Goal: Task Accomplishment & Management: Complete application form

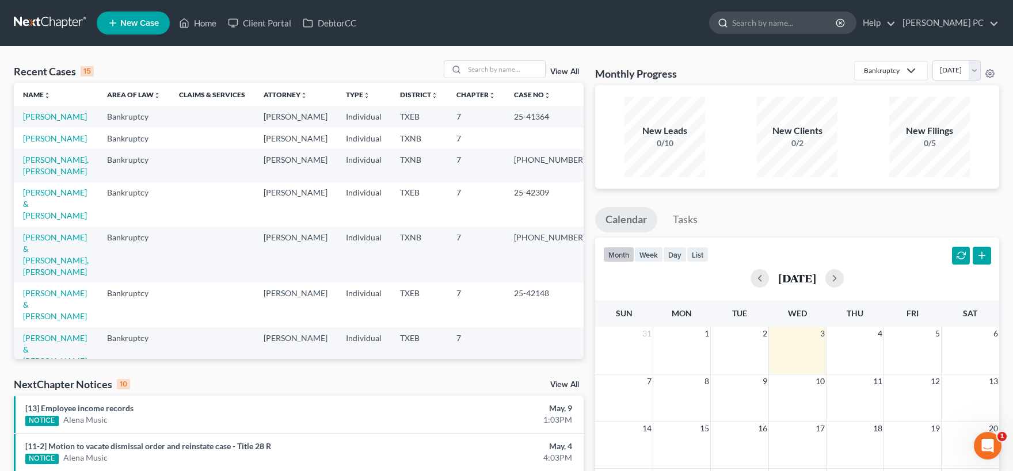
click at [786, 21] on input "search" at bounding box center [784, 22] width 105 height 21
type input "[PERSON_NAME]"
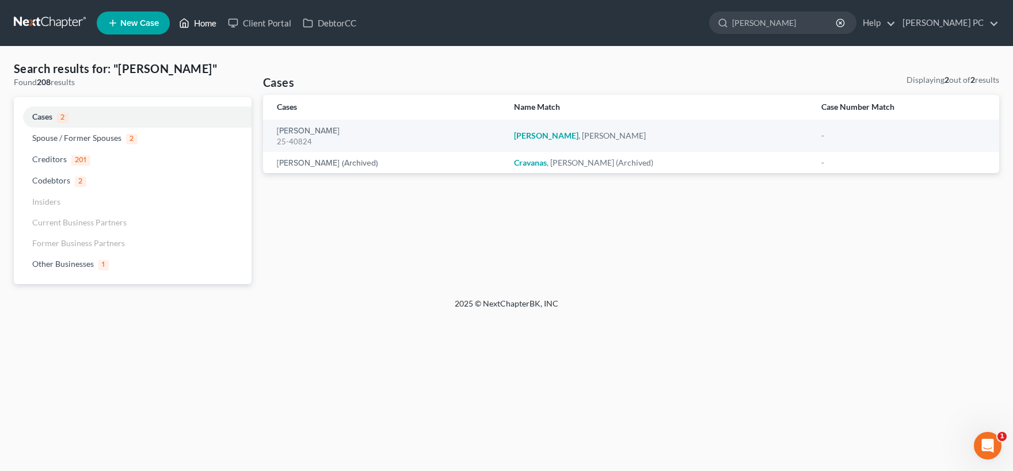
click at [192, 22] on link "Home" at bounding box center [197, 23] width 49 height 21
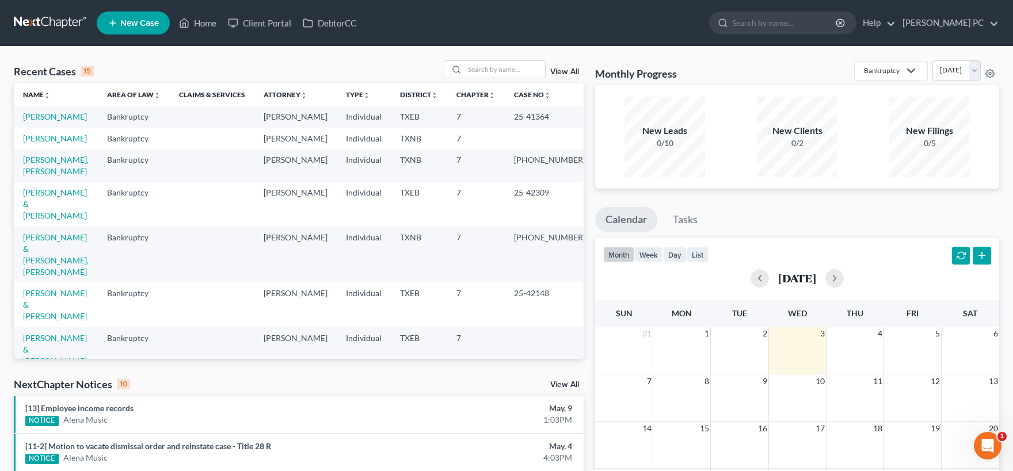
click at [134, 17] on link "New Case" at bounding box center [133, 23] width 73 height 23
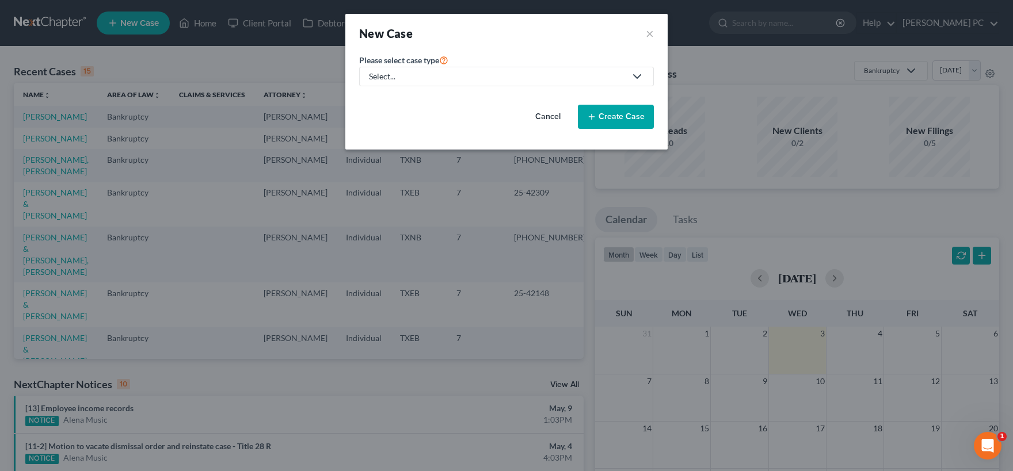
drag, startPoint x: 641, startPoint y: 76, endPoint x: 635, endPoint y: 78, distance: 6.0
click at [638, 76] on icon at bounding box center [637, 77] width 14 height 14
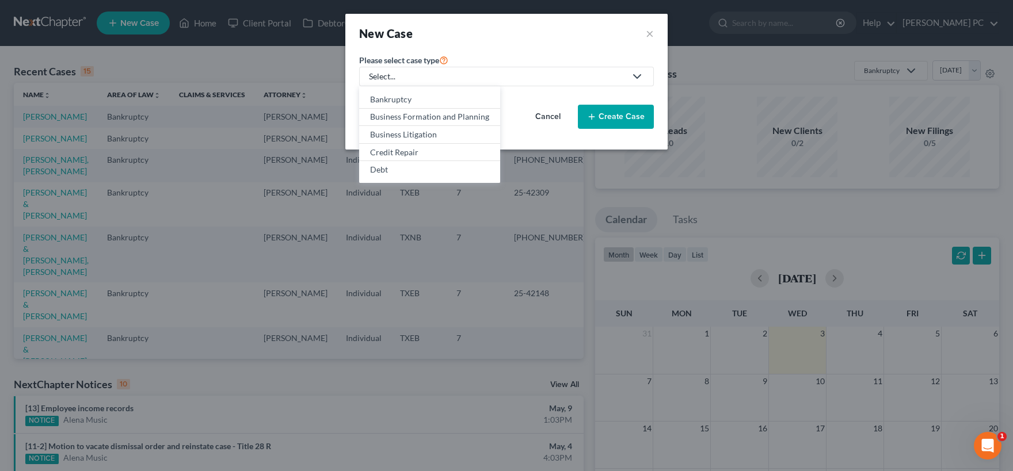
click at [547, 115] on button "Cancel" at bounding box center [548, 116] width 51 height 23
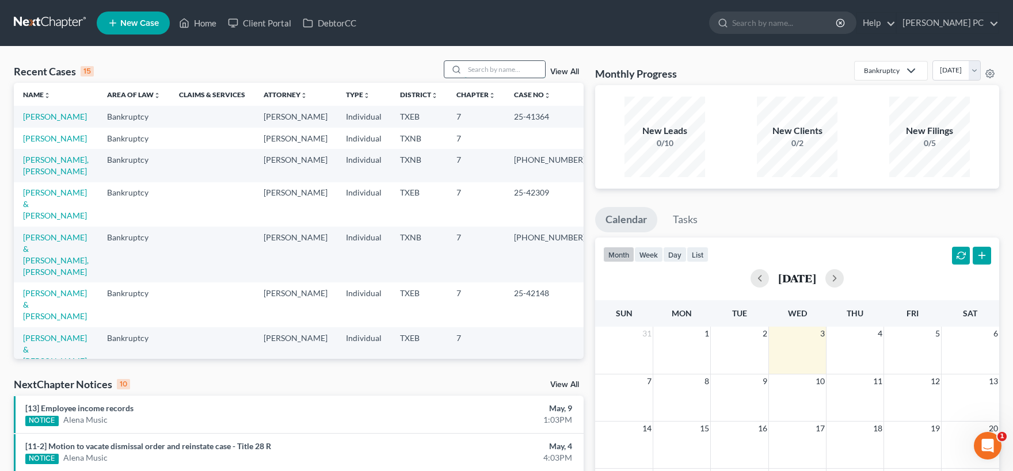
click at [472, 67] on input "search" at bounding box center [504, 69] width 81 height 17
type input "[PERSON_NAME]"
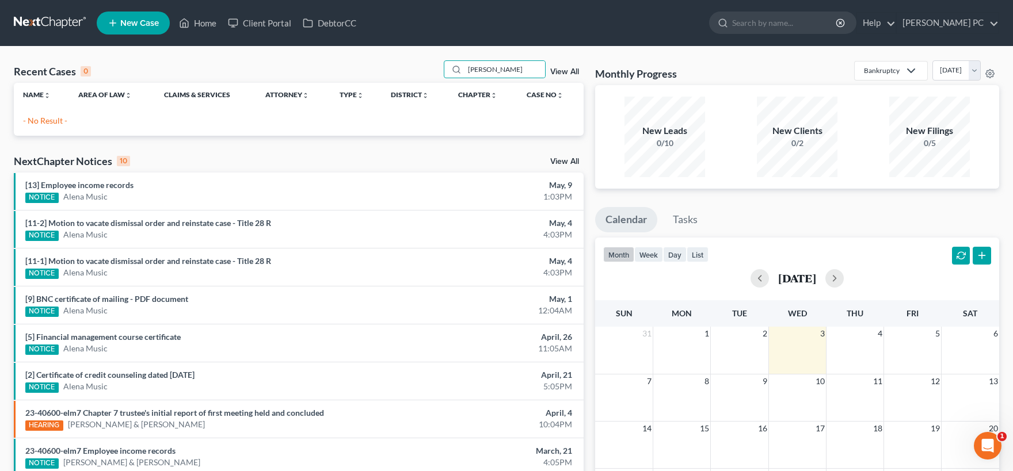
click at [149, 23] on span "New Case" at bounding box center [139, 23] width 39 height 9
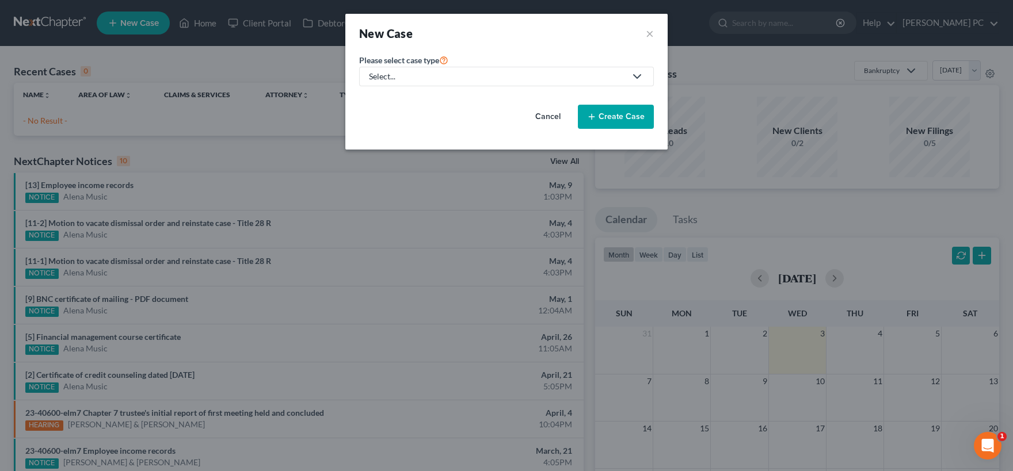
click at [401, 71] on div "Select..." at bounding box center [497, 77] width 257 height 12
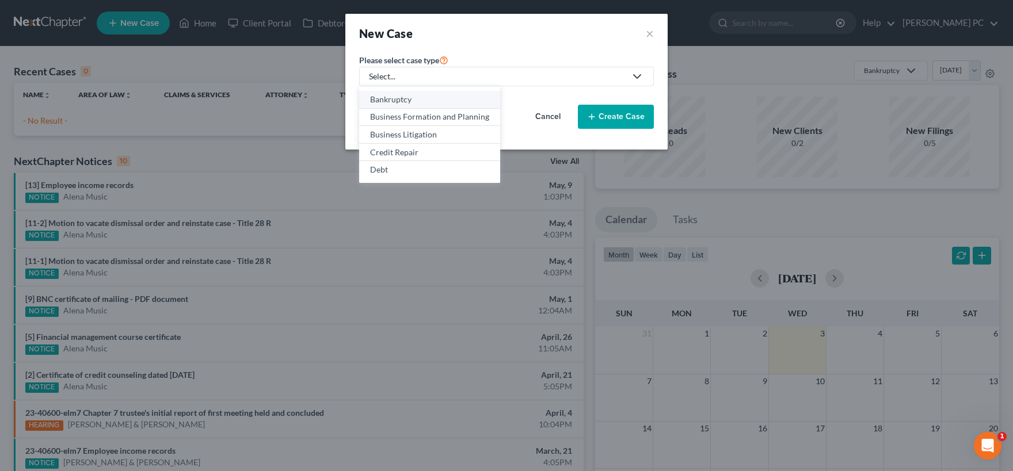
click at [414, 100] on div "Bankruptcy" at bounding box center [429, 100] width 119 height 12
select select "78"
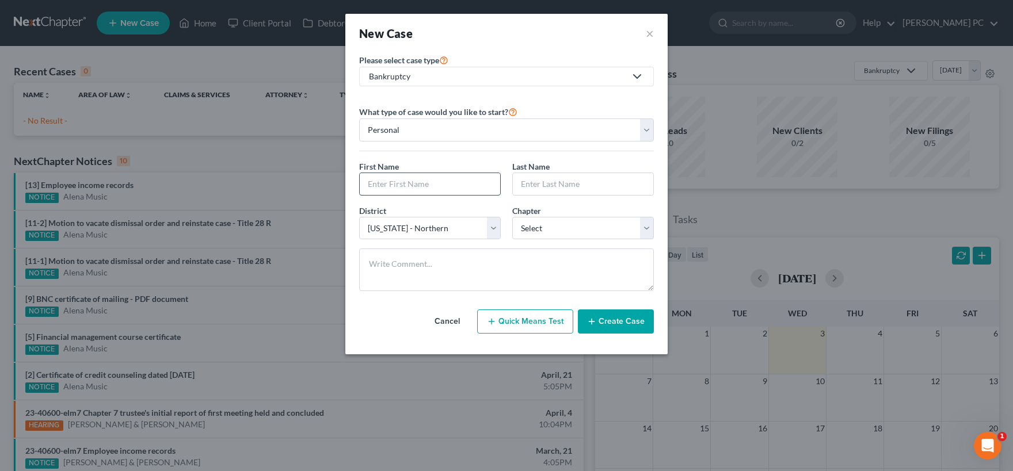
click at [411, 183] on input "text" at bounding box center [430, 184] width 140 height 22
type input "[PERSON_NAME]"
click at [359, 217] on select "Select [US_STATE] - [GEOGRAPHIC_DATA] [US_STATE] - [GEOGRAPHIC_DATA][US_STATE] …" at bounding box center [430, 228] width 142 height 23
select select "77"
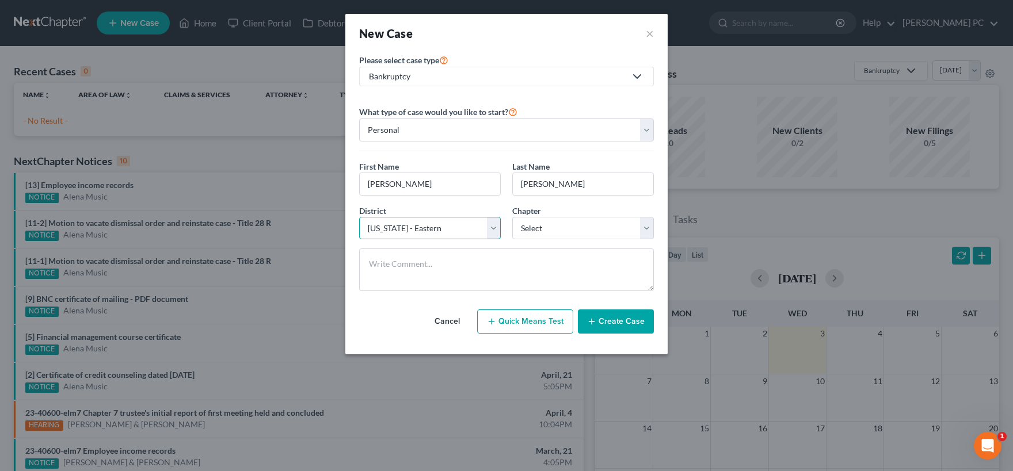
click option "[US_STATE] - Eastern" at bounding box center [0, 0] width 0 height 0
click at [512, 217] on select "Select 7 11 12 13" at bounding box center [583, 228] width 142 height 23
select select "0"
click option "7" at bounding box center [0, 0] width 0 height 0
click at [600, 320] on button "Create Case" at bounding box center [616, 322] width 76 height 24
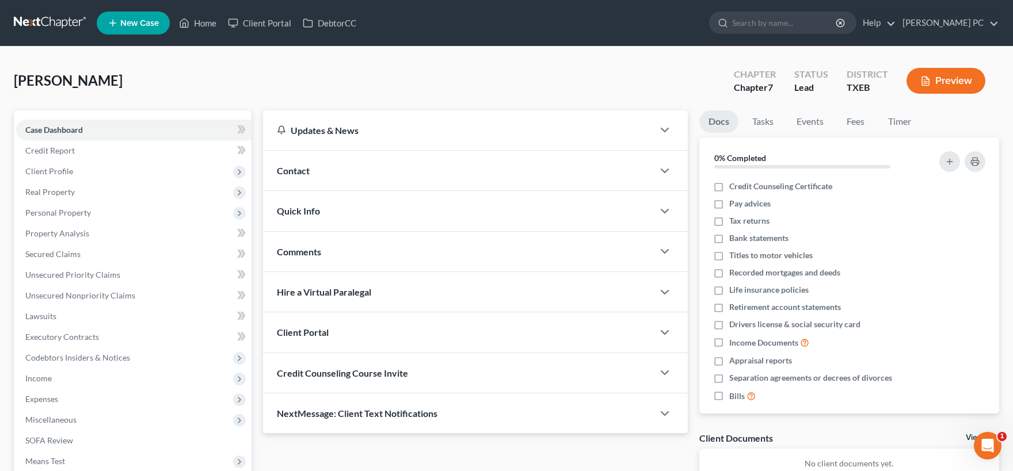
click at [382, 171] on div "Contact" at bounding box center [458, 171] width 390 height 40
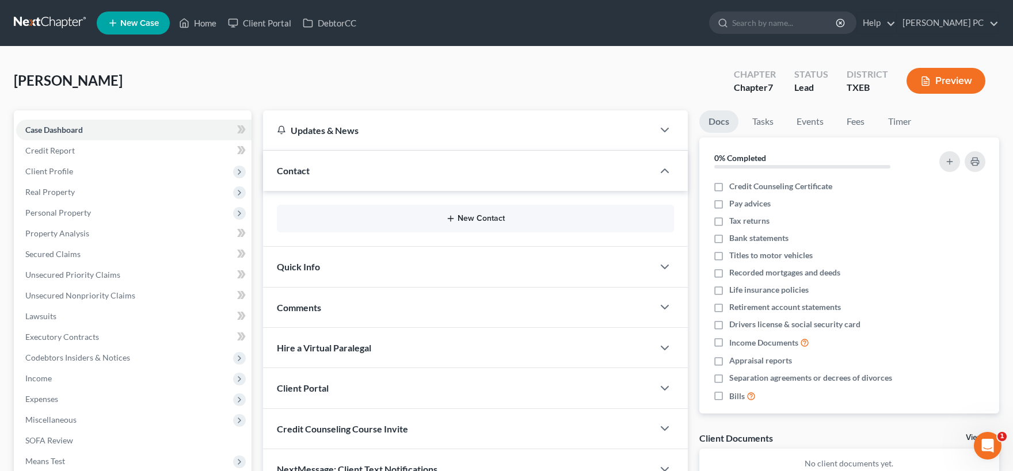
click at [485, 223] on button "New Contact" at bounding box center [475, 218] width 379 height 9
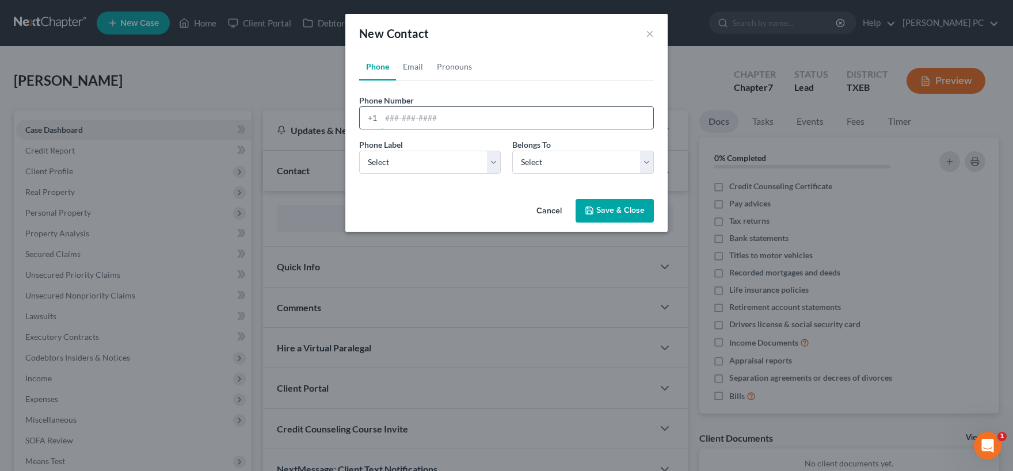
click at [414, 116] on input "tel" at bounding box center [517, 118] width 272 height 22
type input "9402689546"
click at [359, 151] on select "Select Mobile Home Work Other" at bounding box center [430, 162] width 142 height 23
select select "0"
click option "Mobile" at bounding box center [0, 0] width 0 height 0
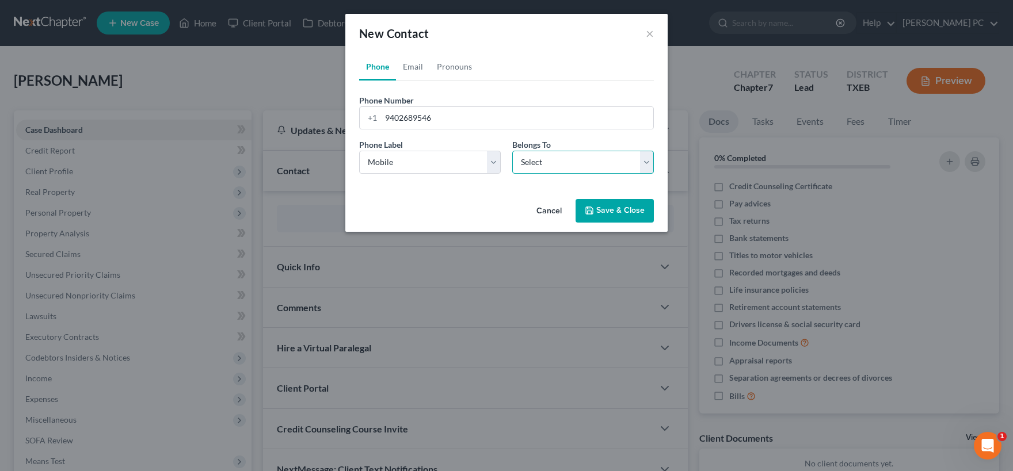
click at [512, 151] on select "Select Client Other" at bounding box center [583, 162] width 142 height 23
select select "0"
click option "Client" at bounding box center [0, 0] width 0 height 0
select select "0"
click at [412, 69] on link "Email" at bounding box center [413, 67] width 34 height 28
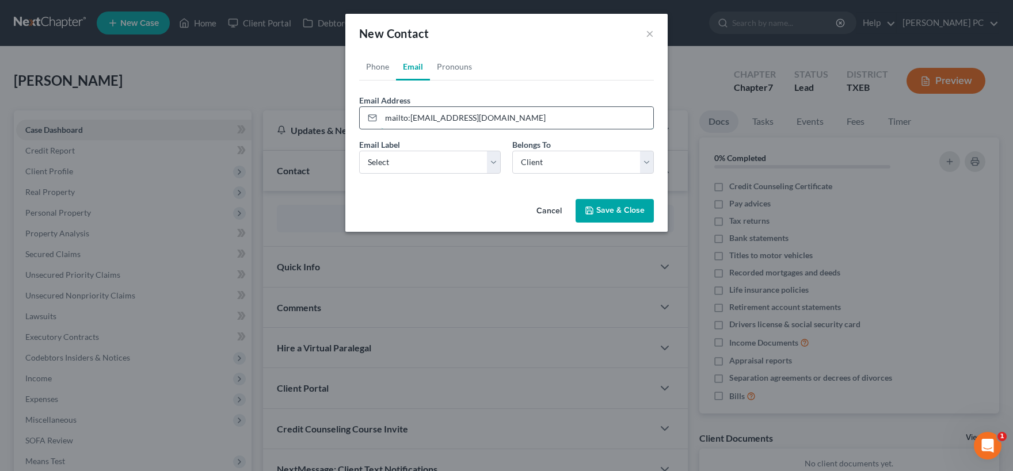
drag, startPoint x: 382, startPoint y: 120, endPoint x: 335, endPoint y: 119, distance: 46.6
click at [381, 119] on input "mailto:[EMAIL_ADDRESS][DOMAIN_NAME]" at bounding box center [517, 118] width 272 height 22
type input "[EMAIL_ADDRESS][DOMAIN_NAME]"
click at [359, 151] on select "Select Home Work Other" at bounding box center [430, 162] width 142 height 23
select select "0"
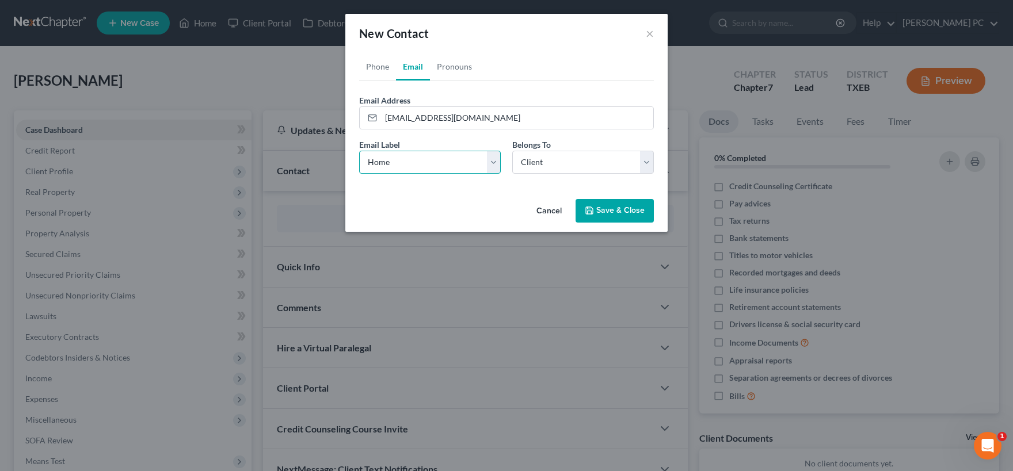
click option "Home" at bounding box center [0, 0] width 0 height 0
click at [448, 68] on link "Pronouns" at bounding box center [454, 67] width 49 height 28
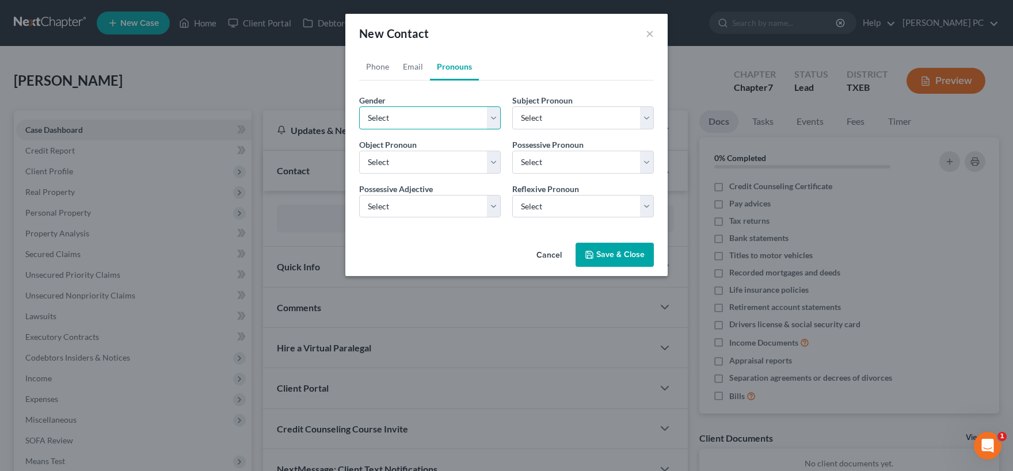
click at [359, 106] on select "Select [DEMOGRAPHIC_DATA] [DEMOGRAPHIC_DATA] [DEMOGRAPHIC_DATA] More Than One P…" at bounding box center [430, 117] width 142 height 23
select select "1"
click option "[DEMOGRAPHIC_DATA]" at bounding box center [0, 0] width 0 height 0
select select "1"
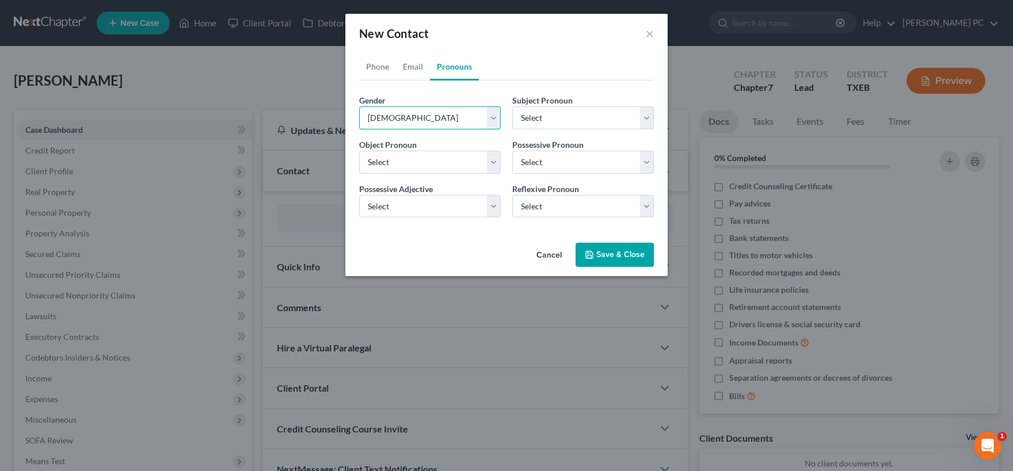
select select "1"
click at [600, 251] on button "Save & Close" at bounding box center [614, 255] width 78 height 24
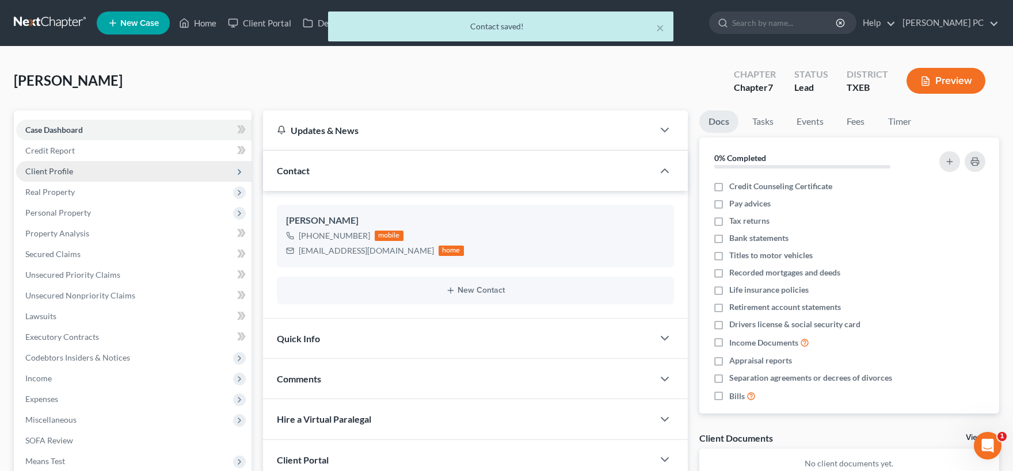
click at [62, 169] on span "Client Profile" at bounding box center [49, 171] width 48 height 10
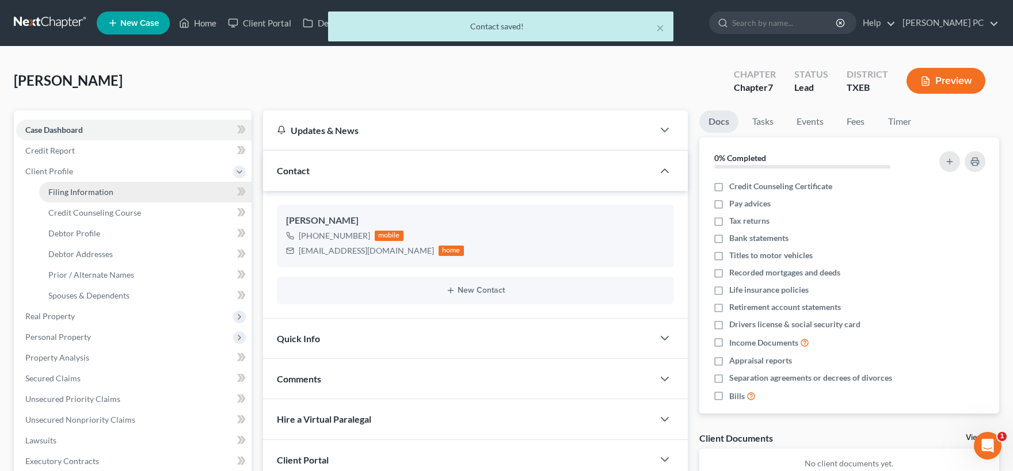
click at [98, 192] on span "Filing Information" at bounding box center [80, 192] width 65 height 10
select select "1"
select select "0"
select select "77"
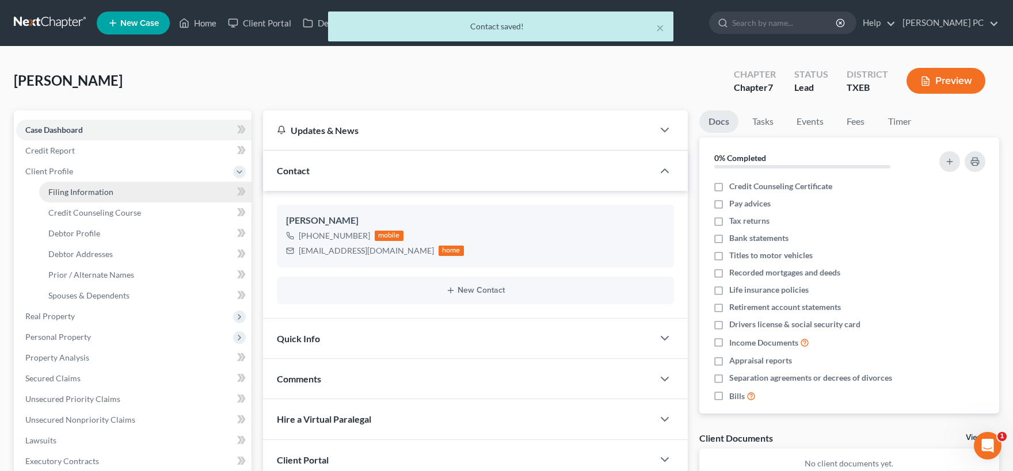
select select "0"
select select "45"
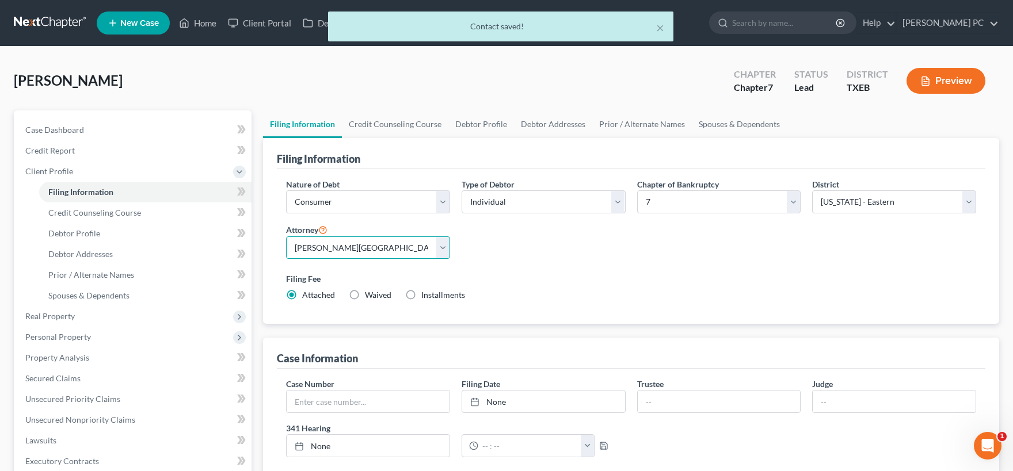
click at [286, 237] on select "Select [PERSON_NAME][GEOGRAPHIC_DATA] - [GEOGRAPHIC_DATA] [PERSON_NAME][GEOGRAP…" at bounding box center [368, 248] width 164 height 23
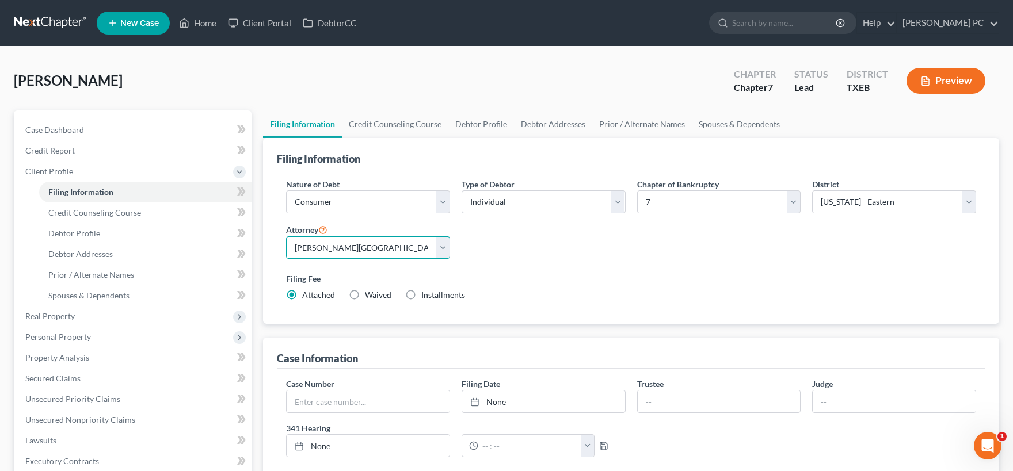
select select "1"
click option "[PERSON_NAME] - TXEB" at bounding box center [0, 0] width 0 height 0
click at [620, 266] on div "Nature of Debt Select Business Consumer Other Nature of Business Select Clearin…" at bounding box center [630, 244] width 701 height 132
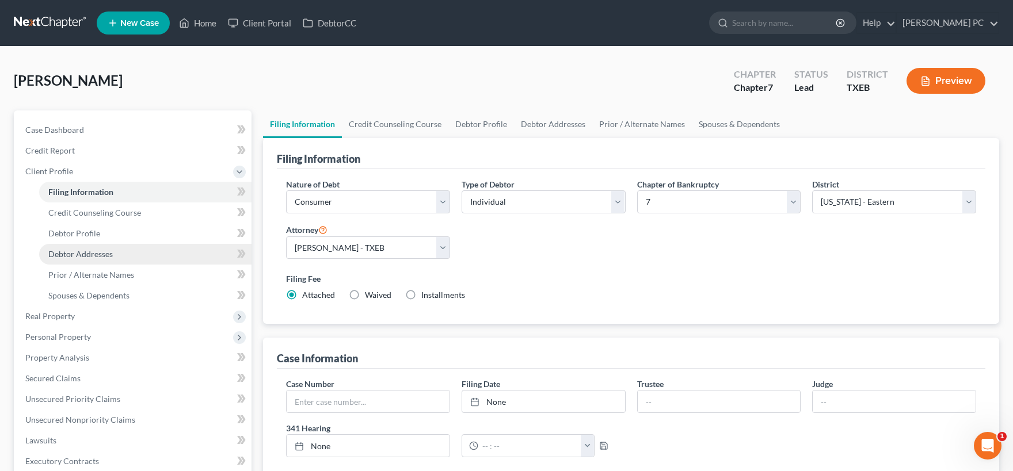
click at [106, 253] on span "Debtor Addresses" at bounding box center [80, 254] width 64 height 10
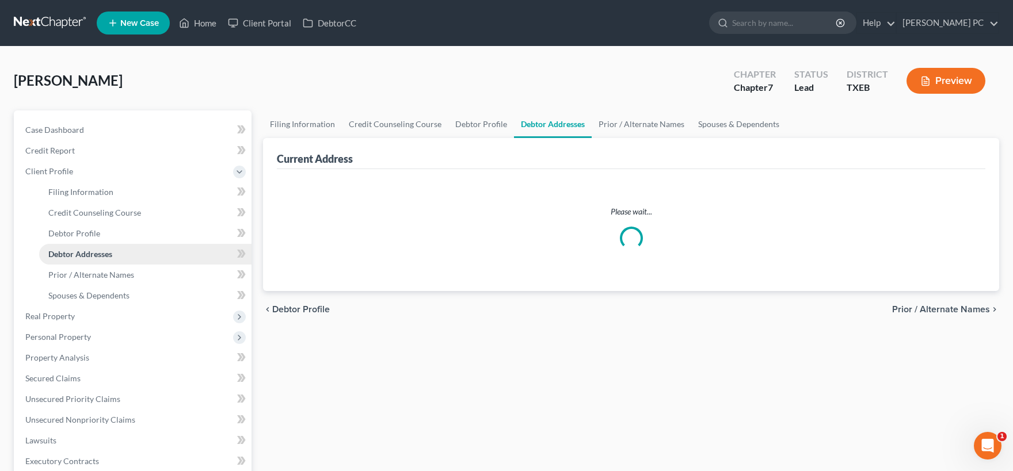
select select "0"
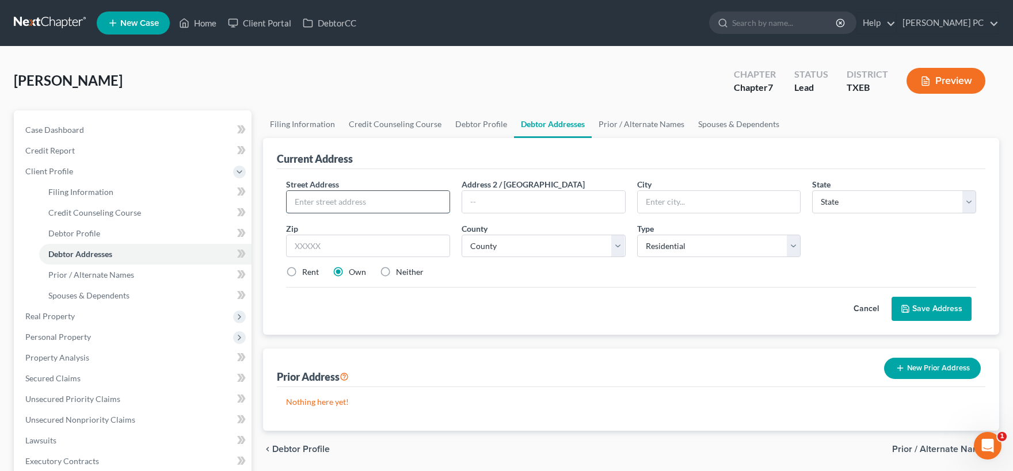
click at [334, 199] on input "text" at bounding box center [368, 202] width 163 height 22
click at [325, 199] on input "text" at bounding box center [368, 202] width 163 height 22
type input "[STREET_ADDRESS]"
type input "Little Elm"
select select "45"
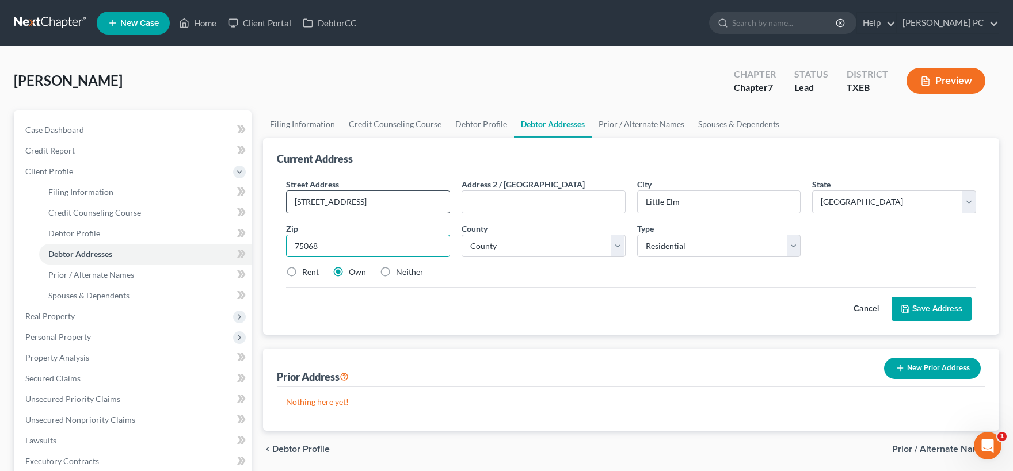
type input "75068"
click at [462, 235] on select "County [GEOGRAPHIC_DATA] [GEOGRAPHIC_DATA] [GEOGRAPHIC_DATA] [GEOGRAPHIC_DATA] …" at bounding box center [544, 246] width 164 height 23
select select "61"
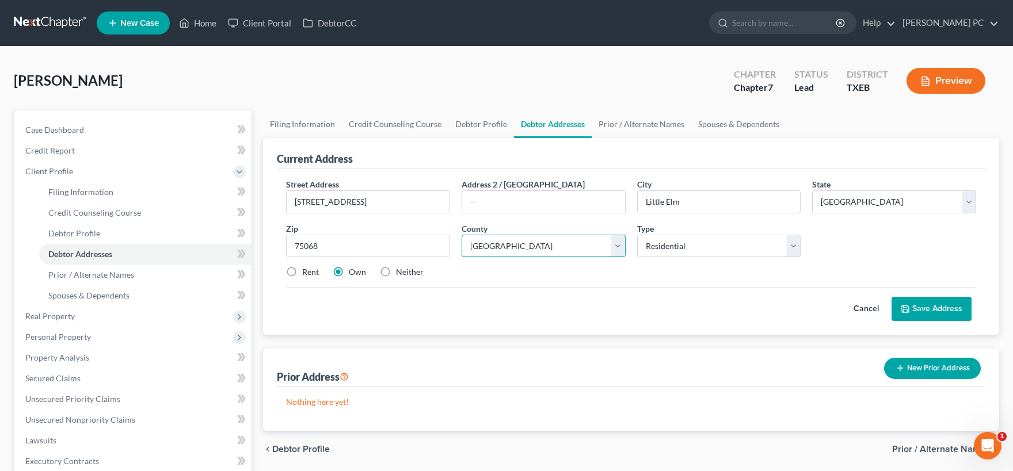
click option "[GEOGRAPHIC_DATA]" at bounding box center [0, 0] width 0 height 0
drag, startPoint x: 292, startPoint y: 272, endPoint x: 378, endPoint y: 273, distance: 85.8
click at [302, 272] on label "Rent" at bounding box center [310, 272] width 17 height 12
click at [307, 272] on input "Rent" at bounding box center [310, 269] width 7 height 7
radio input "true"
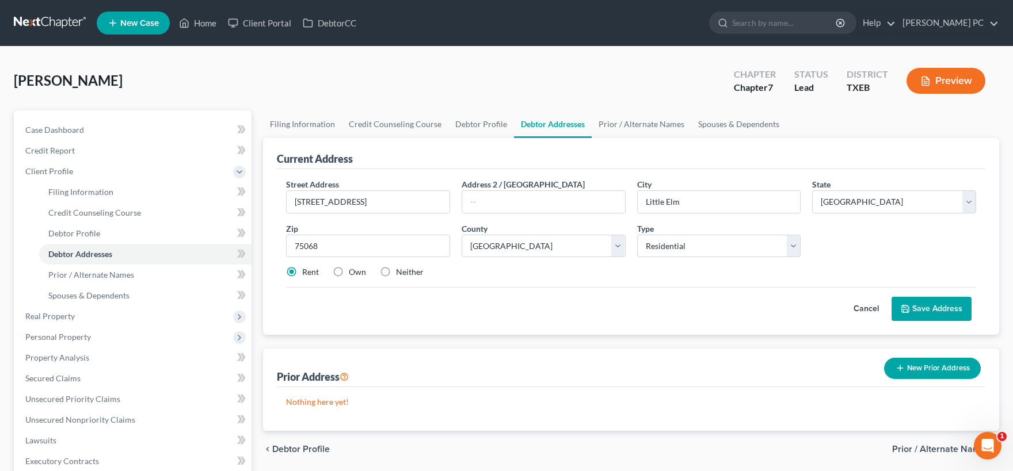
click at [922, 307] on button "Save Address" at bounding box center [931, 309] width 80 height 24
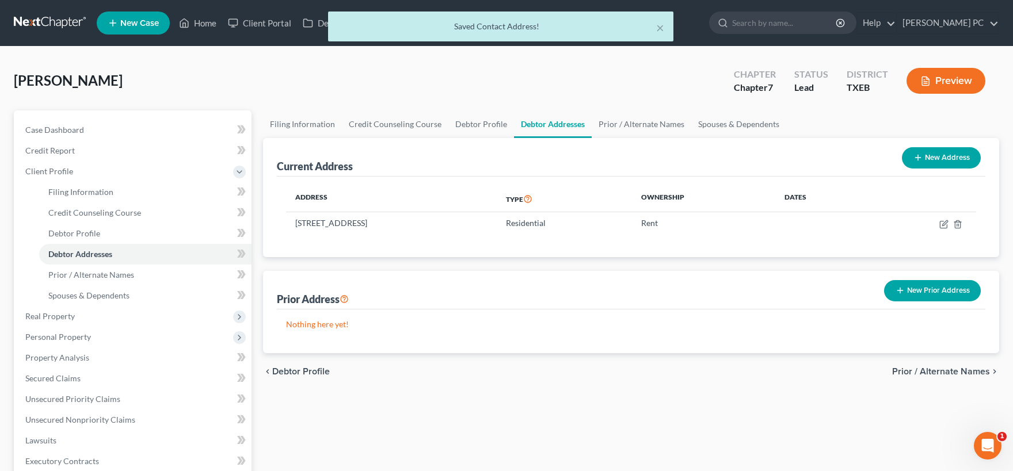
click at [928, 293] on button "New Prior Address" at bounding box center [932, 290] width 97 height 21
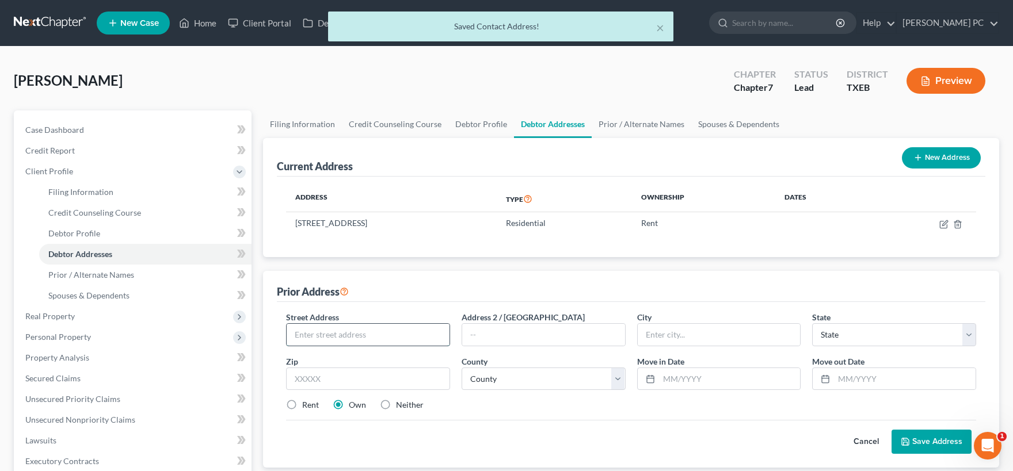
click at [346, 334] on input "text" at bounding box center [368, 335] width 163 height 22
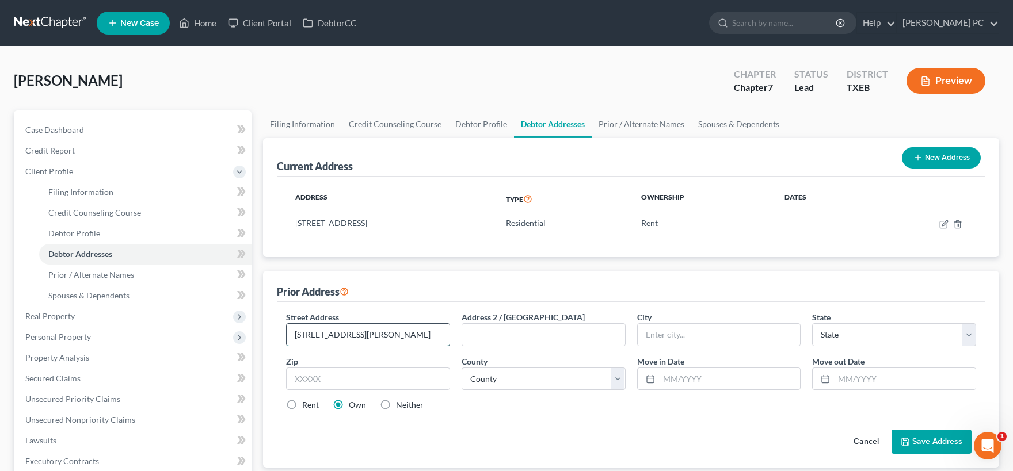
type input "[STREET_ADDRESS][PERSON_NAME]"
type input "[PERSON_NAME]"
select select "45"
type input "76227"
select select "61"
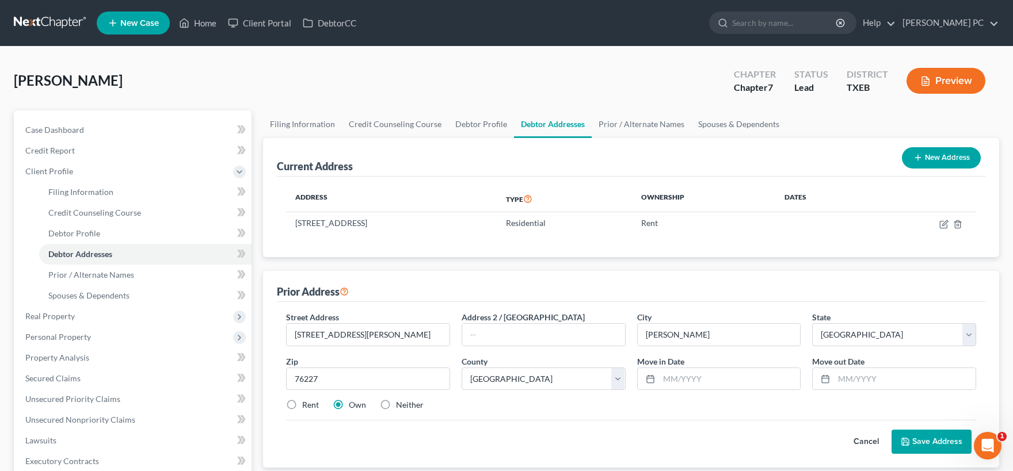
click at [302, 405] on label "Rent" at bounding box center [310, 405] width 17 height 12
click at [307, 405] on input "Rent" at bounding box center [310, 402] width 7 height 7
radio input "true"
click at [678, 380] on input "text" at bounding box center [730, 379] width 142 height 22
type input "1"
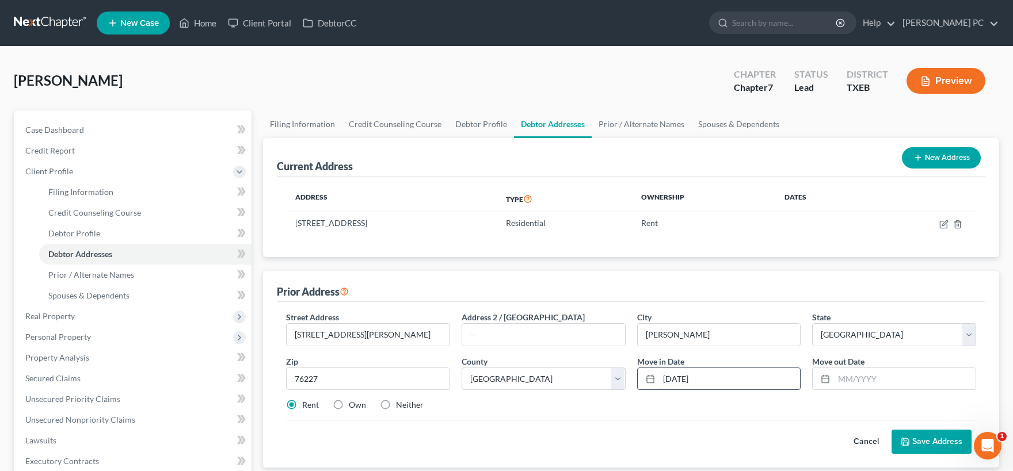
type input "[DATE]"
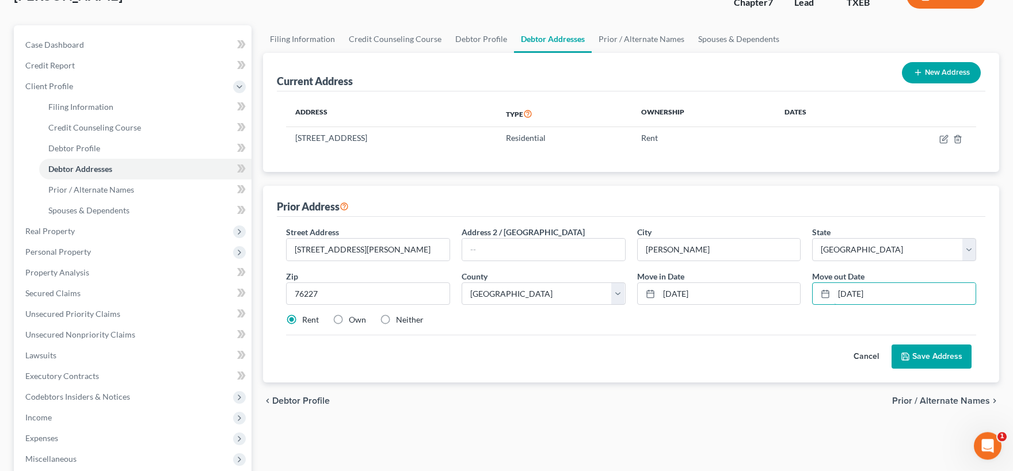
scroll to position [127, 0]
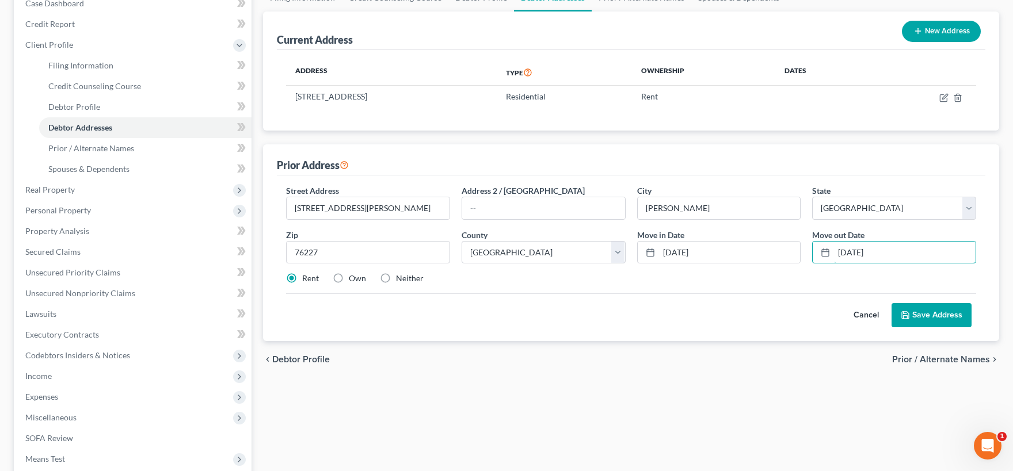
type input "[DATE]"
click at [927, 317] on button "Save Address" at bounding box center [931, 315] width 80 height 24
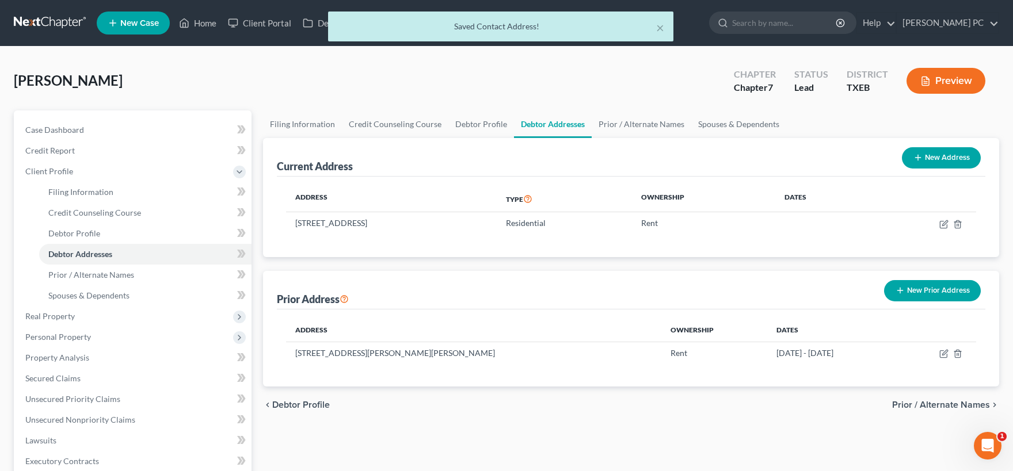
scroll to position [0, 0]
click at [942, 221] on icon "button" at bounding box center [943, 224] width 9 height 9
select select "45"
select select "61"
select select "0"
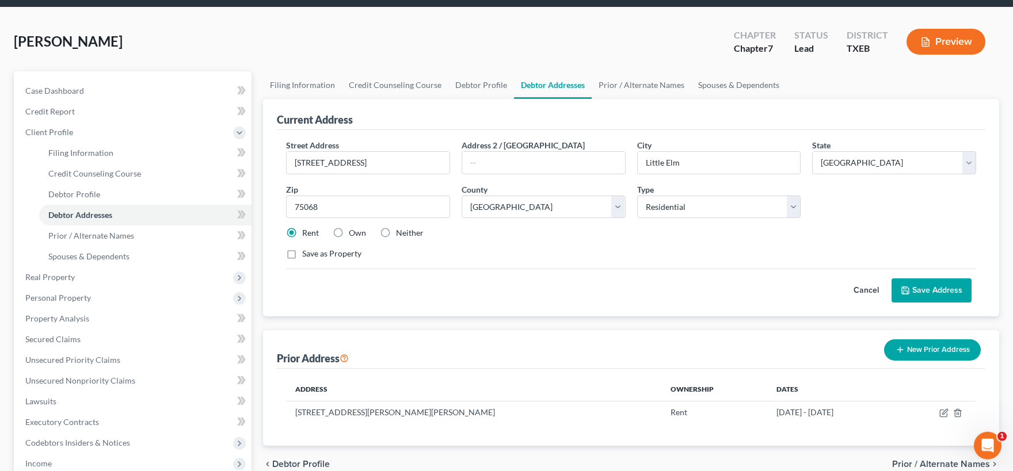
scroll to position [63, 0]
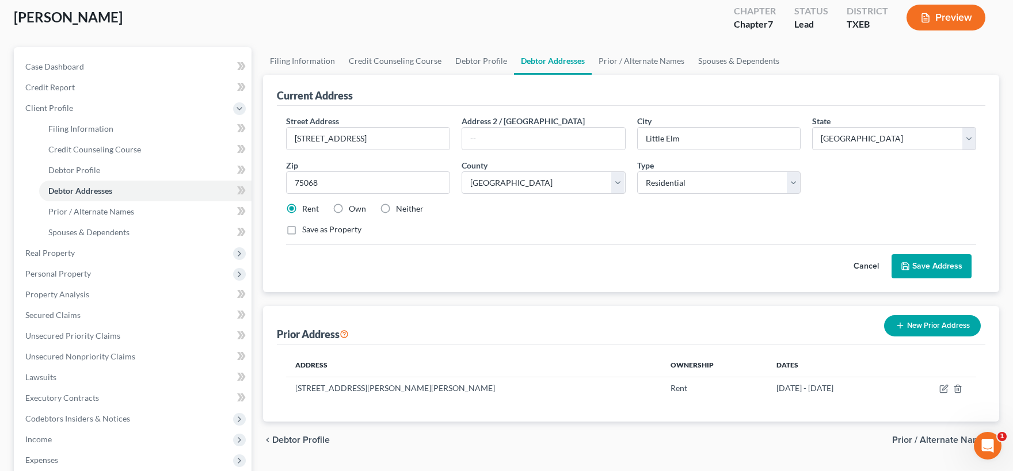
click at [914, 270] on button "Save Address" at bounding box center [931, 266] width 80 height 24
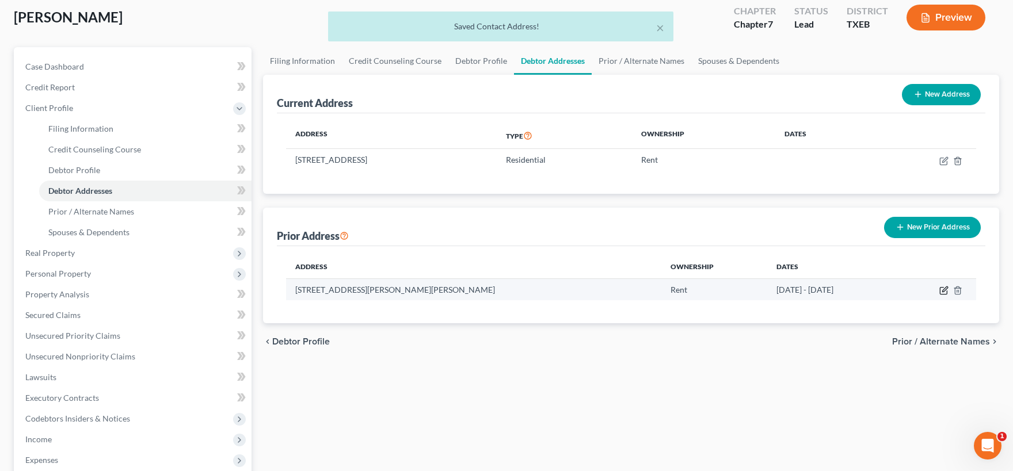
click at [943, 292] on icon "button" at bounding box center [943, 290] width 9 height 9
select select "45"
select select "61"
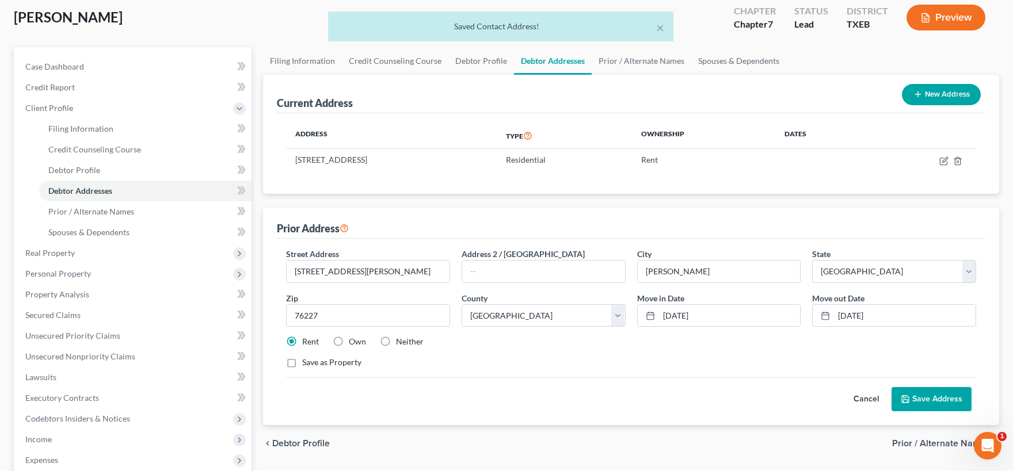
click at [914, 395] on button "Save Address" at bounding box center [931, 399] width 80 height 24
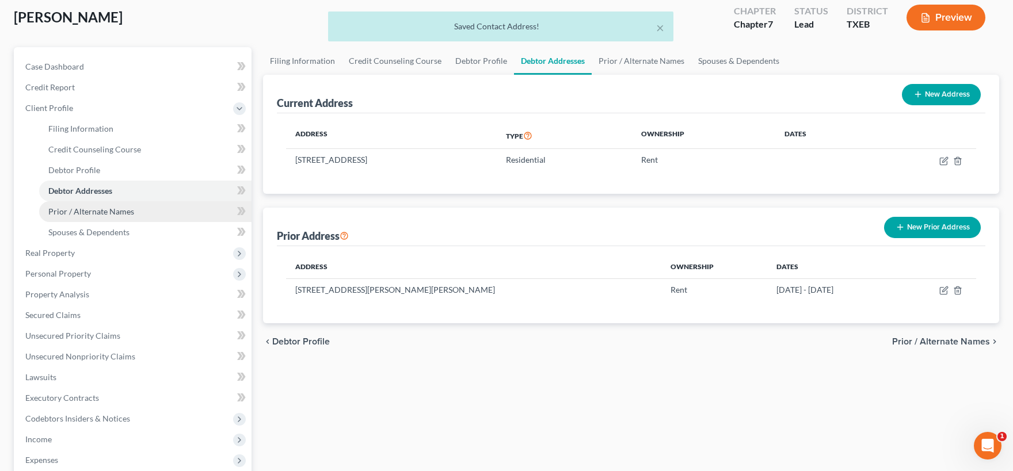
click at [105, 213] on span "Prior / Alternate Names" at bounding box center [91, 212] width 86 height 10
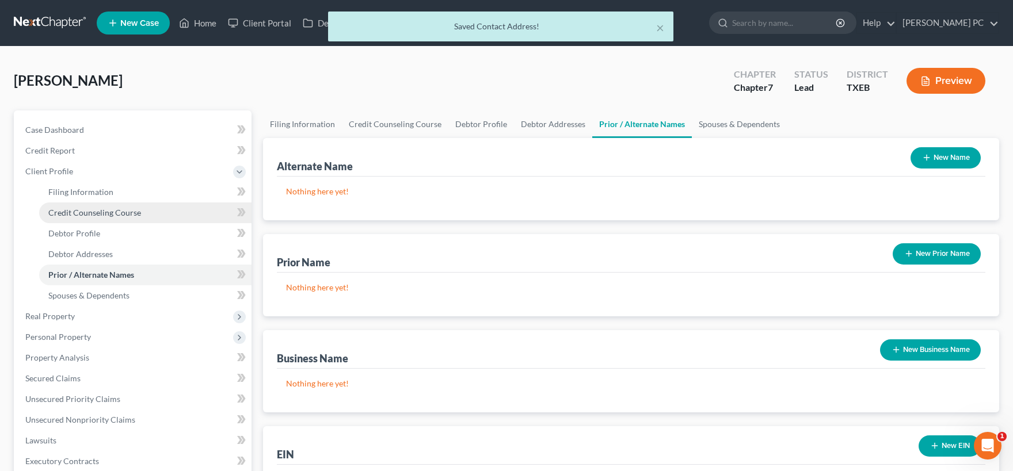
click at [91, 216] on span "Credit Counseling Course" at bounding box center [94, 213] width 93 height 10
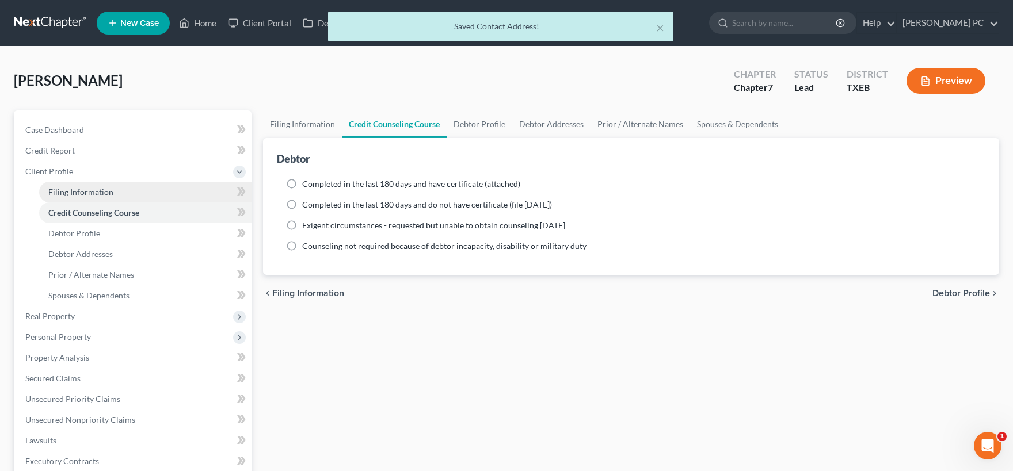
click at [92, 191] on span "Filing Information" at bounding box center [80, 192] width 65 height 10
select select "1"
select select "0"
select select "77"
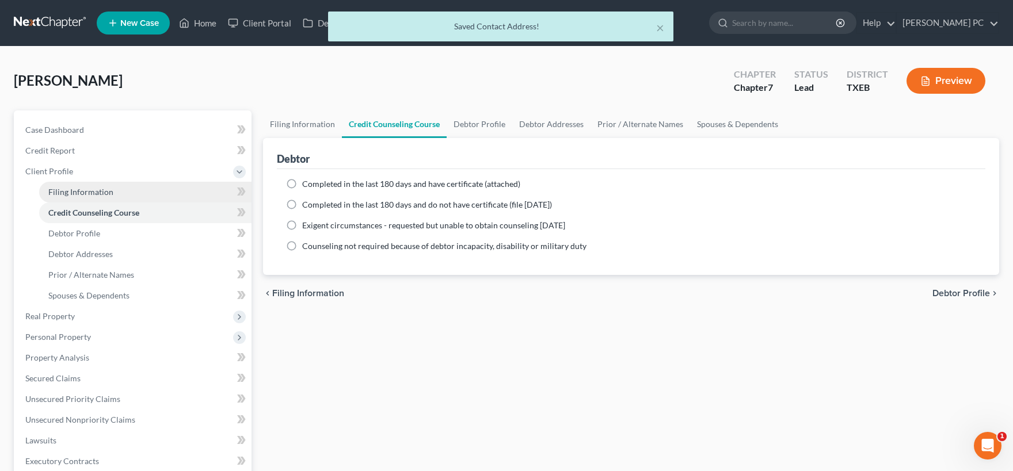
select select "1"
select select "45"
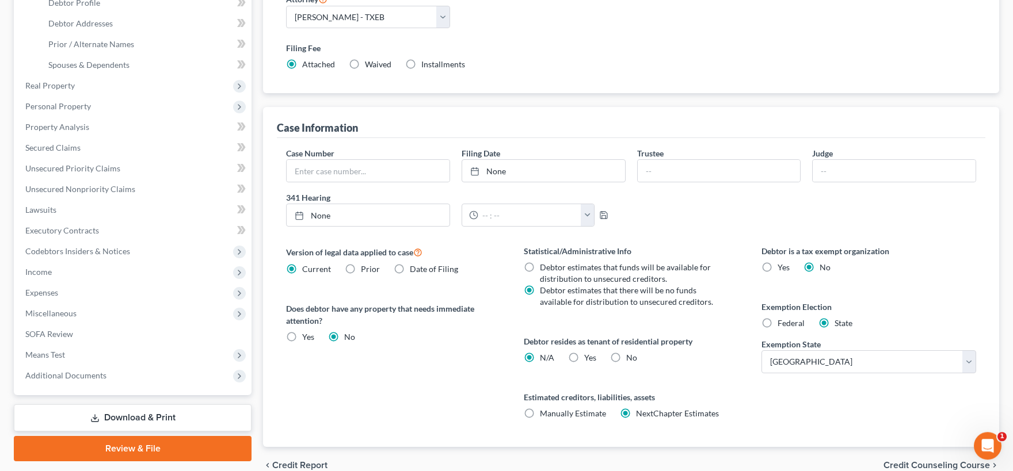
scroll to position [253, 0]
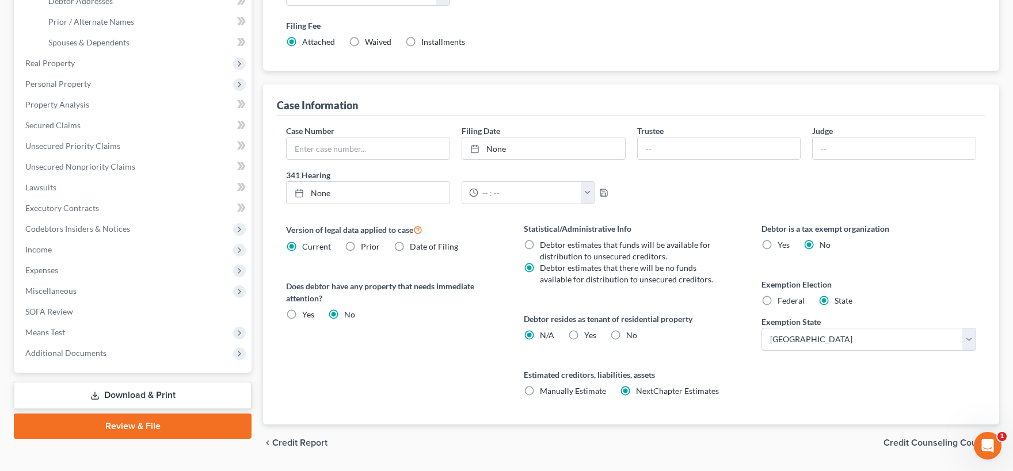
click at [777, 300] on label "Federal" at bounding box center [790, 301] width 27 height 12
click at [782, 300] on input "Federal" at bounding box center [785, 298] width 7 height 7
radio input "true"
radio input "false"
click at [584, 334] on label "Yes Yes" at bounding box center [590, 336] width 12 height 12
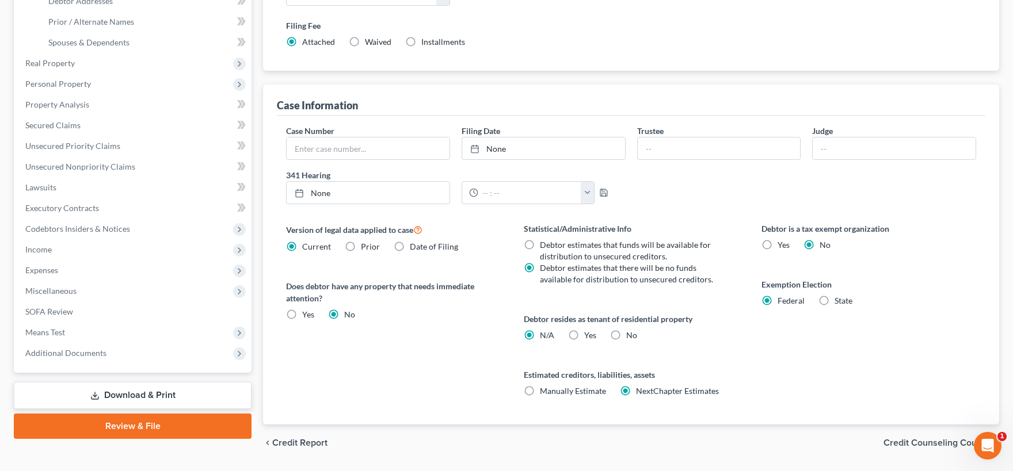
click at [589, 334] on input "Yes Yes" at bounding box center [592, 333] width 7 height 7
radio input "true"
radio input "false"
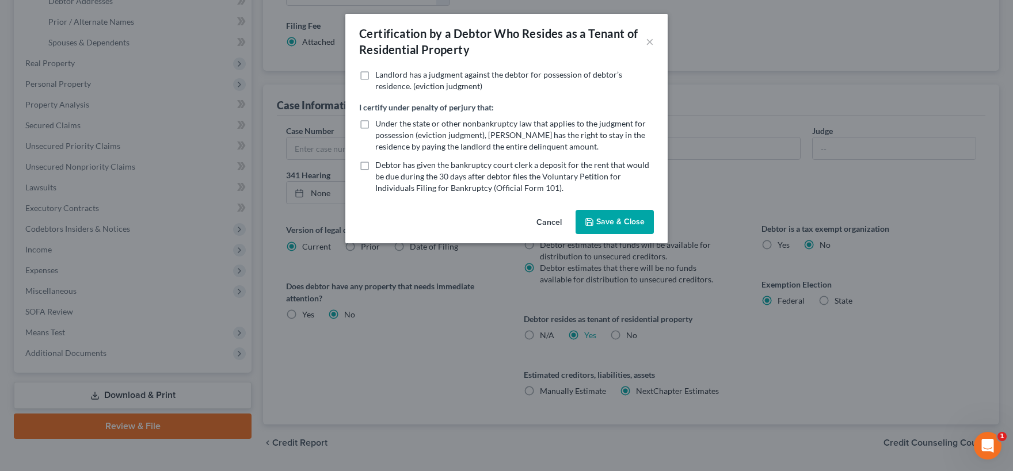
click at [611, 226] on button "Save & Close" at bounding box center [614, 222] width 78 height 24
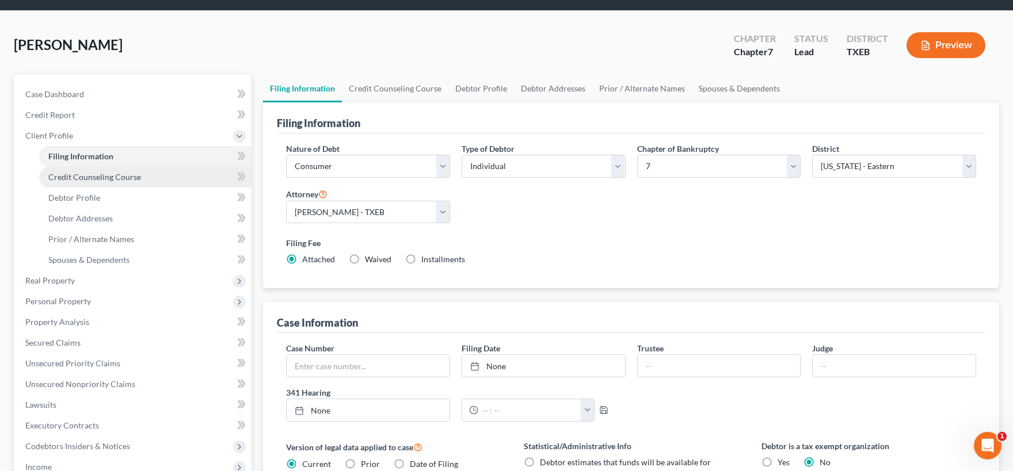
scroll to position [32, 0]
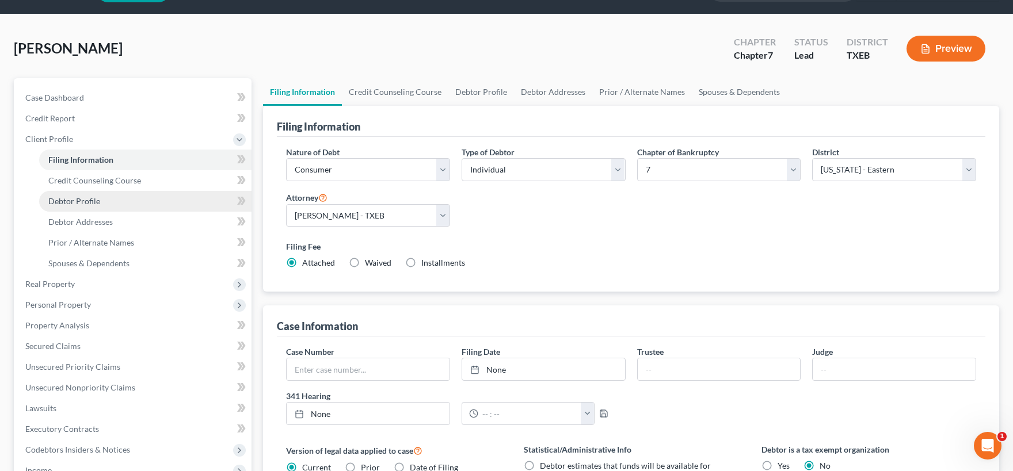
click at [80, 203] on span "Debtor Profile" at bounding box center [74, 201] width 52 height 10
select select "0"
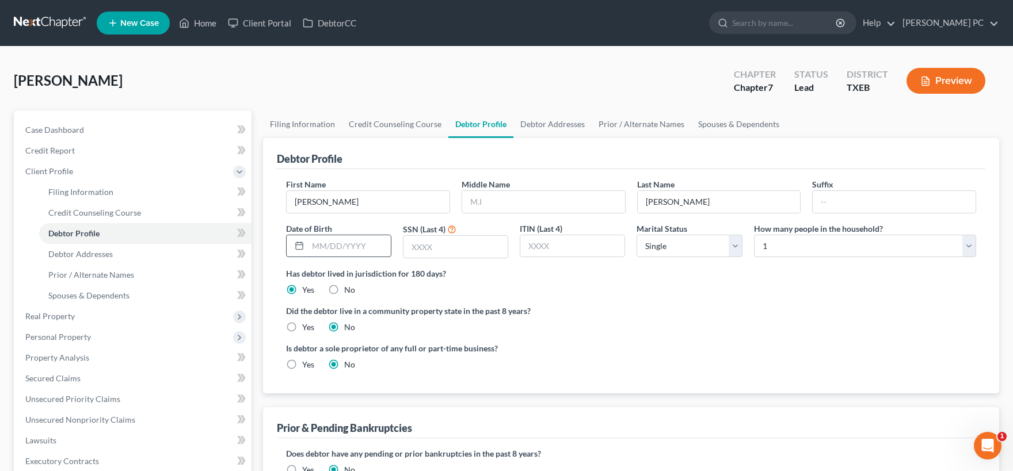
click at [324, 243] on input "text" at bounding box center [349, 246] width 83 height 22
type input "[DATE]"
type input "7612"
click at [754, 235] on select "Select 1 2 3 4 5 6 7 8 9 10 11 12 13 14 15 16 17 18 19 20" at bounding box center [865, 246] width 222 height 23
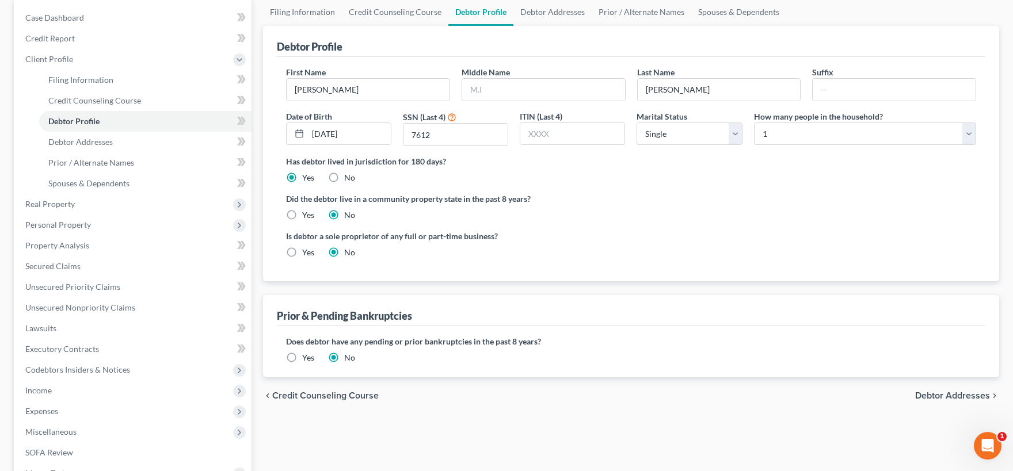
scroll to position [127, 0]
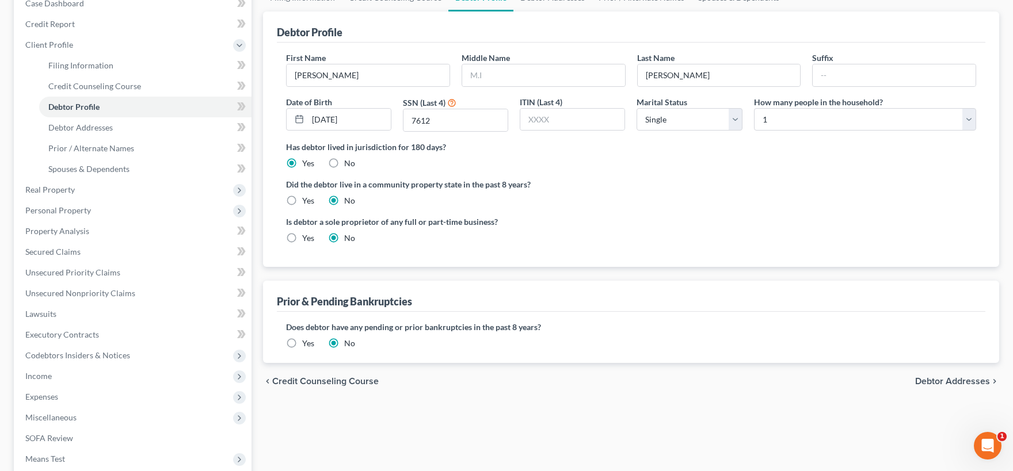
click at [947, 381] on span "Debtor Addresses" at bounding box center [952, 381] width 75 height 9
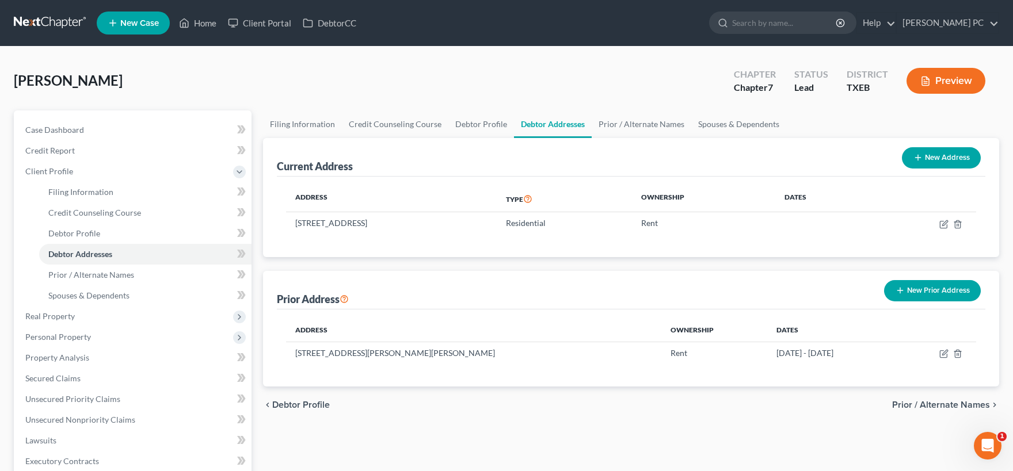
click at [928, 403] on span "Prior / Alternate Names" at bounding box center [941, 405] width 98 height 9
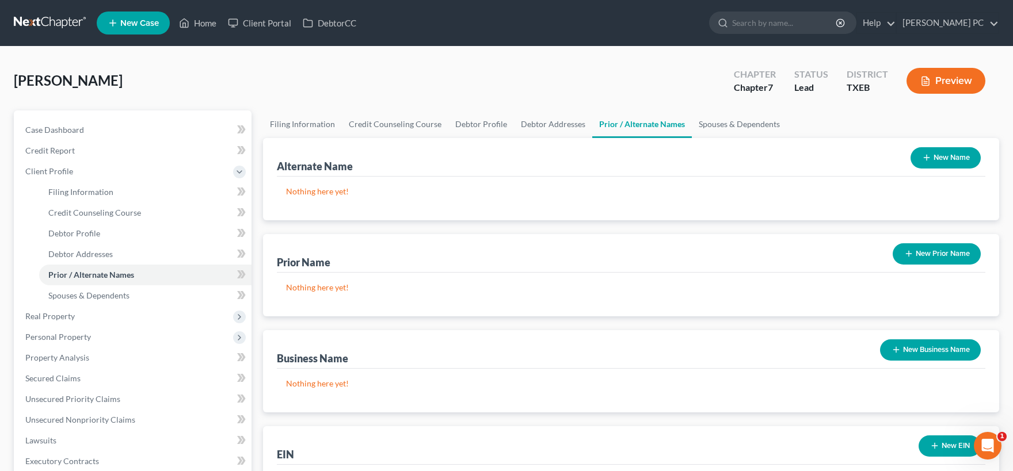
click at [939, 154] on button "New Name" at bounding box center [945, 157] width 70 height 21
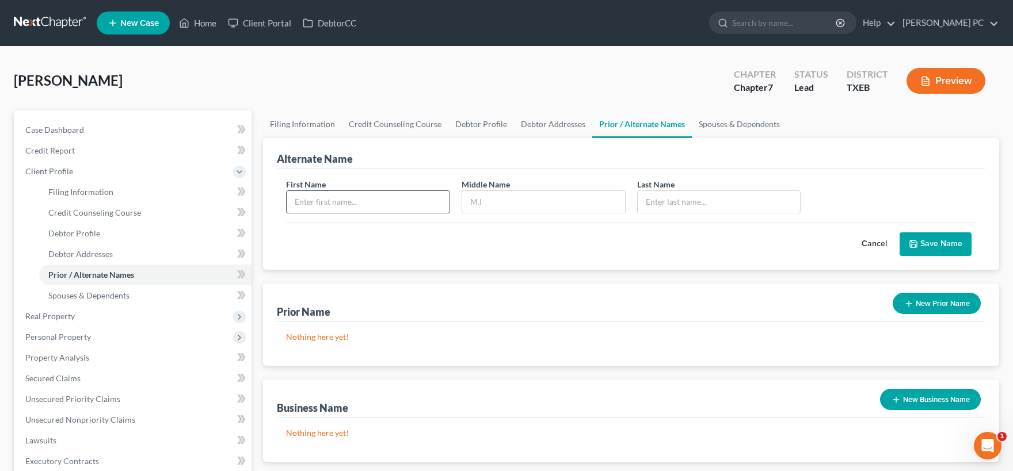
click at [370, 204] on input "text" at bounding box center [368, 202] width 163 height 22
type input "[PERSON_NAME]"
click at [932, 246] on button "Save Name" at bounding box center [935, 244] width 72 height 24
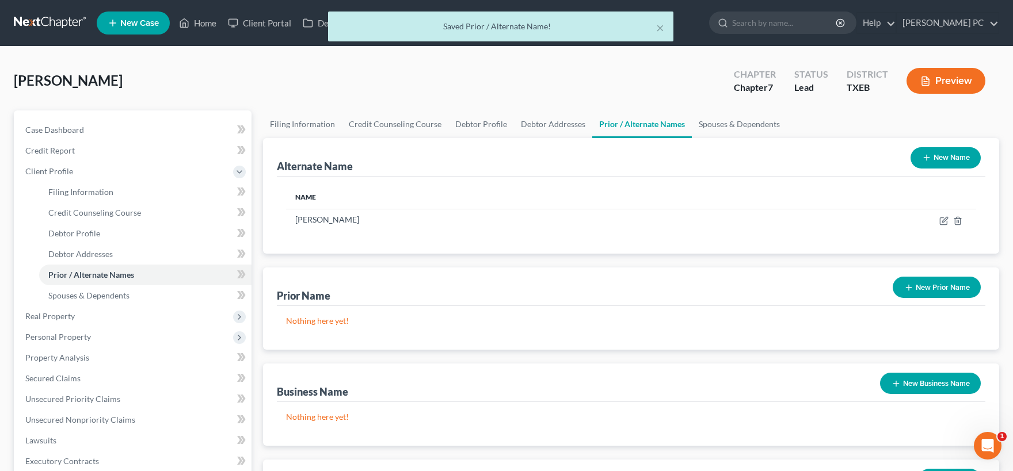
click at [935, 288] on button "New Prior Name" at bounding box center [937, 287] width 88 height 21
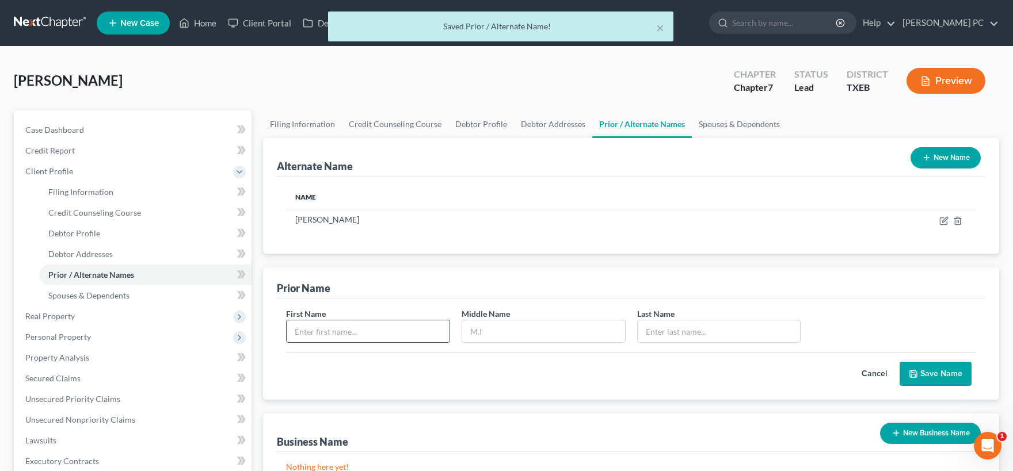
click at [339, 339] on input "text" at bounding box center [368, 332] width 163 height 22
type input "[PERSON_NAME]"
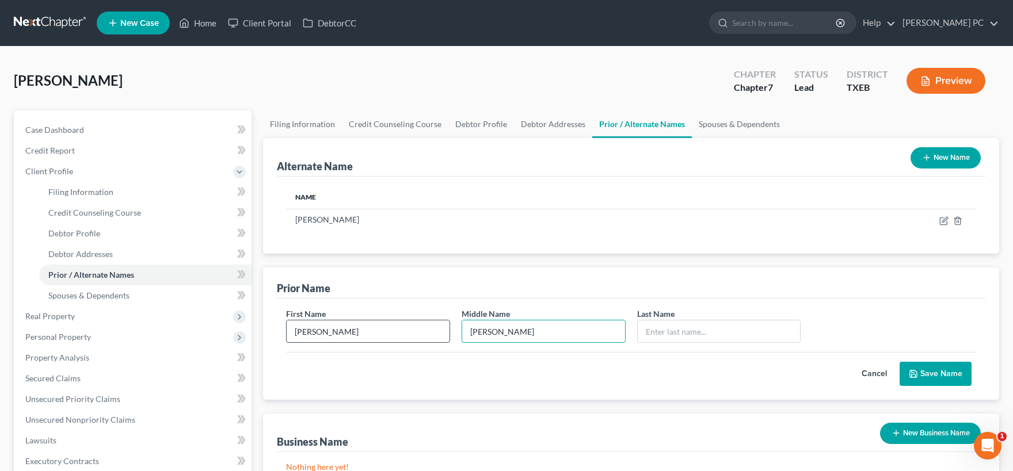
type input "[PERSON_NAME]"
type input "Rice"
click at [928, 369] on button "Save Name" at bounding box center [935, 374] width 72 height 24
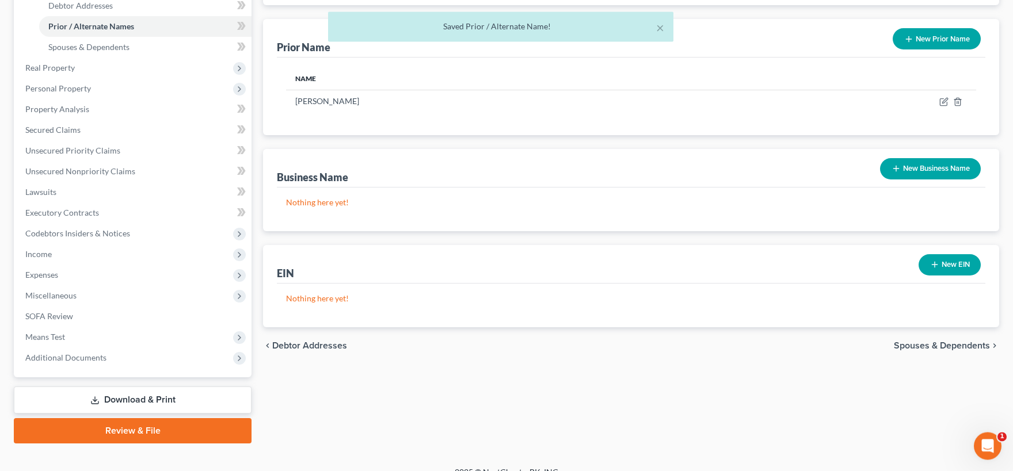
scroll to position [253, 0]
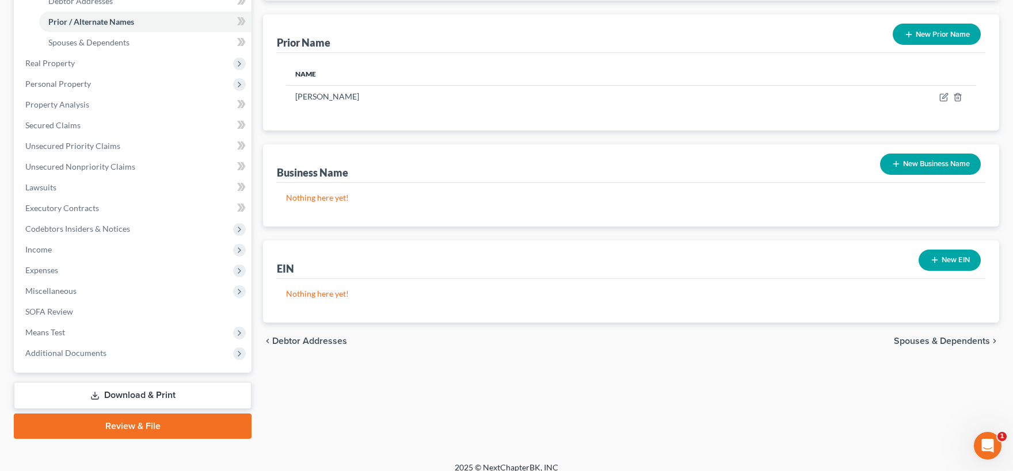
click at [920, 340] on span "Spouses & Dependents" at bounding box center [942, 341] width 96 height 9
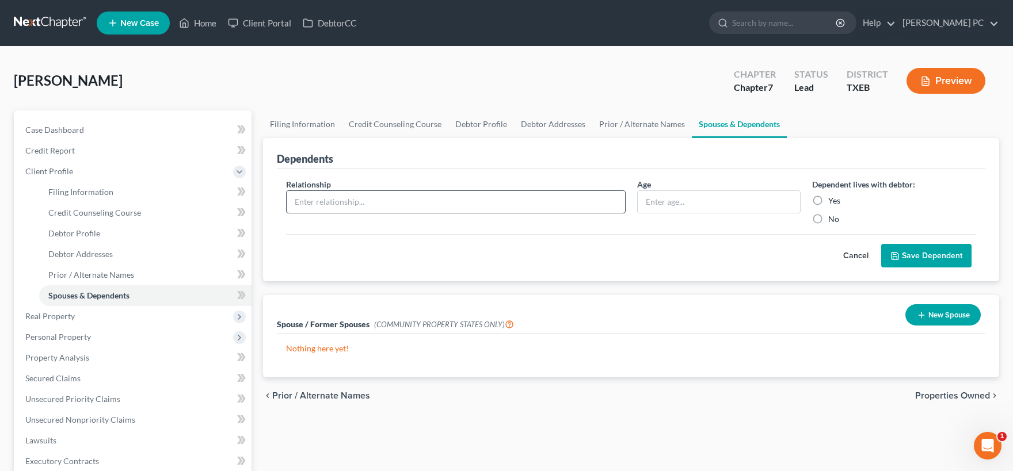
click at [463, 202] on input "text" at bounding box center [456, 202] width 338 height 22
type input "[PERSON_NAME]"
type input "27"
click at [828, 200] on label "Yes" at bounding box center [834, 201] width 12 height 12
click at [833, 200] on input "Yes" at bounding box center [836, 198] width 7 height 7
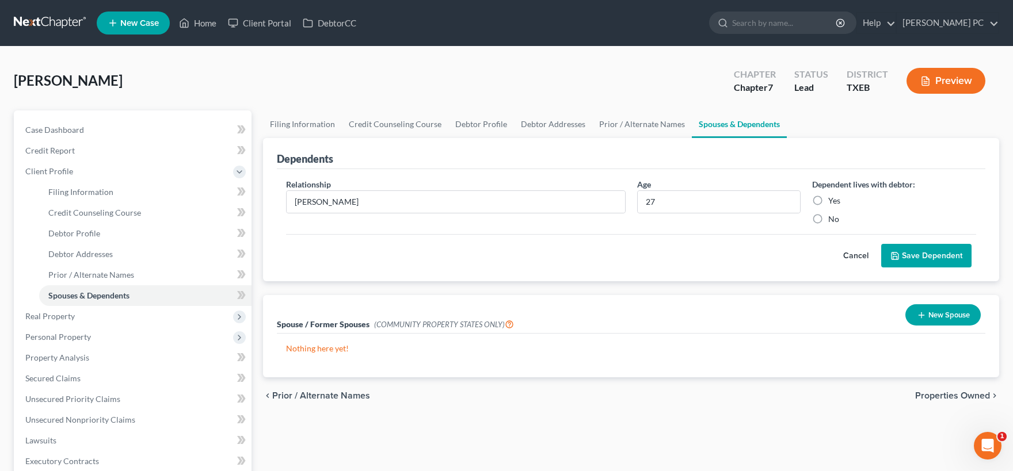
radio input "true"
click at [916, 257] on button "Save Dependent" at bounding box center [926, 256] width 90 height 24
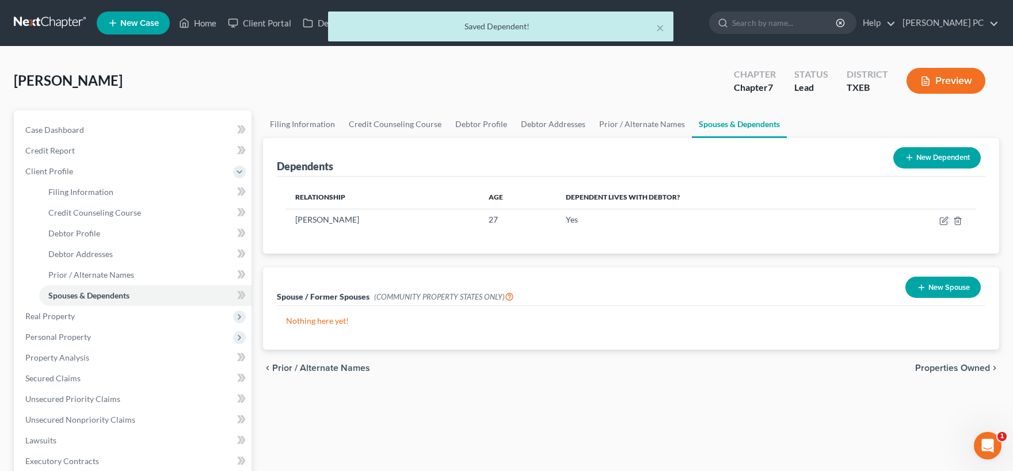
click at [928, 159] on button "New Dependent" at bounding box center [936, 157] width 87 height 21
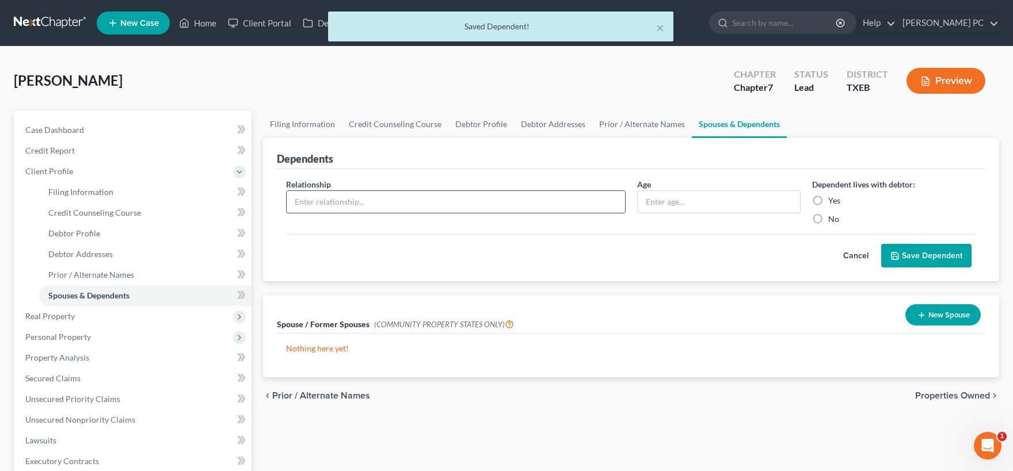
click at [425, 206] on input "text" at bounding box center [456, 202] width 338 height 22
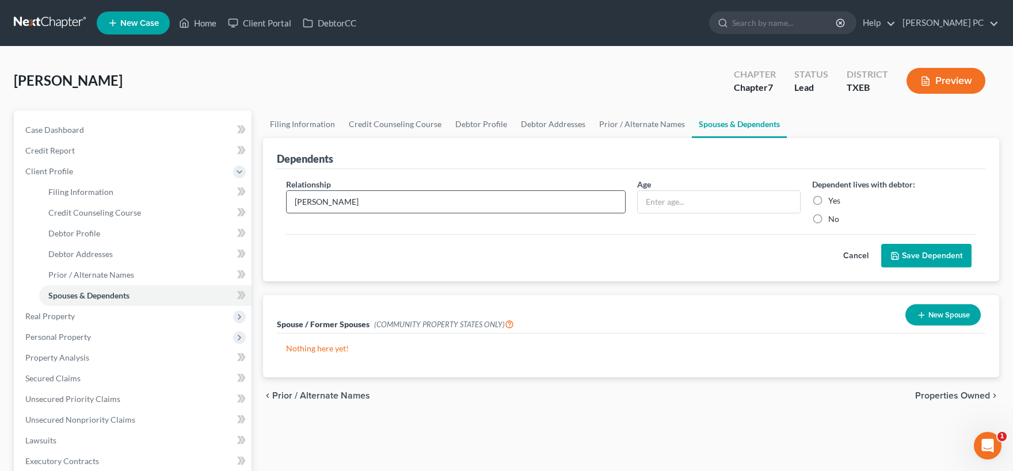
type input "[PERSON_NAME]"
type input "24"
click at [828, 200] on label "Yes" at bounding box center [834, 201] width 12 height 12
click at [833, 200] on input "Yes" at bounding box center [836, 198] width 7 height 7
radio input "true"
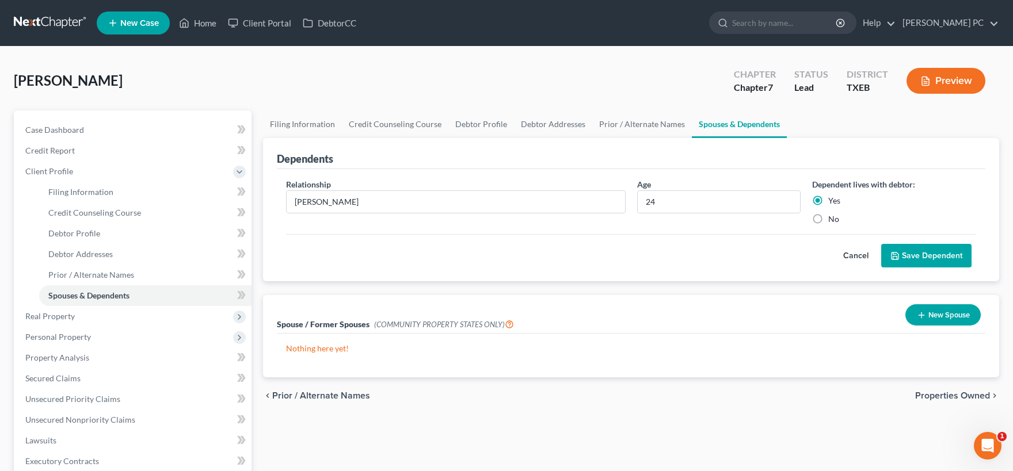
click at [930, 257] on button "Save Dependent" at bounding box center [926, 256] width 90 height 24
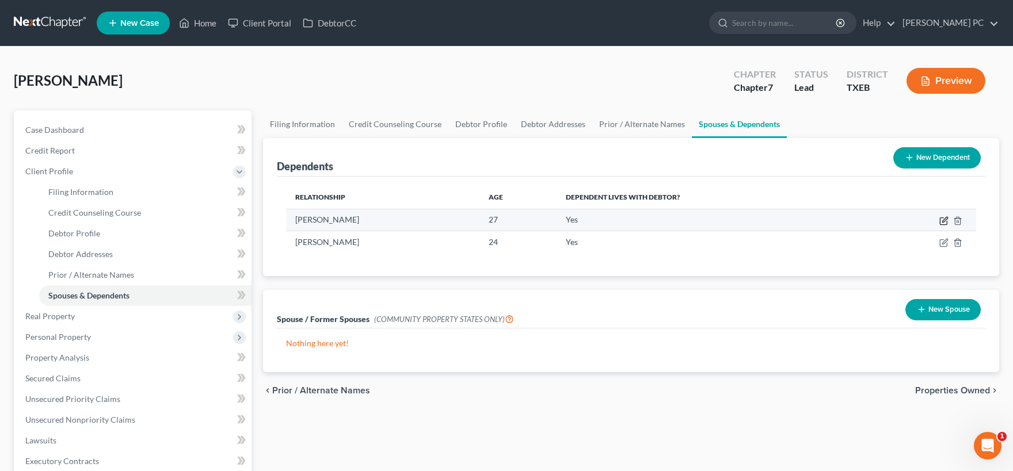
click at [943, 220] on icon "button" at bounding box center [944, 219] width 5 height 5
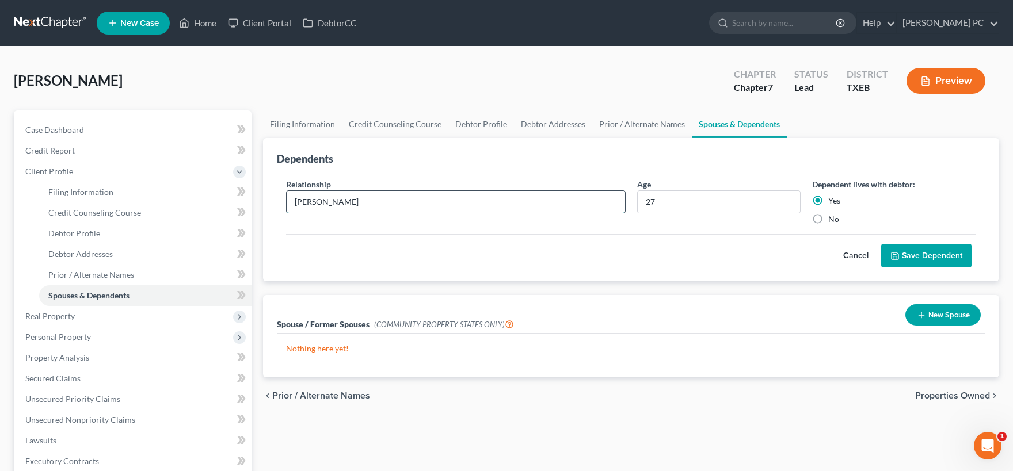
click at [448, 206] on input "[PERSON_NAME]" at bounding box center [456, 202] width 338 height 22
type input "[PERSON_NAME] (Autistic / Disabled)"
click at [912, 258] on button "Save Dependent" at bounding box center [926, 256] width 90 height 24
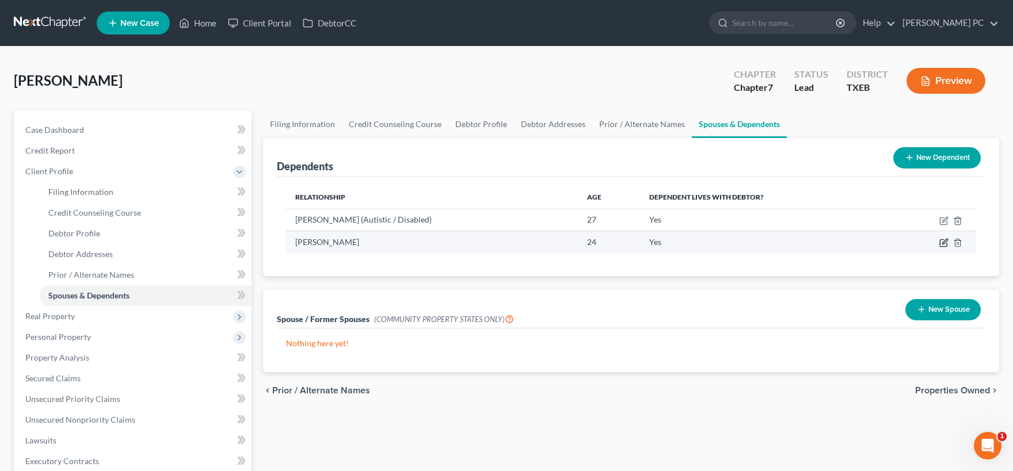
click at [942, 245] on icon "button" at bounding box center [943, 242] width 9 height 9
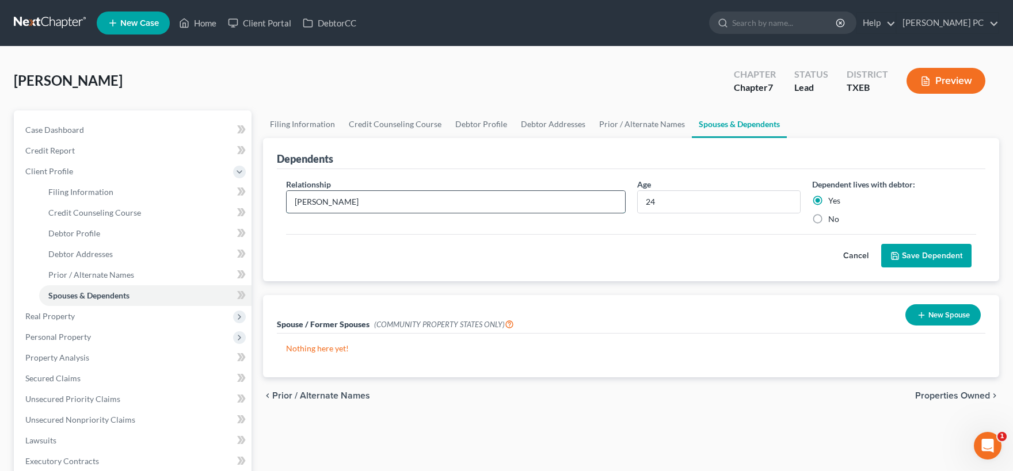
click at [482, 204] on input "[PERSON_NAME]" at bounding box center [456, 202] width 338 height 22
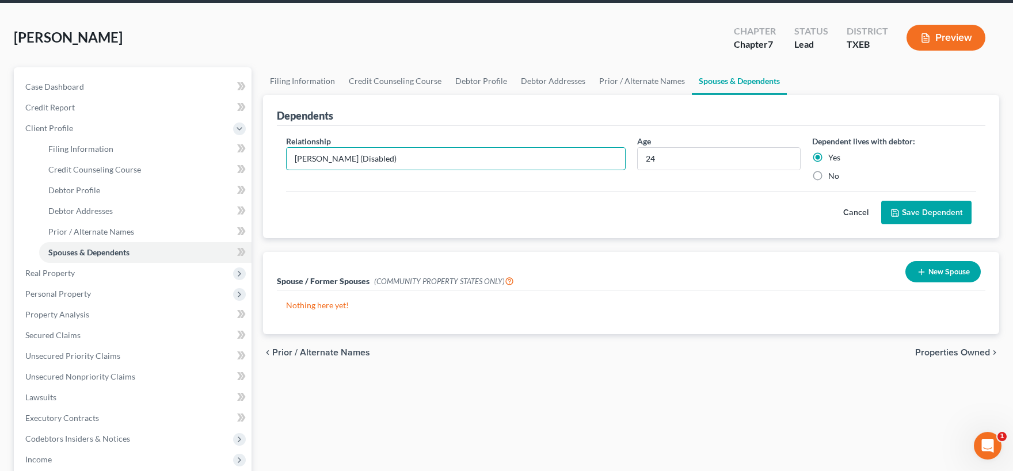
scroll to position [63, 0]
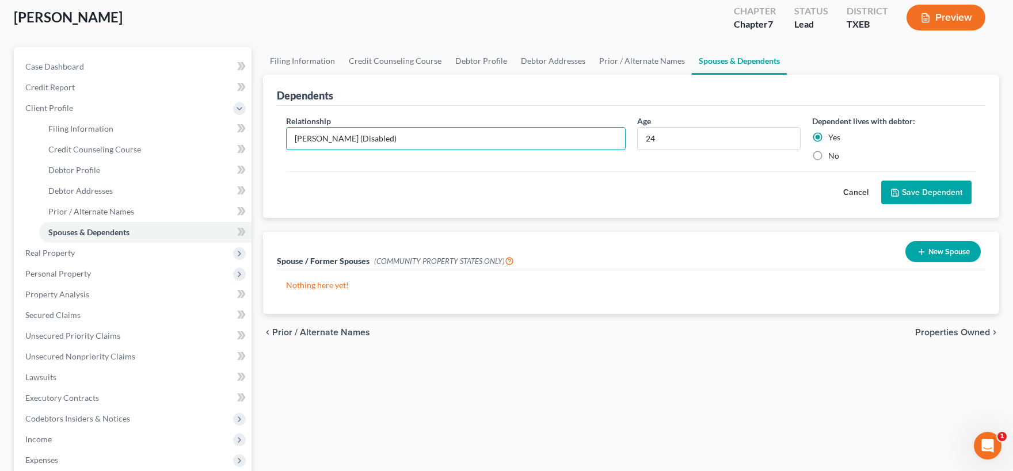
type input "[PERSON_NAME] (Disabled)"
click at [936, 192] on button "Save Dependent" at bounding box center [926, 193] width 90 height 24
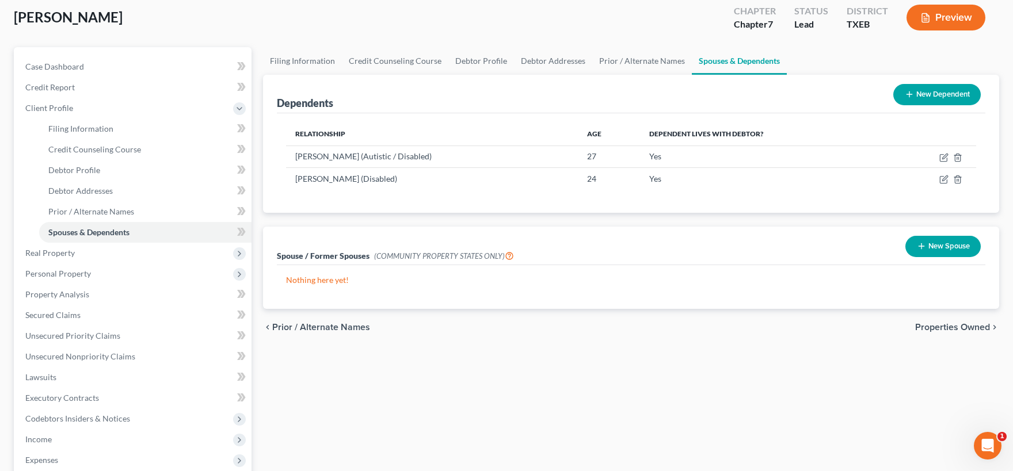
click at [944, 327] on span "Properties Owned" at bounding box center [952, 327] width 75 height 9
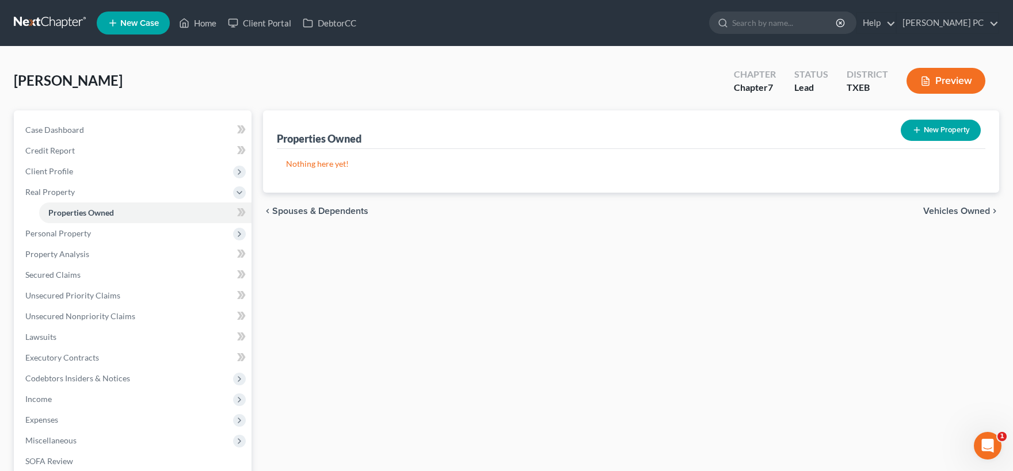
click at [945, 212] on span "Vehicles Owned" at bounding box center [956, 211] width 67 height 9
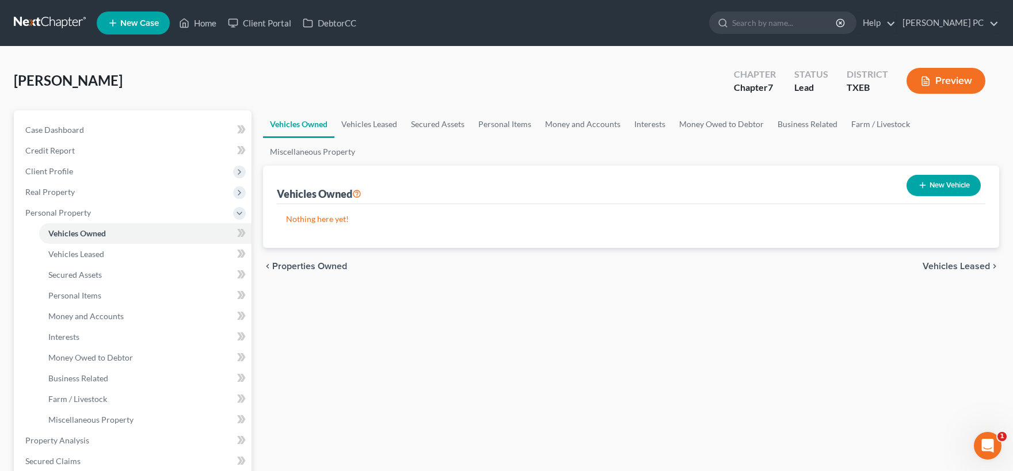
click at [933, 185] on button "New Vehicle" at bounding box center [943, 185] width 74 height 21
select select "0"
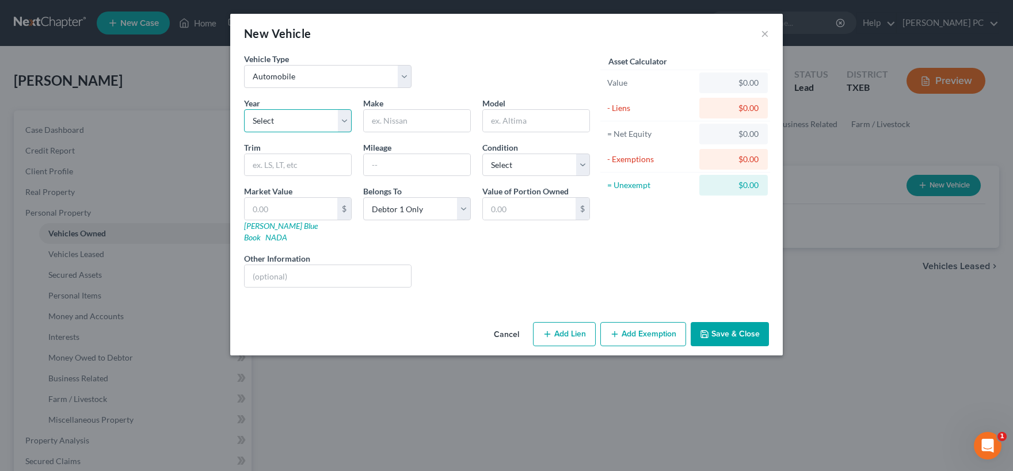
click at [244, 109] on select "Select 2026 2025 2024 2023 2022 2021 2020 2019 2018 2017 2016 2015 2014 2013 20…" at bounding box center [298, 120] width 108 height 23
select select "20"
click option "2006" at bounding box center [0, 0] width 0 height 0
click at [387, 116] on input "text" at bounding box center [417, 121] width 106 height 22
type input "Mercury"
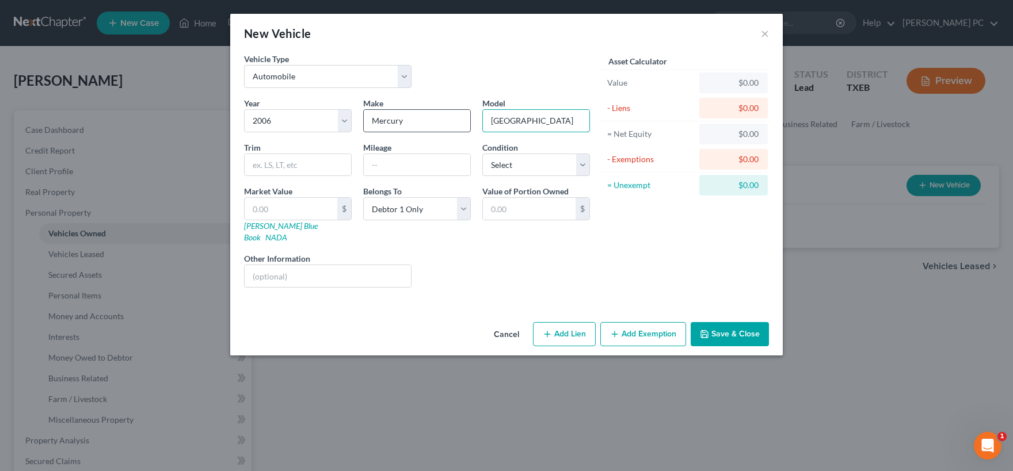
type input "[GEOGRAPHIC_DATA]"
click at [293, 165] on input "text" at bounding box center [298, 165] width 106 height 22
type input "Premier"
click at [405, 162] on input "text" at bounding box center [417, 165] width 106 height 22
type input "120000"
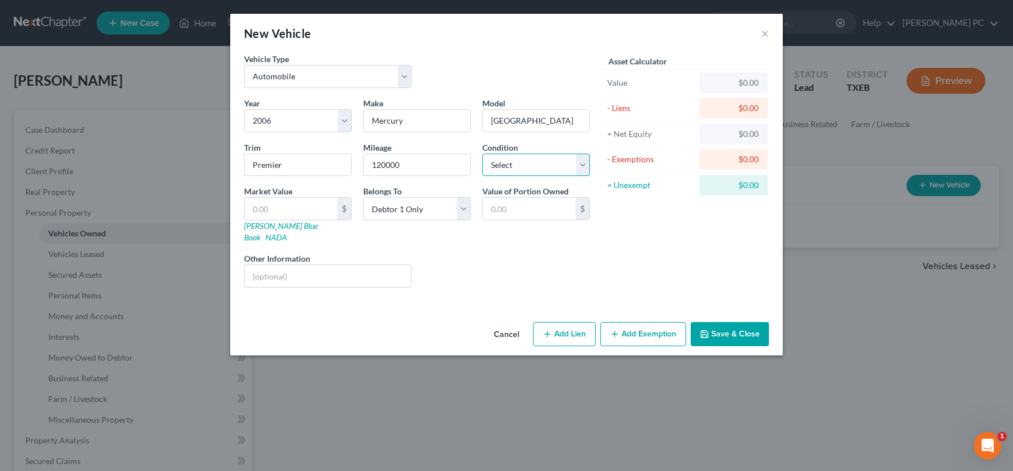
click at [482, 154] on select "Select Excellent Very Good Good Fair Poor" at bounding box center [536, 165] width 108 height 23
click at [585, 166] on select "Select Excellent Very Good Good Fair Poor" at bounding box center [536, 165] width 108 height 23
click at [482, 154] on select "Select Excellent Very Good Good Fair Poor" at bounding box center [536, 165] width 108 height 23
click option "Good" at bounding box center [0, 0] width 0 height 0
click at [482, 154] on select "Select Excellent Very Good Good Fair Poor" at bounding box center [536, 165] width 108 height 23
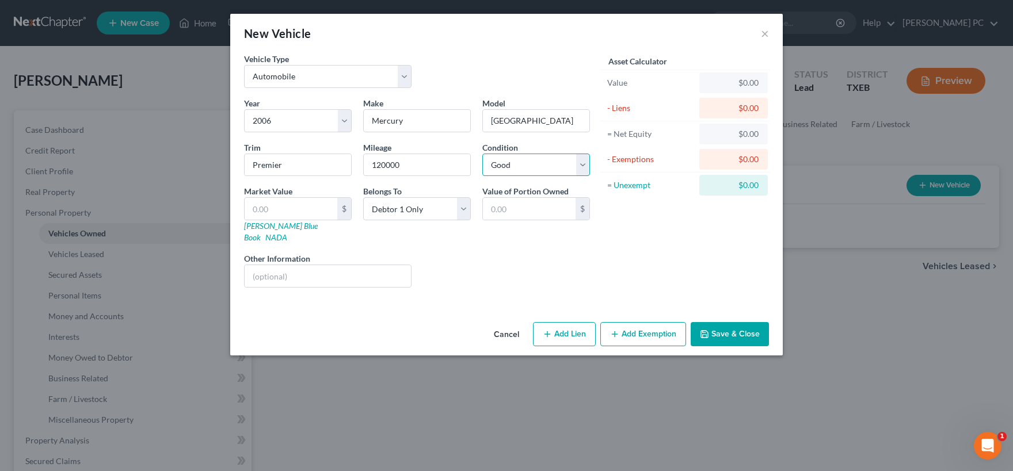
select select "1"
click option "Very Good" at bounding box center [0, 0] width 0 height 0
click at [311, 204] on input "text" at bounding box center [291, 209] width 93 height 22
click at [285, 205] on input "text" at bounding box center [291, 209] width 93 height 22
type input "3"
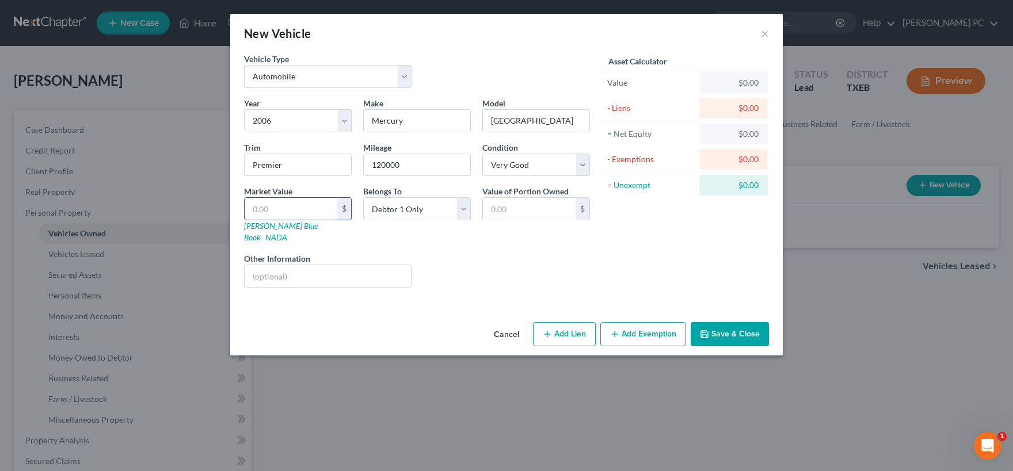
type input "3.00"
type input "38"
type input "38.00"
type input "380"
type input "380.00"
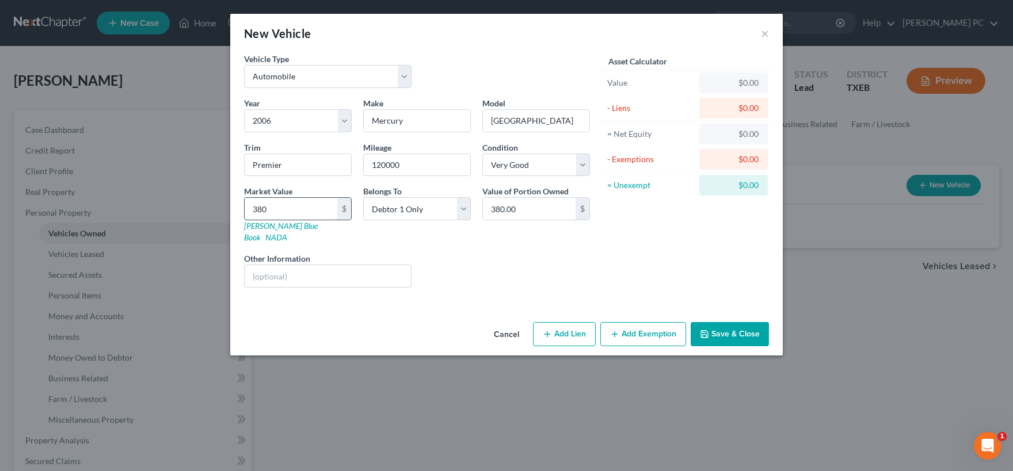
type input "3800"
type input "3,800.00"
type input "3,800"
click at [638, 323] on button "Add Exemption" at bounding box center [643, 334] width 86 height 24
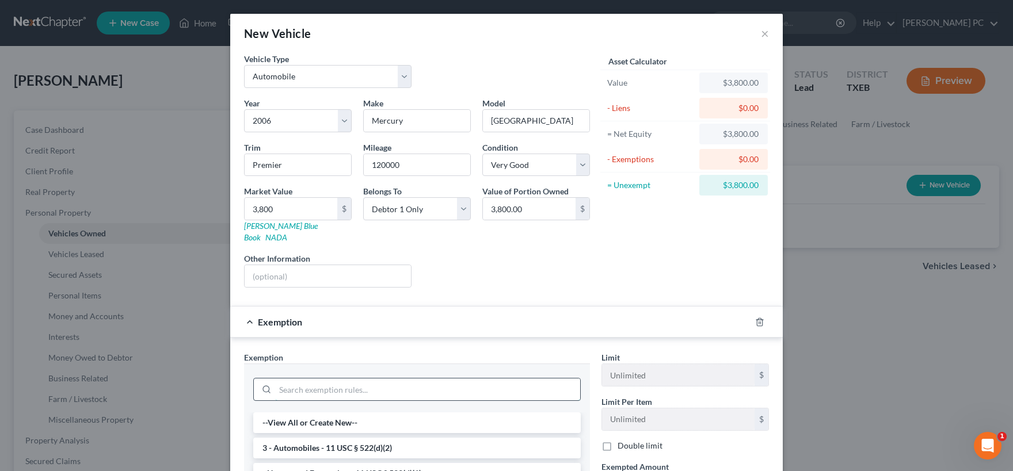
click at [364, 379] on input "search" at bounding box center [427, 390] width 305 height 22
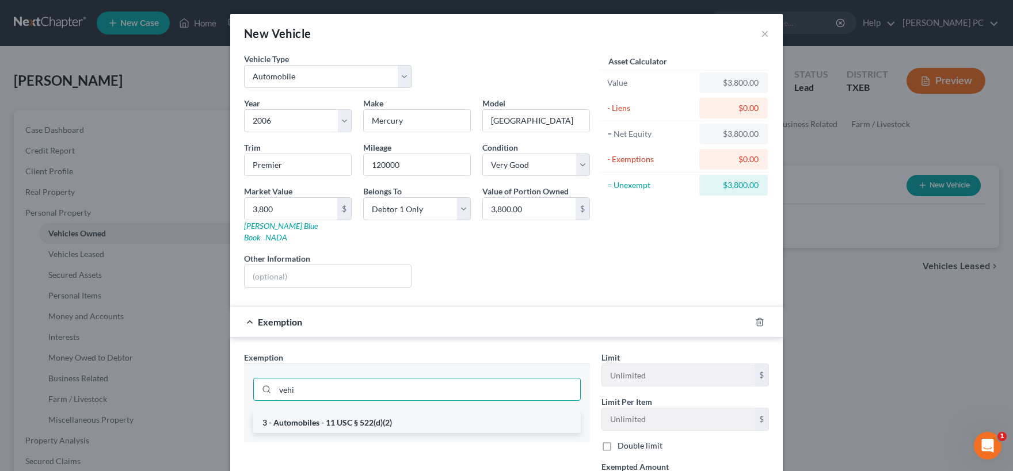
type input "vehi"
click at [373, 414] on li "3 - Automobiles - 11 USC § 522(d)(2)" at bounding box center [416, 423] width 327 height 21
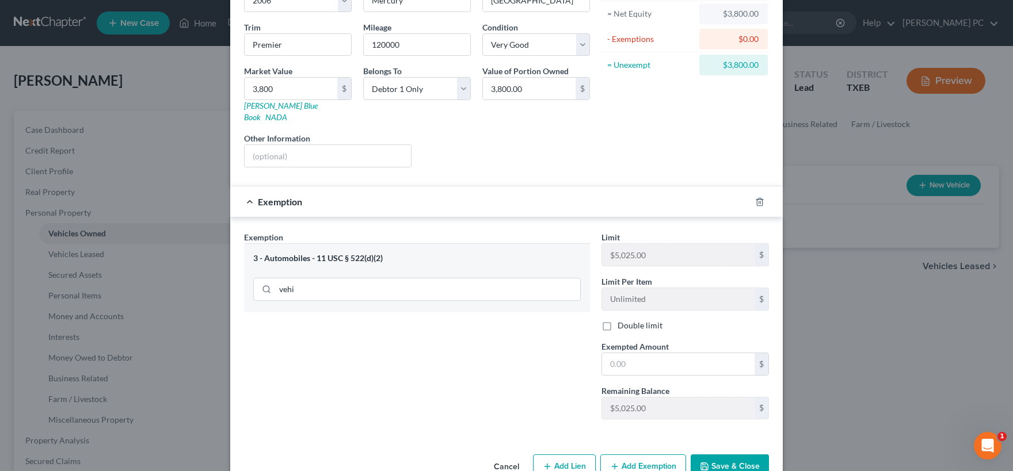
scroll to position [139, 0]
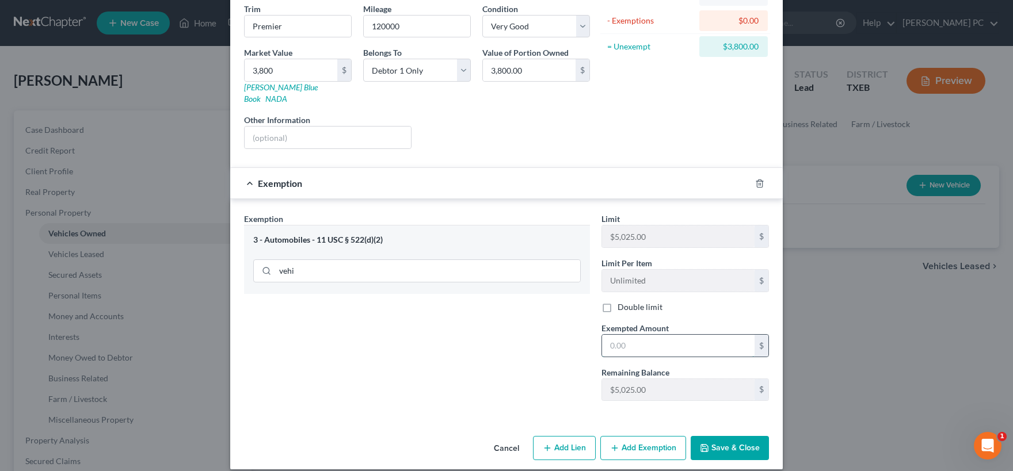
click at [629, 335] on input "text" at bounding box center [678, 346] width 152 height 22
type input "3,800"
click at [718, 437] on button "Save & Close" at bounding box center [730, 448] width 78 height 24
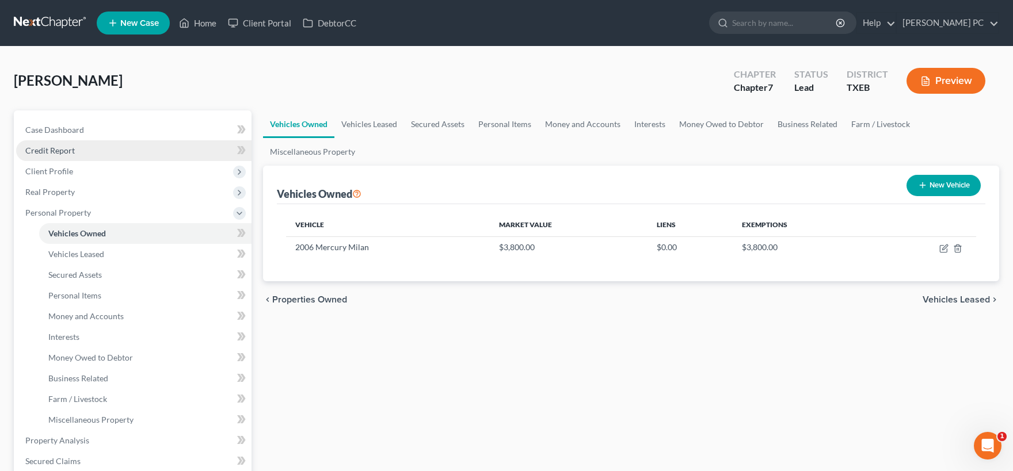
click at [67, 150] on span "Credit Report" at bounding box center [49, 151] width 49 height 10
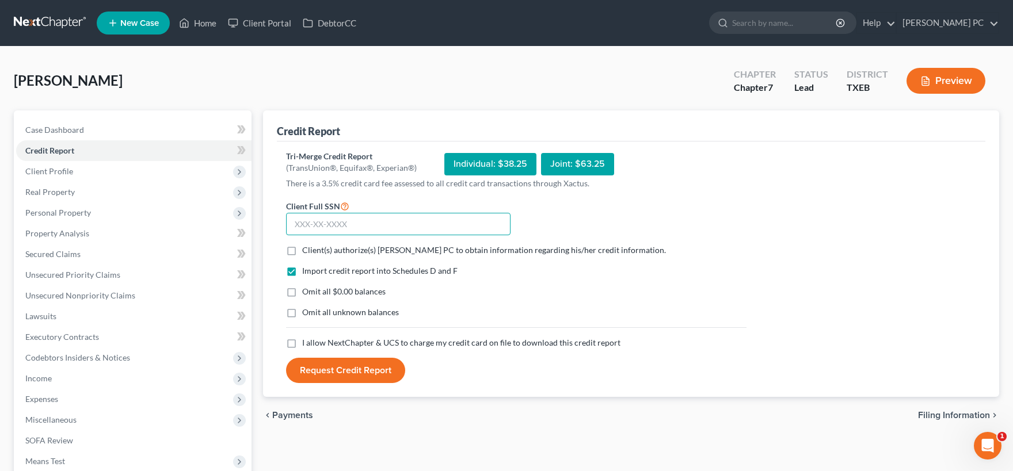
click at [350, 223] on input "text" at bounding box center [398, 224] width 224 height 23
type input "451-57-7612"
click at [302, 252] on label "Client(s) authorize(s) [PERSON_NAME] PC to obtain information regarding his/her…" at bounding box center [484, 251] width 364 height 12
click at [307, 252] on input "Client(s) authorize(s) [PERSON_NAME] PC to obtain information regarding his/her…" at bounding box center [310, 248] width 7 height 7
checkbox input "true"
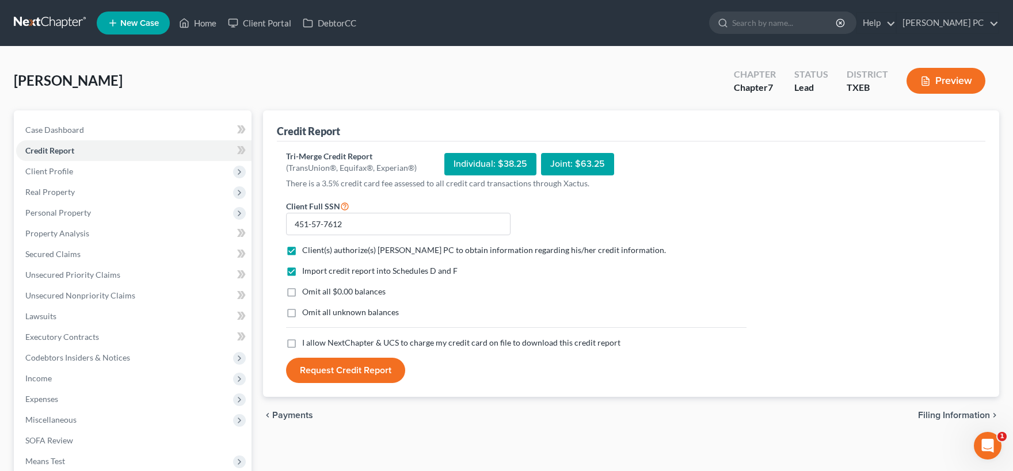
click at [302, 344] on label "I allow NextChapter & UCS to charge my credit card on file to download this cre…" at bounding box center [461, 343] width 318 height 12
click at [307, 344] on input "I allow NextChapter & UCS to charge my credit card on file to download this cre…" at bounding box center [310, 340] width 7 height 7
checkbox input "true"
click at [346, 374] on button "Request Credit Report" at bounding box center [345, 370] width 119 height 25
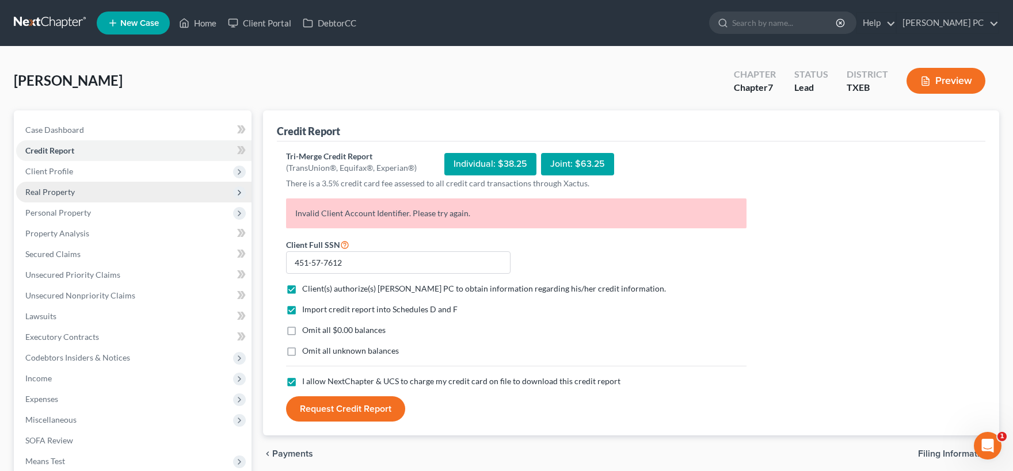
click at [85, 190] on span "Real Property" at bounding box center [133, 192] width 235 height 21
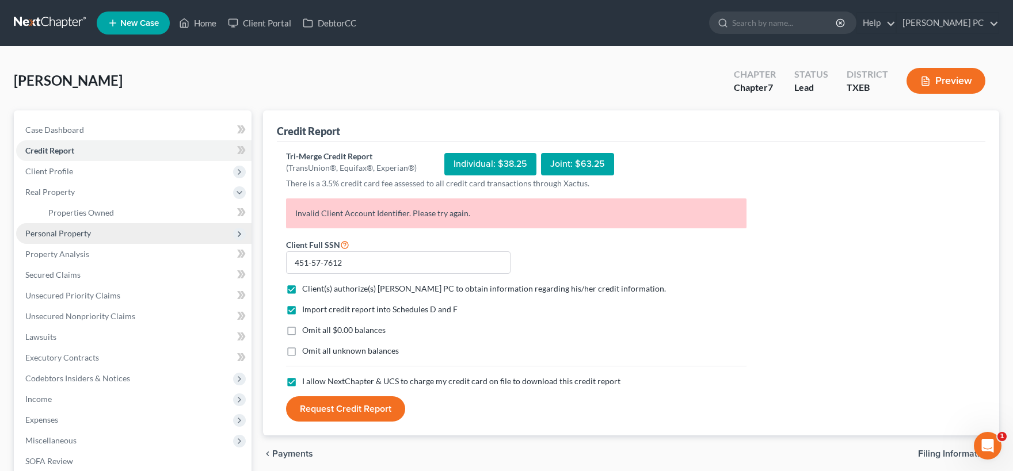
click at [82, 235] on span "Personal Property" at bounding box center [58, 233] width 66 height 10
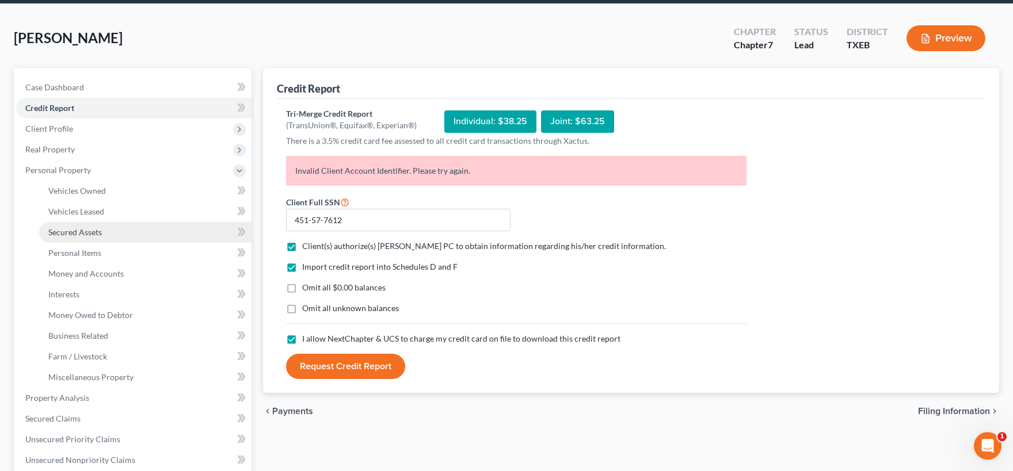
scroll to position [63, 0]
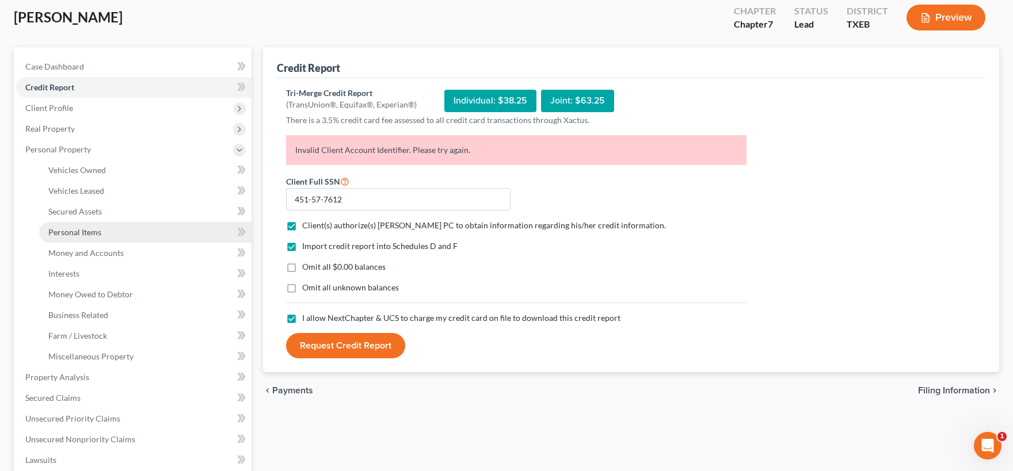
click at [93, 231] on span "Personal Items" at bounding box center [74, 232] width 53 height 10
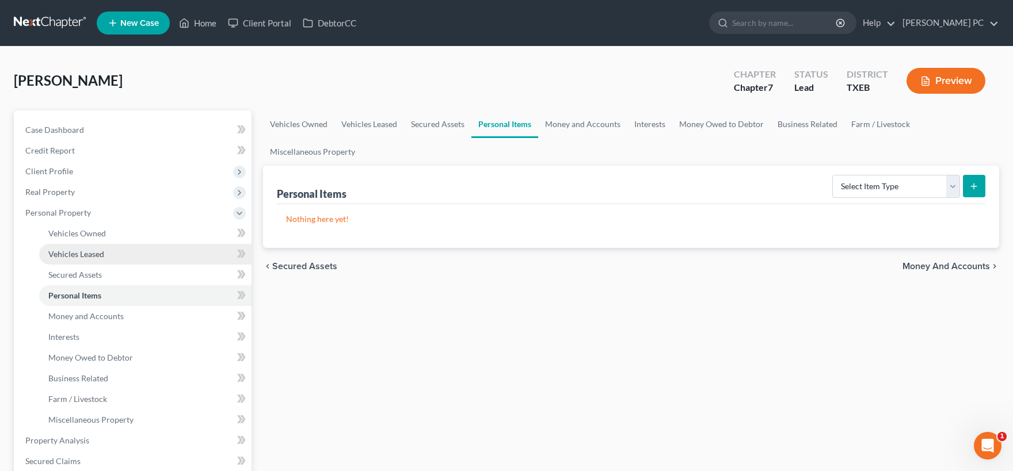
click at [97, 258] on span "Vehicles Leased" at bounding box center [76, 254] width 56 height 10
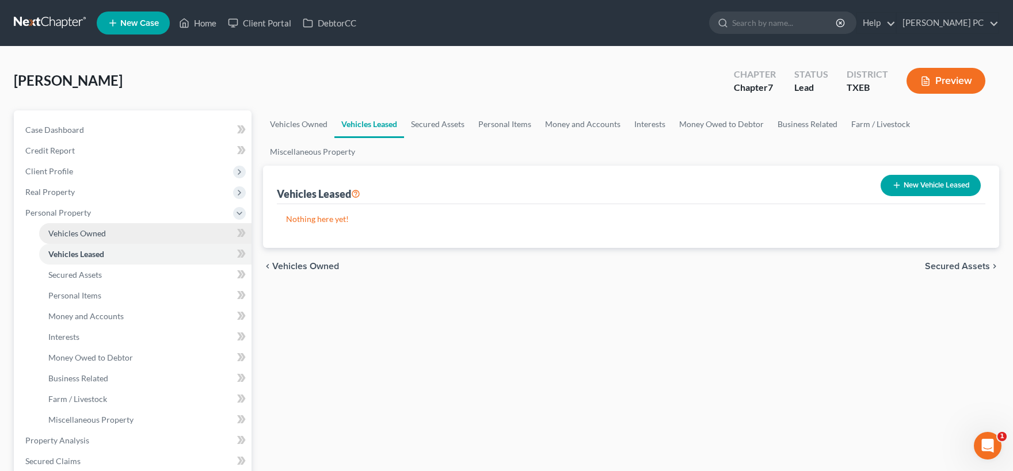
click at [106, 234] on link "Vehicles Owned" at bounding box center [145, 233] width 212 height 21
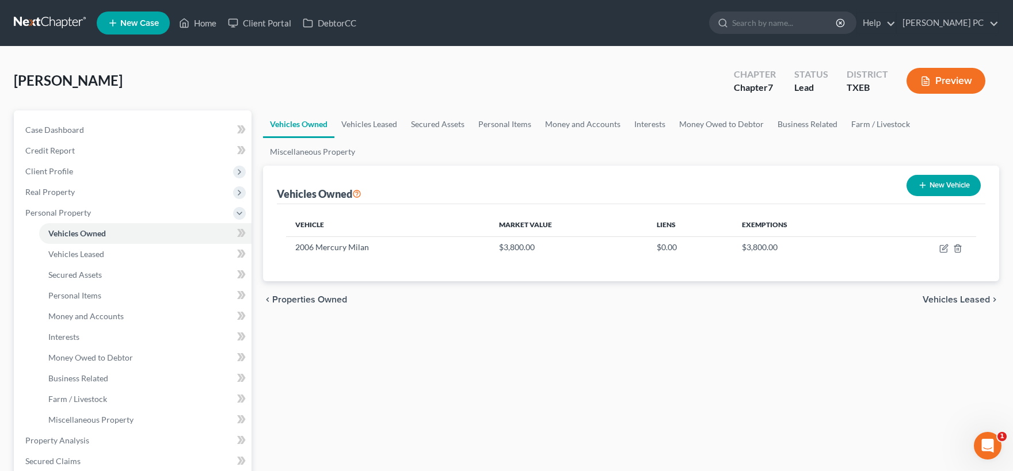
click at [951, 187] on button "New Vehicle" at bounding box center [943, 185] width 74 height 21
select select "0"
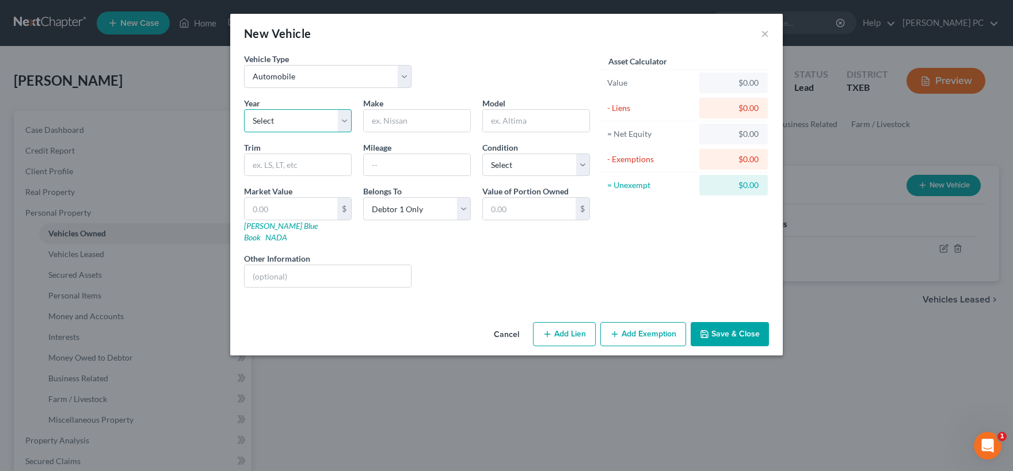
click at [244, 109] on select "Select 2026 2025 2024 2023 2022 2021 2020 2019 2018 2017 2016 2015 2014 2013 20…" at bounding box center [298, 120] width 108 height 23
select select "19"
click option "2007" at bounding box center [0, 0] width 0 height 0
click at [409, 124] on input "text" at bounding box center [417, 121] width 106 height 22
type input "Saturn"
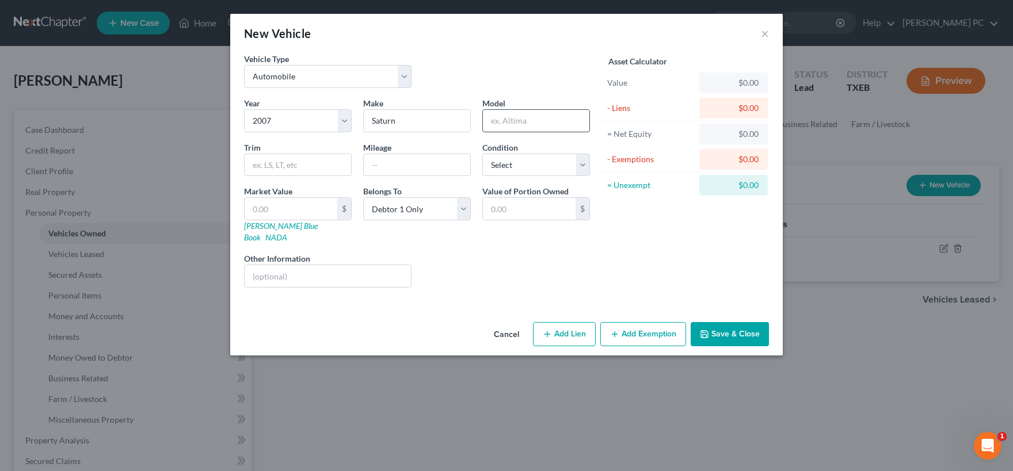
click at [497, 124] on input "text" at bounding box center [536, 121] width 106 height 22
type input "Vue"
click at [402, 161] on input "text" at bounding box center [417, 165] width 106 height 22
click at [262, 162] on input "text" at bounding box center [298, 165] width 106 height 22
type input "S"
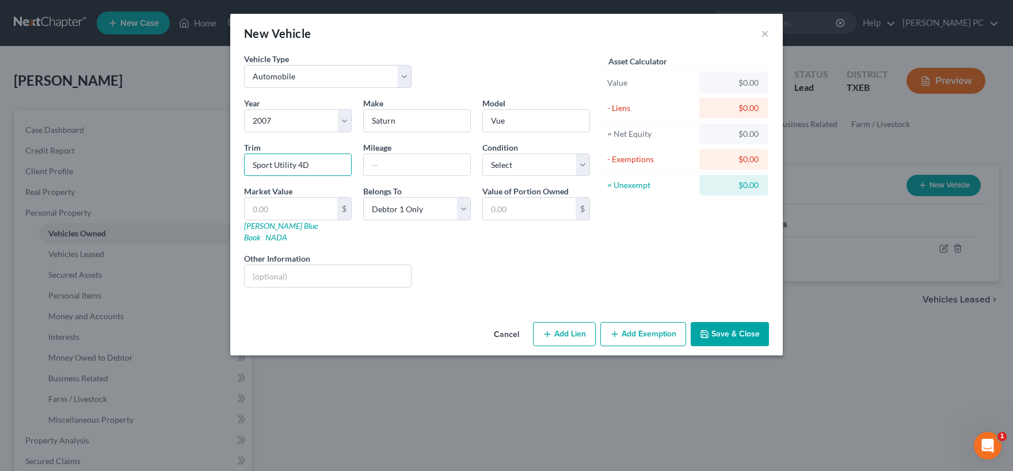
type input "Sport Utility 4D"
click at [315, 268] on input "text" at bounding box center [328, 276] width 166 height 22
type input "Does not run"
click at [416, 167] on input "text" at bounding box center [417, 165] width 106 height 22
type input "160000"
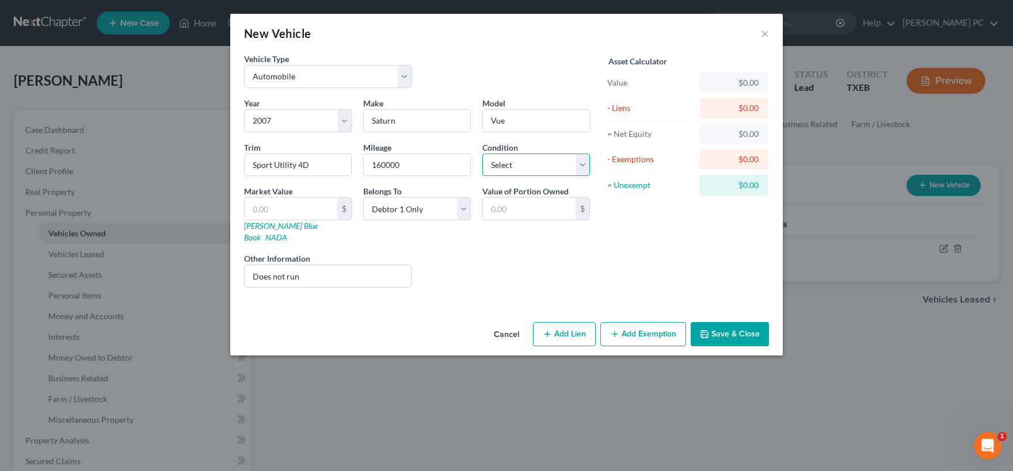
click at [482, 154] on select "Select Excellent Very Good Good Fair Poor" at bounding box center [536, 165] width 108 height 23
click option "Fair" at bounding box center [0, 0] width 0 height 0
click at [482, 154] on select "Select Excellent Very Good Good Fair Poor" at bounding box center [536, 165] width 108 height 23
select select "4"
click option "Poor" at bounding box center [0, 0] width 0 height 0
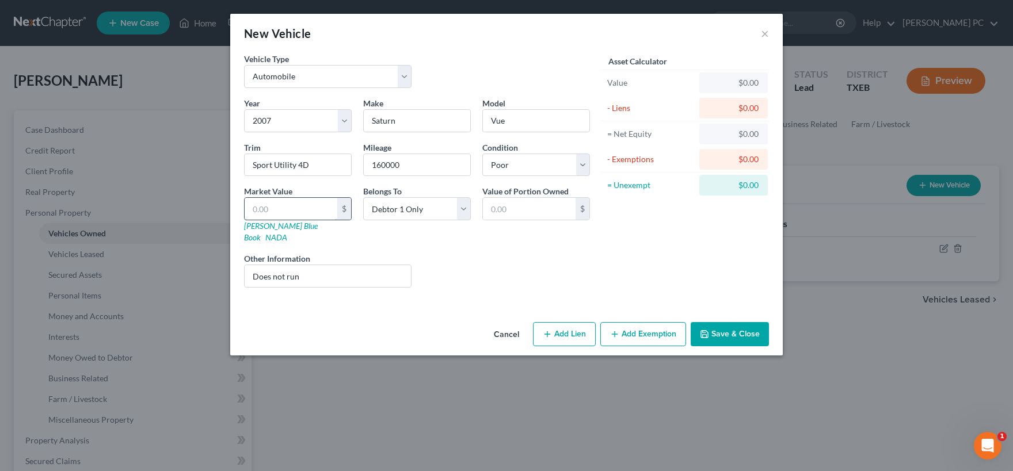
click at [292, 208] on input "text" at bounding box center [291, 209] width 93 height 22
click at [342, 265] on input "Does not run" at bounding box center [328, 276] width 166 height 22
type input "Does not run; cracked windshield"
click at [482, 154] on select "Select Excellent Very Good Good Fair Poor" at bounding box center [536, 165] width 108 height 23
click option "Poor" at bounding box center [0, 0] width 0 height 0
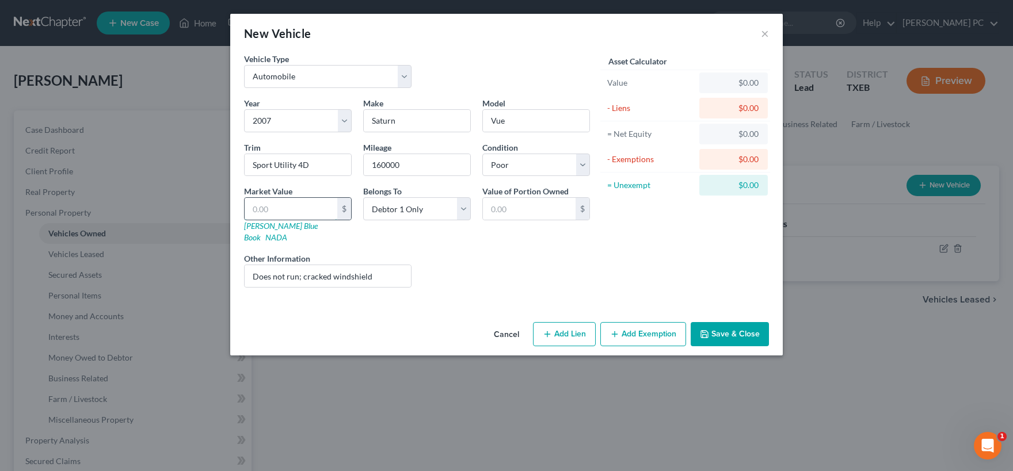
click at [304, 207] on input "text" at bounding box center [291, 209] width 93 height 22
type input "2"
type input "2.00"
type input "20"
type input "20.00"
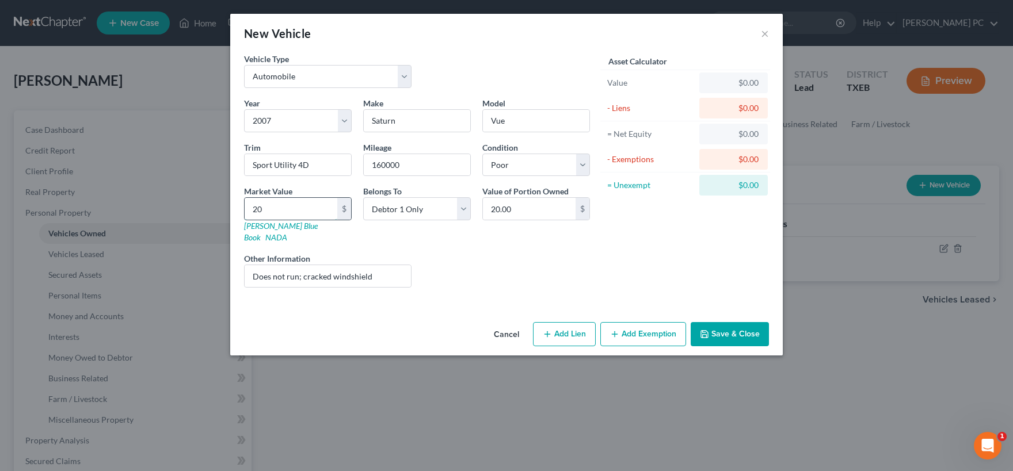
type input "200"
type input "200.00"
type input "2000"
type input "2,000.00"
type input "2,000"
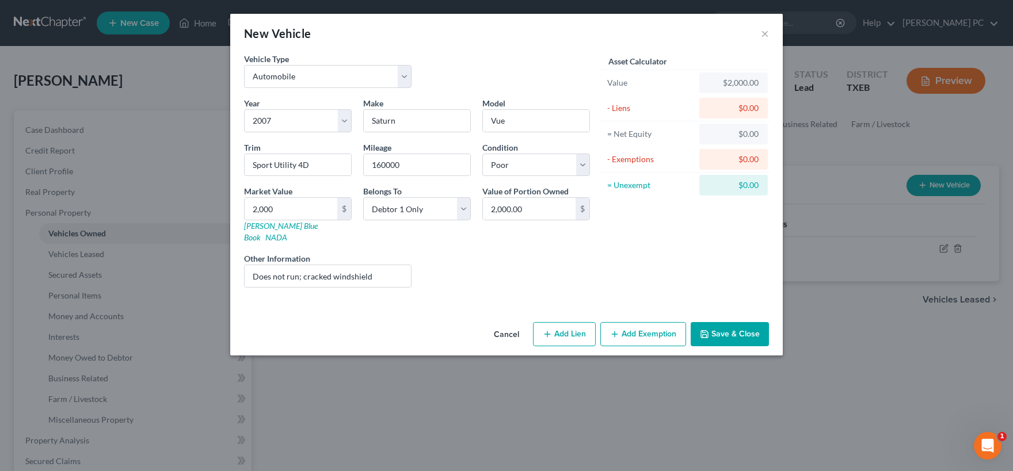
click at [571, 322] on button "Add Lien" at bounding box center [564, 334] width 63 height 24
select select "0"
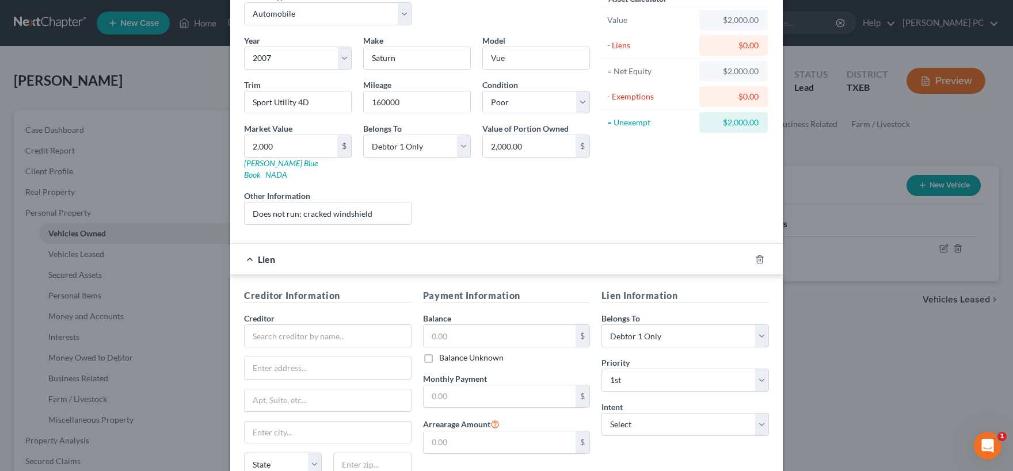
scroll to position [114, 0]
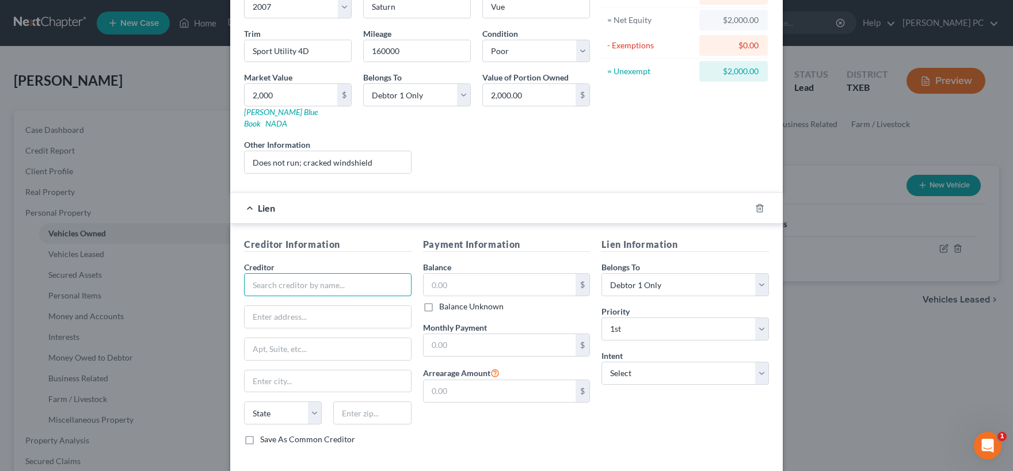
click at [289, 273] on input "text" at bounding box center [327, 284] width 167 height 23
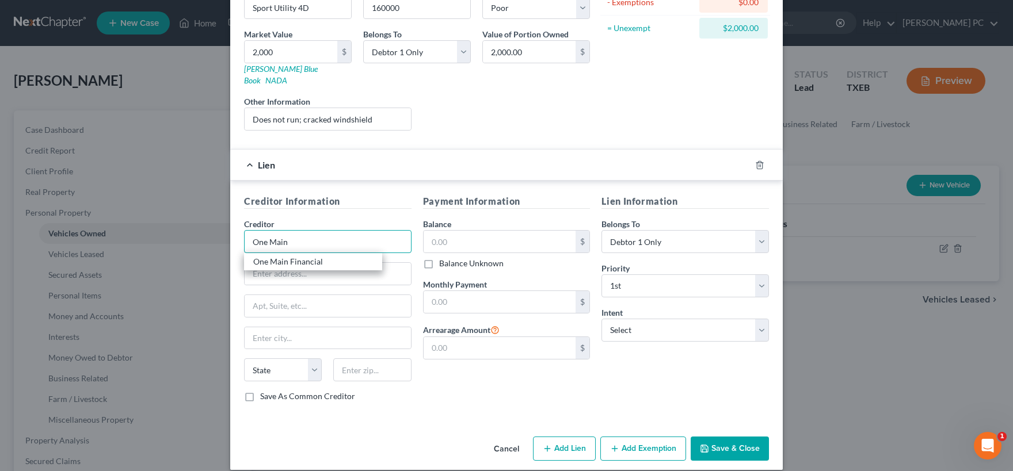
type input "One Main"
click at [712, 437] on button "Save & Close" at bounding box center [730, 449] width 78 height 24
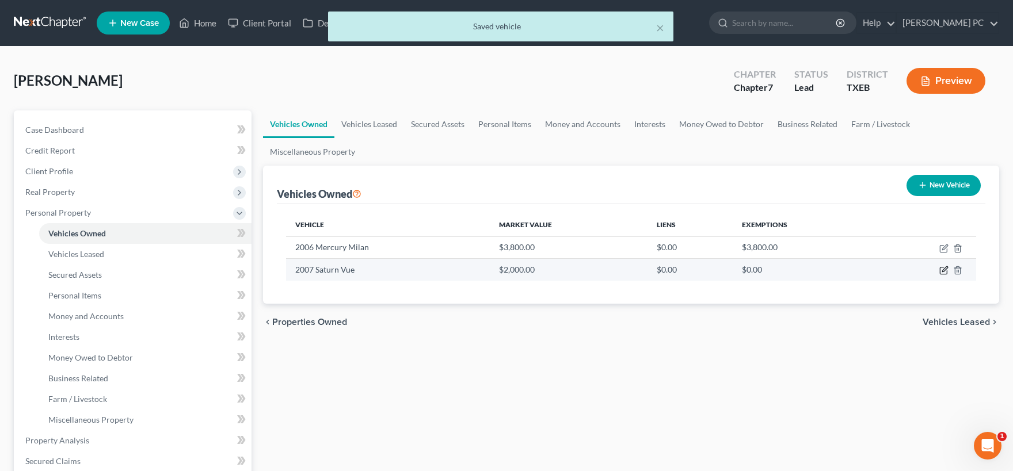
click at [943, 271] on icon "button" at bounding box center [944, 269] width 5 height 5
select select "0"
select select "19"
select select "4"
select select "0"
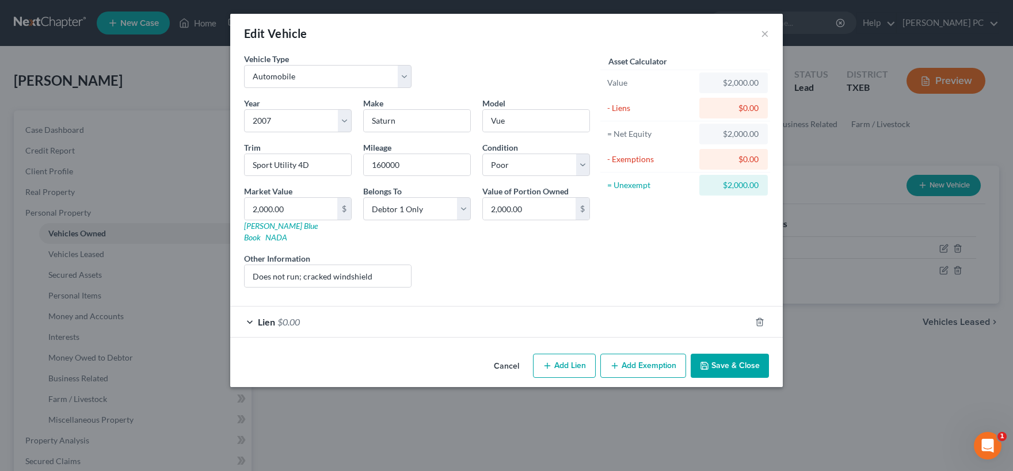
click at [391, 309] on div "Lien $0.00" at bounding box center [490, 322] width 520 height 30
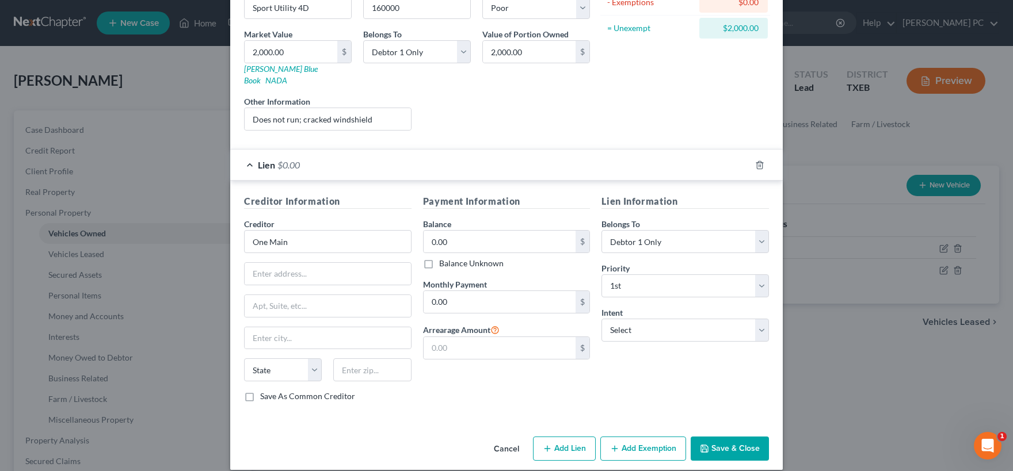
click at [725, 439] on button "Save & Close" at bounding box center [730, 449] width 78 height 24
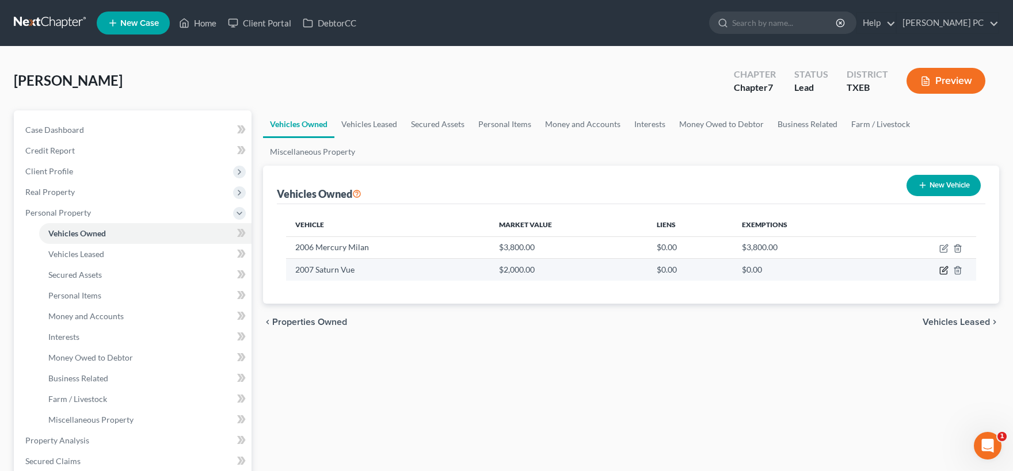
click at [944, 270] on icon "button" at bounding box center [944, 269] width 5 height 5
select select "0"
select select "19"
select select "4"
select select "0"
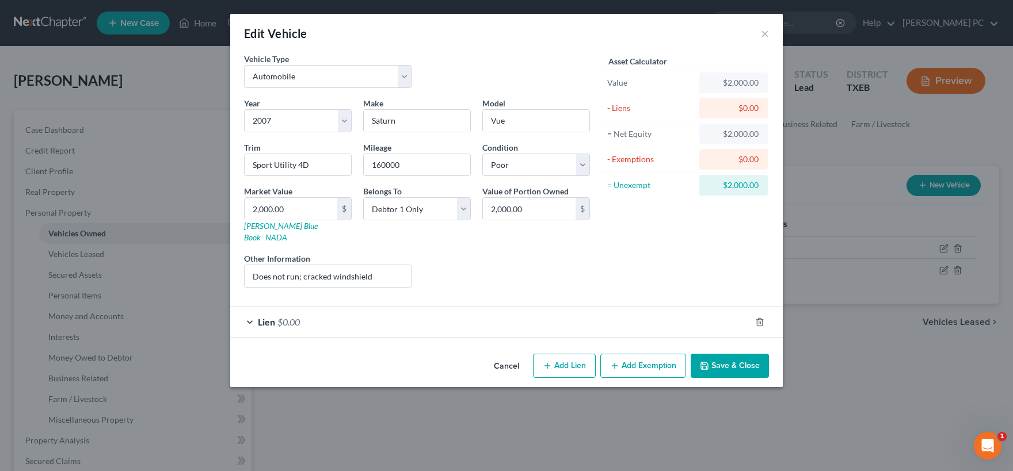
click at [410, 310] on div "Lien $0.00" at bounding box center [490, 322] width 520 height 30
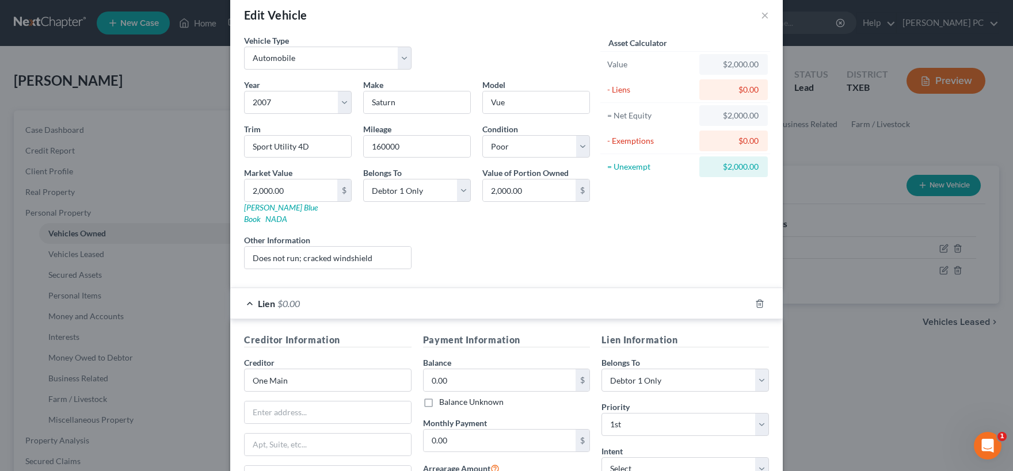
scroll to position [0, 0]
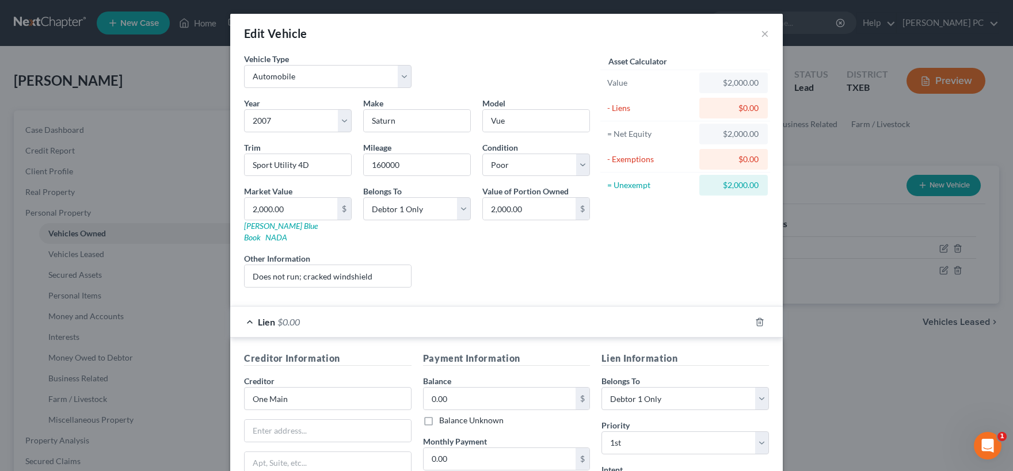
click at [410, 315] on div "Lien $0.00" at bounding box center [490, 322] width 520 height 30
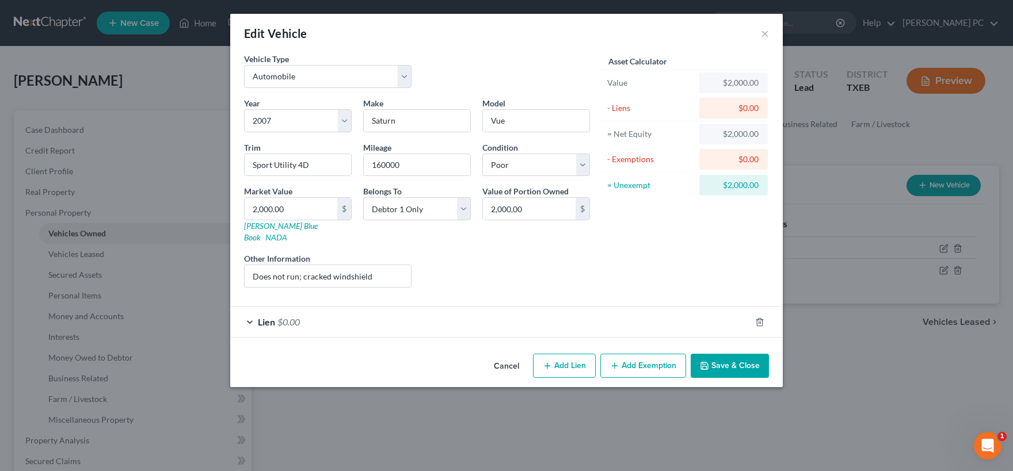
click at [655, 354] on button "Add Exemption" at bounding box center [643, 366] width 86 height 24
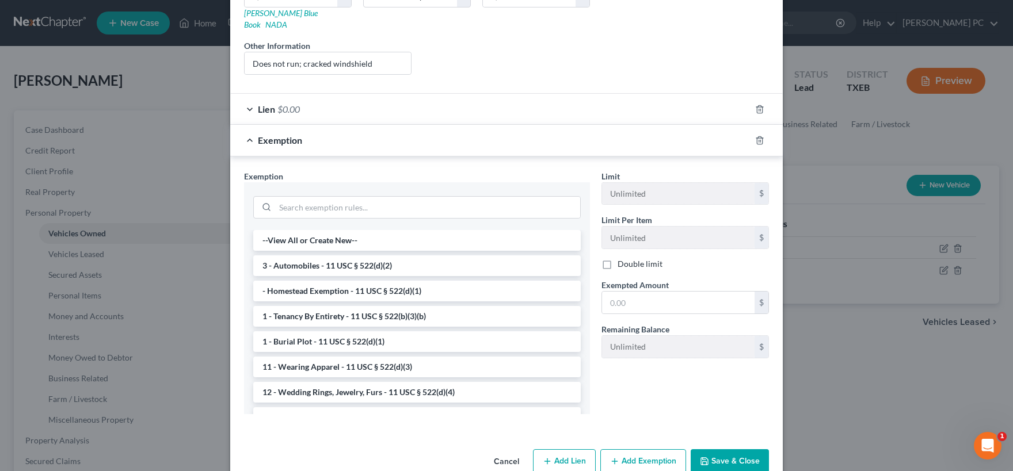
scroll to position [226, 0]
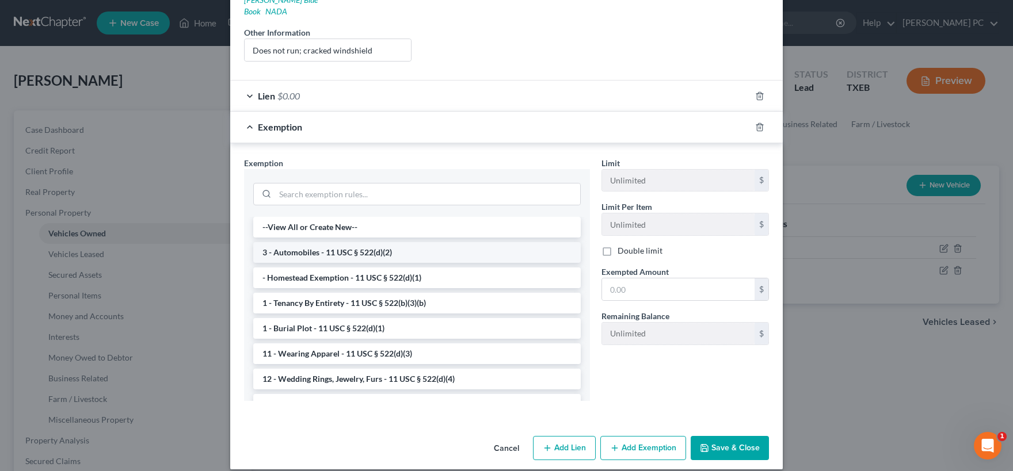
click at [346, 242] on li "3 - Automobiles - 11 USC § 522(d)(2)" at bounding box center [416, 252] width 327 height 21
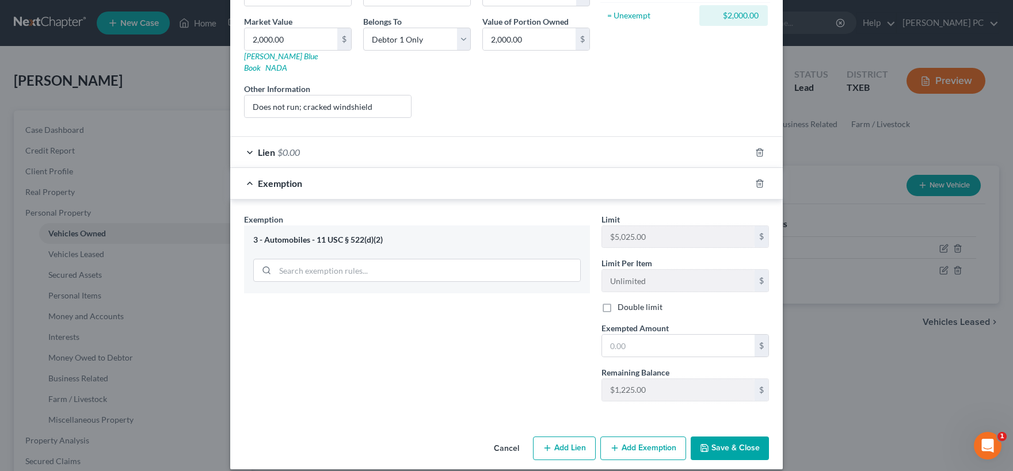
click at [512, 438] on button "Cancel" at bounding box center [507, 449] width 44 height 23
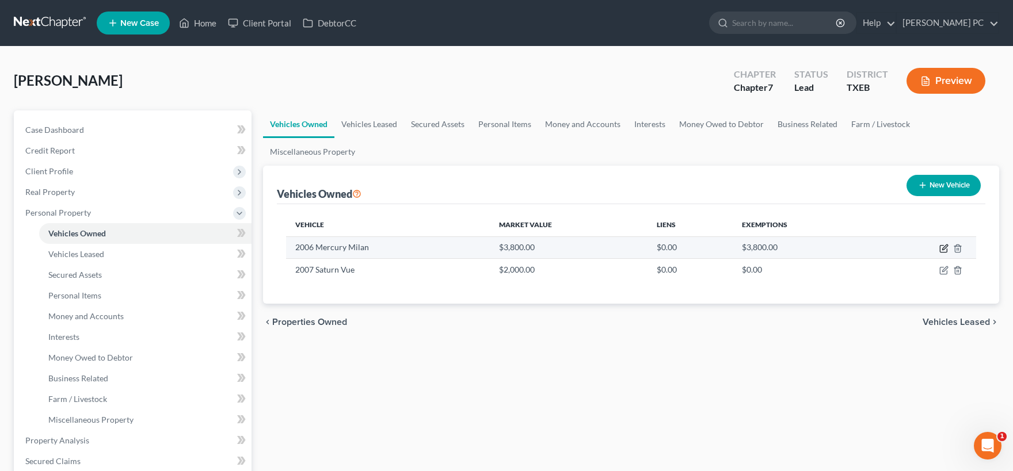
click at [940, 249] on icon "button" at bounding box center [943, 248] width 9 height 9
select select "0"
select select "20"
select select "1"
select select "0"
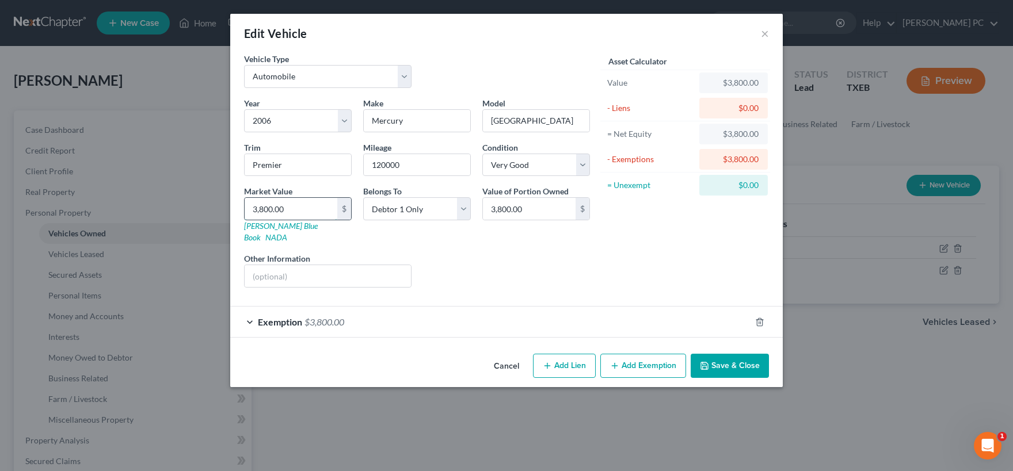
drag, startPoint x: 317, startPoint y: 213, endPoint x: 321, endPoint y: 208, distance: 6.2
click at [321, 209] on input "3,800.00" at bounding box center [291, 209] width 93 height 22
type input "3"
type input "3.00"
type input "33"
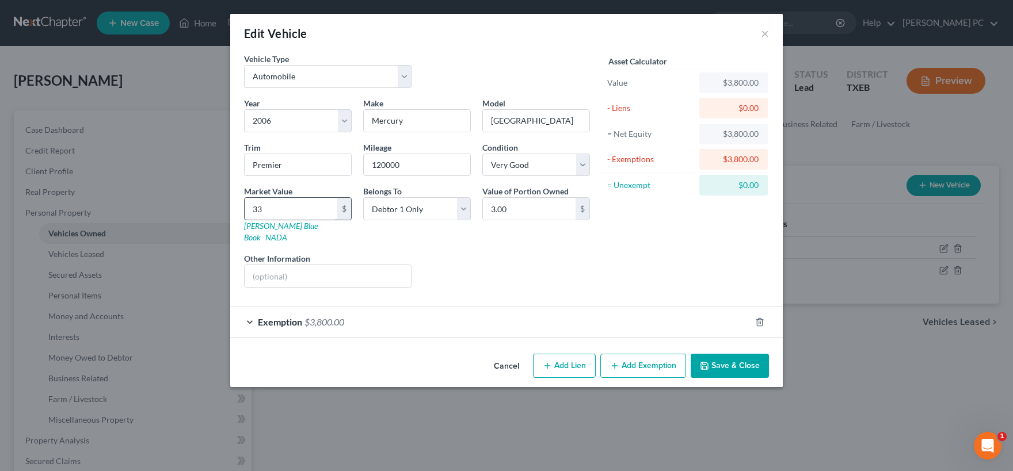
type input "33.00"
type input "330"
type input "330.00"
type input "3300"
type input "3,300.00"
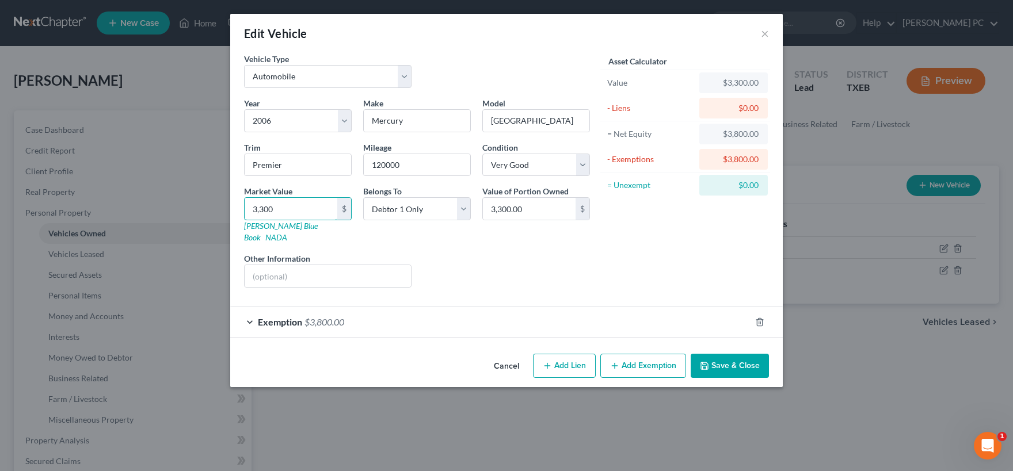
type input "3,300"
click at [467, 311] on div "Exemption $3,800.00" at bounding box center [490, 322] width 520 height 30
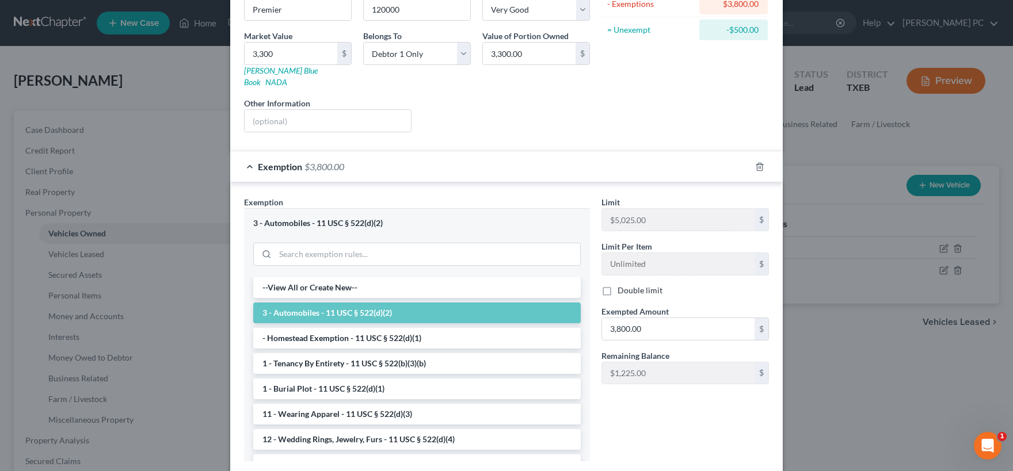
scroll to position [171, 0]
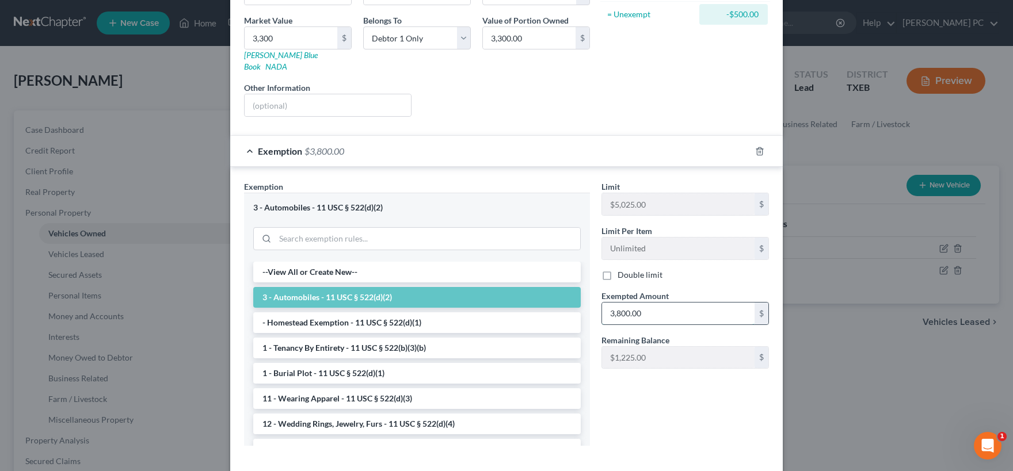
drag, startPoint x: 655, startPoint y: 308, endPoint x: 699, endPoint y: 307, distance: 43.8
click at [699, 307] on input "3,800.00" at bounding box center [678, 314] width 152 height 22
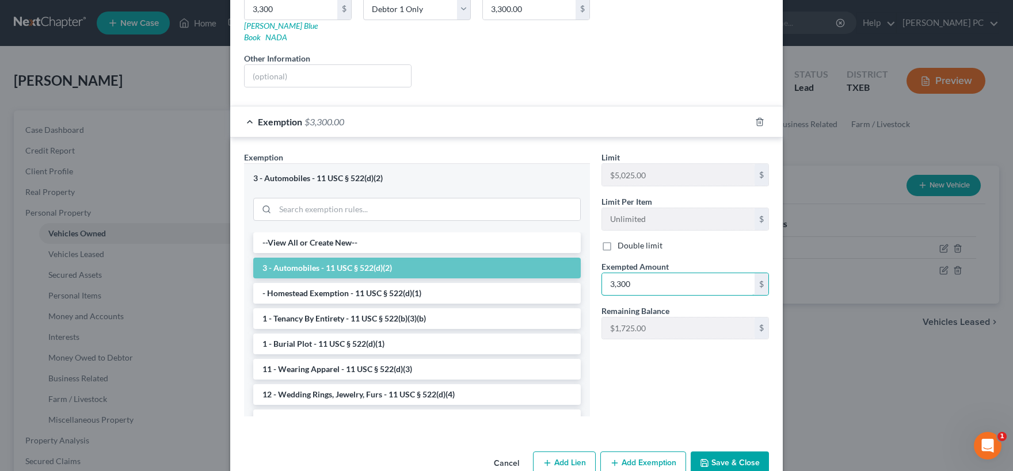
scroll to position [215, 0]
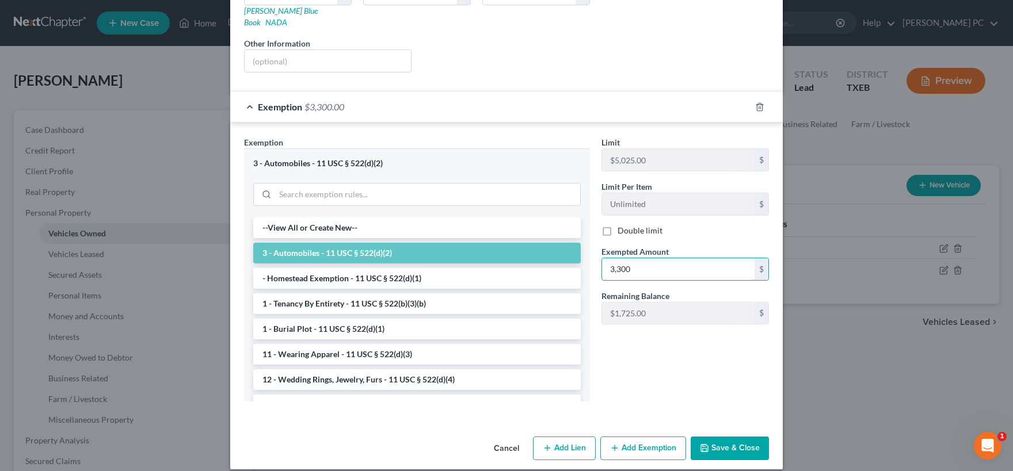
type input "3,300"
click at [732, 440] on button "Save & Close" at bounding box center [730, 449] width 78 height 24
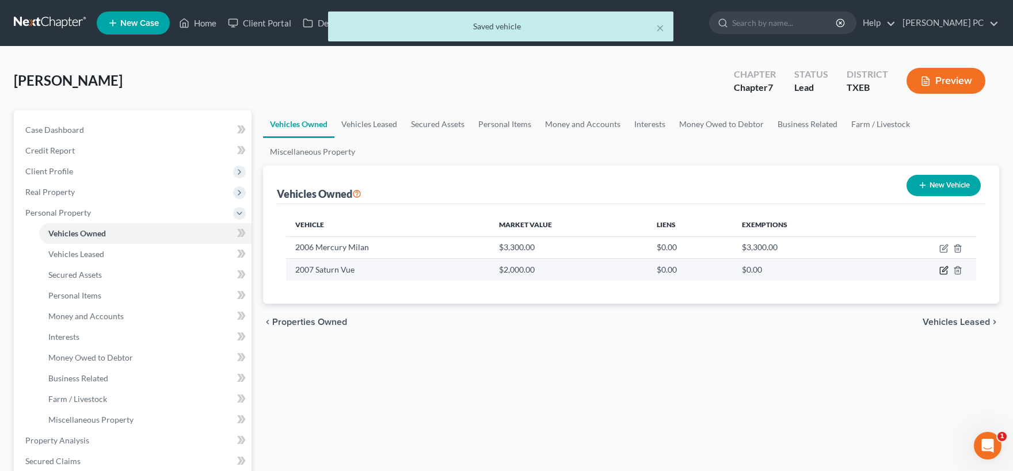
click at [943, 272] on icon "button" at bounding box center [943, 270] width 9 height 9
select select "0"
select select "19"
select select "4"
select select "0"
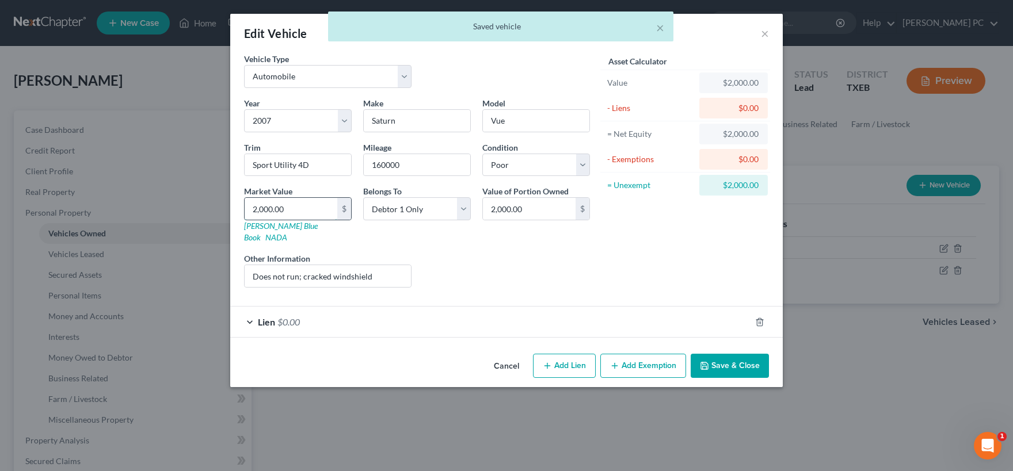
drag, startPoint x: 244, startPoint y: 205, endPoint x: 231, endPoint y: 205, distance: 12.7
click at [245, 205] on input "2,000.00" at bounding box center [291, 209] width 93 height 22
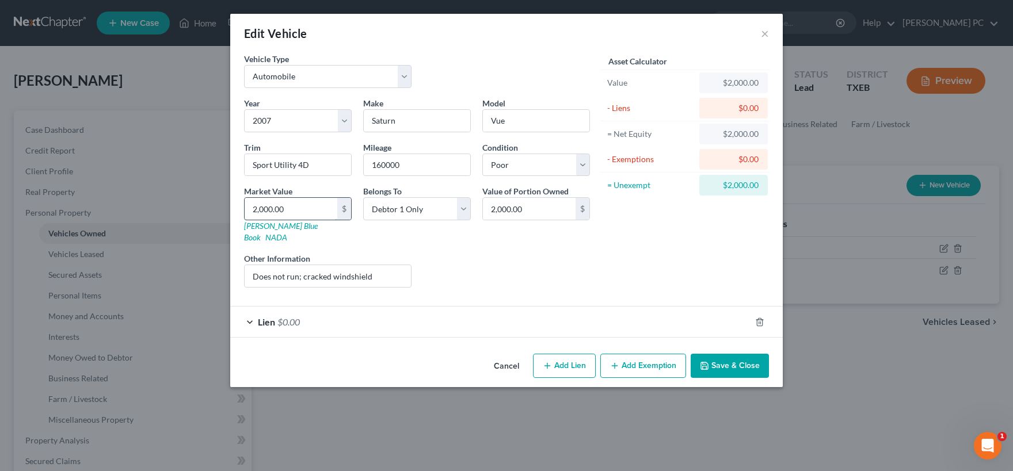
drag, startPoint x: 294, startPoint y: 210, endPoint x: 235, endPoint y: 205, distance: 59.5
click at [245, 205] on input "2,000.00" at bounding box center [291, 209] width 93 height 22
type input "1"
type input "1.00"
type input "12"
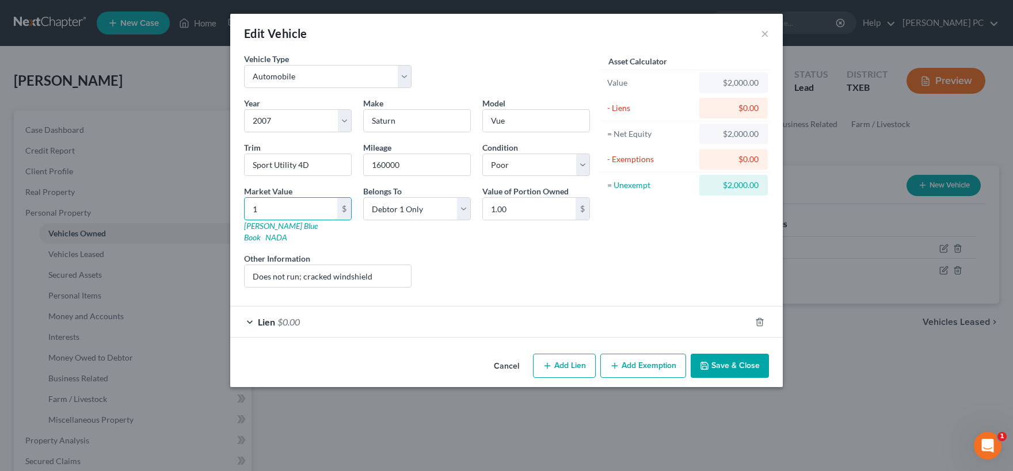
type input "12.00"
type input "125"
type input "125.00"
type input "1250"
type input "1,250.00"
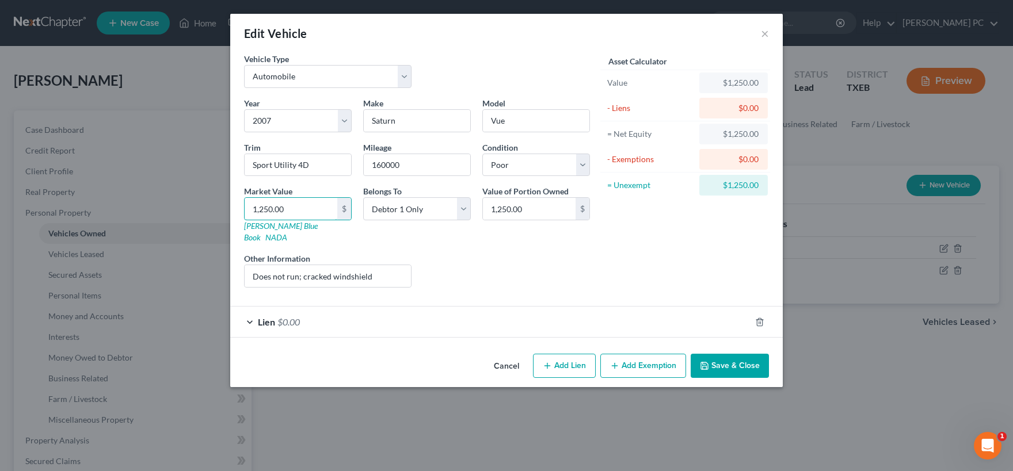
type input "1,250.00"
click at [642, 355] on button "Add Exemption" at bounding box center [643, 366] width 86 height 24
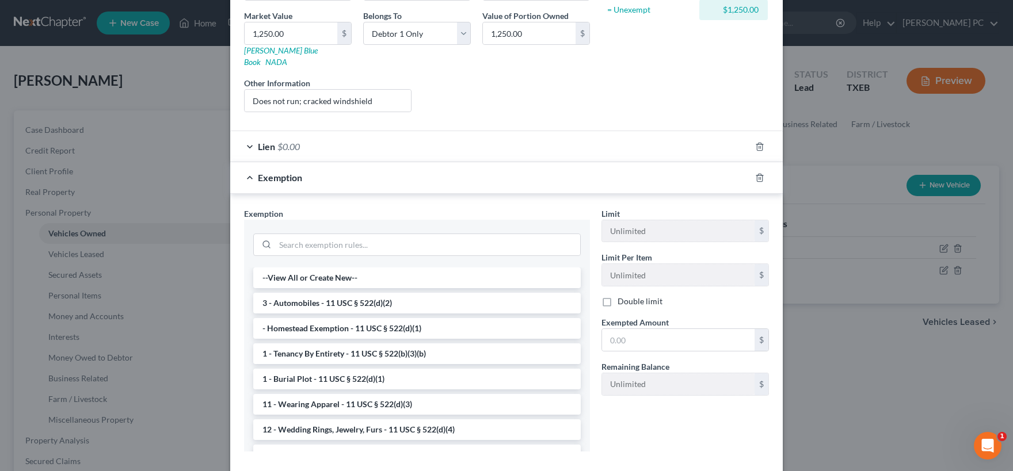
scroll to position [226, 0]
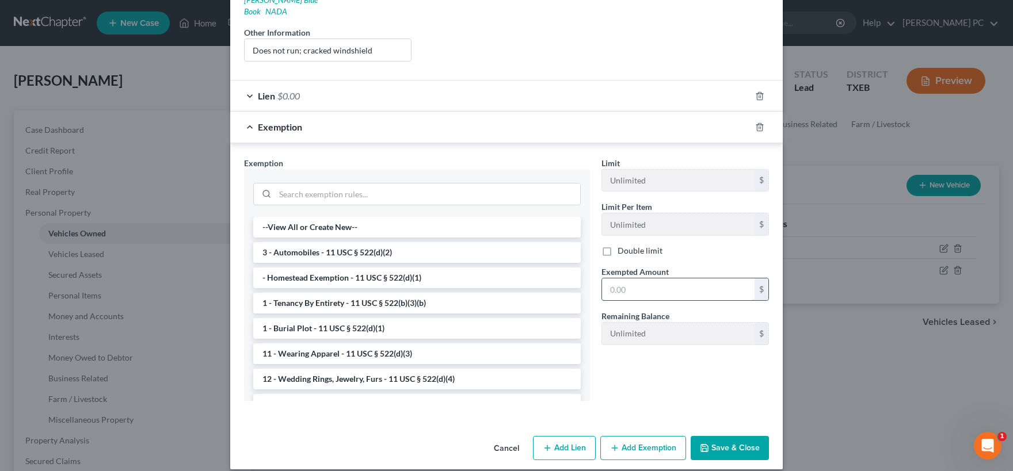
click at [638, 279] on input "text" at bounding box center [678, 290] width 152 height 22
type input "1,250.00"
click at [757, 123] on icon "button" at bounding box center [759, 127] width 9 height 9
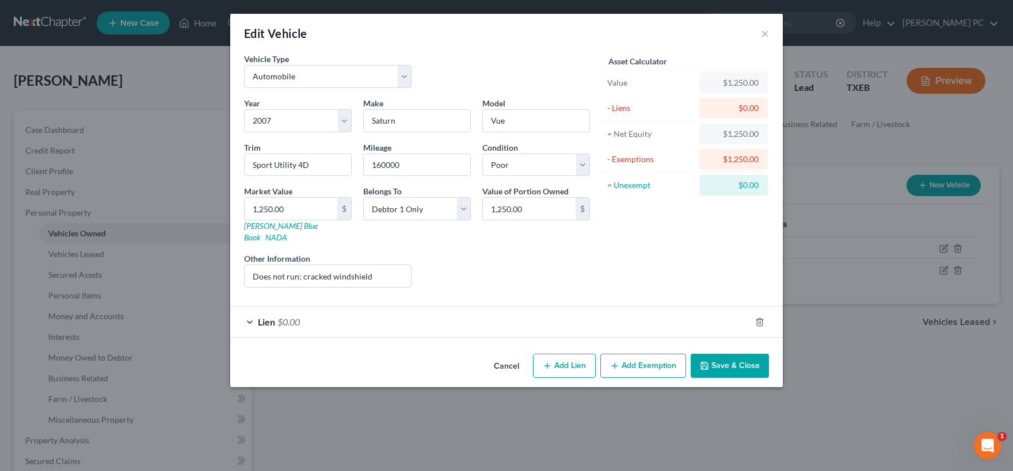
scroll to position [0, 0]
click at [737, 354] on button "Save & Close" at bounding box center [730, 366] width 78 height 24
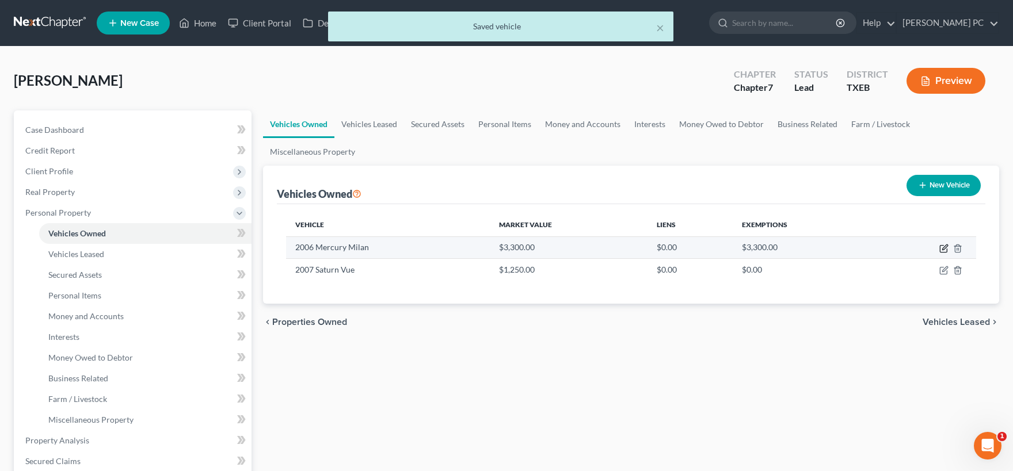
click at [941, 250] on icon "button" at bounding box center [943, 248] width 9 height 9
select select "0"
select select "20"
select select "1"
select select "0"
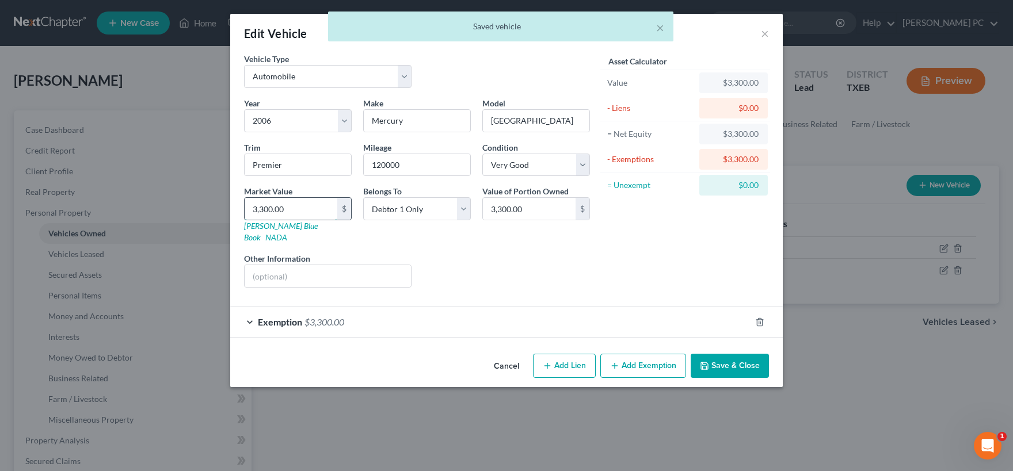
drag, startPoint x: 308, startPoint y: 209, endPoint x: 350, endPoint y: 211, distance: 42.6
click at [337, 212] on input "3,300.00" at bounding box center [291, 209] width 93 height 22
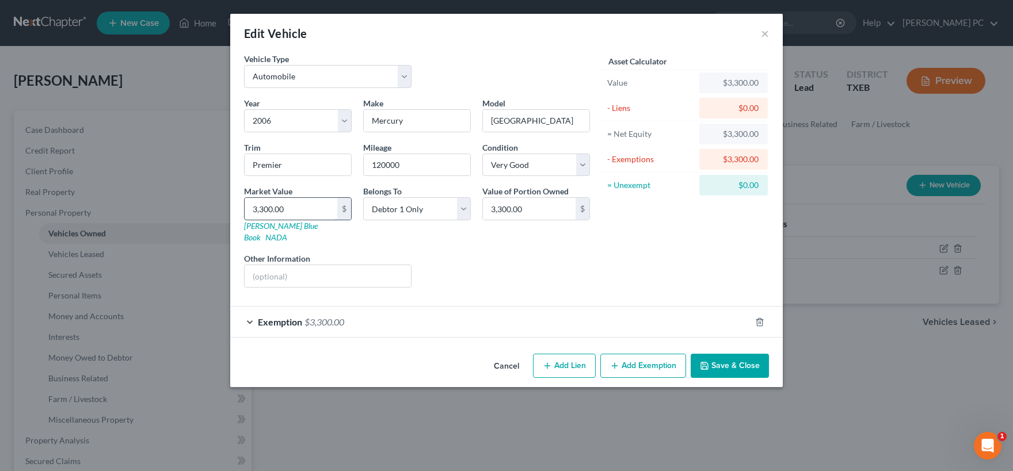
type input "3"
type input "3.00"
type input "38"
type input "38.00"
type input "380"
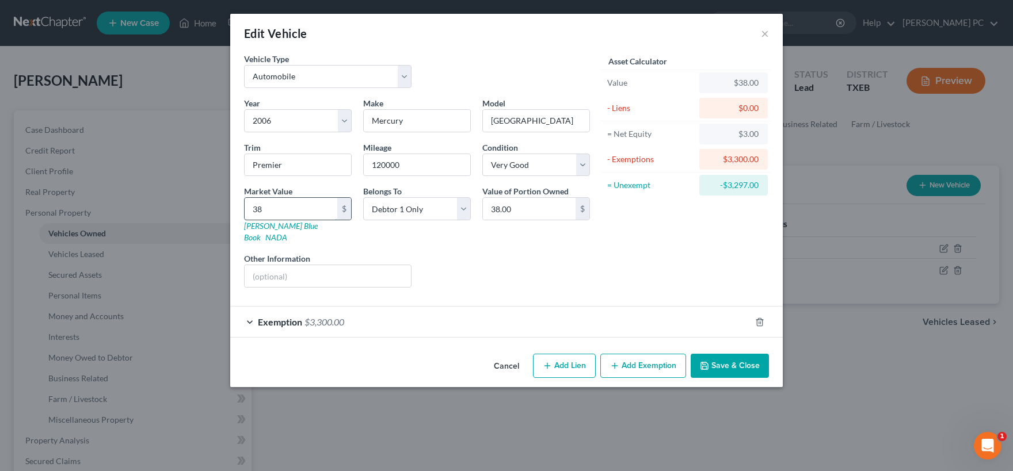
type input "380.00"
type input "3800"
type input "3,800.00"
type input "3,800"
click at [448, 307] on div "Exemption $3,300.00" at bounding box center [490, 322] width 520 height 30
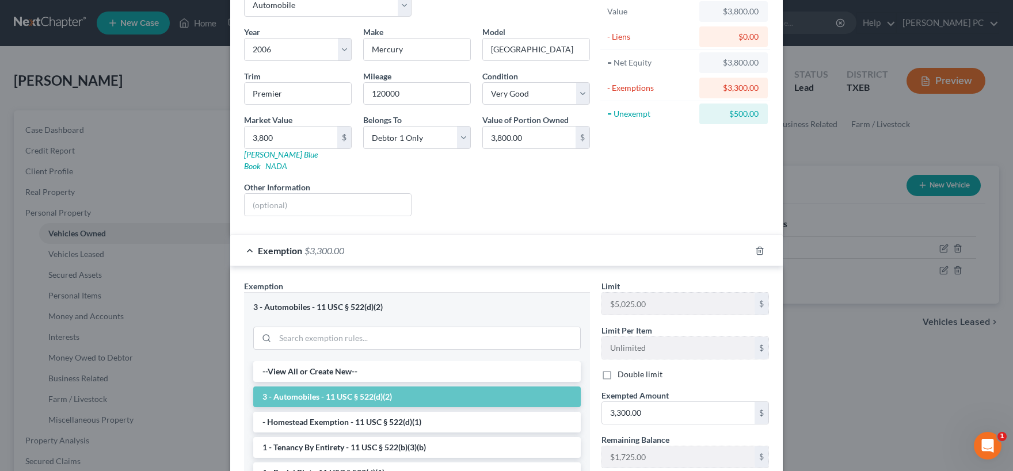
scroll to position [114, 0]
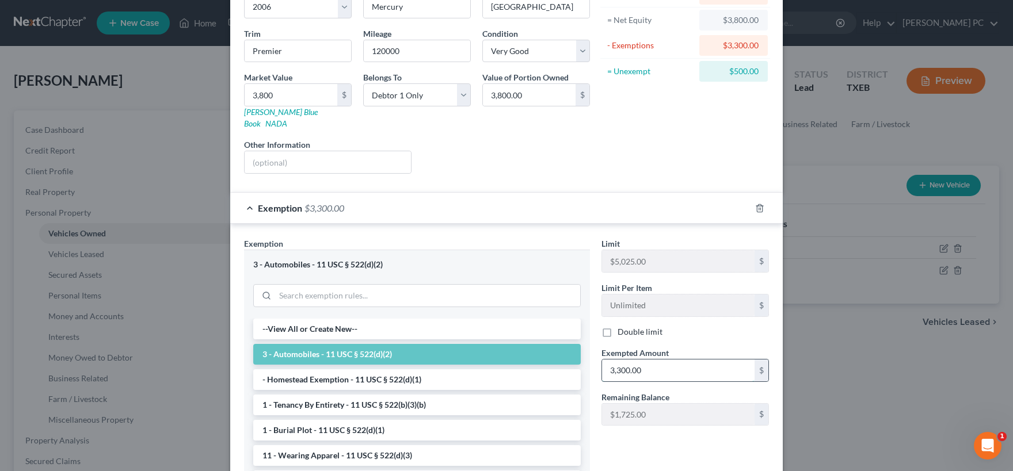
drag, startPoint x: 654, startPoint y: 363, endPoint x: 647, endPoint y: 353, distance: 12.4
click at [653, 360] on input "3,300.00" at bounding box center [678, 371] width 152 height 22
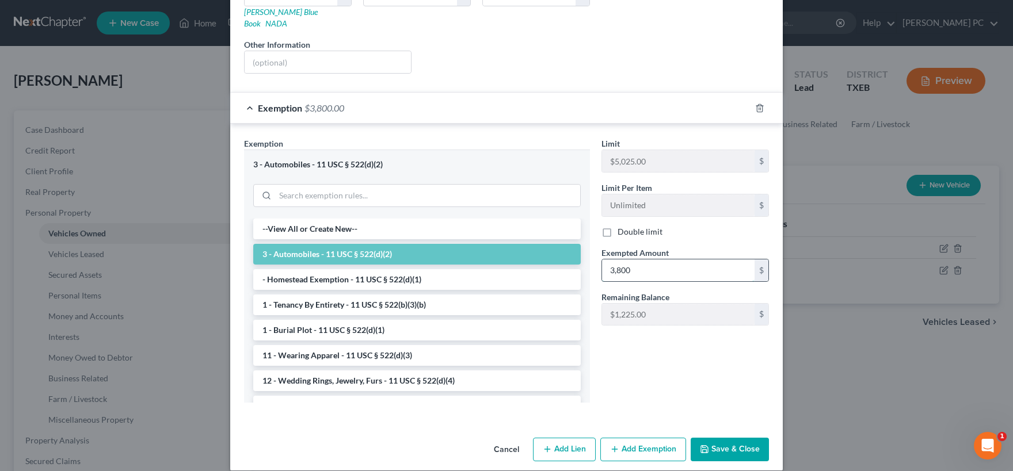
scroll to position [215, 0]
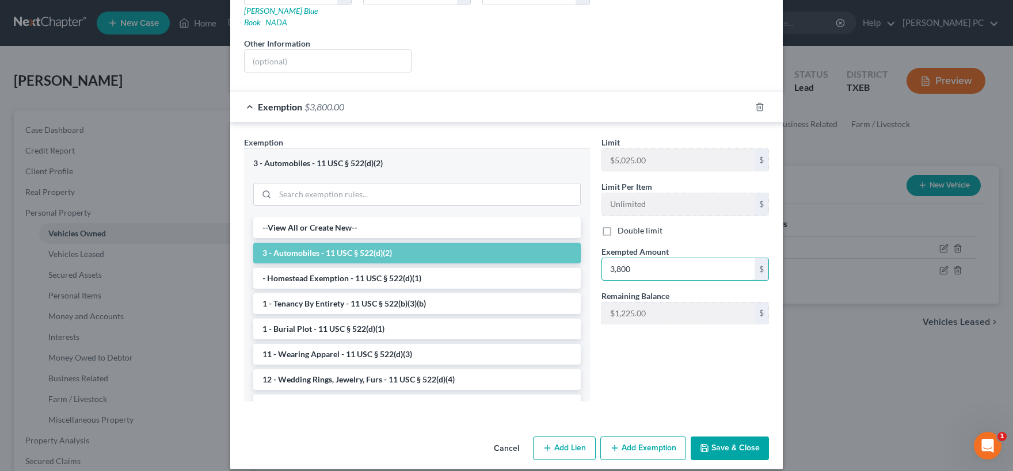
type input "3,800"
click at [717, 438] on button "Save & Close" at bounding box center [730, 449] width 78 height 24
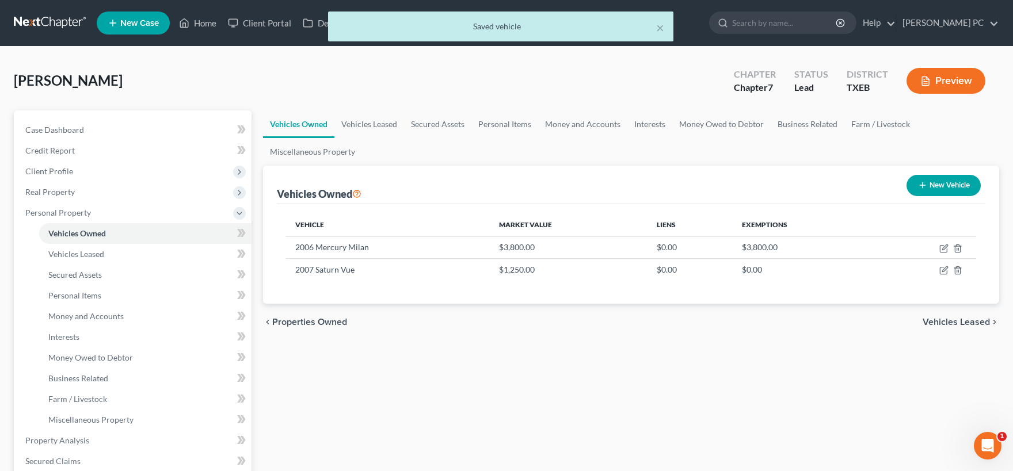
click at [960, 318] on span "Vehicles Leased" at bounding box center [955, 322] width 67 height 9
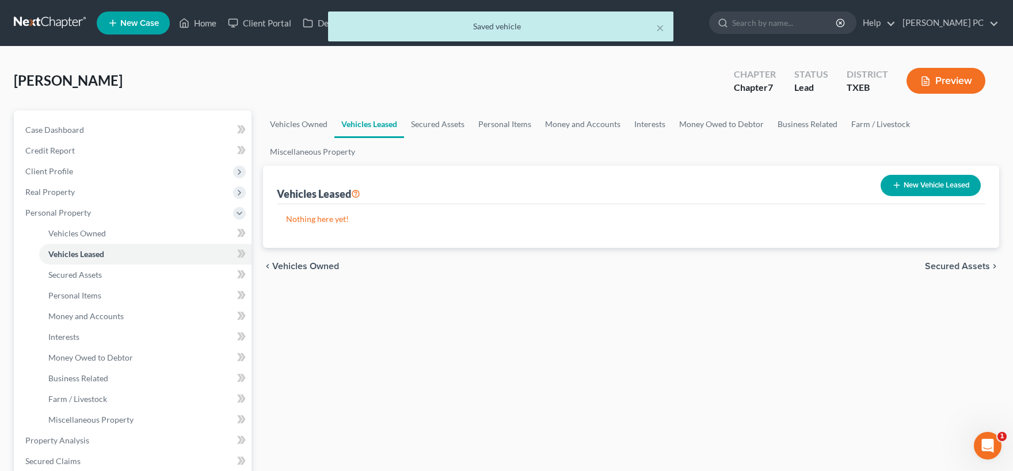
click at [959, 263] on span "Secured Assets" at bounding box center [957, 266] width 65 height 9
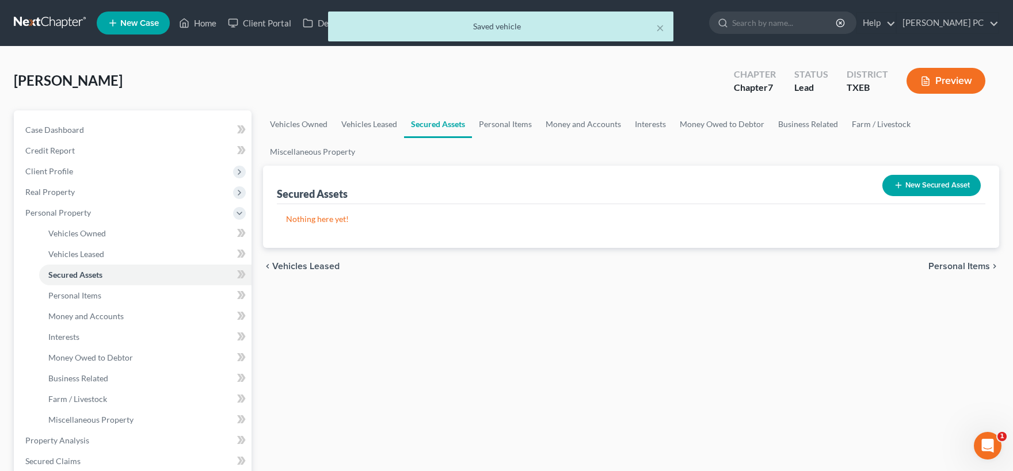
click at [955, 268] on span "Personal Items" at bounding box center [959, 266] width 62 height 9
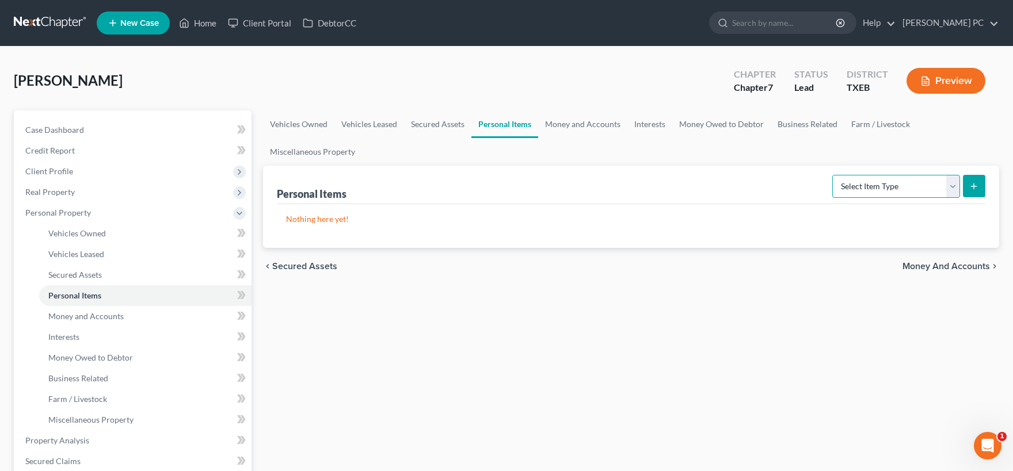
click at [832, 175] on select "Select Item Type Clothing Collectibles Of Value Electronics Firearms Household …" at bounding box center [896, 186] width 128 height 23
select select "clothing"
click option "Clothing" at bounding box center [0, 0] width 0 height 0
click at [974, 184] on line "submit" at bounding box center [974, 186] width 0 height 5
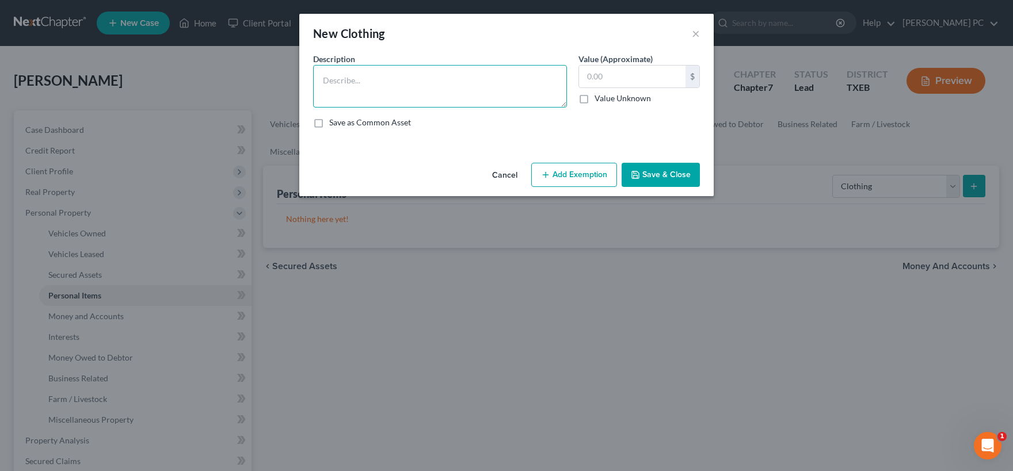
click at [415, 81] on textarea at bounding box center [440, 86] width 254 height 43
type textarea "Clothing"
type input "500"
click at [560, 178] on button "Add Exemption" at bounding box center [574, 175] width 86 height 24
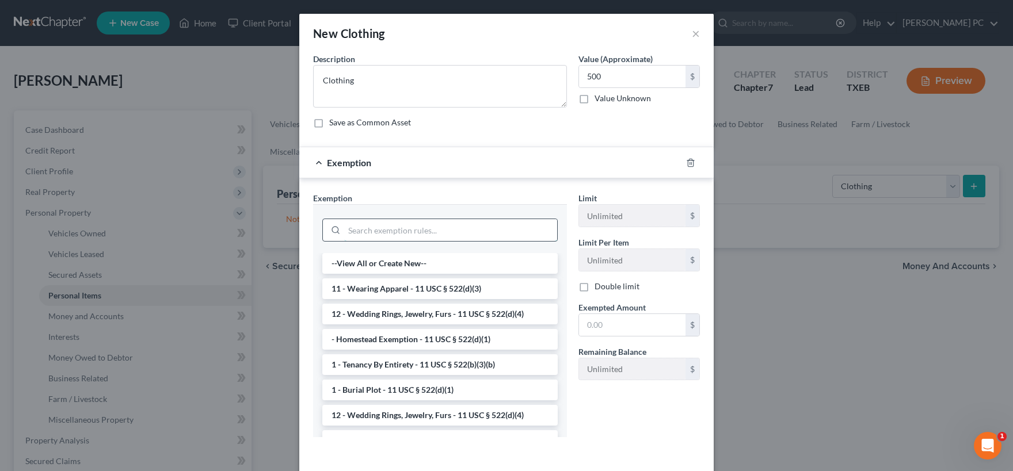
click at [424, 226] on input "search" at bounding box center [450, 230] width 213 height 22
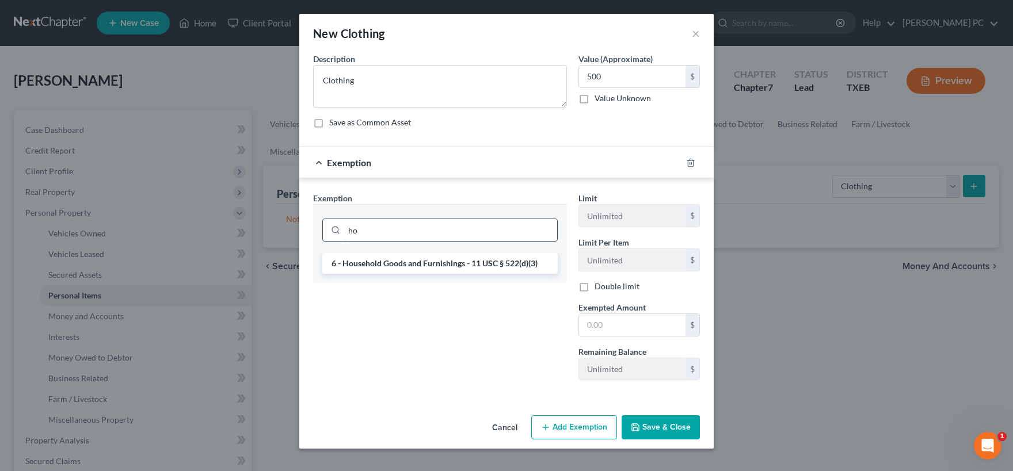
type input "h"
type input "clo"
click at [402, 263] on li "11 - Wearing Apparel - 11 USC § 522(d)(3)" at bounding box center [439, 263] width 235 height 21
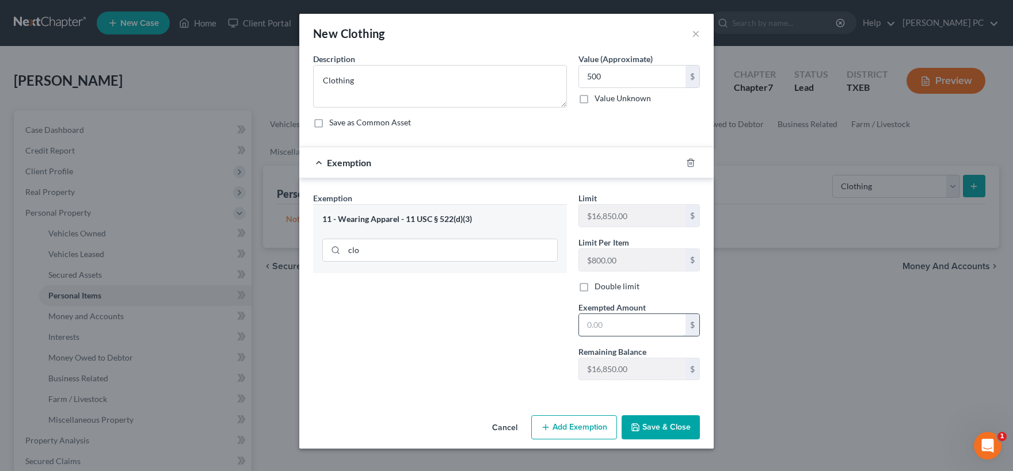
click at [596, 323] on input "text" at bounding box center [632, 325] width 106 height 22
type input "500"
click at [655, 425] on button "Save & Close" at bounding box center [661, 427] width 78 height 24
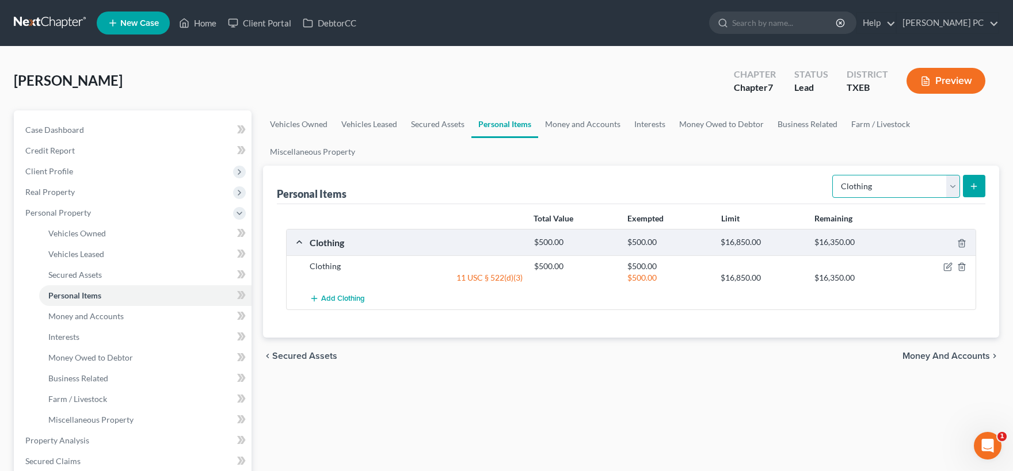
click at [832, 175] on select "Select Item Type Clothing Collectibles Of Value Electronics Firearms Household …" at bounding box center [896, 186] width 128 height 23
click option "Collectibles Of Value" at bounding box center [0, 0] width 0 height 0
click at [832, 175] on select "Select Item Type Clothing Collectibles Of Value Electronics Firearms Household …" at bounding box center [896, 186] width 128 height 23
select select "electronics"
click option "Electronics" at bounding box center [0, 0] width 0 height 0
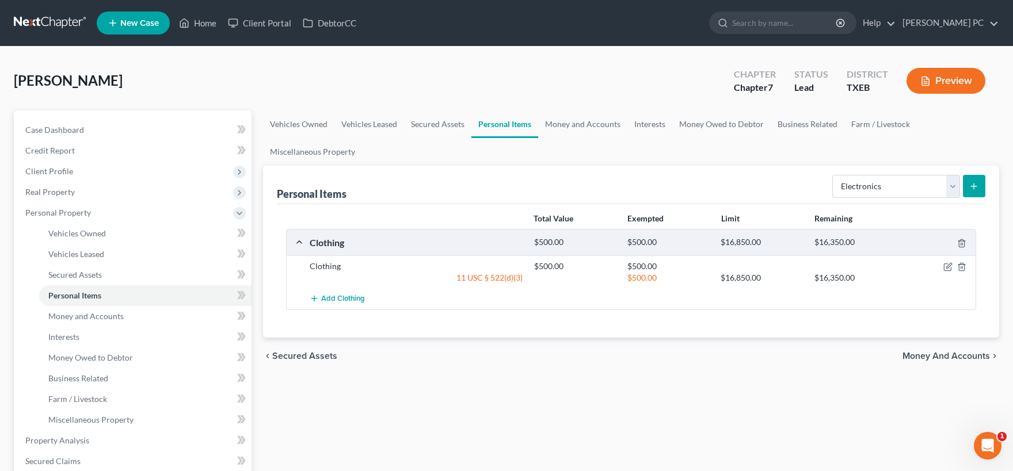
click at [979, 190] on button "submit" at bounding box center [974, 186] width 22 height 22
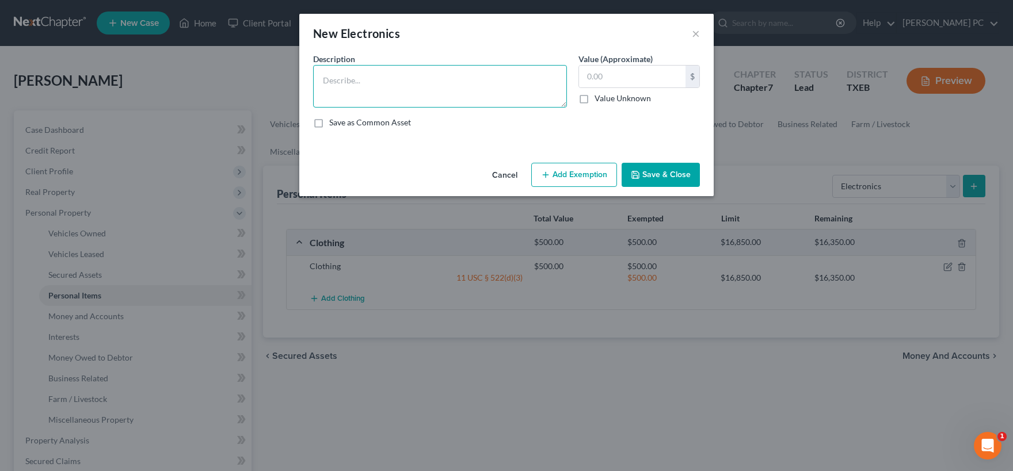
click at [433, 83] on textarea at bounding box center [440, 86] width 254 height 43
type textarea "1 laptop; 3 cell phones; one TV; 1 older tablet"
type input "750"
click at [573, 174] on button "Add Exemption" at bounding box center [574, 175] width 86 height 24
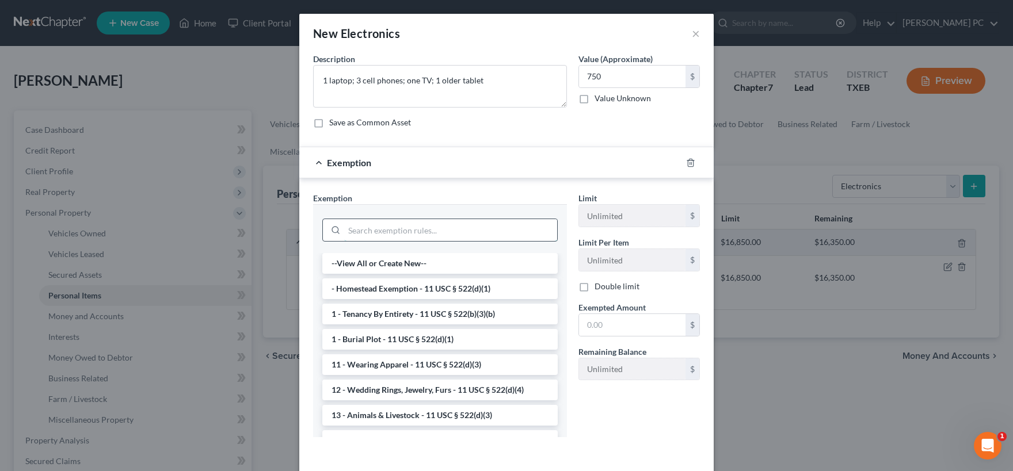
click at [408, 230] on input "search" at bounding box center [450, 230] width 213 height 22
type input "e"
type input "j"
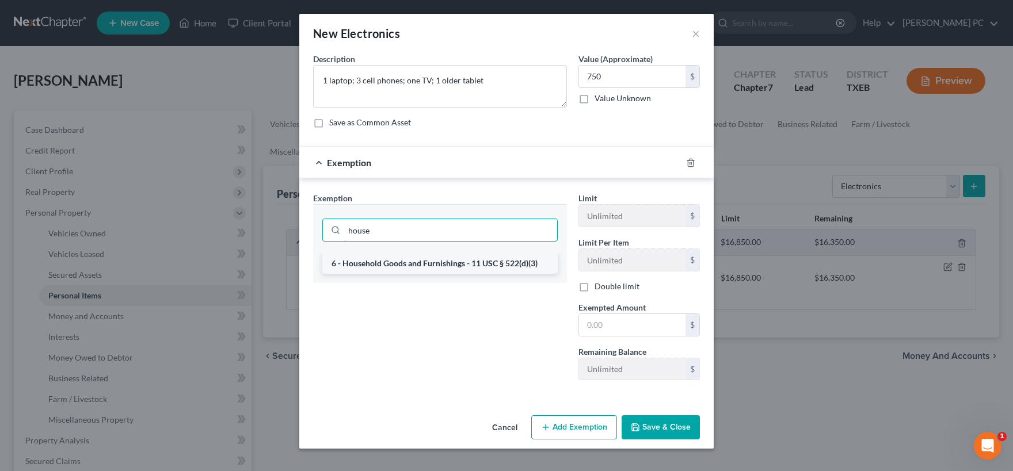
type input "house"
click at [424, 264] on li "6 - Household Goods and Furnishings - 11 USC § 522(d)(3)" at bounding box center [439, 263] width 235 height 21
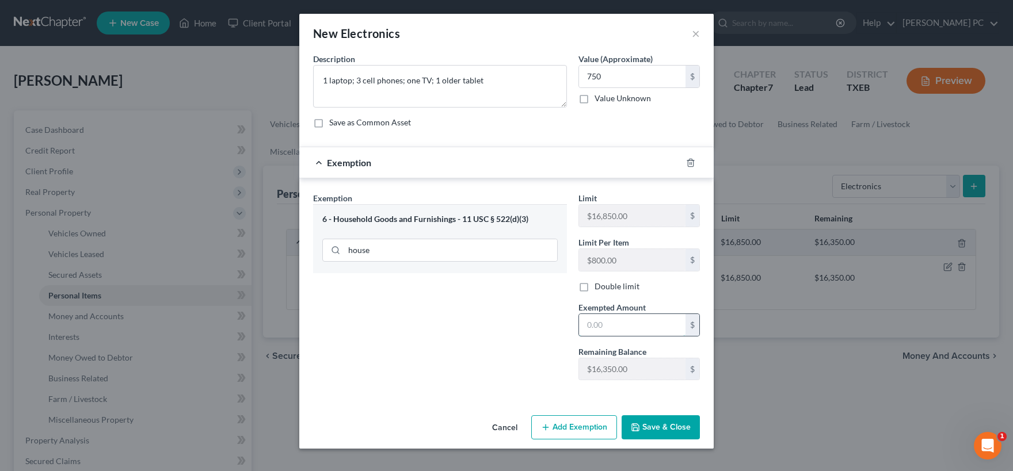
click at [615, 322] on input "text" at bounding box center [632, 325] width 106 height 22
type input "750"
click at [654, 429] on button "Save & Close" at bounding box center [661, 427] width 78 height 24
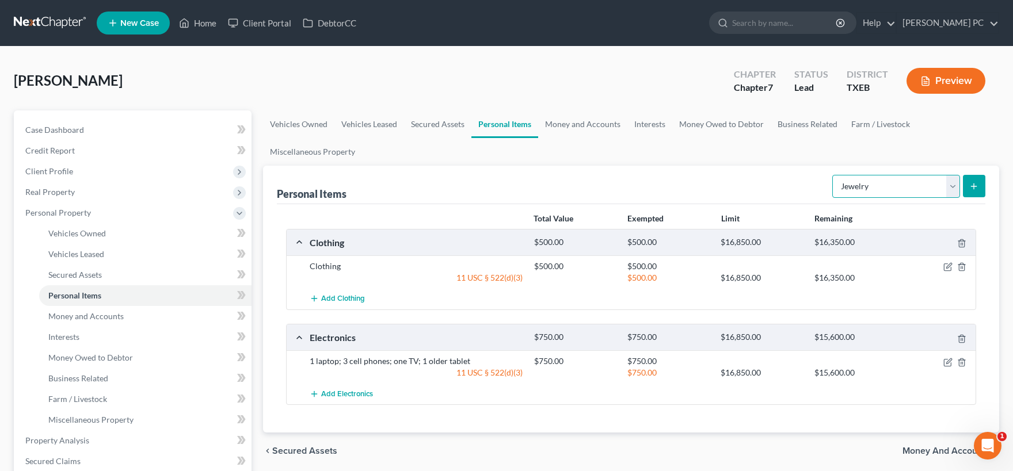
click option "Jewelry" at bounding box center [0, 0] width 0 height 0
click at [832, 175] on select "Select Item Type Clothing Collectibles Of Value Electronics Firearms Household …" at bounding box center [896, 186] width 128 height 23
select select "household_goods"
click option "Household Goods" at bounding box center [0, 0] width 0 height 0
click at [975, 190] on button "submit" at bounding box center [974, 186] width 22 height 22
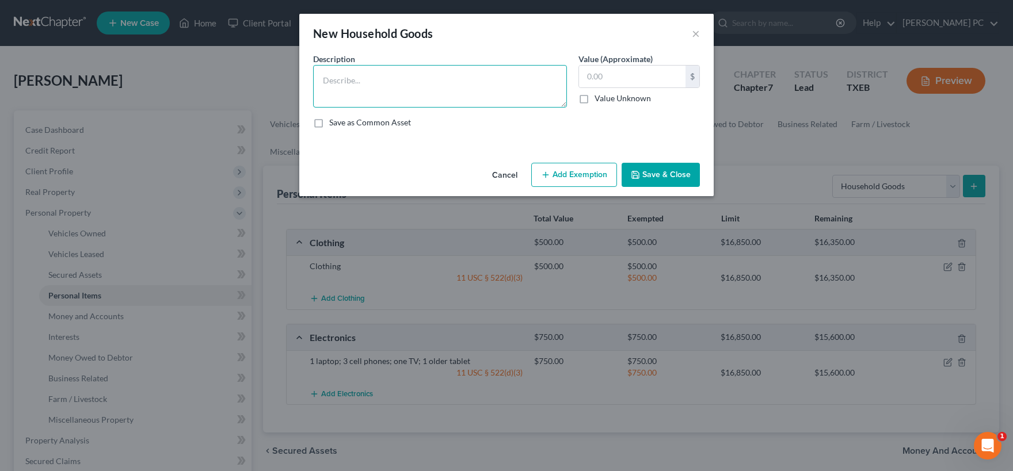
click at [435, 85] on textarea at bounding box center [440, 86] width 254 height 43
type textarea "5"
type textarea "H"
type textarea "Living room furniture, kitchen supplies, bedroom furniture, household items"
type input "5,500"
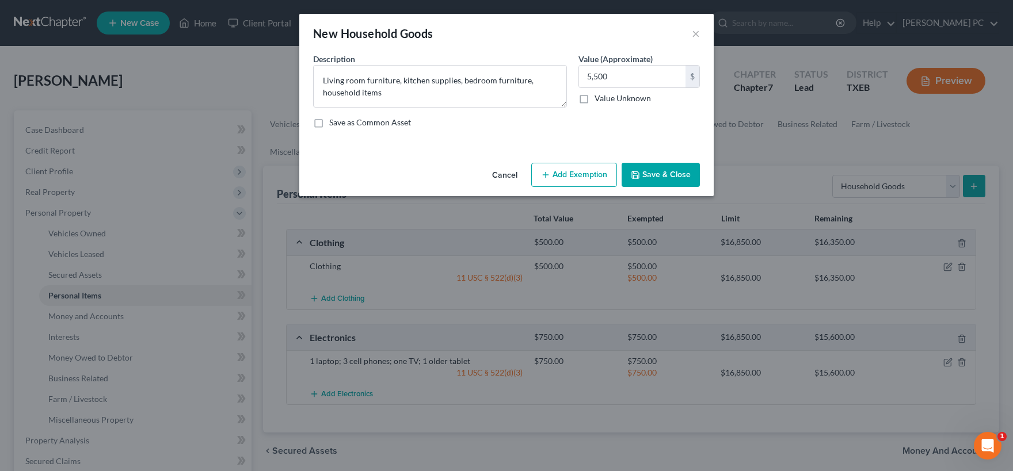
click at [566, 182] on button "Add Exemption" at bounding box center [574, 175] width 86 height 24
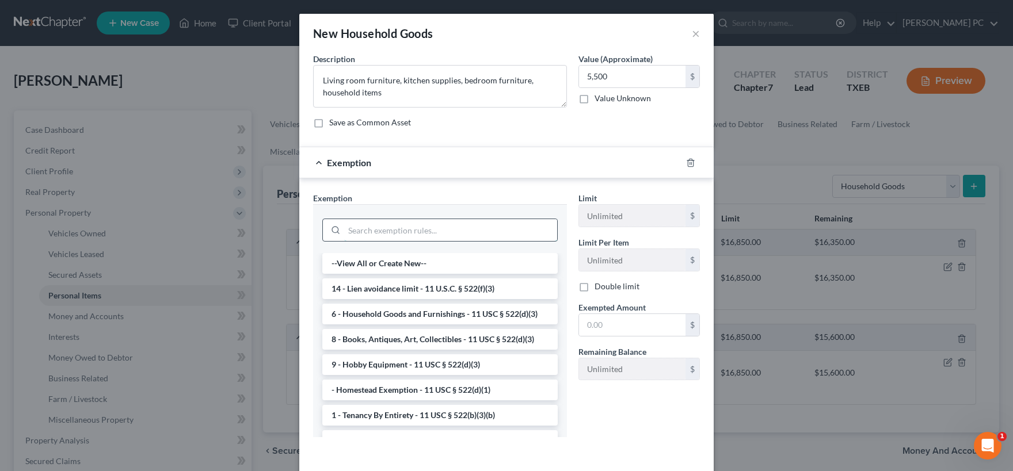
click at [417, 229] on input "search" at bounding box center [450, 230] width 213 height 22
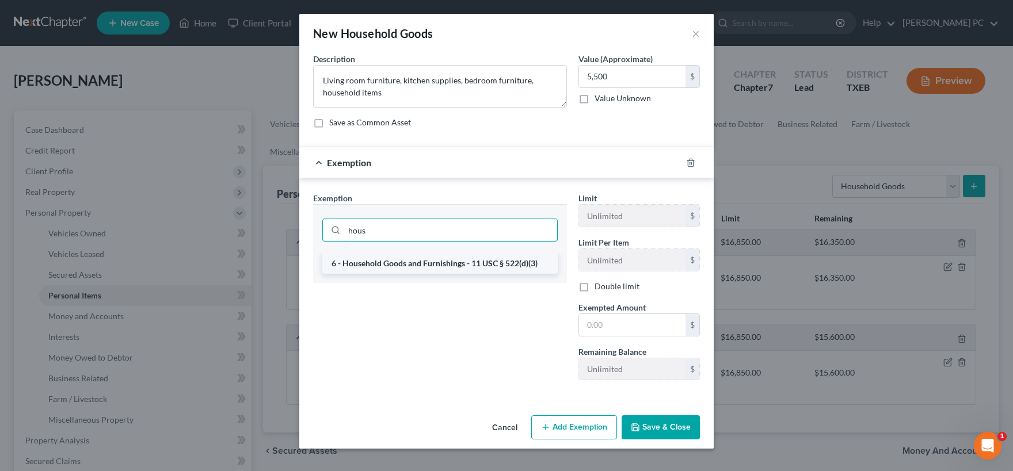
type input "hous"
drag, startPoint x: 428, startPoint y: 262, endPoint x: 459, endPoint y: 258, distance: 31.9
click at [428, 261] on li "6 - Household Goods and Furnishings - 11 USC § 522(d)(3)" at bounding box center [439, 263] width 235 height 21
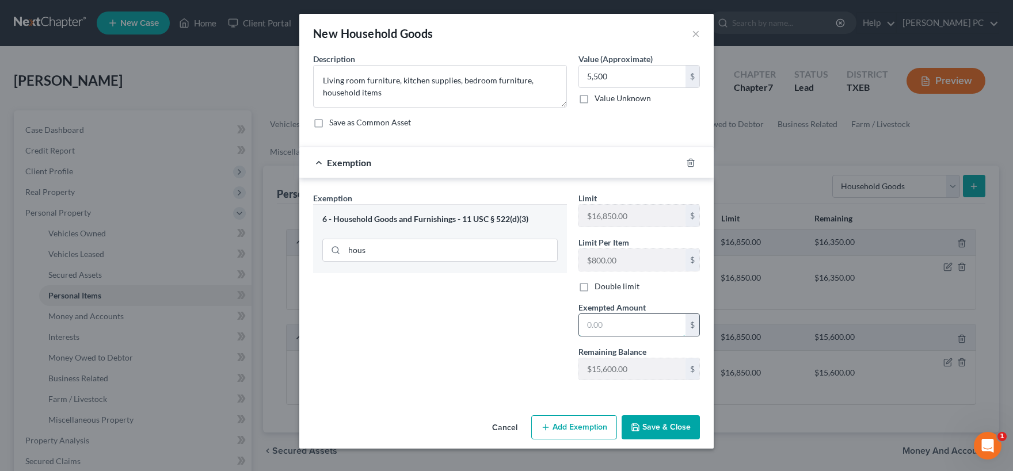
click at [603, 327] on input "text" at bounding box center [632, 325] width 106 height 22
type input "5,500"
click at [654, 429] on button "Save & Close" at bounding box center [661, 427] width 78 height 24
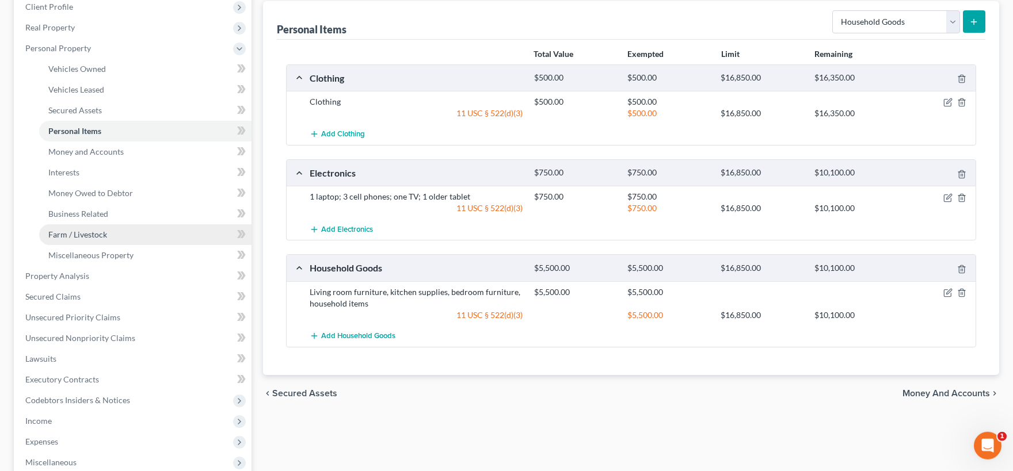
scroll to position [190, 0]
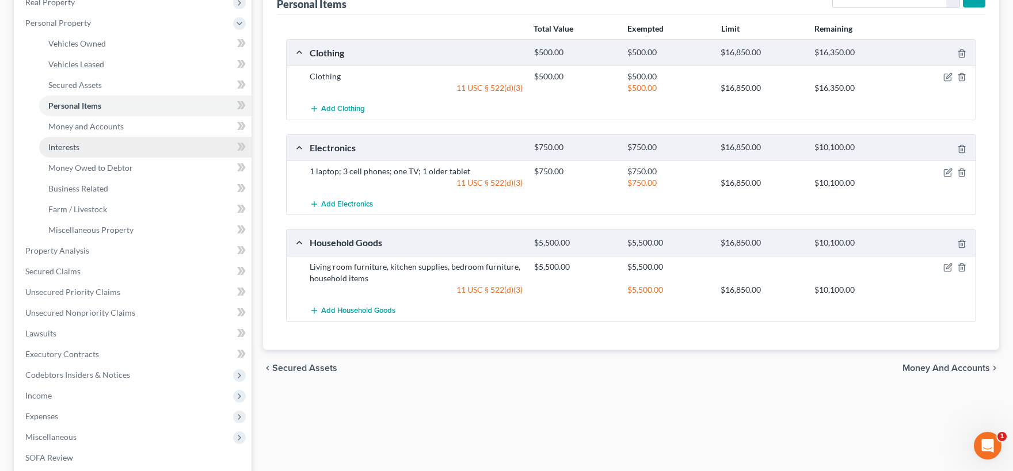
click at [73, 144] on span "Interests" at bounding box center [63, 147] width 31 height 10
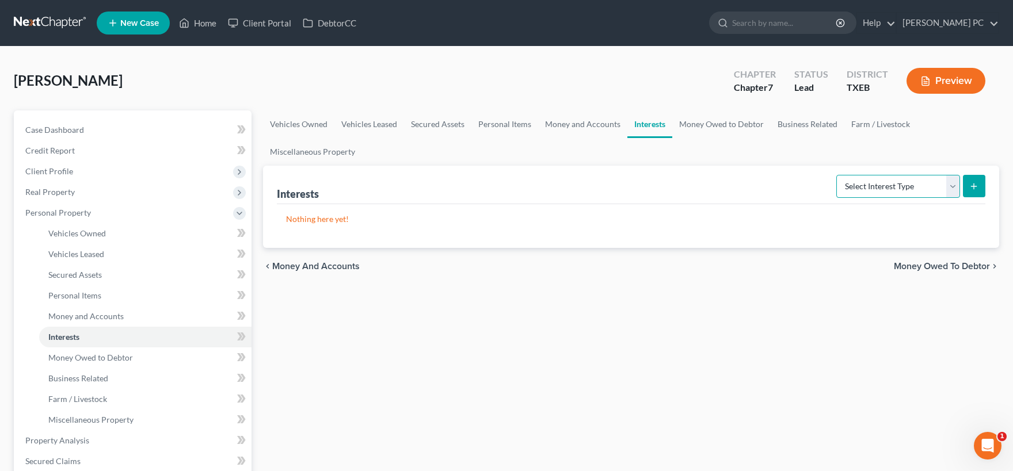
click at [836, 175] on select "Select Interest Type 401K Annuity Bond Education IRA Government Bond Government…" at bounding box center [898, 186] width 124 height 23
click at [94, 360] on span "Money Owed to Debtor" at bounding box center [90, 358] width 85 height 10
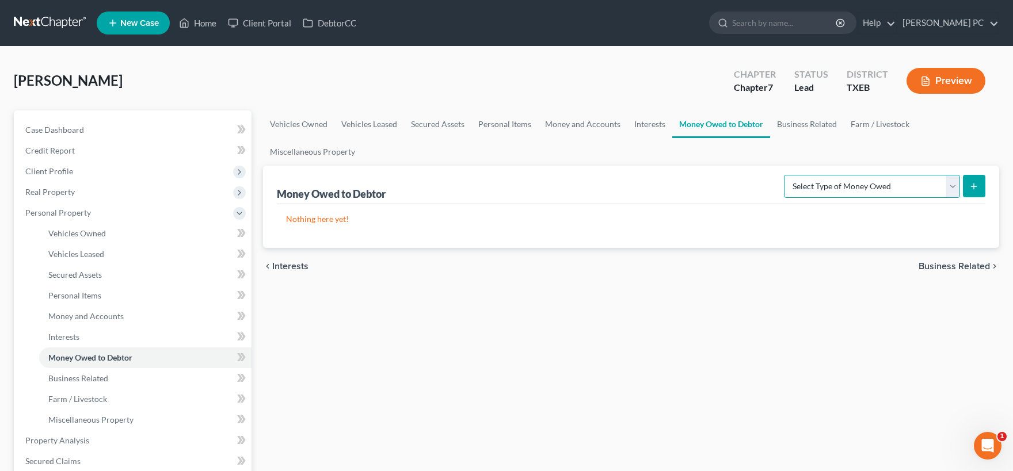
click at [784, 175] on select "Select Type of Money Owed Accounts Receivable Alimony Child Support Claims Agai…" at bounding box center [872, 186] width 176 height 23
click at [101, 317] on span "Money and Accounts" at bounding box center [85, 316] width 75 height 10
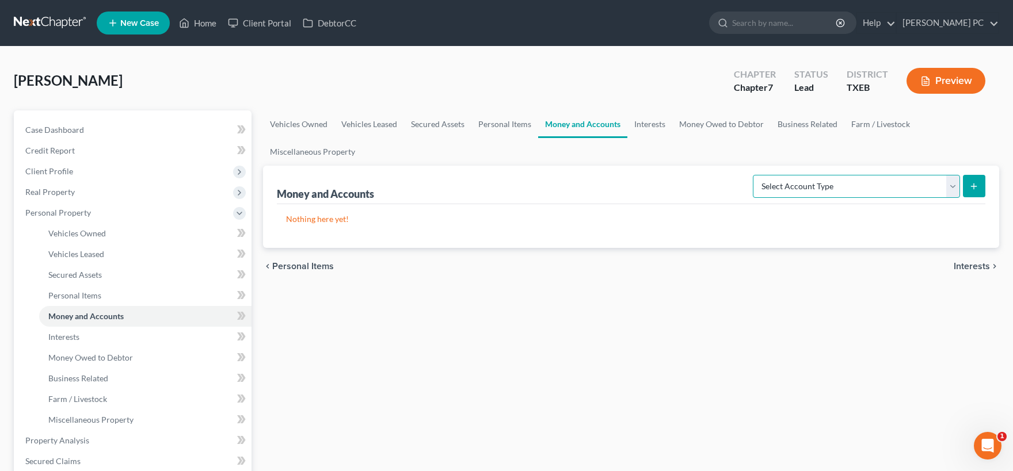
click at [753, 175] on select "Select Account Type Brokerage Cash on Hand Certificates of Deposit Checking Acc…" at bounding box center [856, 186] width 207 height 23
select select "checking"
click option "Checking Account" at bounding box center [0, 0] width 0 height 0
drag, startPoint x: 974, startPoint y: 185, endPoint x: 965, endPoint y: 186, distance: 8.8
click at [974, 184] on line "submit" at bounding box center [974, 186] width 0 height 5
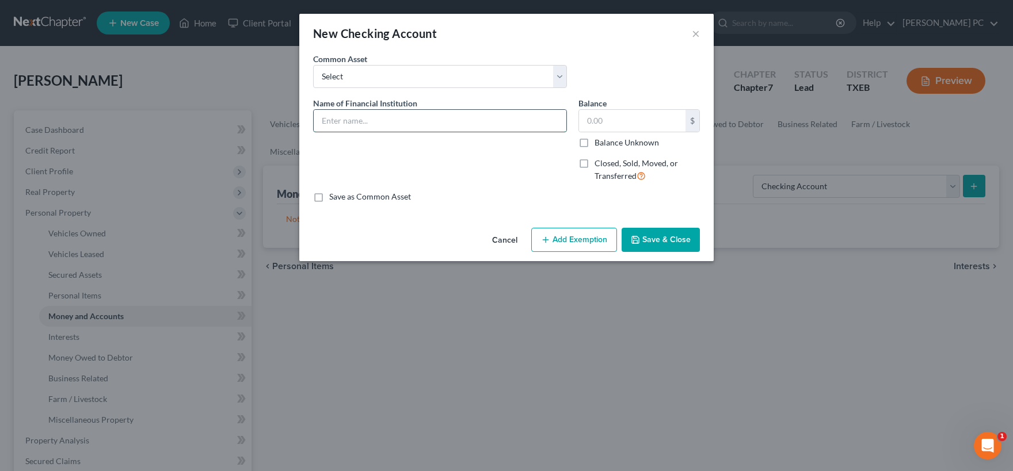
click at [351, 120] on input "text" at bounding box center [440, 121] width 253 height 22
type input "First United Bank"
click at [609, 123] on input "text" at bounding box center [632, 121] width 106 height 22
type input "50.00"
click at [646, 241] on button "Save & Close" at bounding box center [661, 240] width 78 height 24
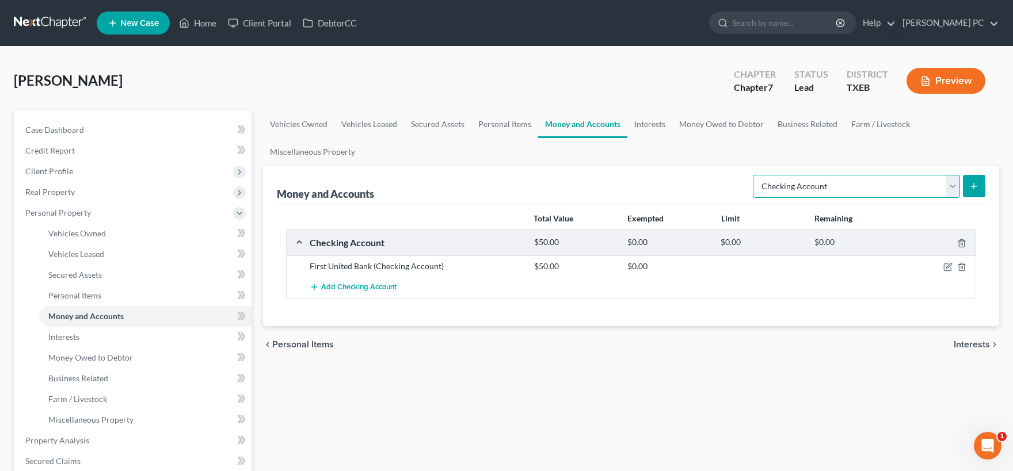
select select "savings"
click option "Savings Account" at bounding box center [0, 0] width 0 height 0
click at [977, 188] on icon "submit" at bounding box center [973, 186] width 9 height 9
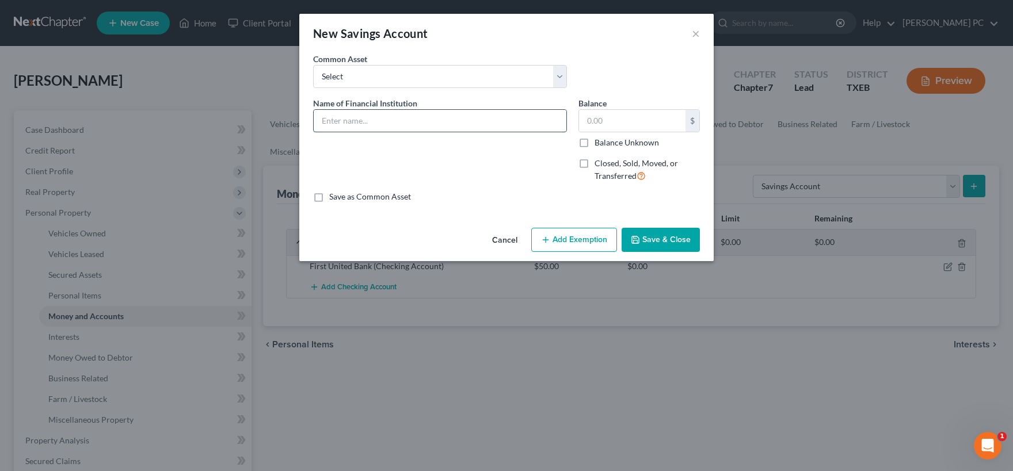
click at [407, 128] on input "text" at bounding box center [440, 121] width 253 height 22
type input "First United Bank"
type input "0.52"
click at [676, 244] on button "Save & Close" at bounding box center [661, 240] width 78 height 24
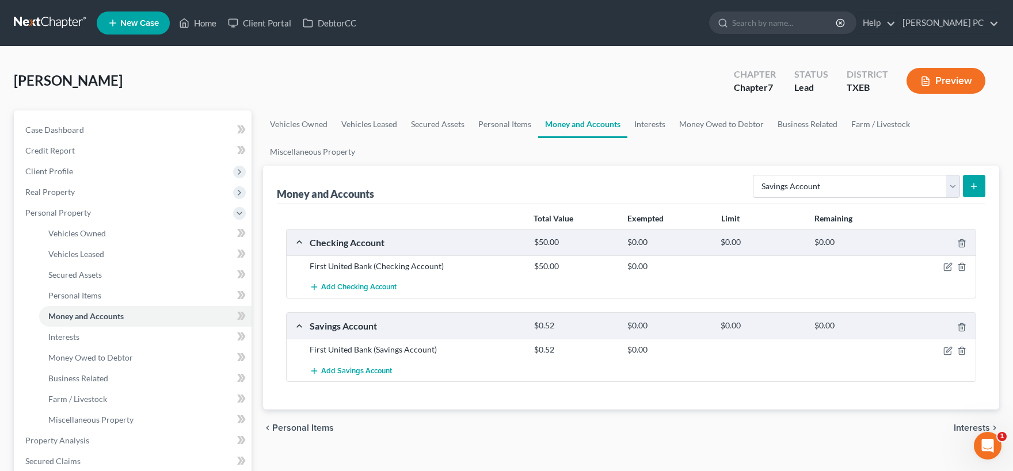
click at [972, 188] on icon "submit" at bounding box center [973, 186] width 9 height 9
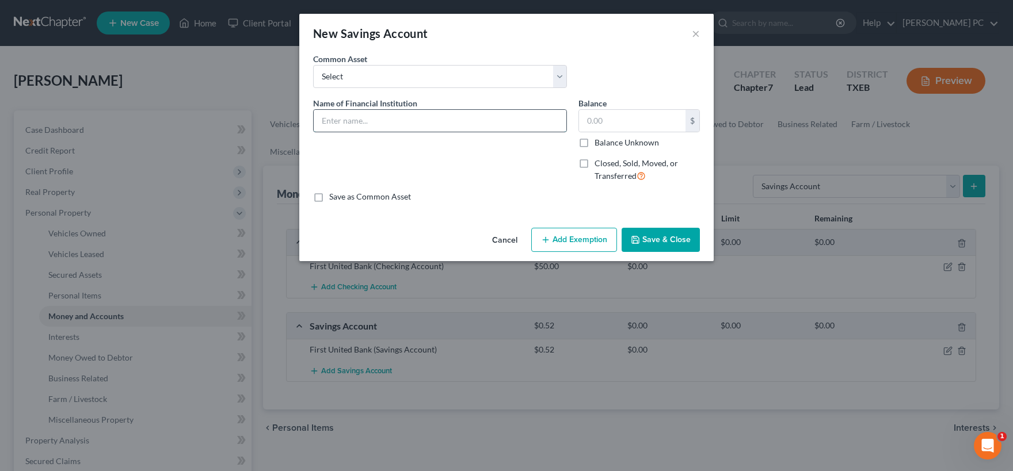
click at [385, 123] on input "text" at bounding box center [440, 121] width 253 height 22
type input "Paypal"
click at [313, 65] on select "Select [PERSON_NAME] Fargo [PERSON_NAME]" at bounding box center [440, 76] width 254 height 23
click at [558, 82] on select "Select [PERSON_NAME] Fargo [PERSON_NAME]" at bounding box center [440, 76] width 254 height 23
click at [614, 121] on input "text" at bounding box center [632, 121] width 106 height 22
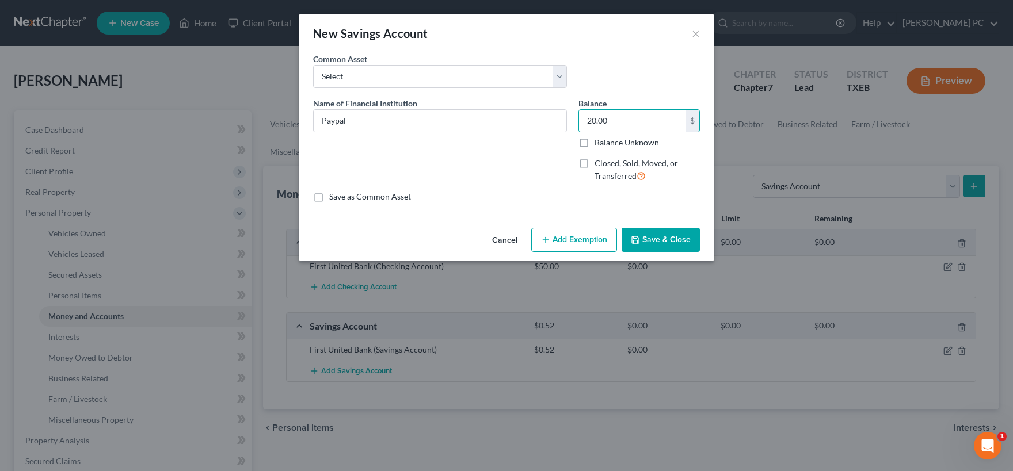
click at [650, 244] on button "Save & Close" at bounding box center [661, 240] width 78 height 24
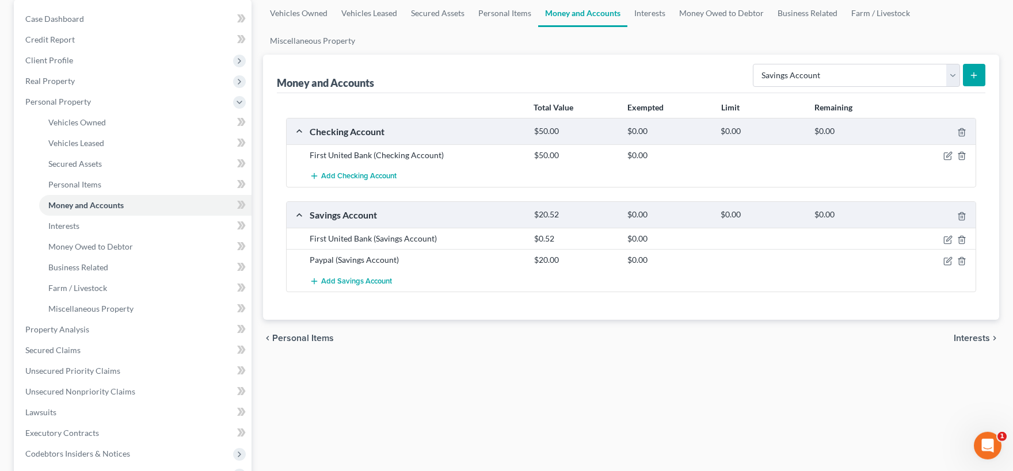
scroll to position [127, 0]
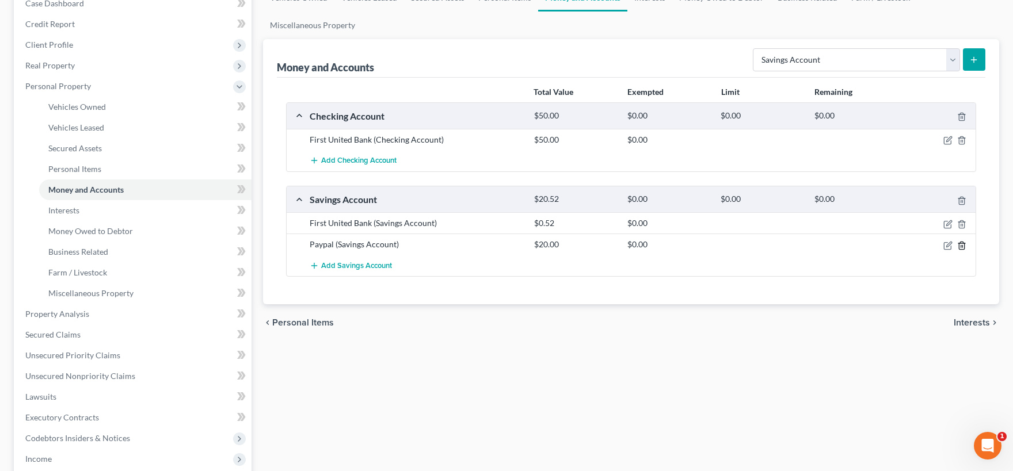
click at [963, 246] on icon "button" at bounding box center [961, 245] width 9 height 9
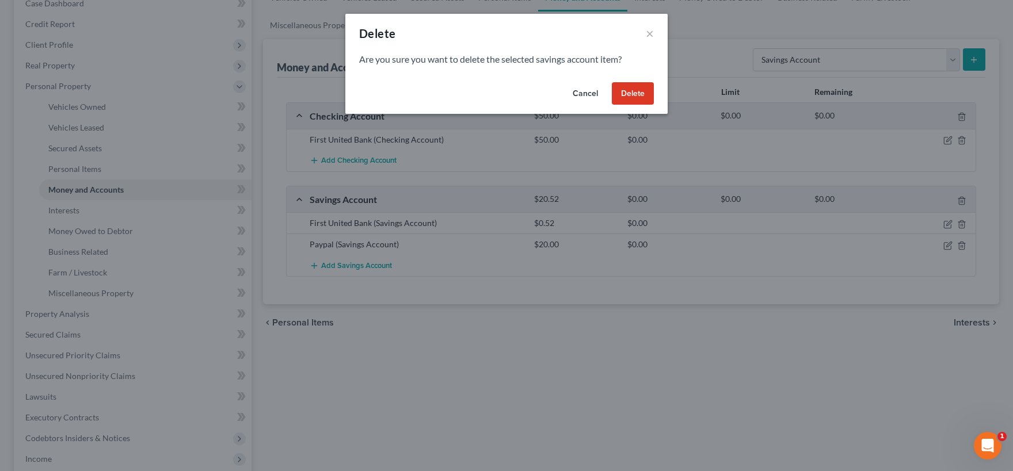
click at [643, 92] on button "Delete" at bounding box center [633, 93] width 42 height 23
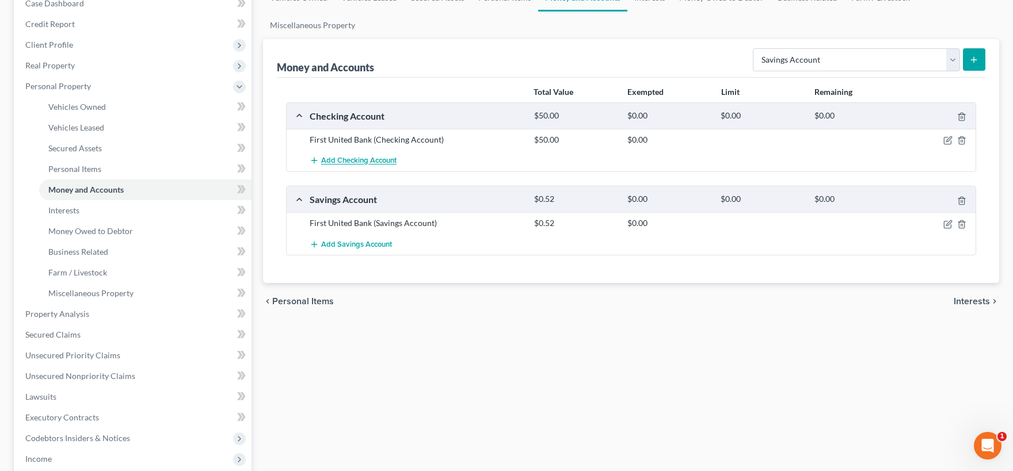
click at [379, 158] on span "Add Checking Account" at bounding box center [358, 161] width 75 height 9
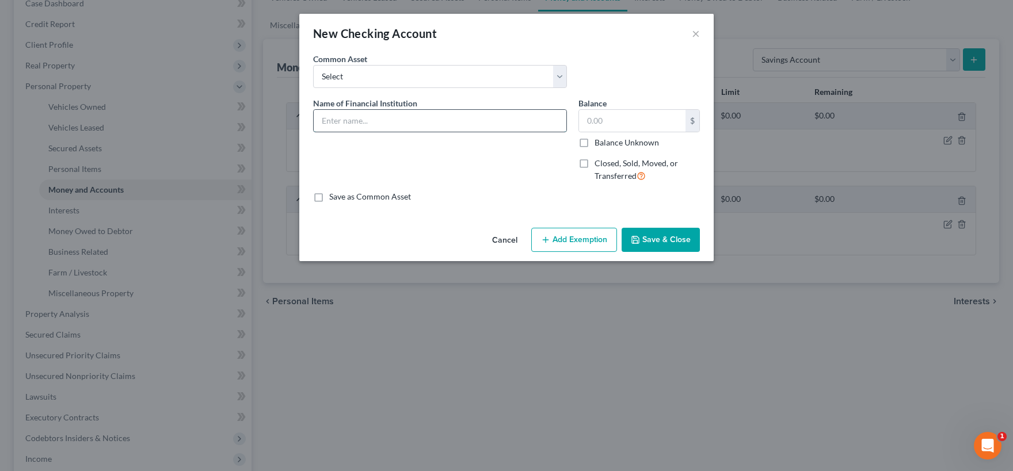
click at [368, 115] on input "text" at bounding box center [440, 121] width 253 height 22
click at [671, 241] on button "Save & Close" at bounding box center [661, 240] width 78 height 24
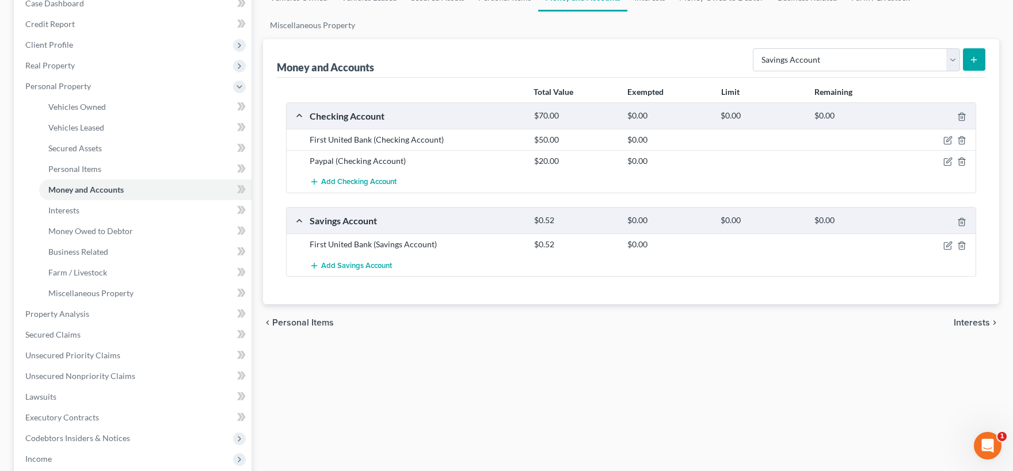
click at [958, 319] on span "Interests" at bounding box center [972, 322] width 36 height 9
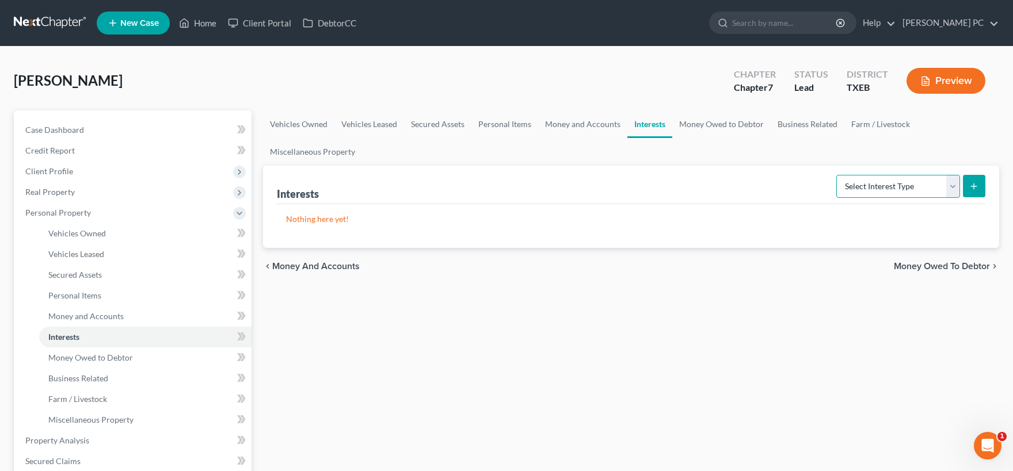
click at [836, 175] on select "Select Interest Type 401K Annuity Bond Education IRA Government Bond Government…" at bounding box center [898, 186] width 124 height 23
click option "401K" at bounding box center [0, 0] width 0 height 0
click at [972, 186] on icon "submit" at bounding box center [973, 186] width 9 height 9
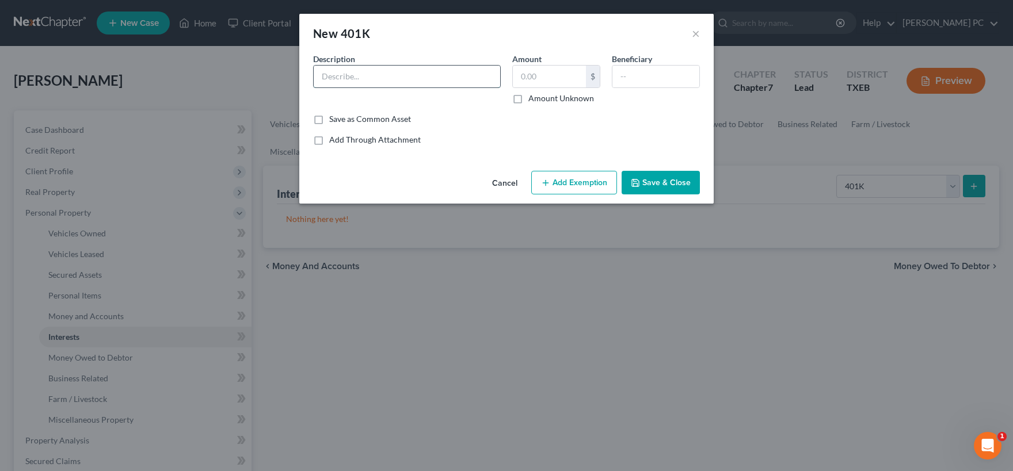
click at [401, 74] on input "text" at bounding box center [407, 77] width 186 height 22
click at [630, 77] on input "text" at bounding box center [655, 77] width 87 height 22
click at [559, 187] on button "Add Exemption" at bounding box center [574, 183] width 86 height 24
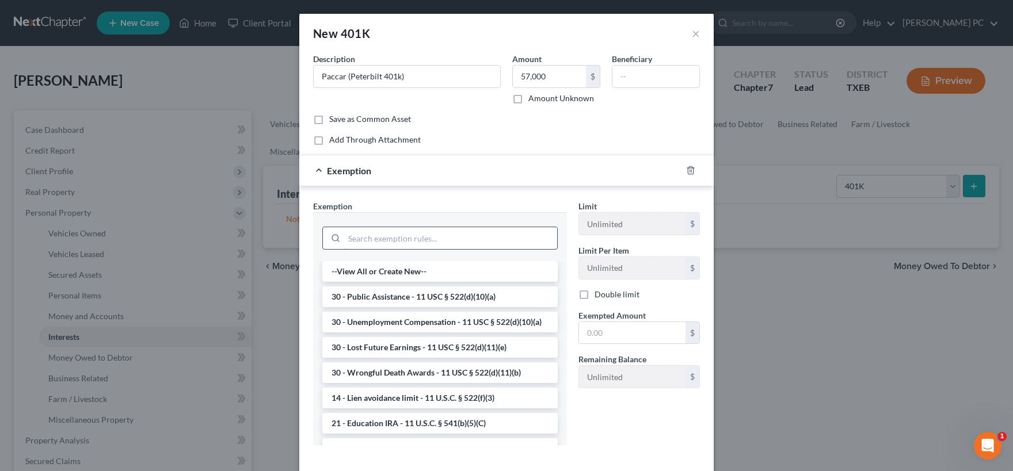
click at [377, 241] on input "search" at bounding box center [450, 238] width 213 height 22
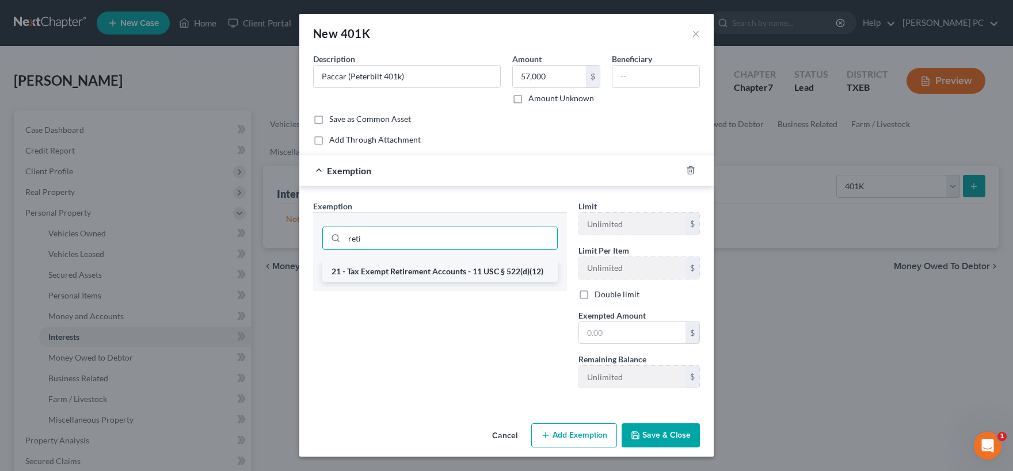
click at [386, 273] on li "21 - Tax Exempt Retirement Accounts - 11 USC § 522(d)(12)" at bounding box center [439, 271] width 235 height 21
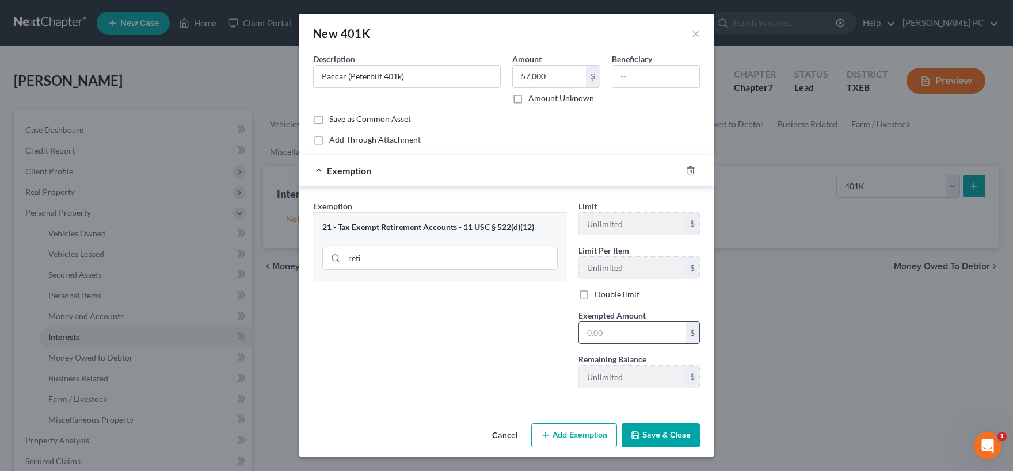
click at [619, 330] on input "text" at bounding box center [632, 333] width 106 height 22
click at [661, 438] on button "Save & Close" at bounding box center [661, 436] width 78 height 24
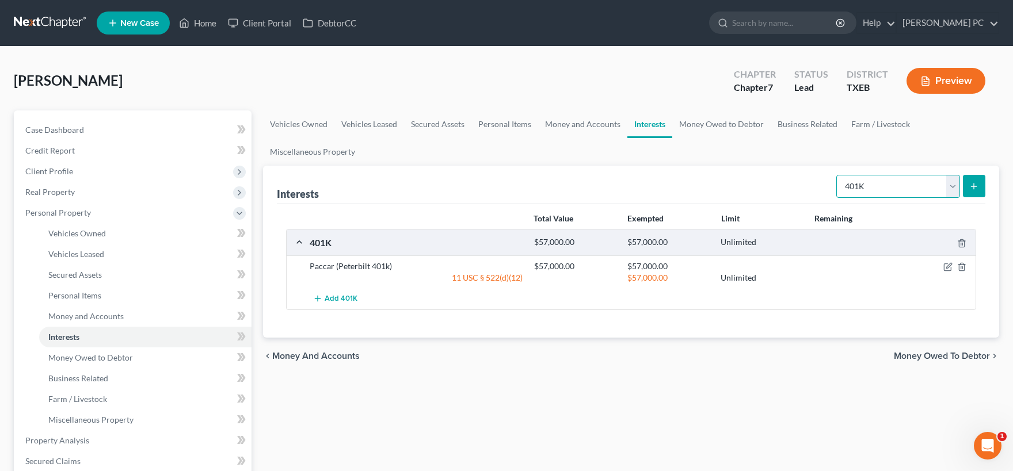
click at [836, 175] on select "Select Interest Type 401K Annuity Bond Education IRA Government Bond Government…" at bounding box center [898, 186] width 124 height 23
click at [776, 399] on div "Vehicles Owned Vehicles Leased Secured Assets Personal Items Money and Accounts…" at bounding box center [631, 442] width 748 height 665
click at [939, 357] on span "Money Owed to Debtor" at bounding box center [942, 356] width 96 height 9
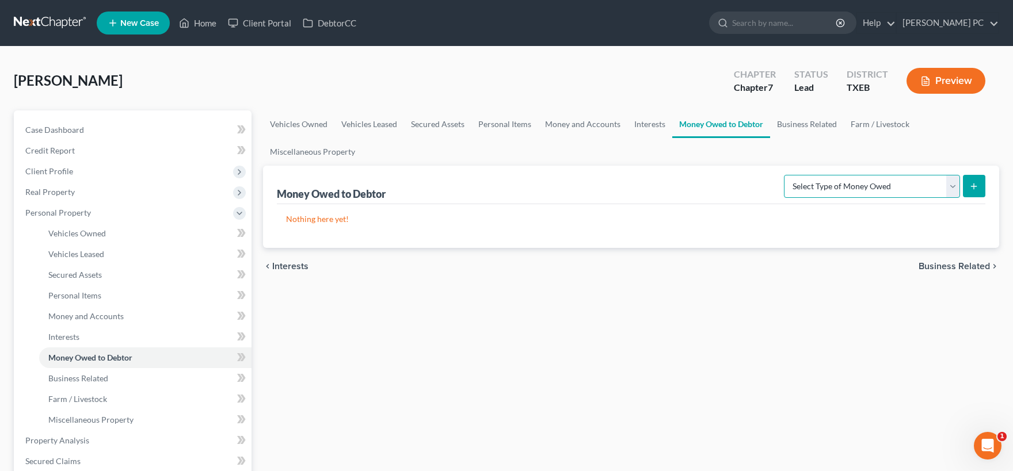
click at [784, 175] on select "Select Type of Money Owed Accounts Receivable Alimony Child Support Claims Agai…" at bounding box center [872, 186] width 176 height 23
click option "Child Support" at bounding box center [0, 0] width 0 height 0
click at [974, 185] on icon "submit" at bounding box center [973, 186] width 9 height 9
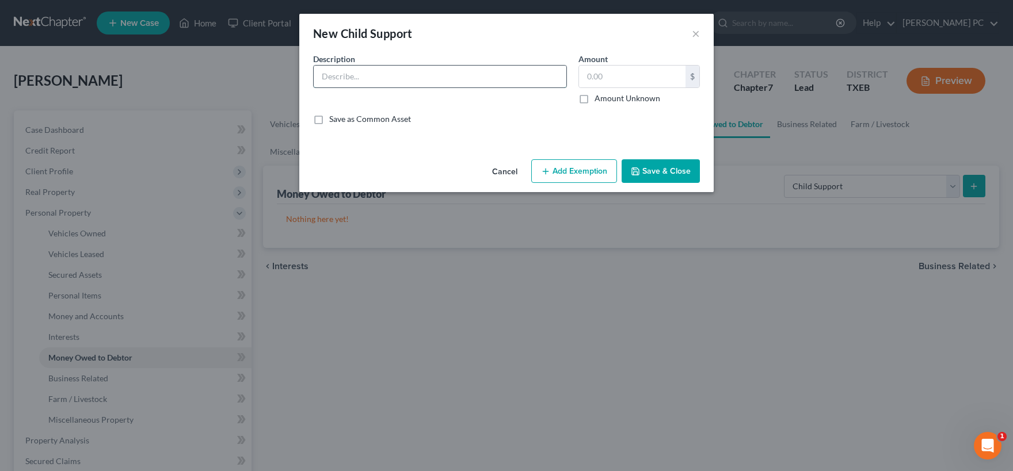
click at [425, 79] on input "text" at bounding box center [440, 77] width 253 height 22
click at [548, 170] on icon "button" at bounding box center [545, 171] width 9 height 9
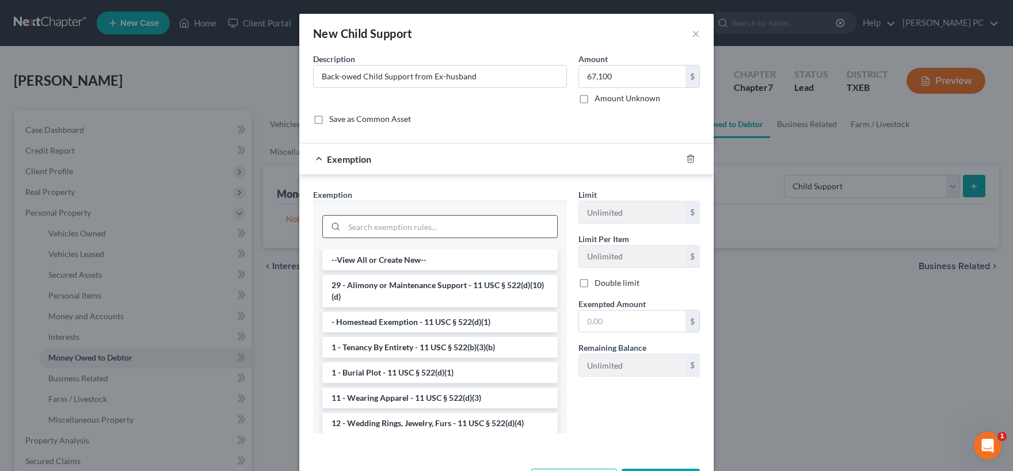
click at [461, 219] on input "search" at bounding box center [450, 227] width 213 height 22
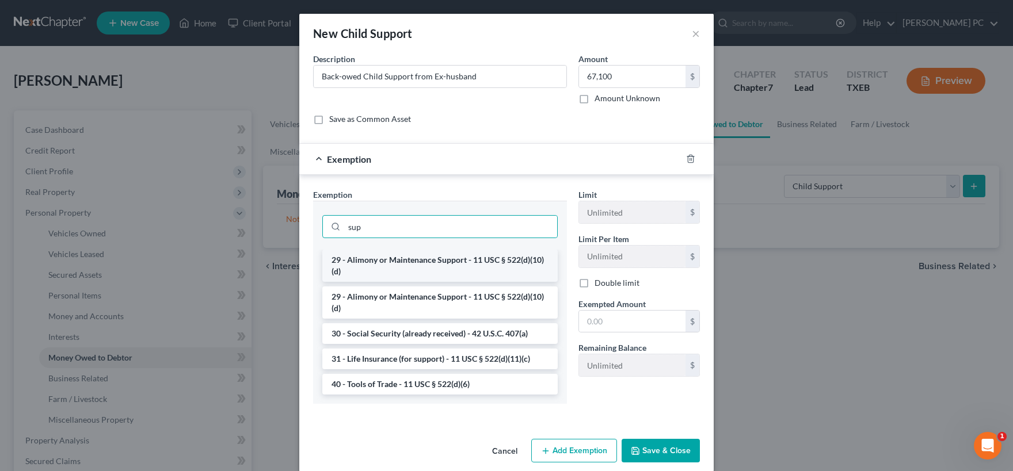
click at [448, 262] on li "29 - Alimony or Maintenance Support - 11 USC § 522(d)(10)(d)" at bounding box center [439, 266] width 235 height 32
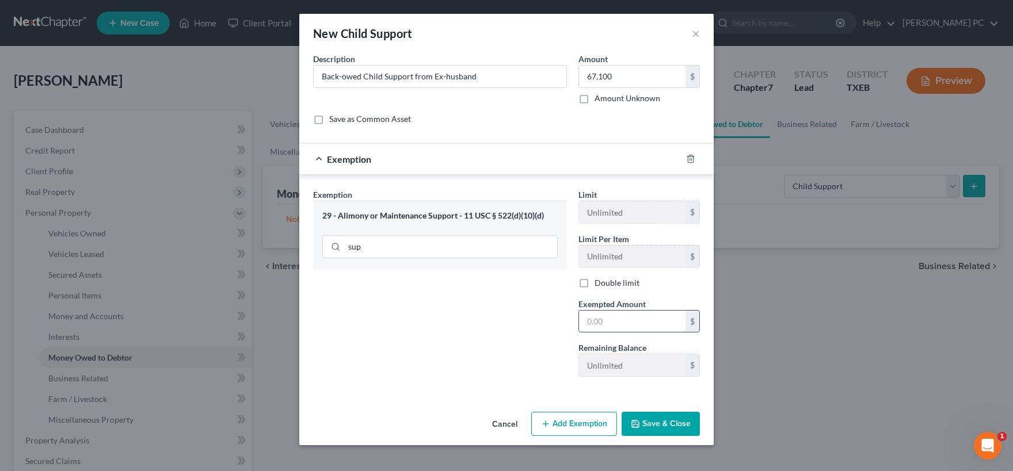
click at [601, 317] on input "text" at bounding box center [632, 322] width 106 height 22
drag, startPoint x: 600, startPoint y: 324, endPoint x: 678, endPoint y: 326, distance: 77.7
click at [681, 324] on input "67,000" at bounding box center [632, 322] width 106 height 22
click at [662, 424] on button "Save & Close" at bounding box center [661, 424] width 78 height 24
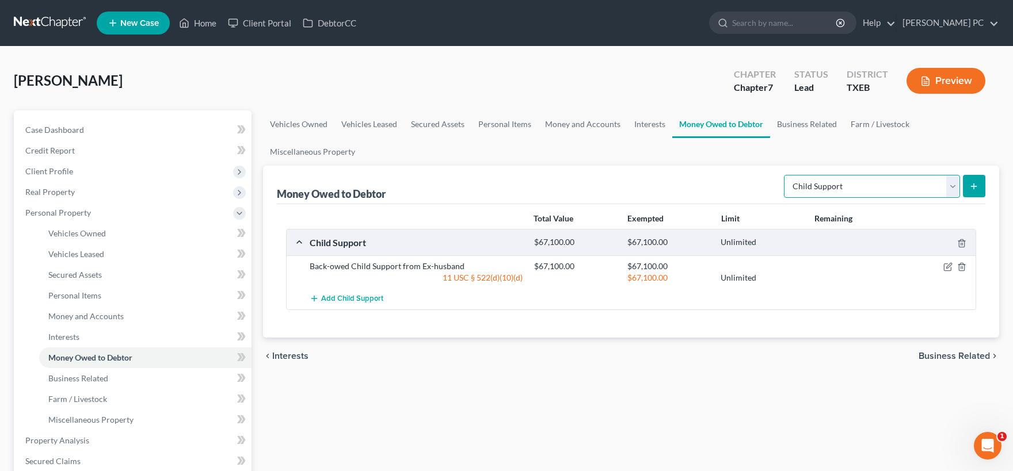
click at [784, 175] on select "Select Type of Money Owed Accounts Receivable Alimony Child Support Claims Agai…" at bounding box center [872, 186] width 176 height 23
click at [627, 399] on div "Vehicles Owned Vehicles Leased Secured Assets Personal Items Money and Accounts…" at bounding box center [631, 442] width 748 height 665
click at [965, 359] on span "Business Related" at bounding box center [953, 356] width 71 height 9
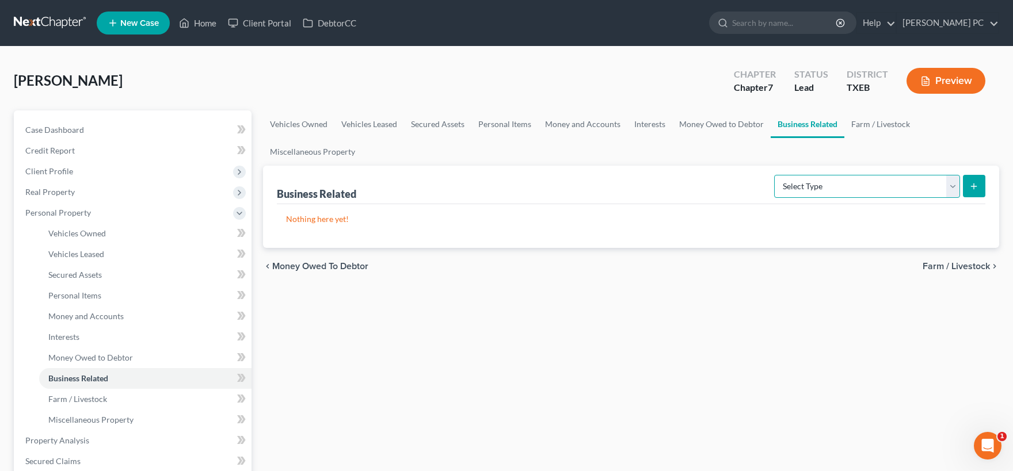
click at [774, 175] on select "Select Type Customer Lists Franchises Inventory Licenses Machinery Office Equip…" at bounding box center [867, 186] width 186 height 23
click at [966, 265] on span "Farm / Livestock" at bounding box center [955, 266] width 67 height 9
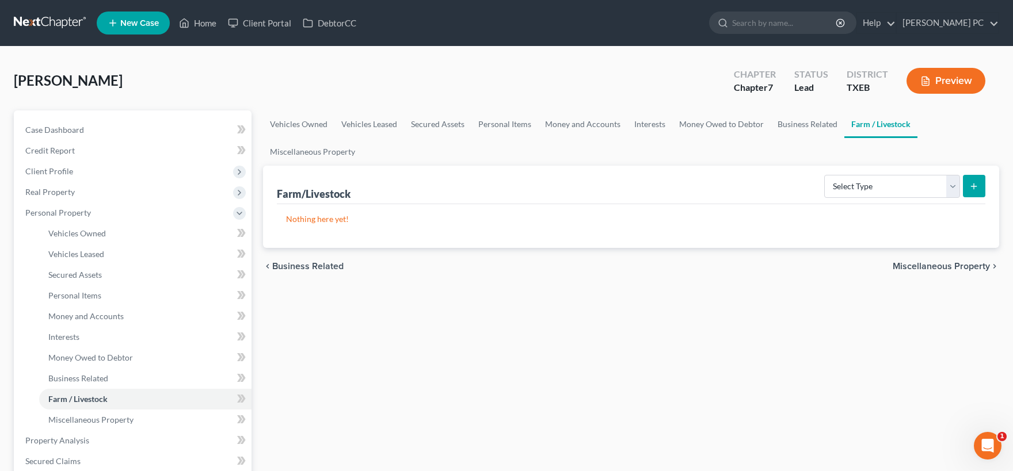
click at [962, 266] on span "Miscellaneous Property" at bounding box center [941, 266] width 97 height 9
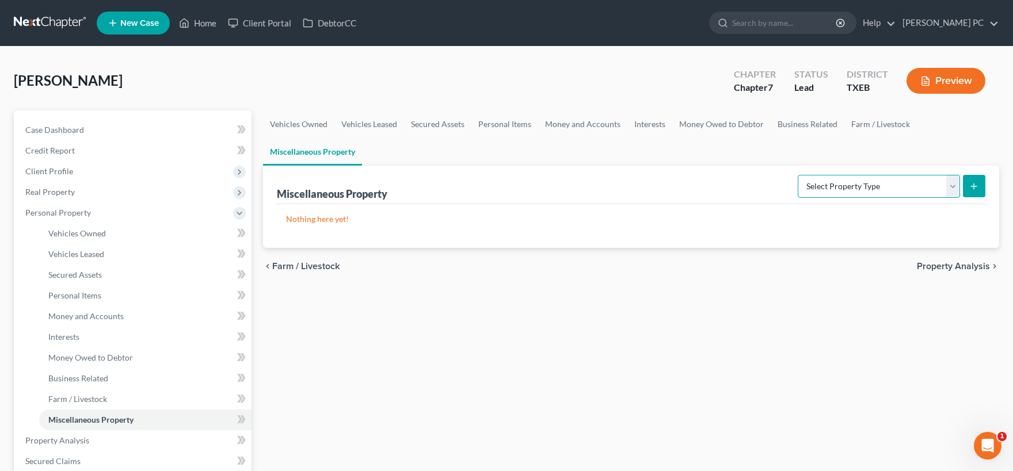
click at [798, 175] on select "Select Property Type Assigned for Creditor Benefit [DATE] Holding for Another N…" at bounding box center [879, 186] width 162 height 23
click at [983, 224] on div "Nothing here yet!" at bounding box center [631, 226] width 708 height 44
click at [963, 265] on span "Property Analysis" at bounding box center [953, 266] width 73 height 9
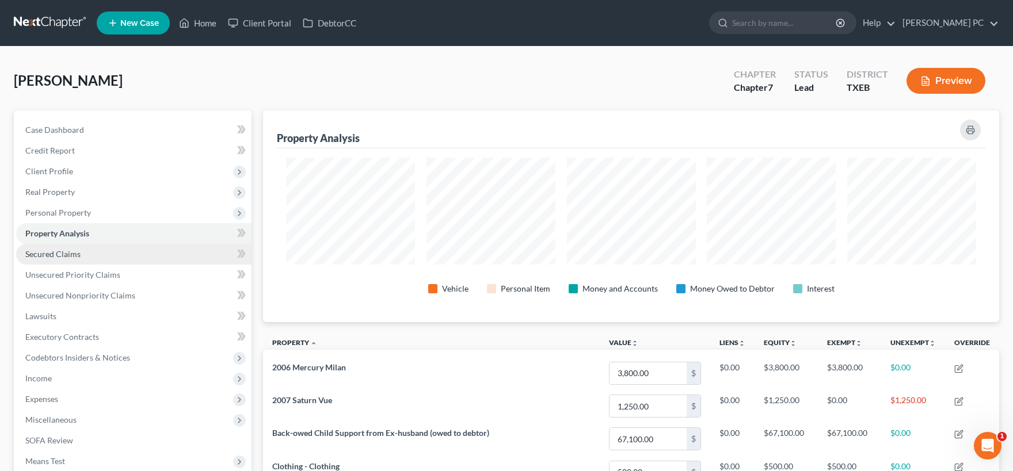
click at [57, 250] on span "Secured Claims" at bounding box center [52, 254] width 55 height 10
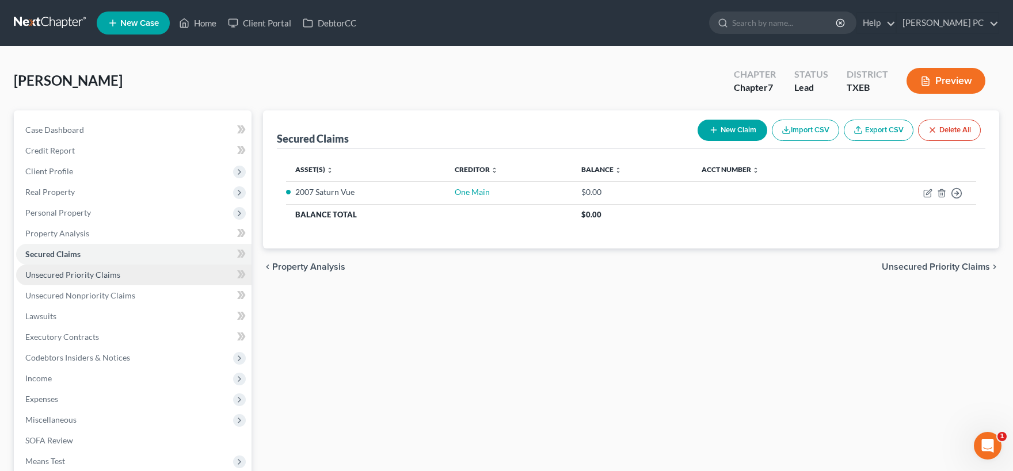
click at [101, 278] on span "Unsecured Priority Claims" at bounding box center [72, 275] width 95 height 10
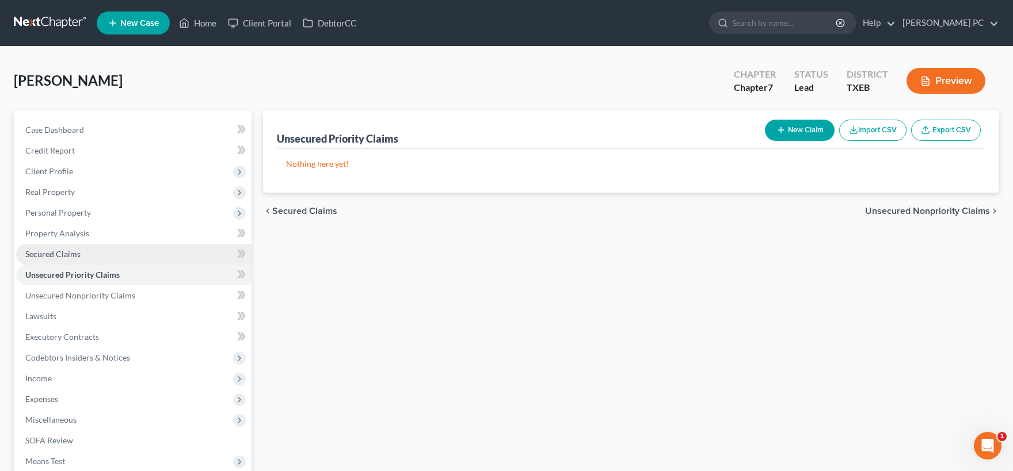
click at [92, 258] on link "Secured Claims" at bounding box center [133, 254] width 235 height 21
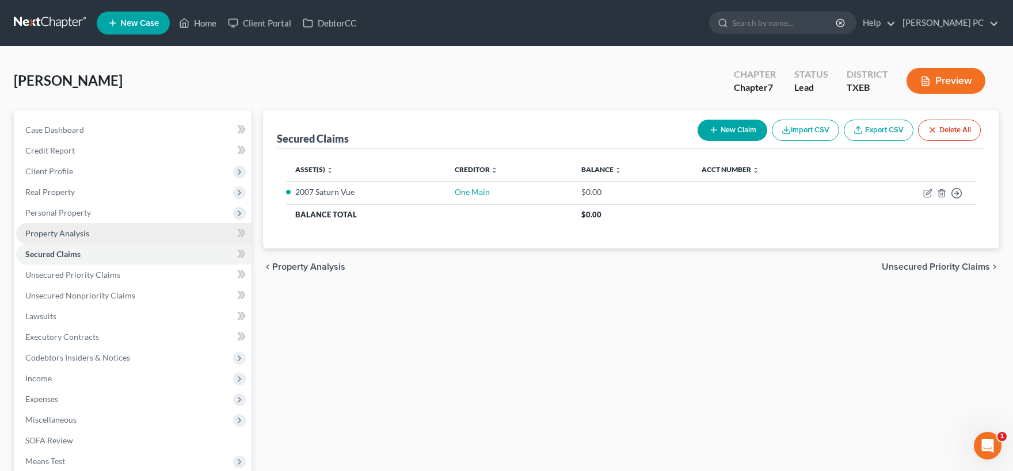
click at [85, 233] on span "Property Analysis" at bounding box center [57, 233] width 64 height 10
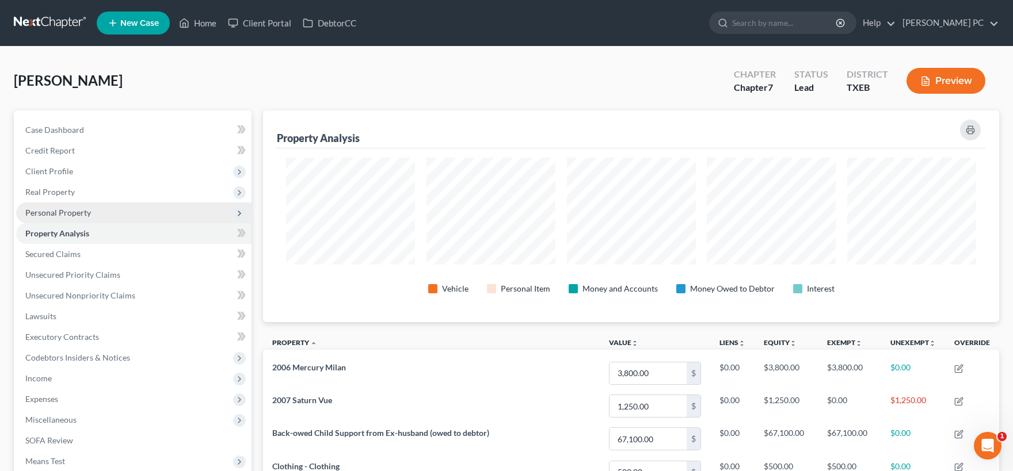
click at [82, 209] on span "Personal Property" at bounding box center [58, 213] width 66 height 10
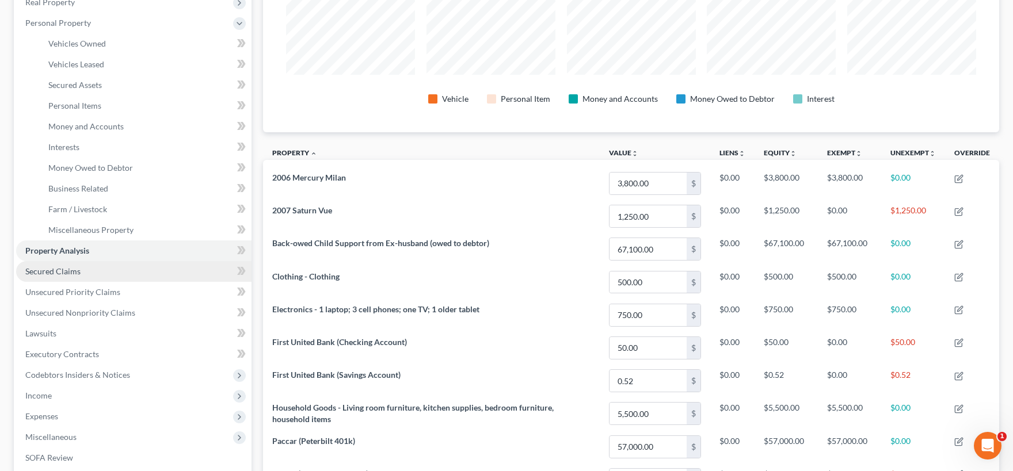
click at [94, 273] on link "Secured Claims" at bounding box center [133, 271] width 235 height 21
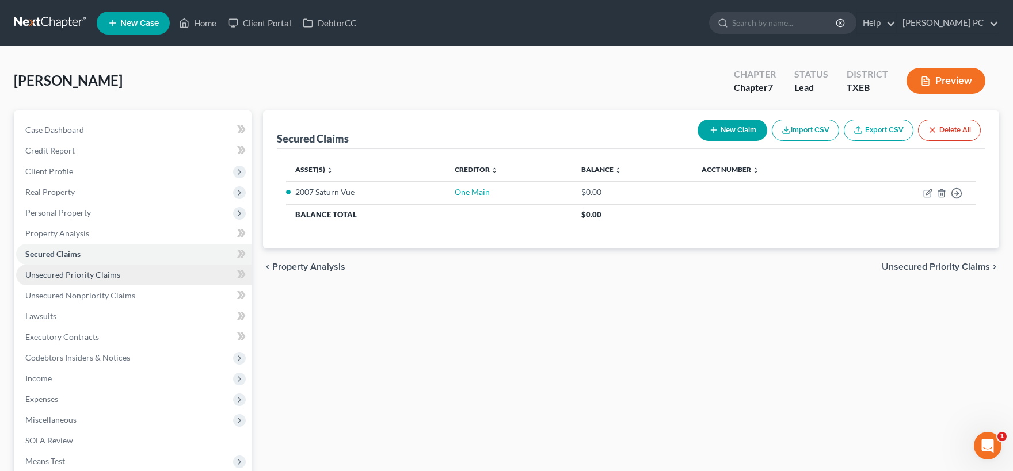
click at [111, 277] on span "Unsecured Priority Claims" at bounding box center [72, 275] width 95 height 10
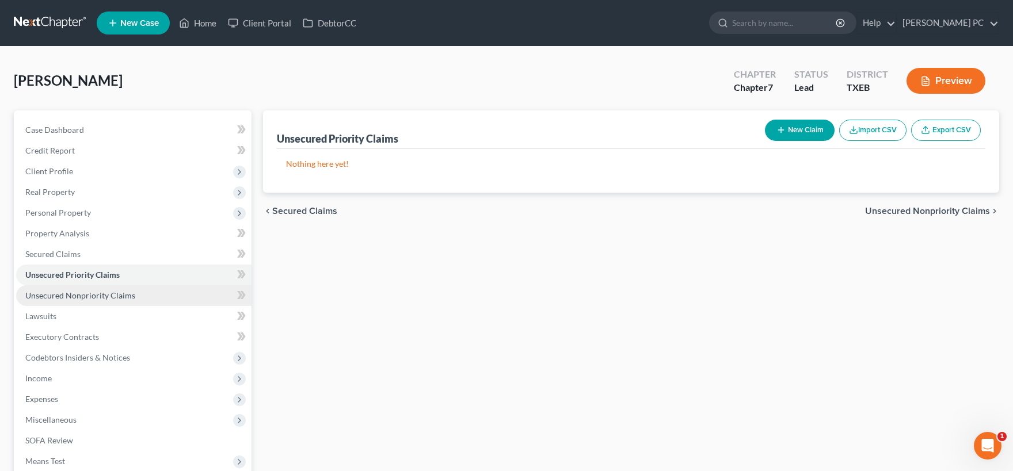
click at [111, 296] on span "Unsecured Nonpriority Claims" at bounding box center [80, 296] width 110 height 10
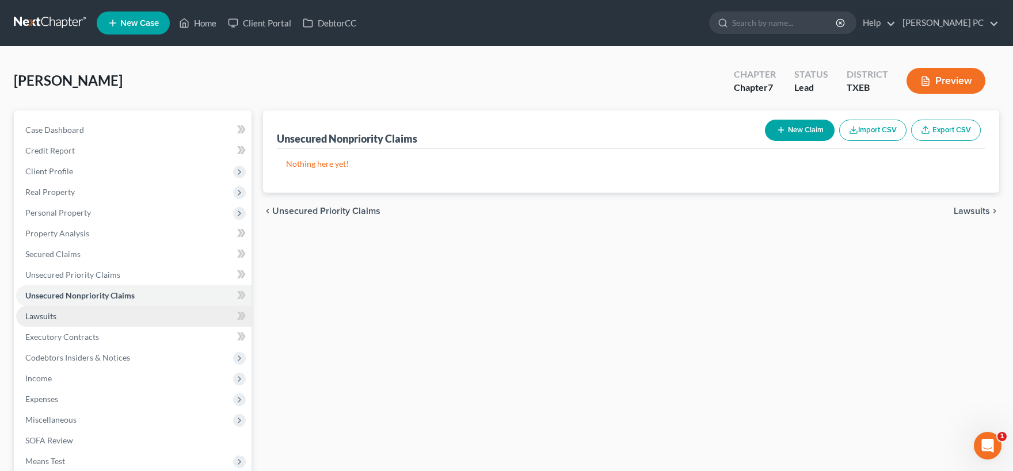
scroll to position [63, 0]
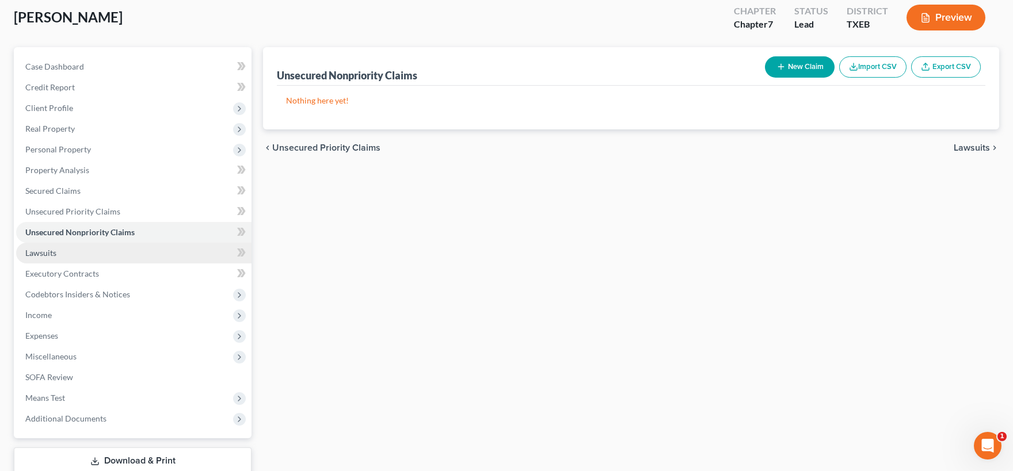
click at [60, 257] on link "Lawsuits" at bounding box center [133, 253] width 235 height 21
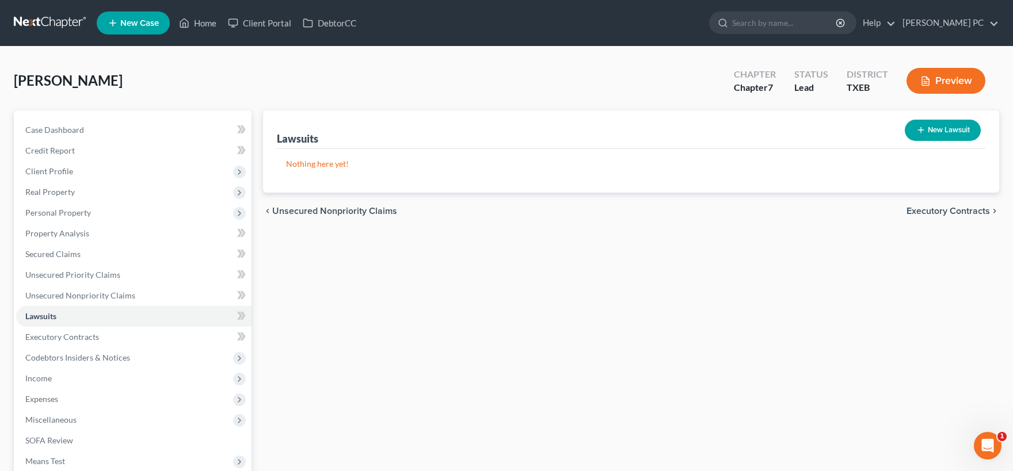
click at [943, 124] on button "New Lawsuit" at bounding box center [943, 130] width 76 height 21
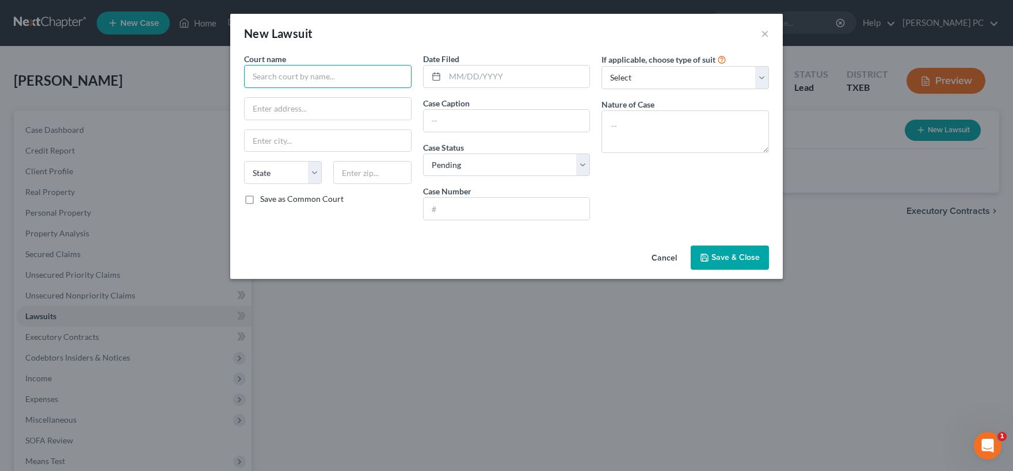
click at [326, 79] on input "text" at bounding box center [327, 76] width 167 height 23
click at [344, 110] on input "text" at bounding box center [328, 109] width 166 height 22
paste input "5533 FM 423"
click at [312, 142] on input "text" at bounding box center [328, 141] width 166 height 22
click at [260, 201] on label "Save as Common Court" at bounding box center [301, 199] width 83 height 12
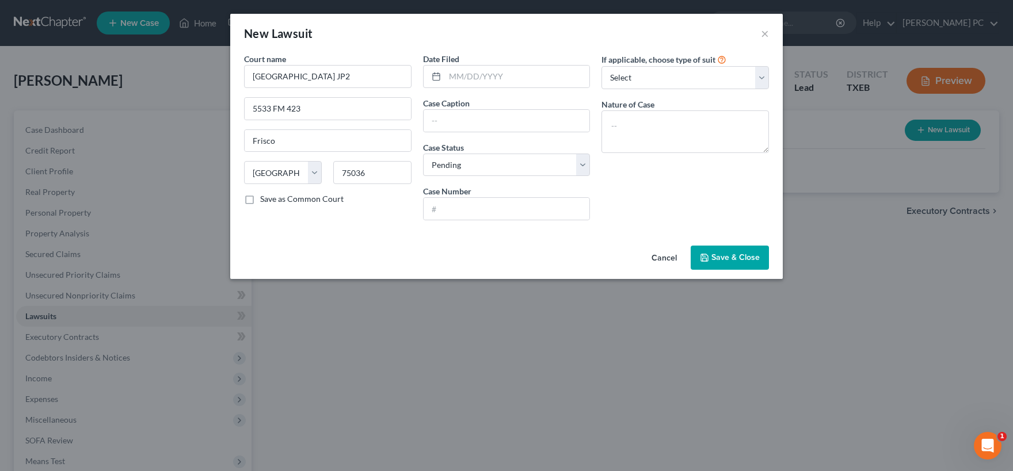
click at [265, 201] on input "Save as Common Court" at bounding box center [268, 196] width 7 height 7
click at [477, 78] on input "text" at bounding box center [517, 77] width 145 height 22
click at [451, 119] on input "text" at bounding box center [507, 121] width 166 height 22
click at [470, 210] on input "text" at bounding box center [507, 209] width 166 height 22
click at [601, 66] on select "Select Repossession Garnishment Foreclosure Attached, Seized, Or Levied Other" at bounding box center [684, 77] width 167 height 23
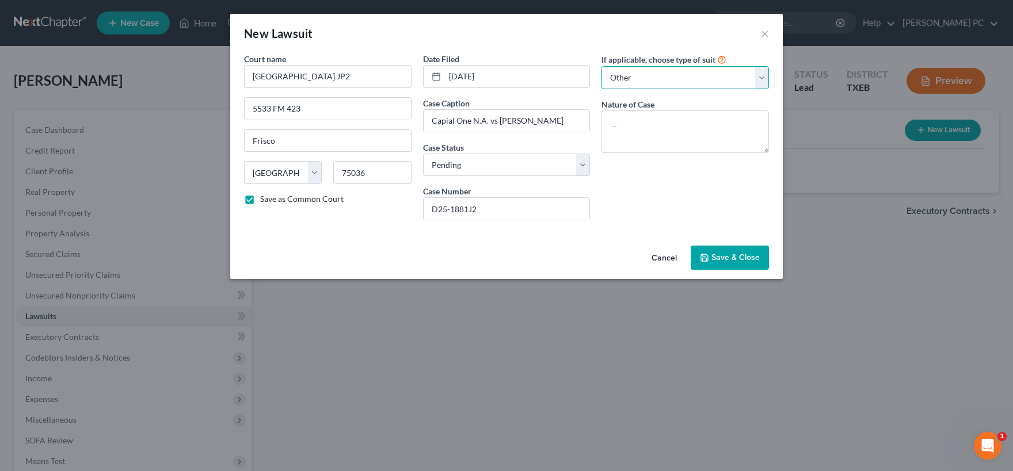
click option "Other" at bounding box center [0, 0] width 0 height 0
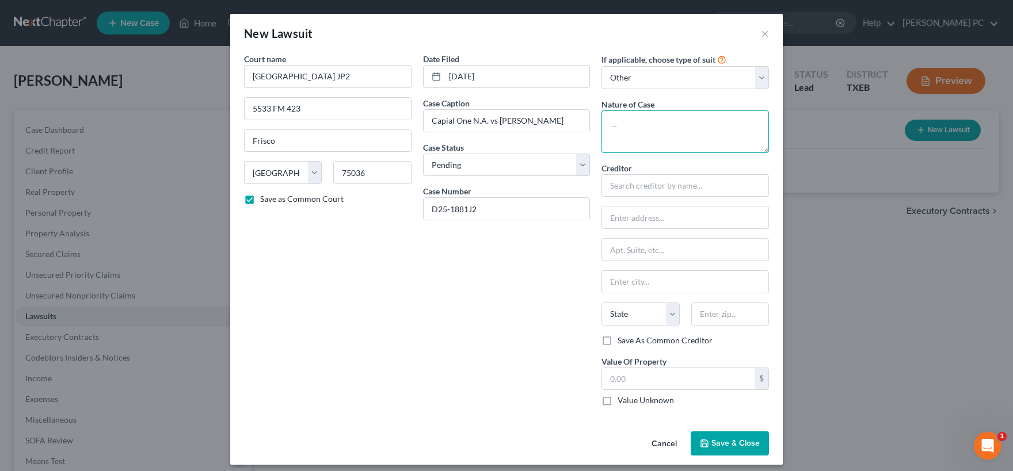
click at [641, 128] on textarea at bounding box center [684, 131] width 167 height 43
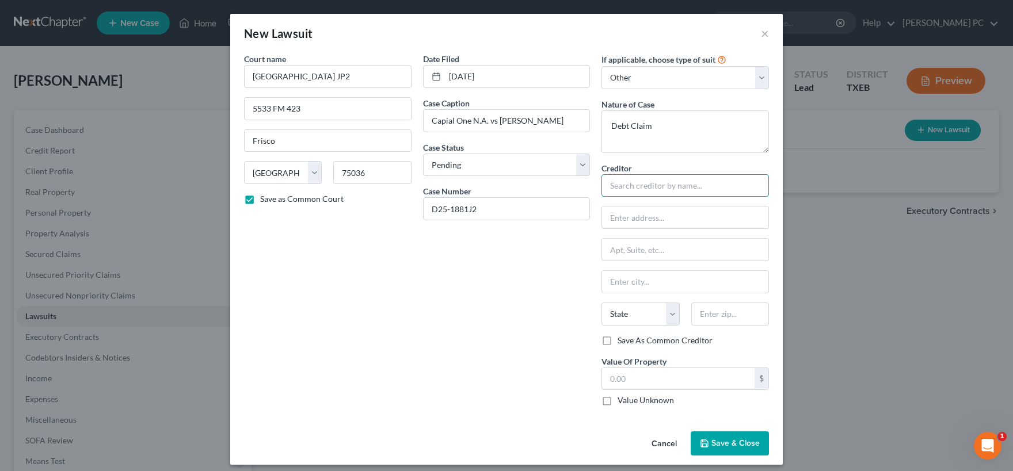
click at [630, 182] on input "text" at bounding box center [684, 185] width 167 height 23
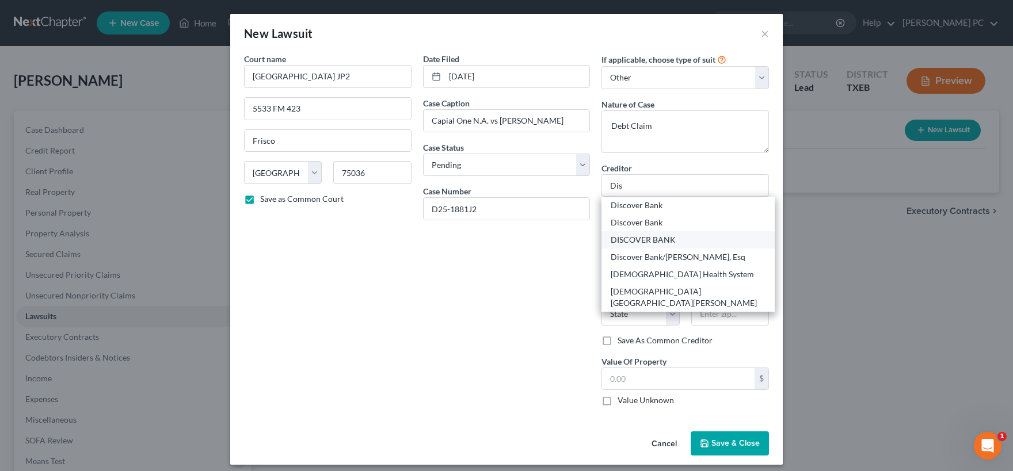
click at [637, 240] on div "DISCOVER BANK" at bounding box center [688, 240] width 155 height 12
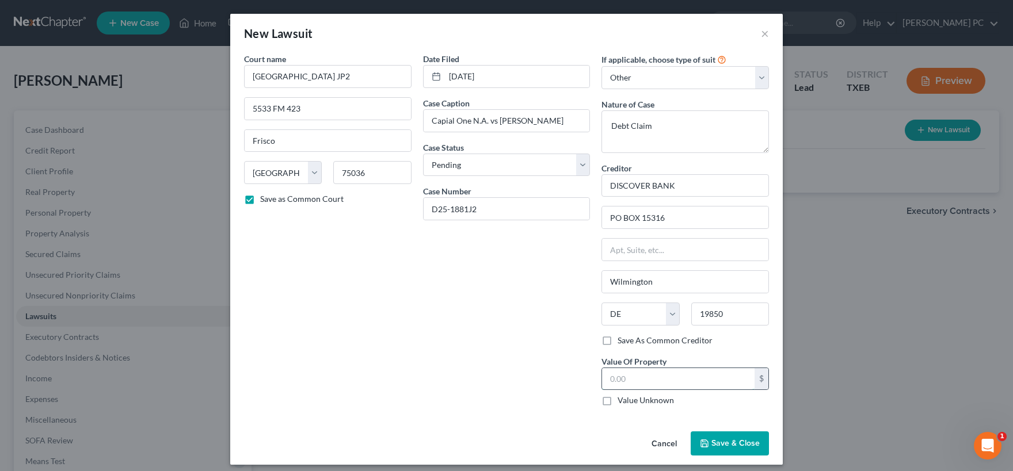
click at [663, 384] on input "text" at bounding box center [678, 379] width 152 height 22
click at [731, 437] on button "Save & Close" at bounding box center [730, 444] width 78 height 24
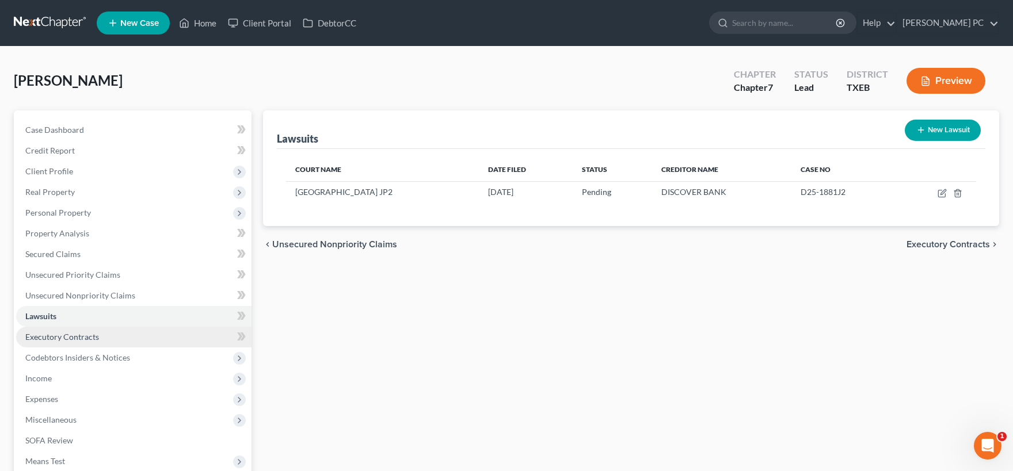
click at [78, 333] on span "Executory Contracts" at bounding box center [62, 337] width 74 height 10
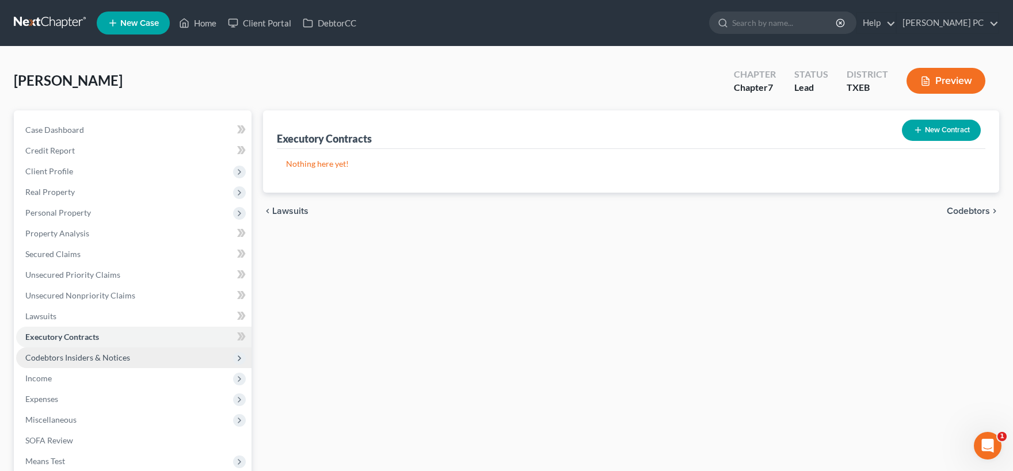
click at [100, 360] on span "Codebtors Insiders & Notices" at bounding box center [77, 358] width 105 height 10
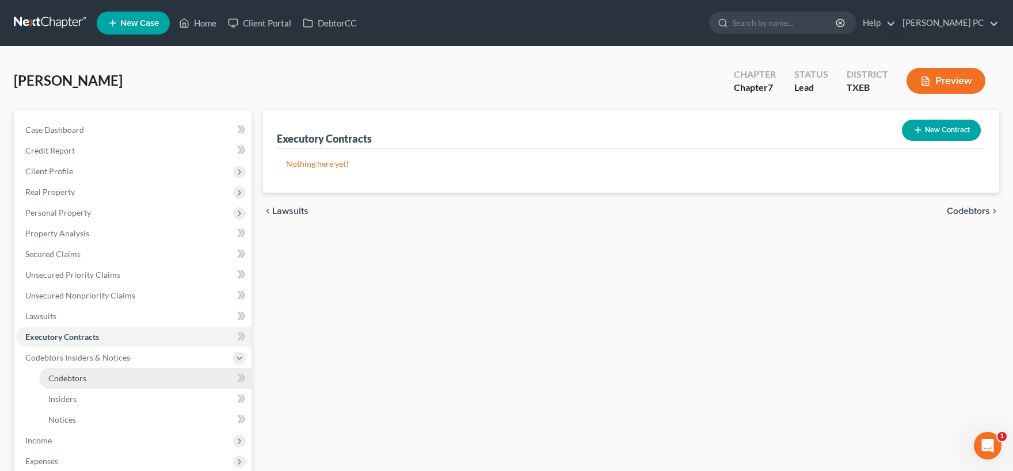
click at [94, 380] on link "Codebtors" at bounding box center [145, 378] width 212 height 21
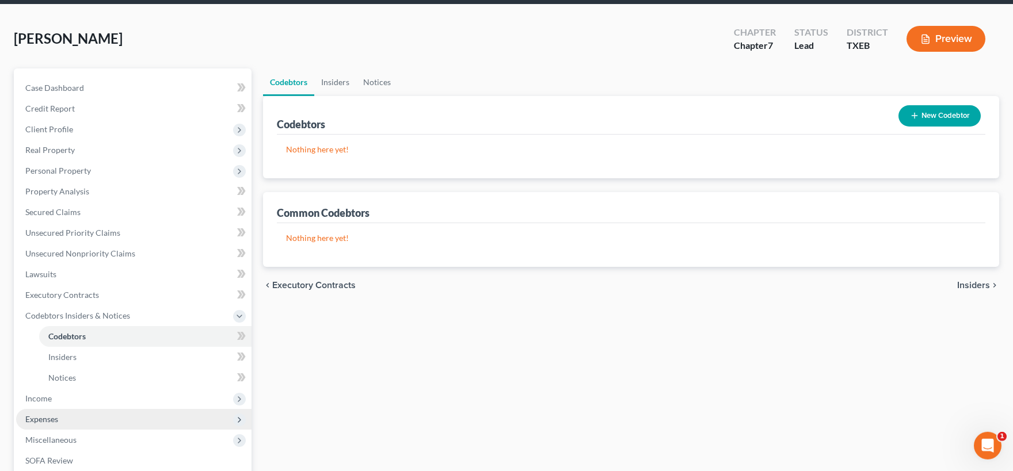
scroll to position [63, 0]
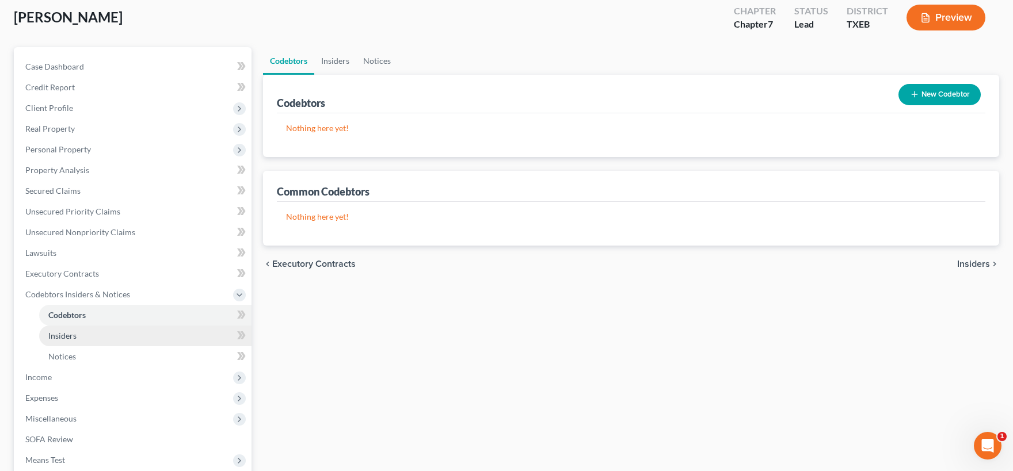
click at [99, 340] on link "Insiders" at bounding box center [145, 336] width 212 height 21
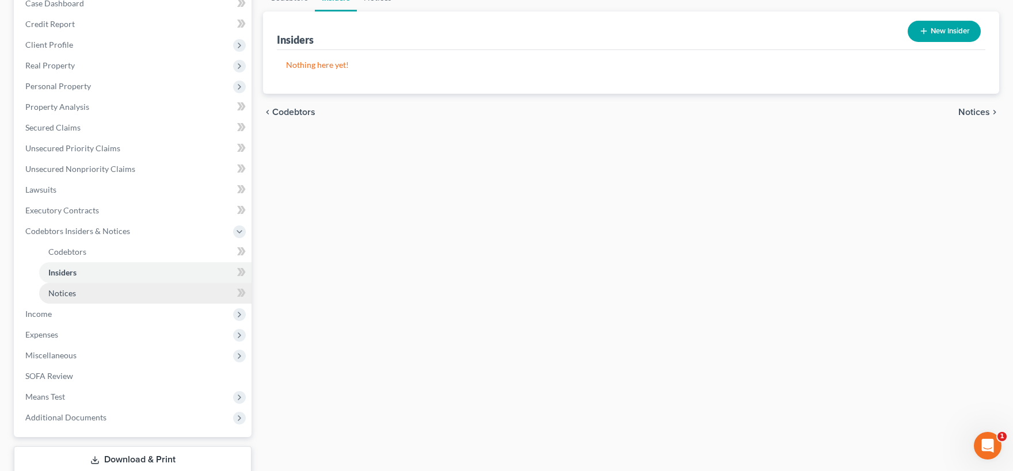
click at [117, 286] on link "Notices" at bounding box center [145, 293] width 212 height 21
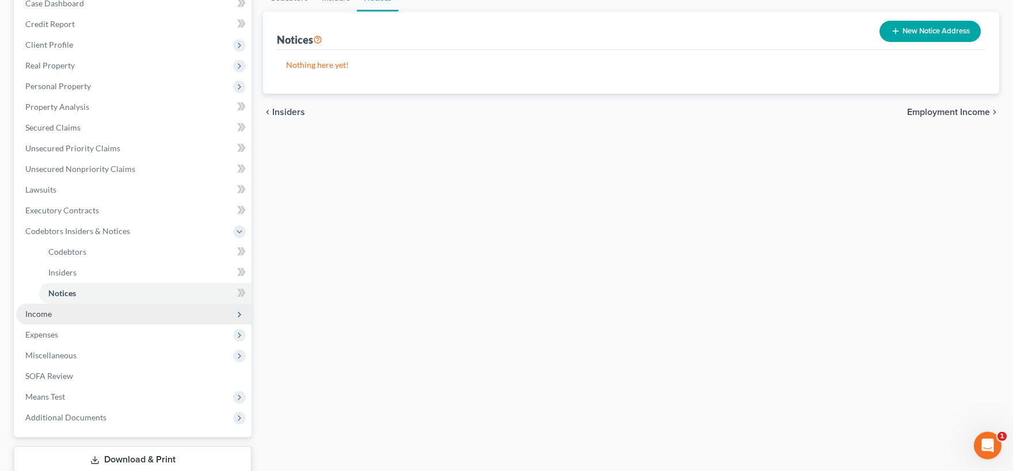
scroll to position [127, 0]
click at [89, 313] on span "Income" at bounding box center [133, 314] width 235 height 21
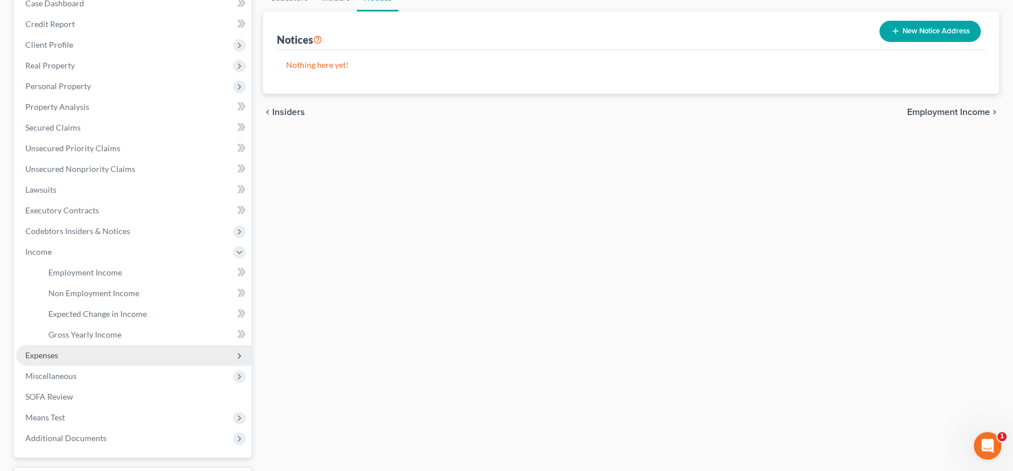
click at [86, 356] on span "Expenses" at bounding box center [133, 355] width 235 height 21
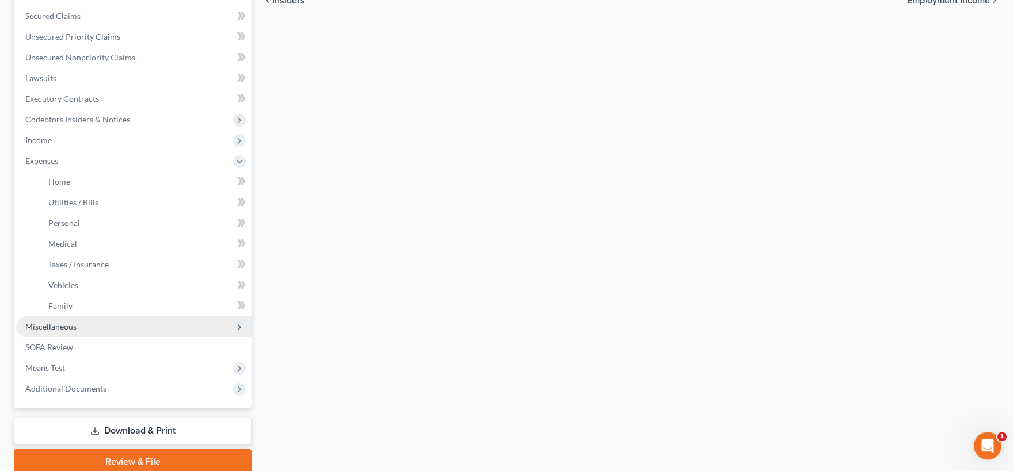
scroll to position [253, 0]
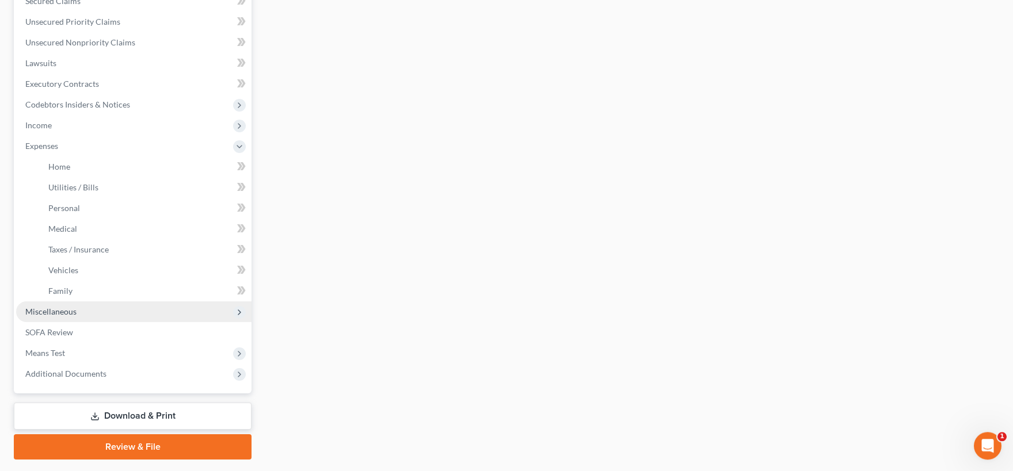
click at [79, 312] on span "Miscellaneous" at bounding box center [133, 312] width 235 height 21
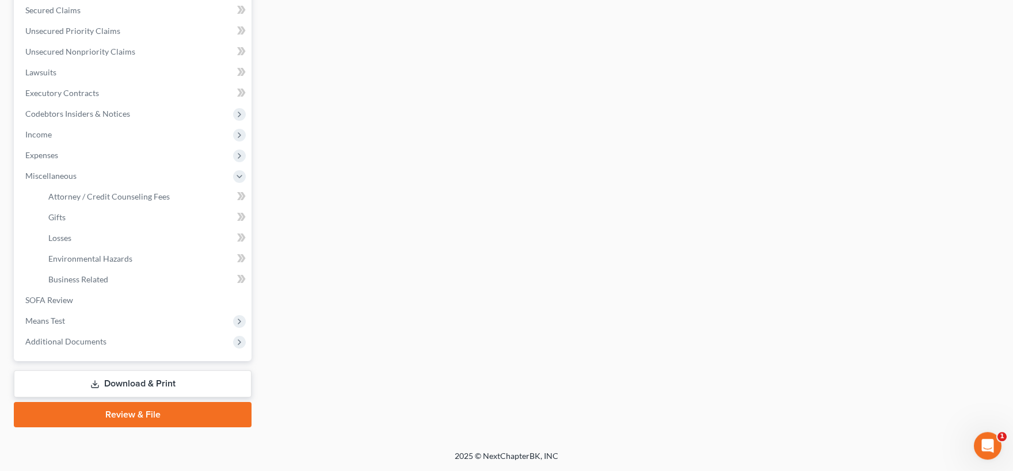
scroll to position [242, 0]
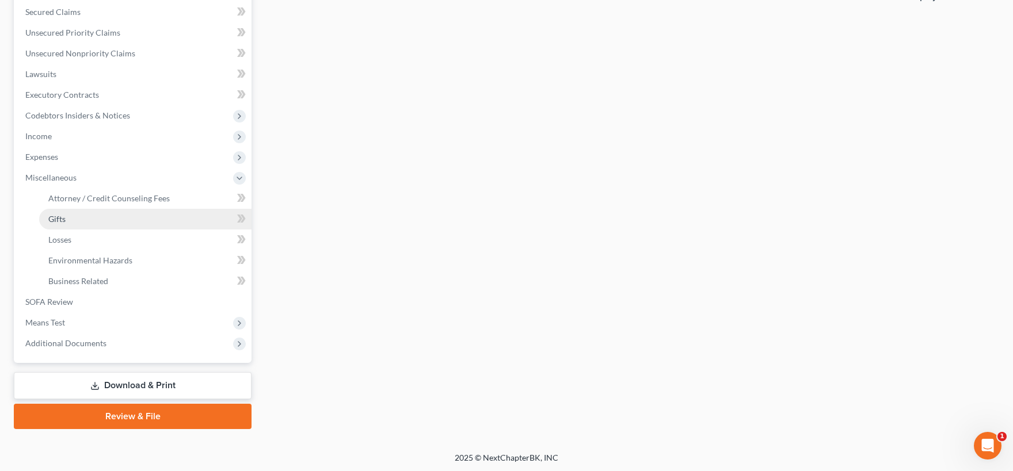
click at [58, 216] on span "Gifts" at bounding box center [56, 219] width 17 height 10
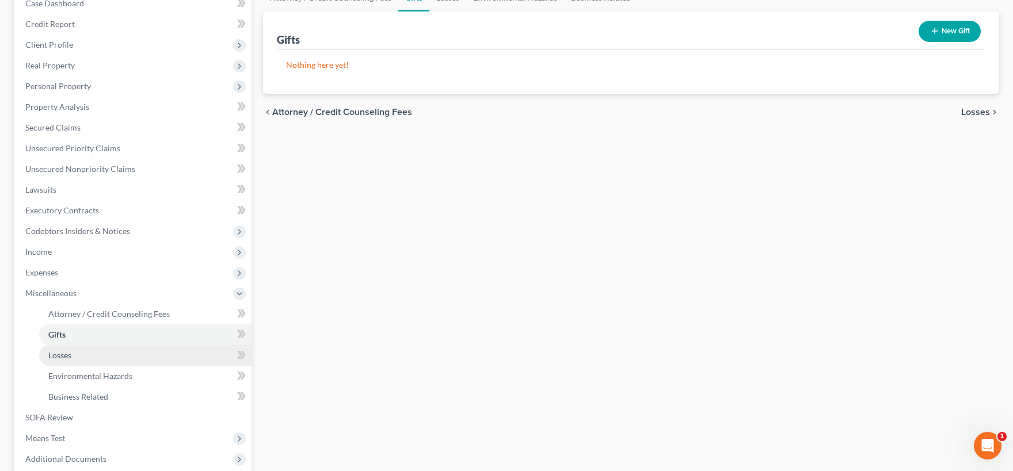
click at [77, 356] on link "Losses" at bounding box center [145, 355] width 212 height 21
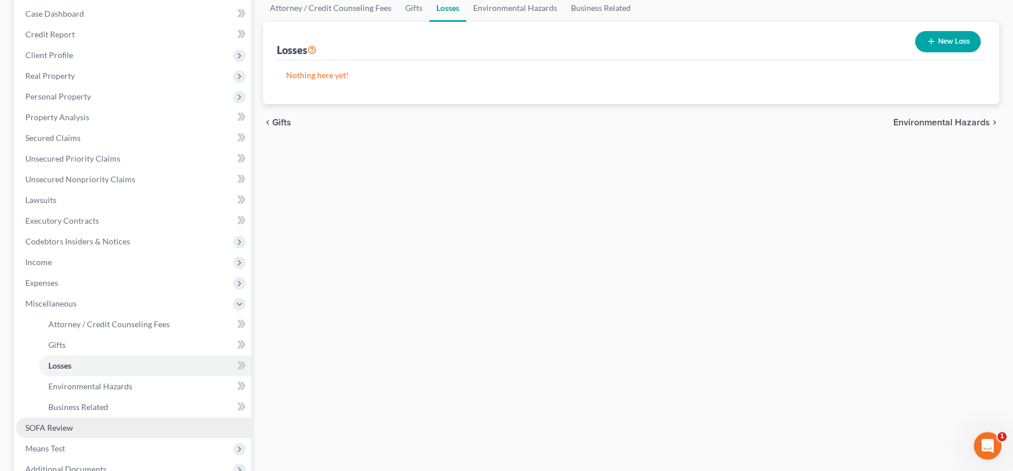
scroll to position [190, 0]
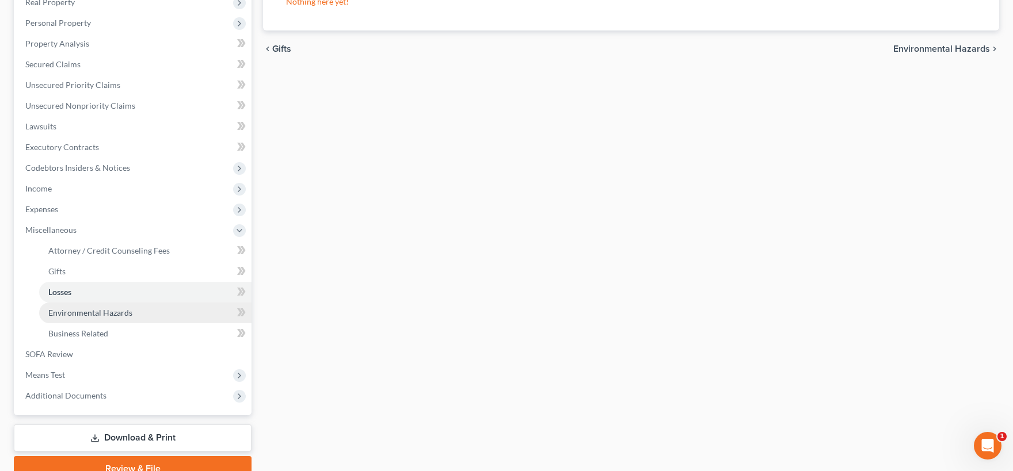
click at [111, 311] on span "Environmental Hazards" at bounding box center [90, 313] width 84 height 10
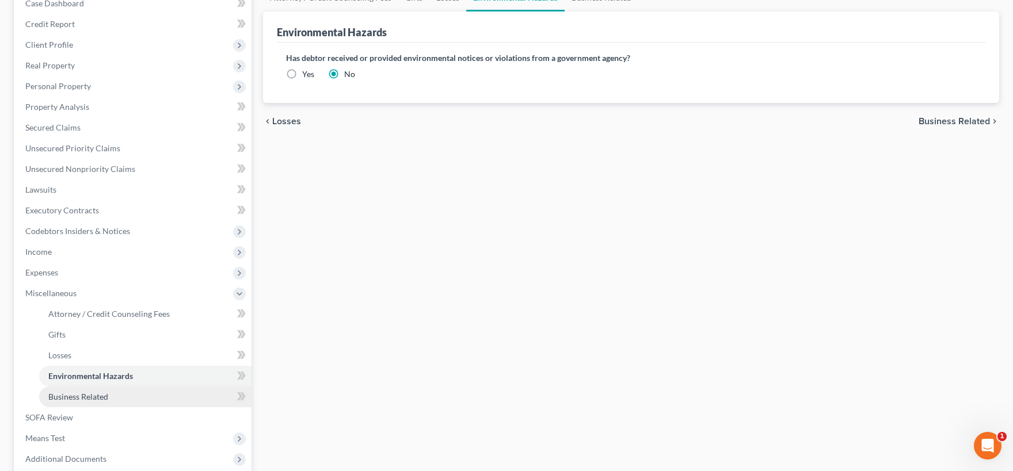
click at [126, 395] on link "Business Related" at bounding box center [145, 397] width 212 height 21
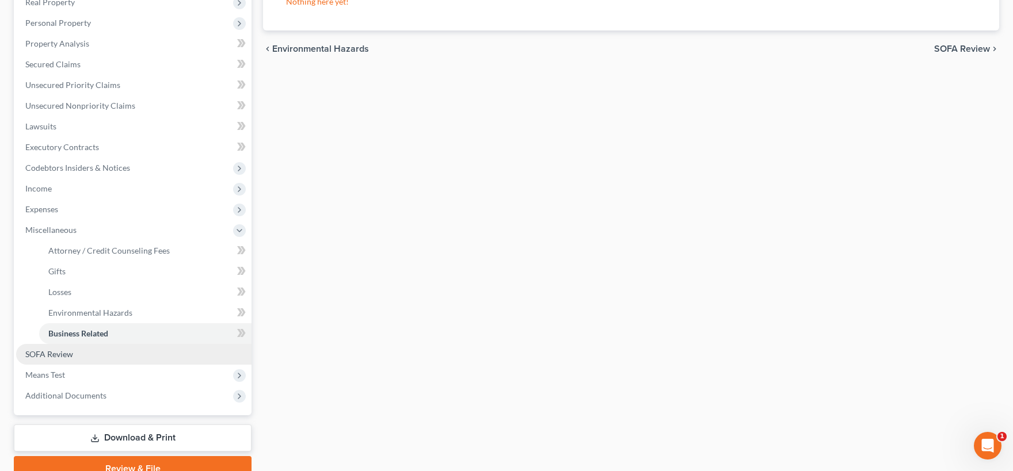
click at [73, 352] on span "SOFA Review" at bounding box center [49, 354] width 48 height 10
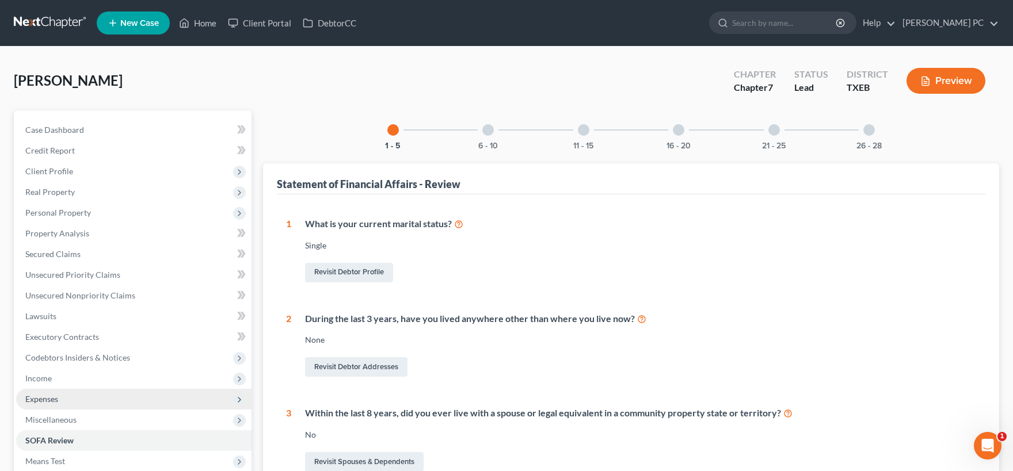
click at [55, 397] on span "Expenses" at bounding box center [41, 399] width 33 height 10
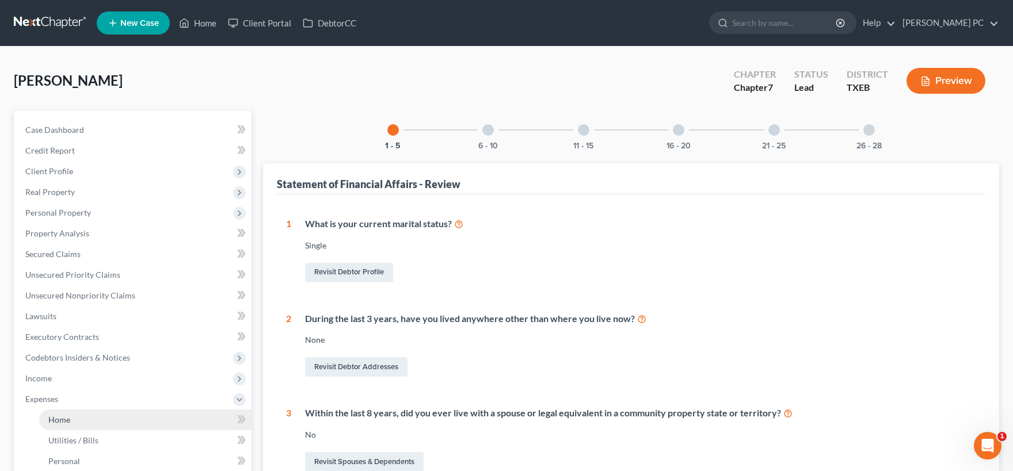
click at [77, 420] on link "Home" at bounding box center [145, 420] width 212 height 21
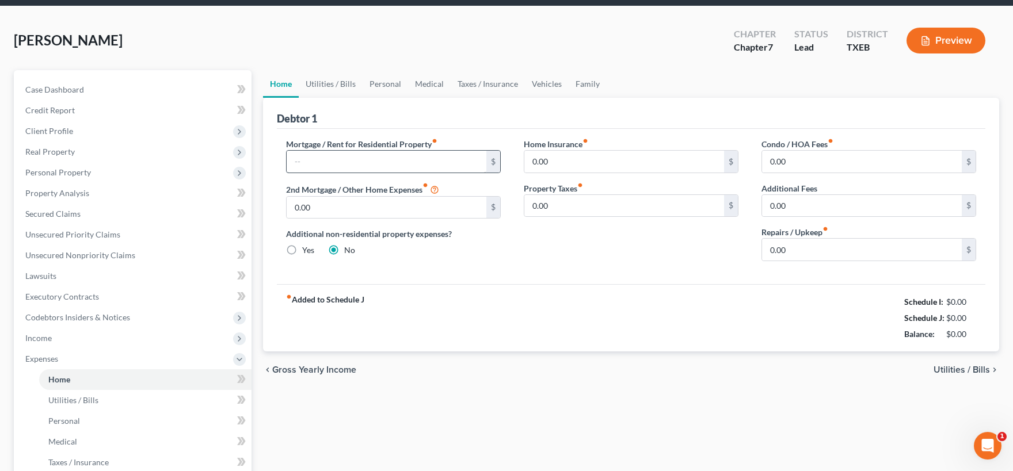
scroll to position [63, 0]
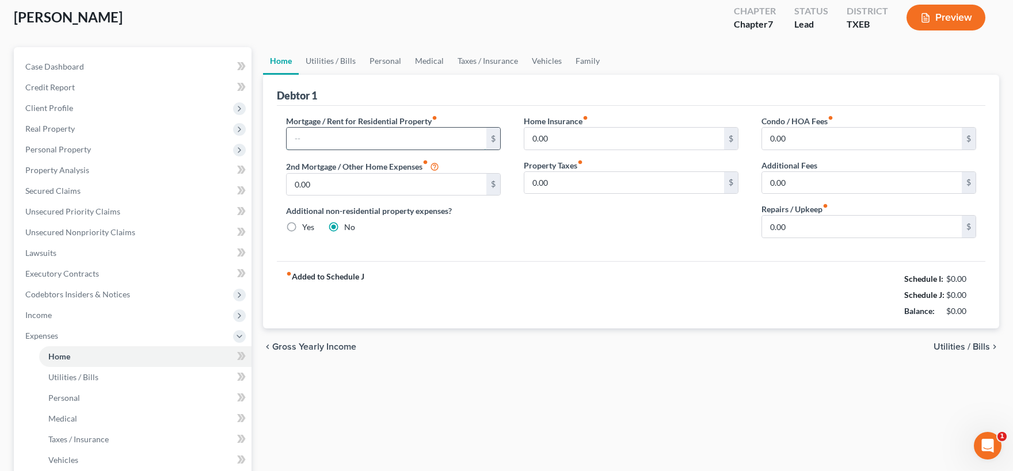
click at [353, 136] on input "text" at bounding box center [387, 139] width 200 height 22
click at [564, 133] on input "0.00" at bounding box center [624, 139] width 200 height 22
click at [814, 143] on input "0.00" at bounding box center [862, 139] width 200 height 22
click at [579, 174] on input "0.00" at bounding box center [624, 183] width 200 height 22
click at [807, 228] on input "0.00" at bounding box center [862, 227] width 200 height 22
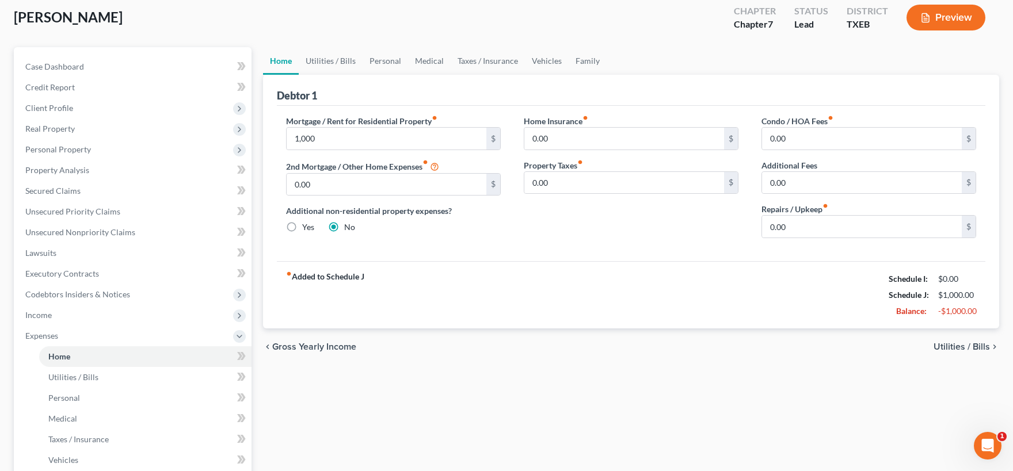
click at [953, 344] on span "Utilities / Bills" at bounding box center [961, 346] width 56 height 9
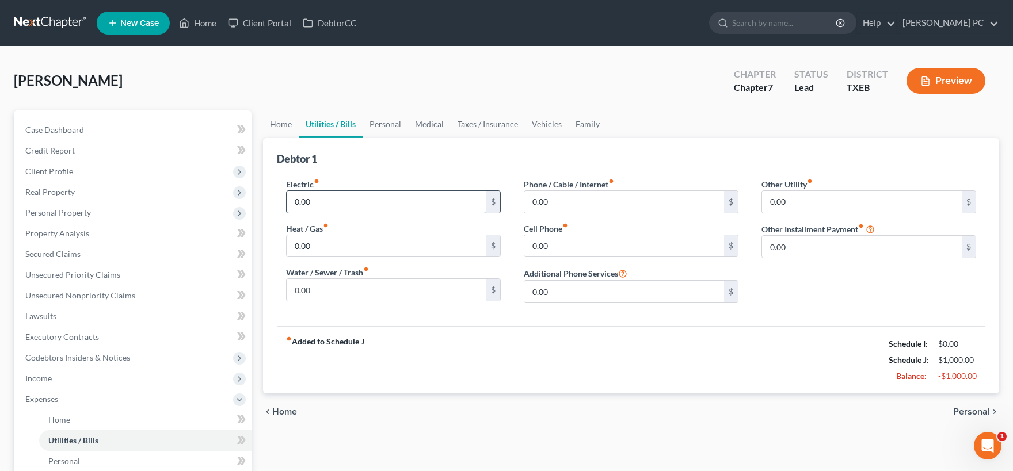
click at [345, 202] on input "0.00" at bounding box center [387, 202] width 200 height 22
click at [569, 198] on input "0.00" at bounding box center [624, 202] width 200 height 22
click at [554, 242] on input "0.00" at bounding box center [624, 246] width 200 height 22
click at [573, 199] on input "0.00" at bounding box center [624, 202] width 200 height 22
click at [752, 207] on div "Other Utility fiber_manual_record 0.00 $ Other Installment Payment fiber_manual…" at bounding box center [869, 245] width 238 height 134
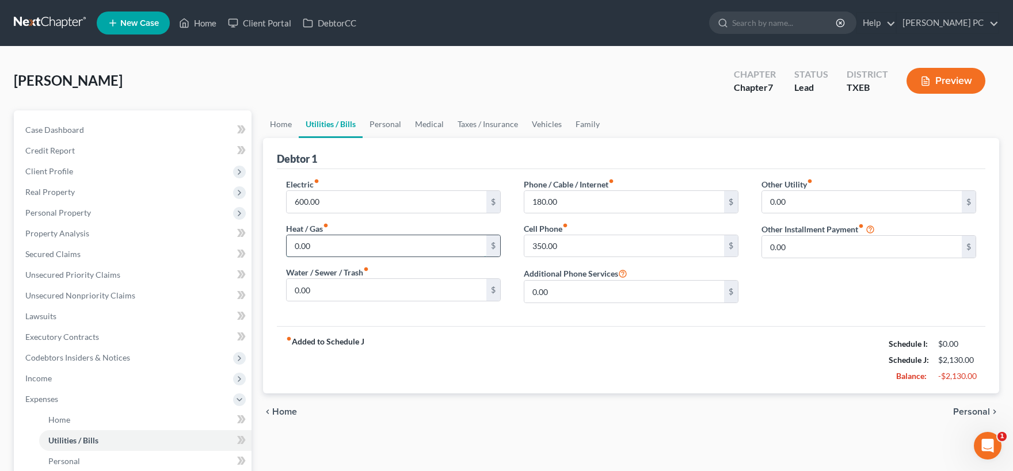
click at [331, 249] on input "0.00" at bounding box center [387, 246] width 200 height 22
click at [364, 289] on input "0.00" at bounding box center [387, 290] width 200 height 22
click at [971, 411] on span "Personal" at bounding box center [971, 411] width 37 height 9
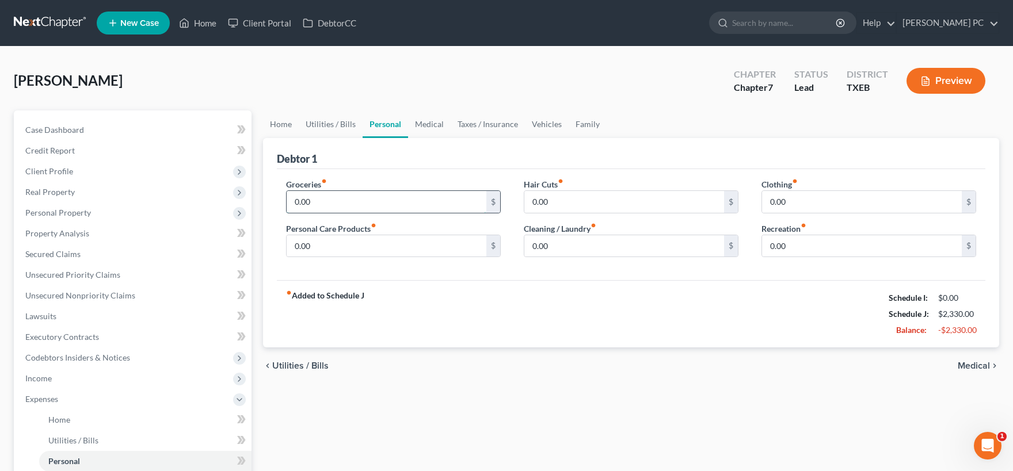
click at [329, 203] on input "0.00" at bounding box center [387, 202] width 200 height 22
click at [554, 200] on input "0.00" at bounding box center [624, 202] width 200 height 22
click at [794, 198] on input "0.00" at bounding box center [862, 202] width 200 height 22
click at [430, 247] on input "0.00" at bounding box center [387, 246] width 200 height 22
click at [561, 247] on input "0.00" at bounding box center [624, 246] width 200 height 22
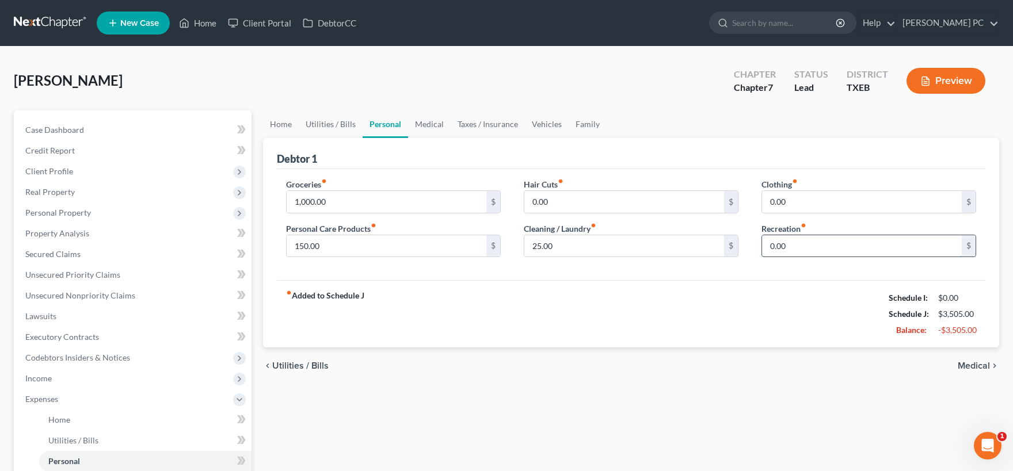
drag, startPoint x: 791, startPoint y: 246, endPoint x: 804, endPoint y: 245, distance: 13.3
click at [804, 245] on input "0.00" at bounding box center [862, 246] width 200 height 22
click at [973, 368] on span "Medical" at bounding box center [974, 365] width 32 height 9
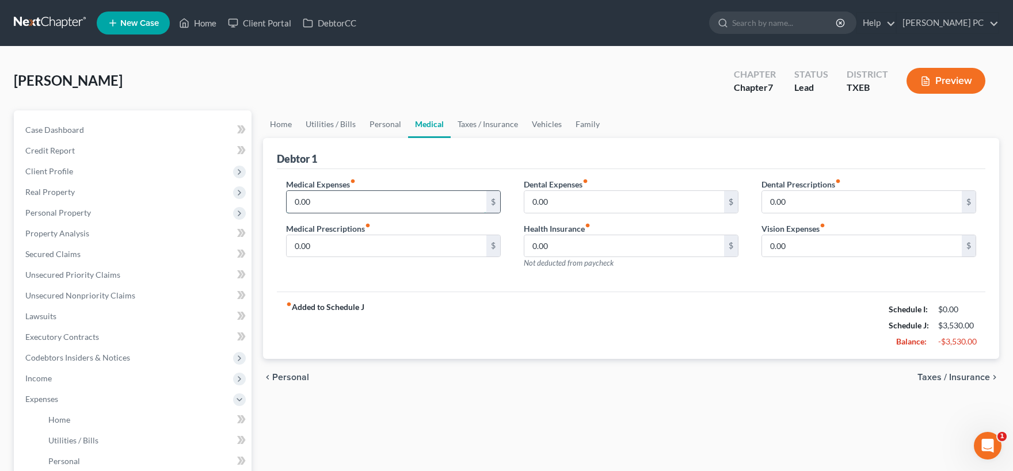
click at [312, 198] on input "0.00" at bounding box center [387, 202] width 200 height 22
click at [555, 199] on input "0.00" at bounding box center [624, 202] width 200 height 22
drag, startPoint x: 328, startPoint y: 198, endPoint x: 377, endPoint y: 197, distance: 48.9
click at [377, 197] on input "250.00" at bounding box center [387, 202] width 200 height 22
click at [325, 244] on input "0.00" at bounding box center [387, 246] width 200 height 22
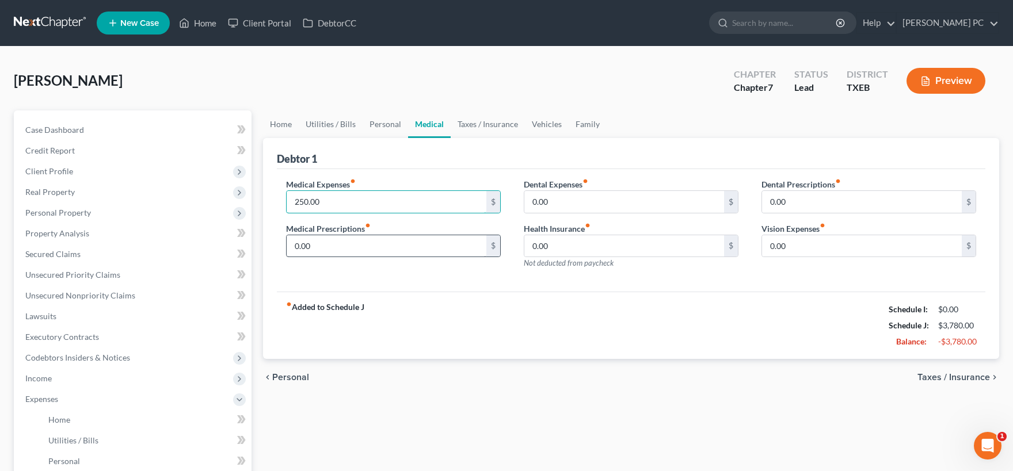
drag, startPoint x: 323, startPoint y: 201, endPoint x: 291, endPoint y: 251, distance: 59.5
click at [291, 213] on input "250.00" at bounding box center [387, 202] width 200 height 22
drag, startPoint x: 318, startPoint y: 248, endPoint x: 368, endPoint y: 245, distance: 50.8
click at [368, 245] on input "0.00" at bounding box center [387, 246] width 200 height 22
drag, startPoint x: 352, startPoint y: 195, endPoint x: 392, endPoint y: 236, distance: 57.4
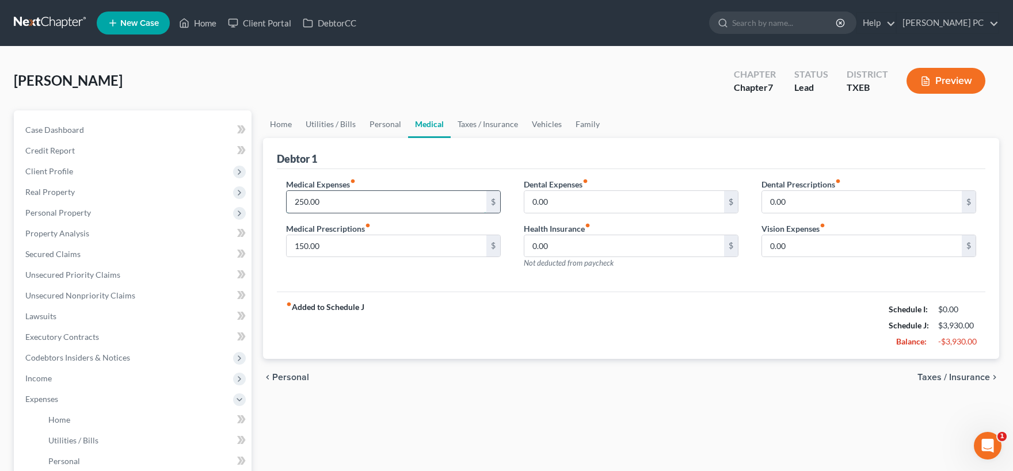
click at [392, 213] on input "250.00" at bounding box center [387, 202] width 200 height 22
drag, startPoint x: 327, startPoint y: 247, endPoint x: 330, endPoint y: 252, distance: 6.2
click at [330, 252] on input "150.00" at bounding box center [387, 246] width 200 height 22
click at [338, 243] on input "150.00" at bounding box center [387, 246] width 200 height 22
drag, startPoint x: 328, startPoint y: 202, endPoint x: 358, endPoint y: 202, distance: 29.9
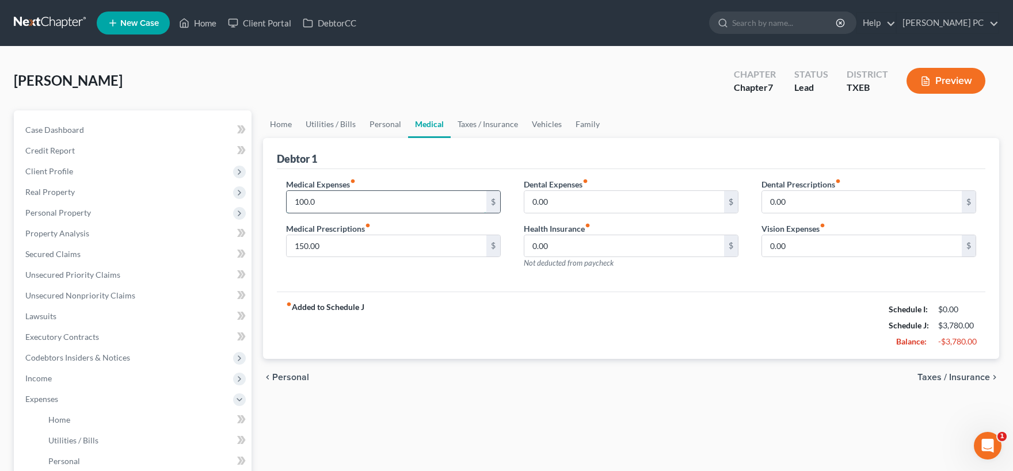
click at [358, 202] on input "100.0" at bounding box center [387, 202] width 200 height 22
click at [372, 262] on div "Medical Expenses fiber_manual_record 200.00 $ Medical Prescriptions fiber_manua…" at bounding box center [393, 228] width 238 height 100
click at [554, 199] on input "0.00" at bounding box center [624, 202] width 200 height 22
click at [598, 223] on div "Health Insurance fiber_manual_record 0.00 $ Not deducted from paycheck" at bounding box center [631, 246] width 215 height 47
click at [807, 247] on input "0.00" at bounding box center [862, 246] width 200 height 22
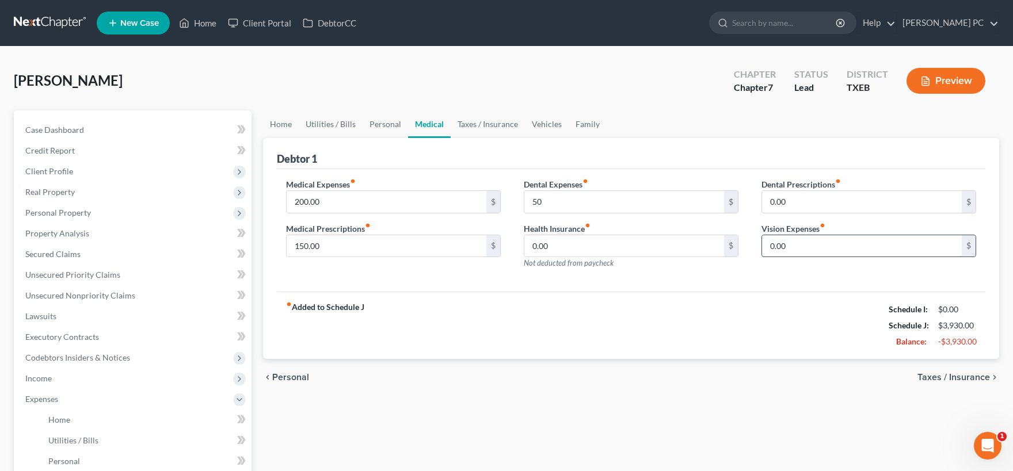
click at [801, 245] on input "0.00" at bounding box center [862, 246] width 200 height 22
drag, startPoint x: 798, startPoint y: 243, endPoint x: 749, endPoint y: 243, distance: 48.3
click at [762, 243] on input "0.00" at bounding box center [862, 246] width 200 height 22
click at [795, 242] on input "0.00" at bounding box center [862, 246] width 200 height 22
drag, startPoint x: 793, startPoint y: 245, endPoint x: 757, endPoint y: 246, distance: 36.3
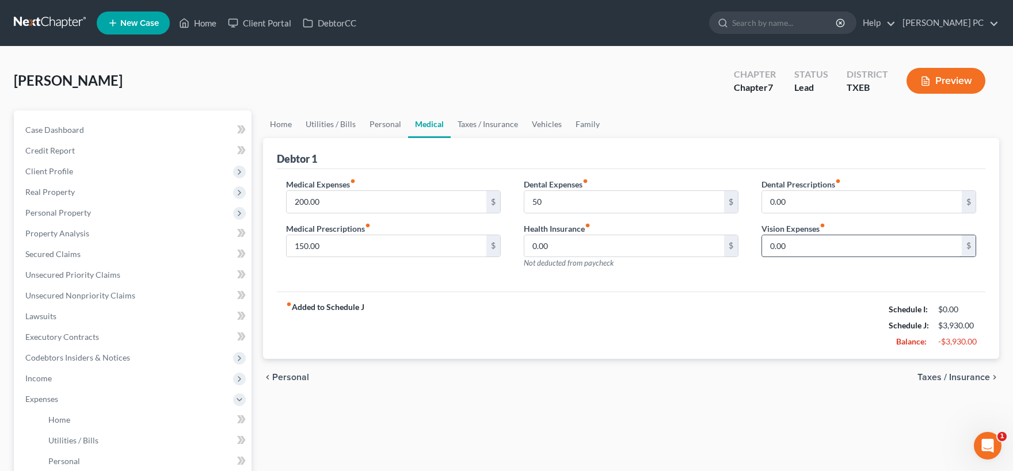
click at [762, 246] on input "0.00" at bounding box center [862, 246] width 200 height 22
click at [941, 376] on span "Taxes / Insurance" at bounding box center [953, 377] width 73 height 9
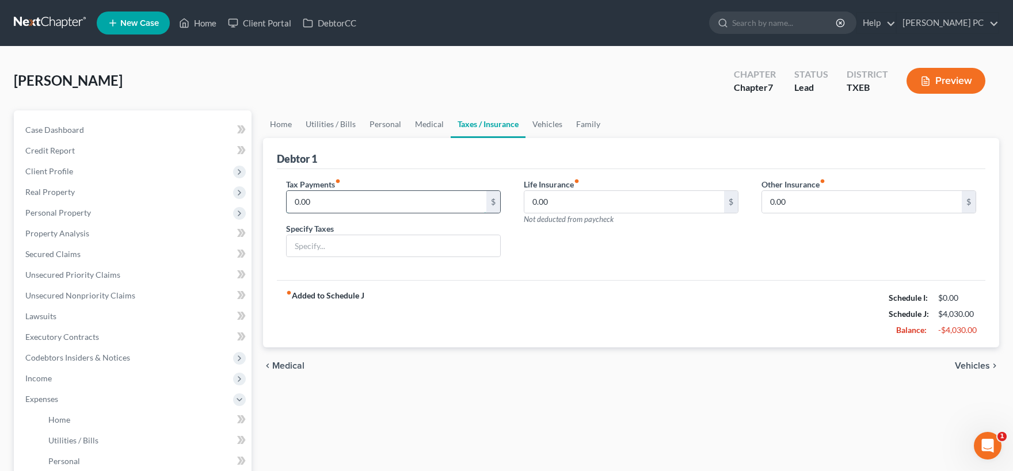
click at [418, 200] on input "0.00" at bounding box center [387, 202] width 200 height 22
drag, startPoint x: 580, startPoint y: 200, endPoint x: 590, endPoint y: 200, distance: 10.4
click at [590, 200] on input "0.00" at bounding box center [624, 202] width 200 height 22
click at [640, 259] on div "Life Insurance fiber_manual_record 100.00 $ Not deducted from paycheck" at bounding box center [631, 222] width 238 height 89
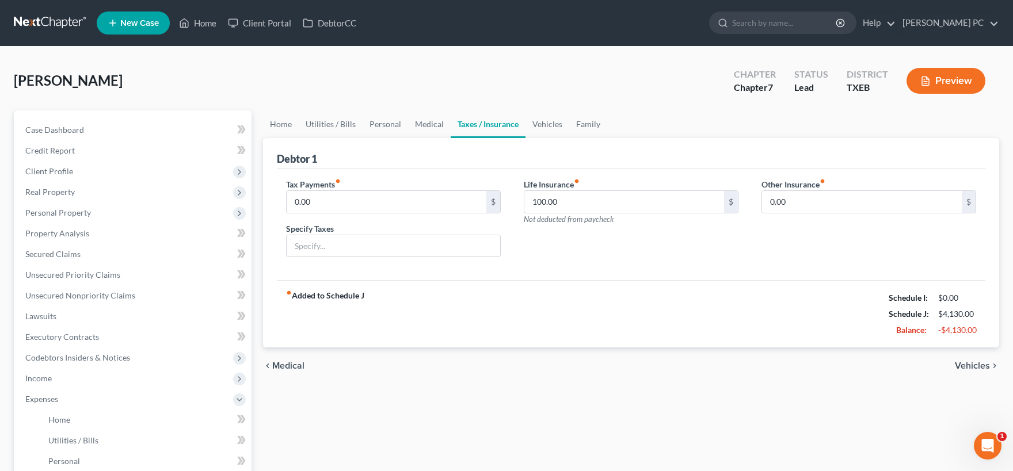
click at [970, 365] on span "Vehicles" at bounding box center [972, 365] width 35 height 9
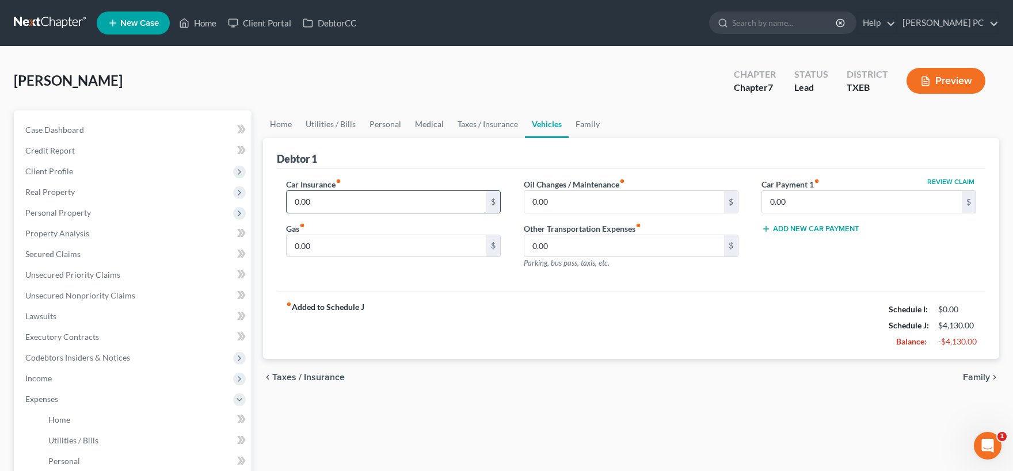
click at [360, 199] on input "0.00" at bounding box center [387, 202] width 200 height 22
click at [978, 377] on span "Family" at bounding box center [976, 377] width 27 height 9
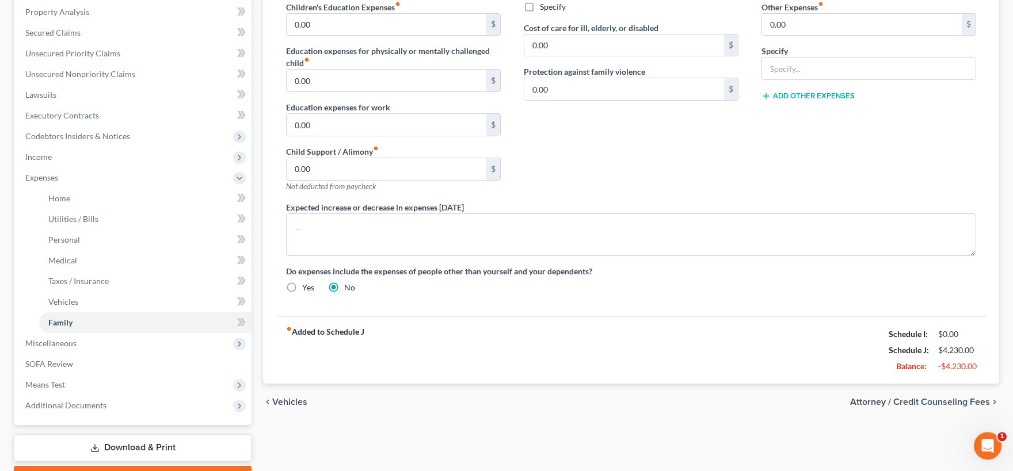
scroll to position [253, 0]
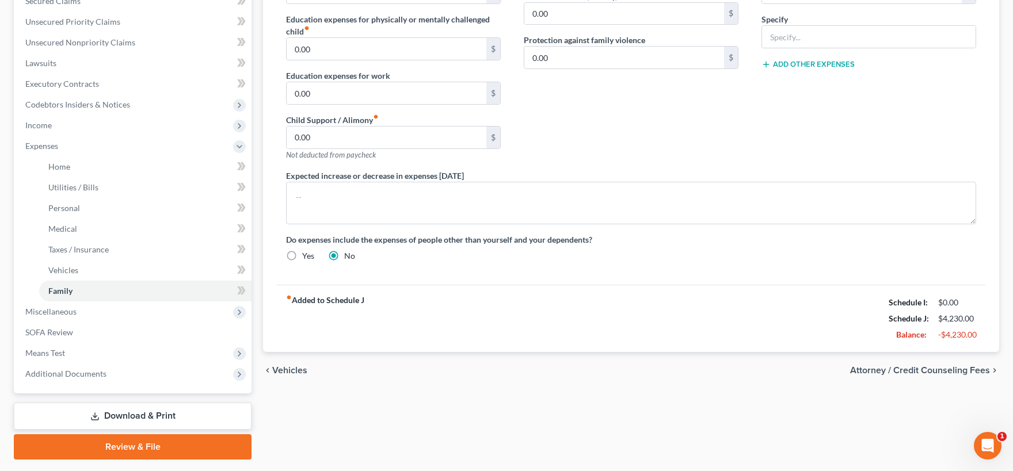
click at [293, 371] on span "Vehicles" at bounding box center [289, 370] width 35 height 9
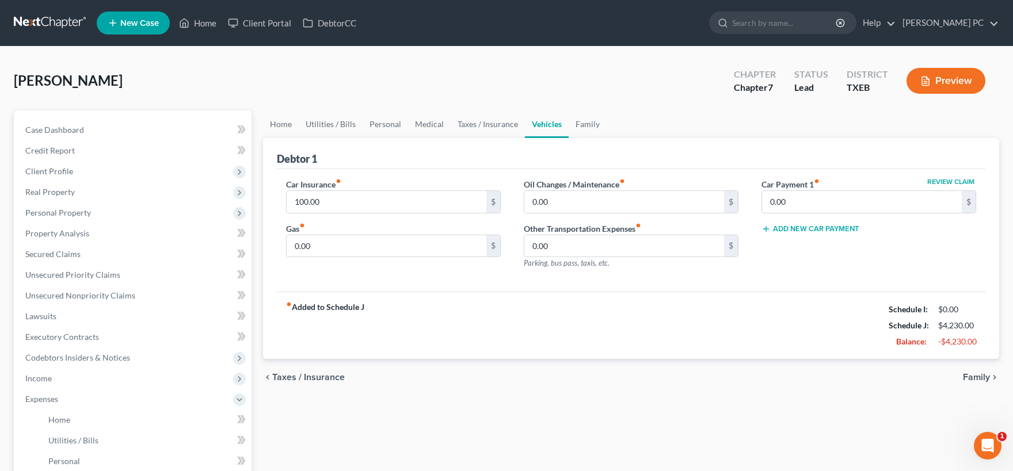
click at [307, 374] on span "Taxes / Insurance" at bounding box center [308, 377] width 73 height 9
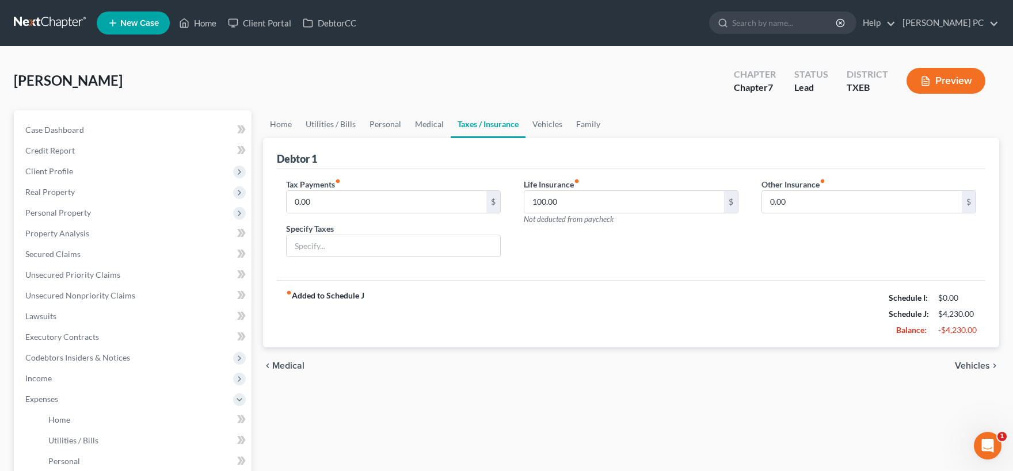
click at [296, 368] on span "Medical" at bounding box center [288, 365] width 32 height 9
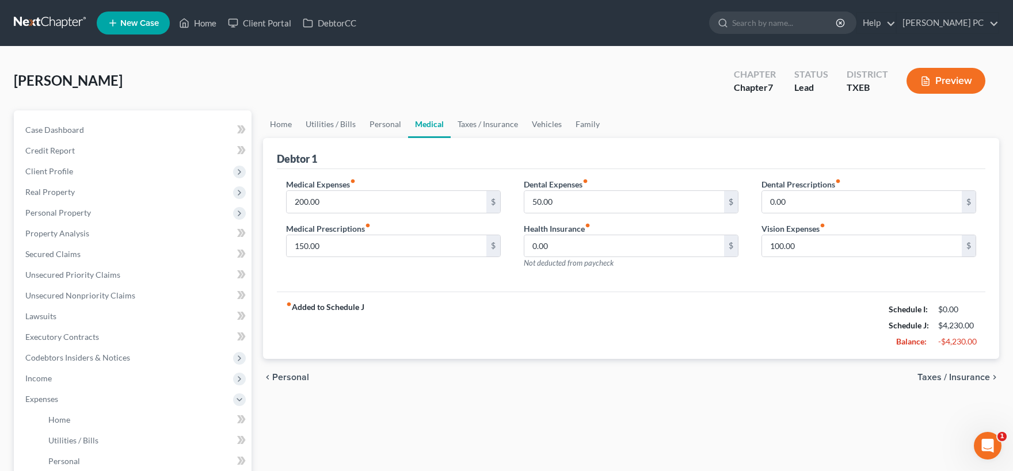
click at [295, 376] on span "Personal" at bounding box center [290, 377] width 37 height 9
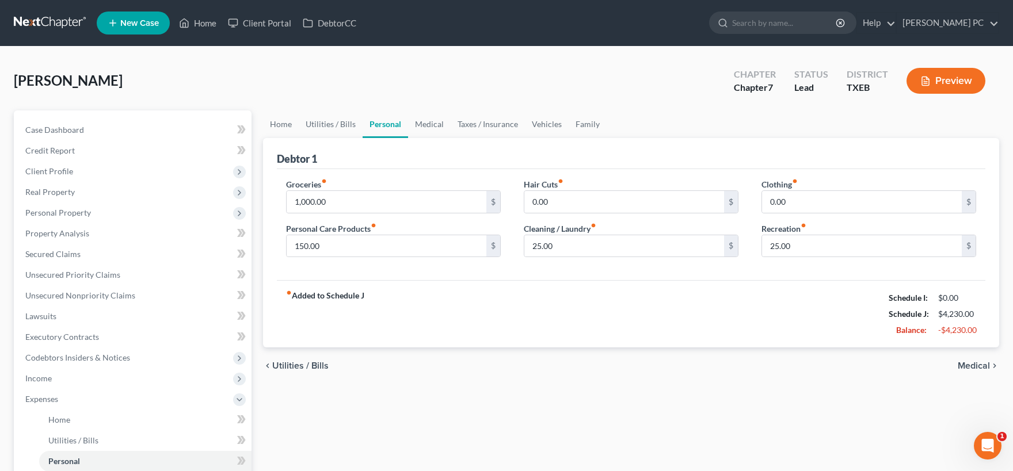
click at [289, 368] on span "Utilities / Bills" at bounding box center [300, 365] width 56 height 9
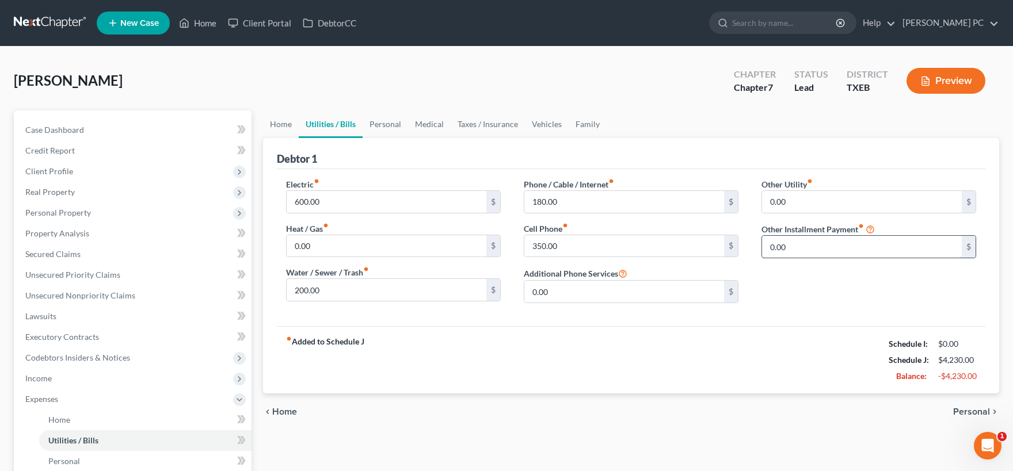
click at [825, 244] on input "0.00" at bounding box center [862, 247] width 200 height 22
click at [963, 409] on span "Personal" at bounding box center [971, 411] width 37 height 9
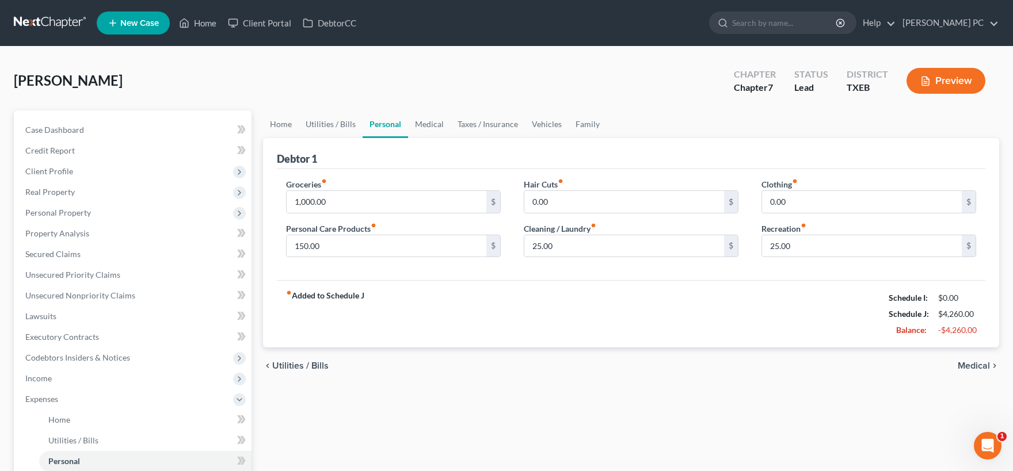
click at [980, 368] on span "Medical" at bounding box center [974, 365] width 32 height 9
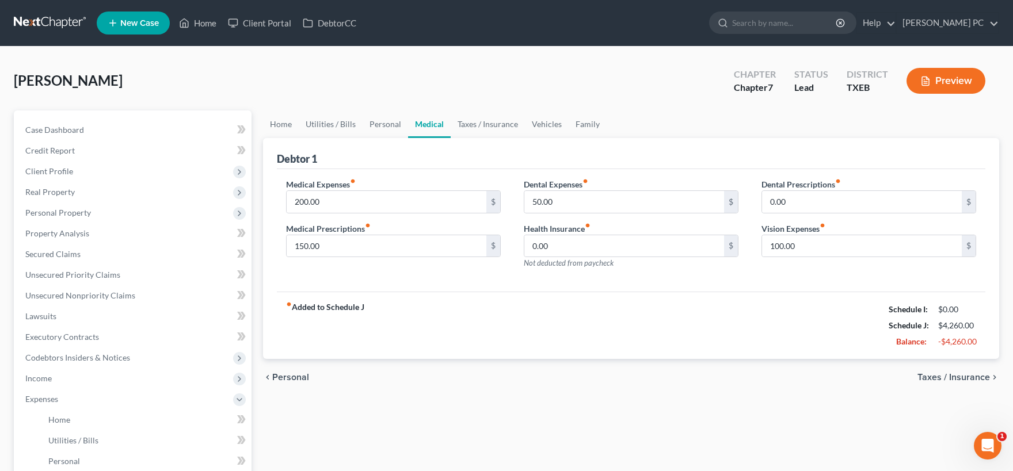
click at [979, 368] on div "chevron_left Personal Taxes / Insurance chevron_right" at bounding box center [631, 377] width 736 height 37
click at [966, 377] on span "Taxes / Insurance" at bounding box center [953, 377] width 73 height 9
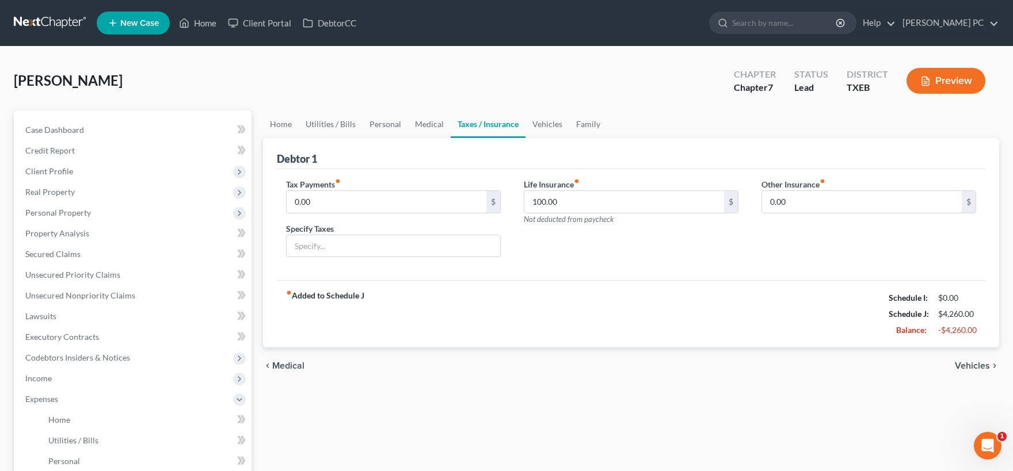
click at [958, 364] on span "Vehicles" at bounding box center [972, 365] width 35 height 9
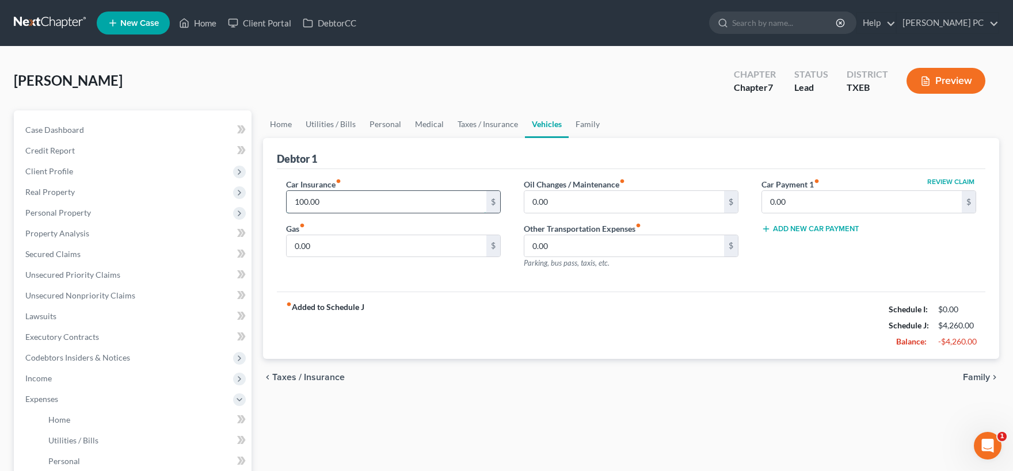
drag, startPoint x: 345, startPoint y: 200, endPoint x: 377, endPoint y: 204, distance: 31.9
click at [377, 204] on input "100.00" at bounding box center [387, 202] width 200 height 22
drag, startPoint x: 559, startPoint y: 201, endPoint x: 696, endPoint y: 231, distance: 139.6
click at [696, 213] on input "0.00" at bounding box center [624, 202] width 200 height 22
drag, startPoint x: 370, startPoint y: 232, endPoint x: 350, endPoint y: 244, distance: 23.5
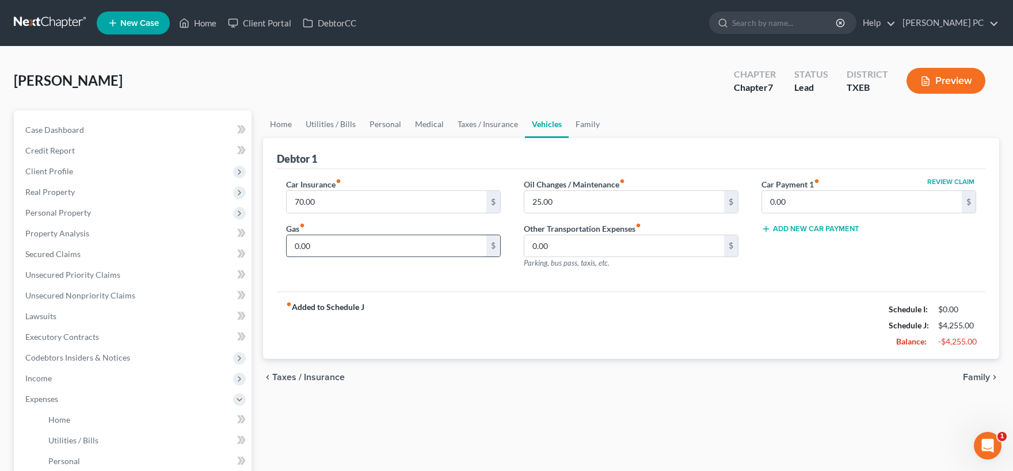
click at [368, 234] on div "Gas fiber_manual_record 0.00 $" at bounding box center [393, 240] width 215 height 35
click at [320, 243] on input "0.00" at bounding box center [387, 246] width 200 height 22
click at [973, 377] on span "Family" at bounding box center [976, 377] width 27 height 9
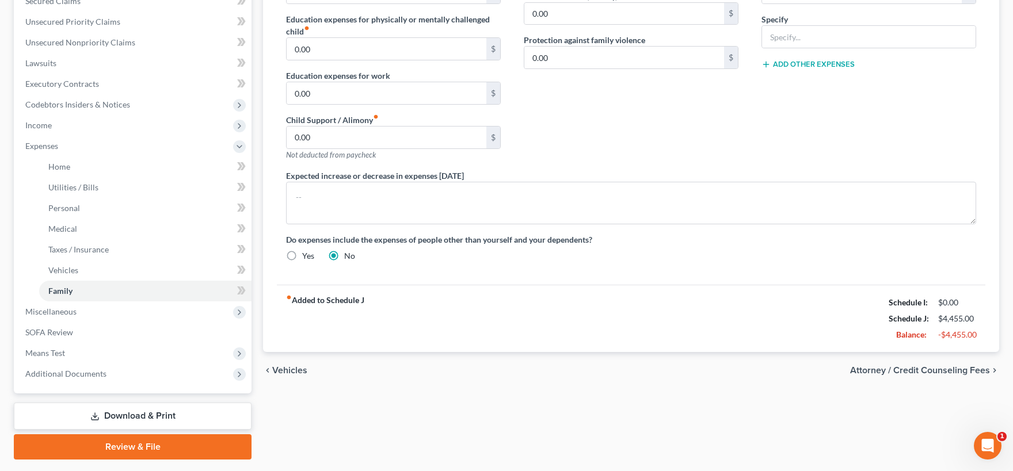
click at [298, 368] on span "Vehicles" at bounding box center [289, 370] width 35 height 9
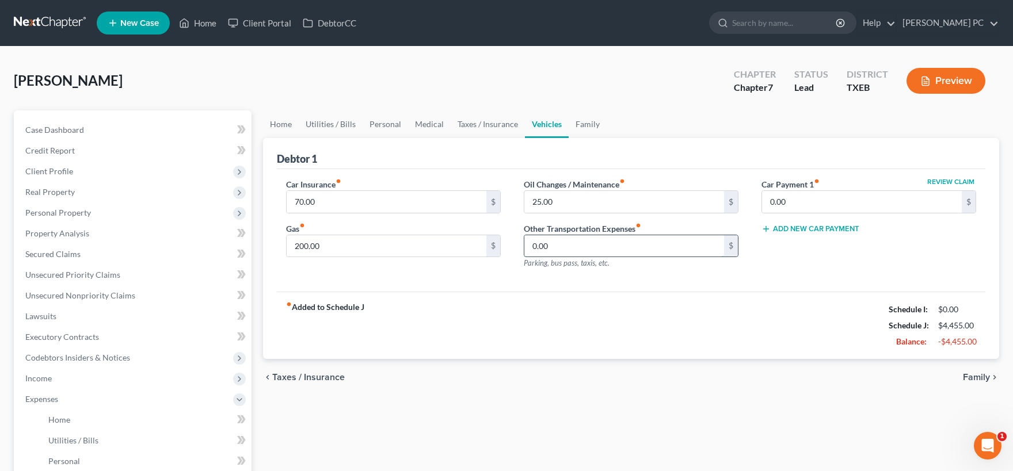
click at [583, 243] on input "0.00" at bounding box center [624, 246] width 200 height 22
click at [971, 380] on span "Family" at bounding box center [976, 377] width 27 height 9
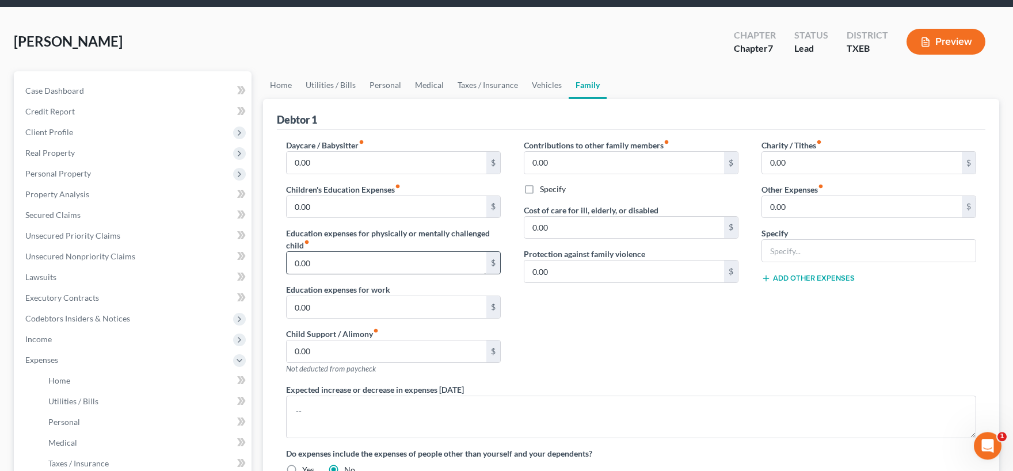
scroll to position [63, 0]
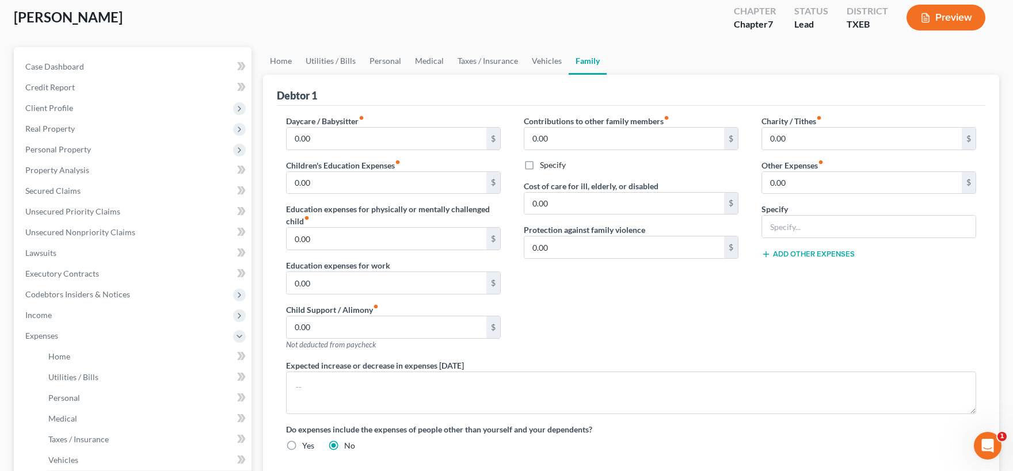
click at [669, 116] on icon "fiber_manual_record" at bounding box center [667, 118] width 6 height 6
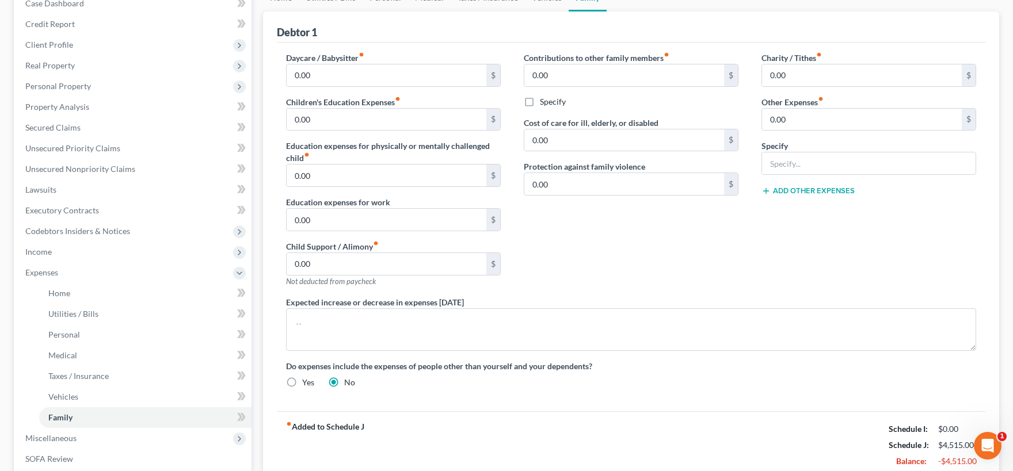
scroll to position [253, 0]
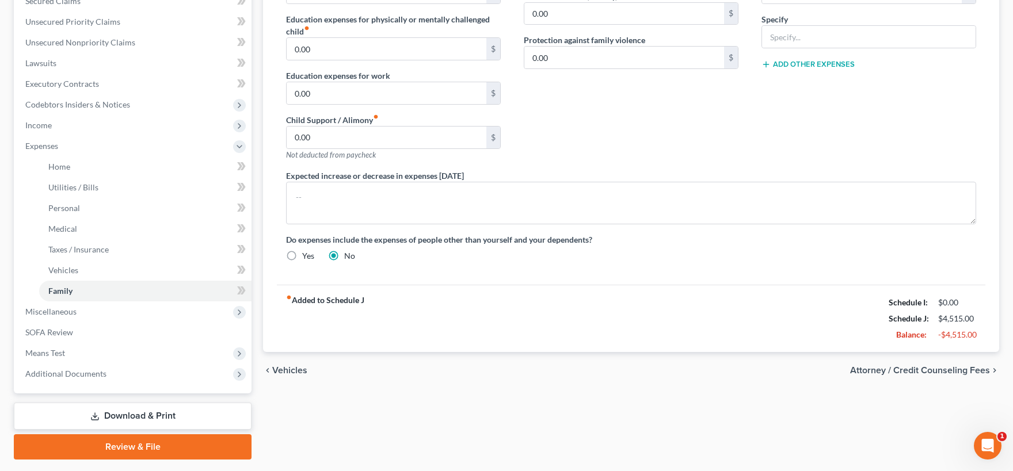
click at [288, 366] on span "Vehicles" at bounding box center [289, 370] width 35 height 9
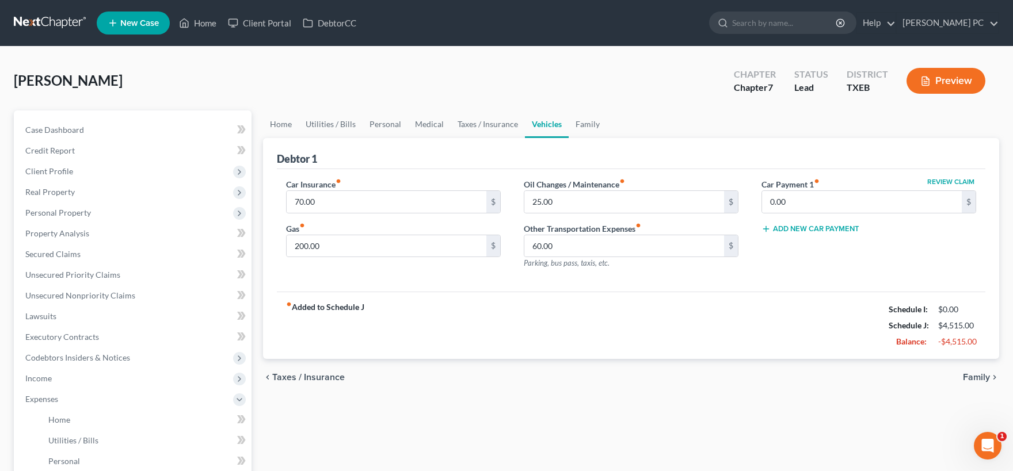
click at [306, 373] on span "Taxes / Insurance" at bounding box center [308, 377] width 73 height 9
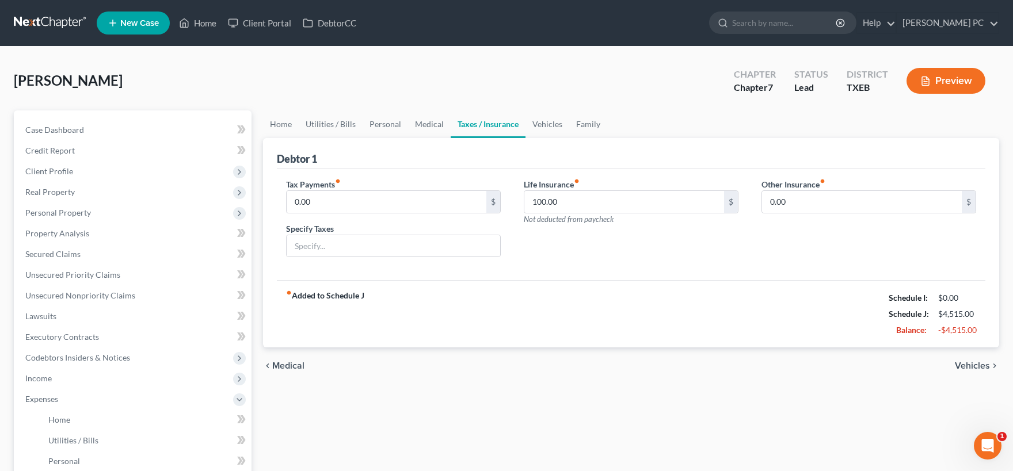
click at [292, 363] on span "Medical" at bounding box center [288, 365] width 32 height 9
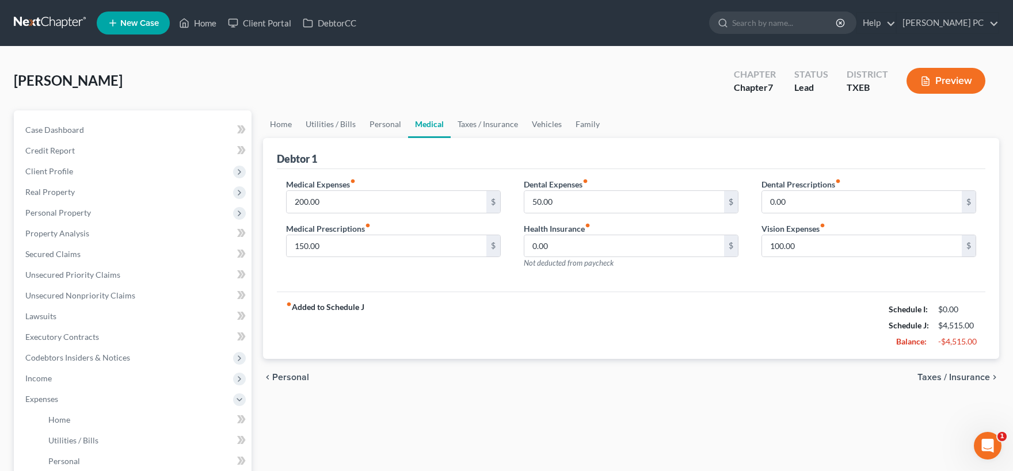
click at [934, 370] on div "chevron_left Personal Taxes / Insurance chevron_right" at bounding box center [631, 377] width 736 height 37
click at [934, 378] on span "Taxes / Insurance" at bounding box center [953, 377] width 73 height 9
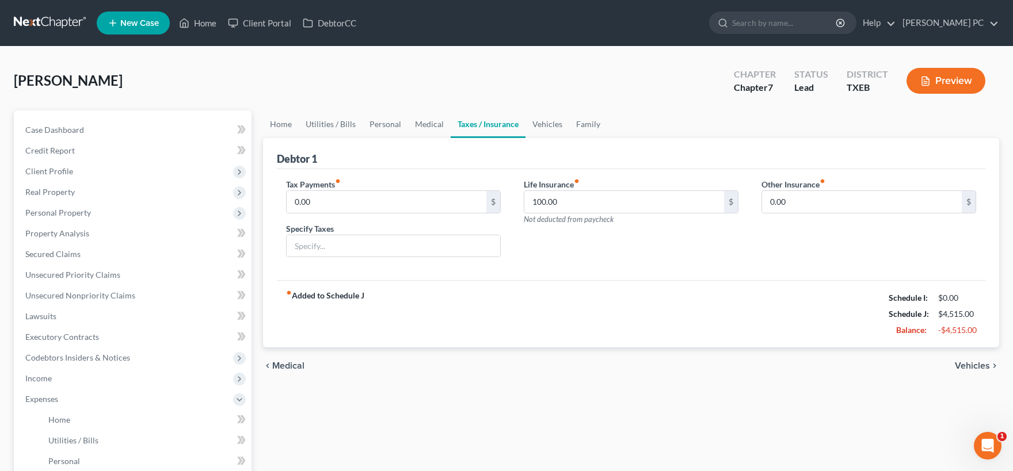
click at [966, 367] on span "Vehicles" at bounding box center [972, 365] width 35 height 9
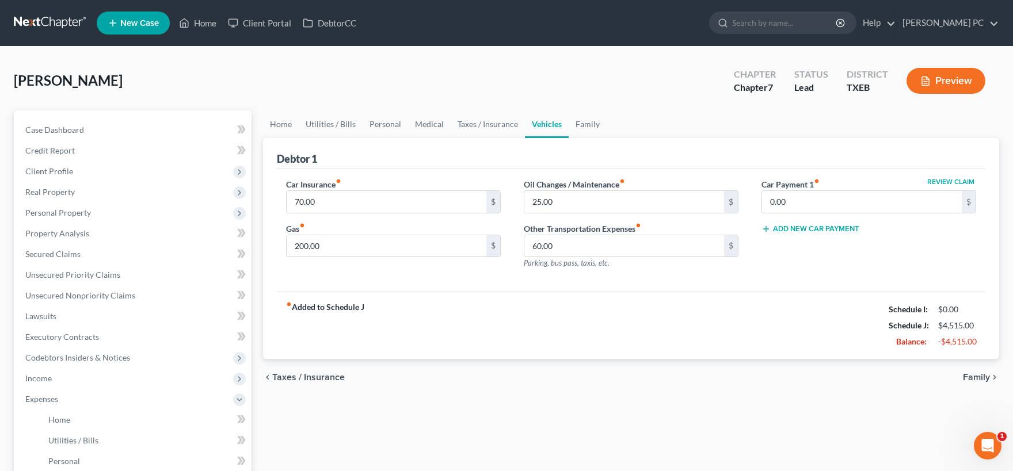
click at [974, 376] on span "Family" at bounding box center [976, 377] width 27 height 9
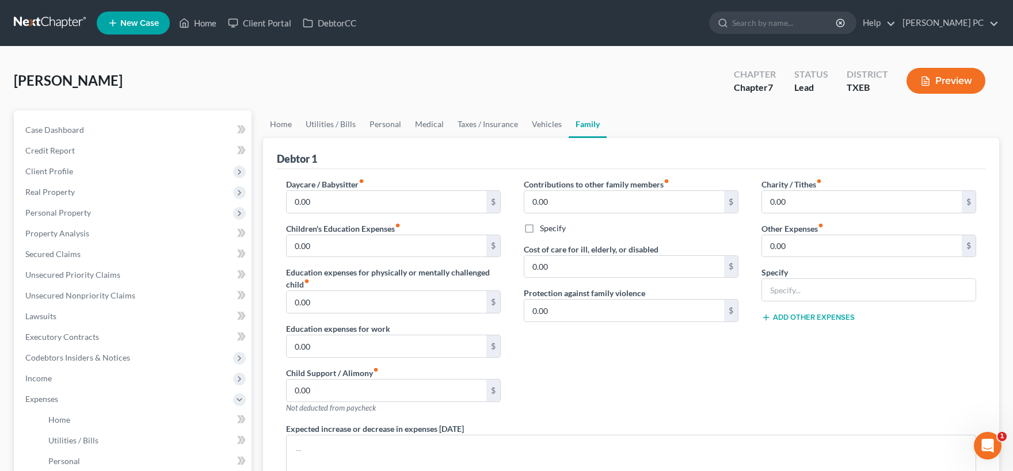
scroll to position [63, 0]
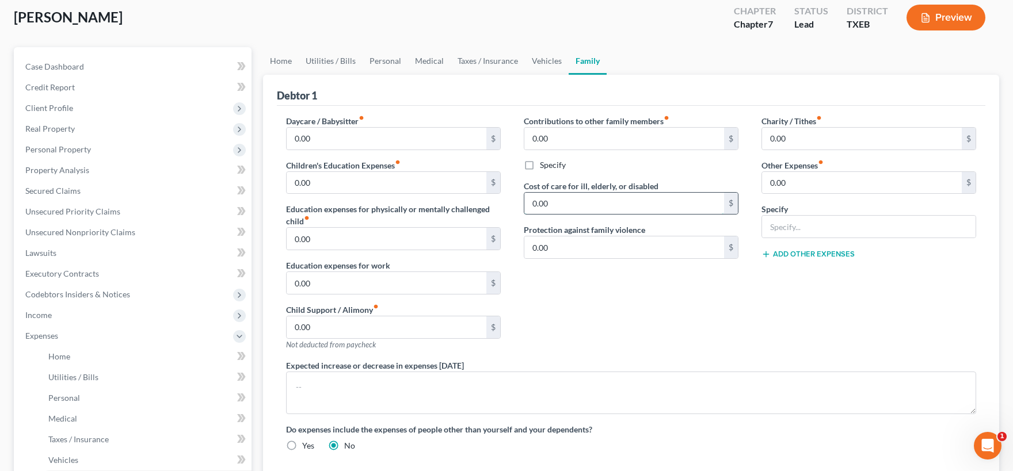
drag, startPoint x: 567, startPoint y: 203, endPoint x: 591, endPoint y: 198, distance: 24.2
click at [591, 198] on input "0.00" at bounding box center [624, 204] width 200 height 22
click at [573, 307] on div "Contributions to other family members fiber_manual_record 0.00 $ Specify Cost o…" at bounding box center [631, 237] width 238 height 245
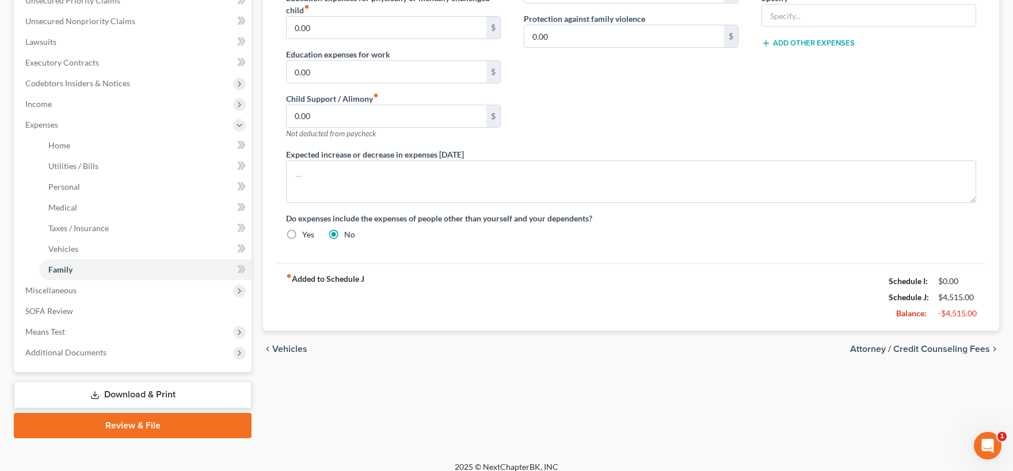
scroll to position [284, 0]
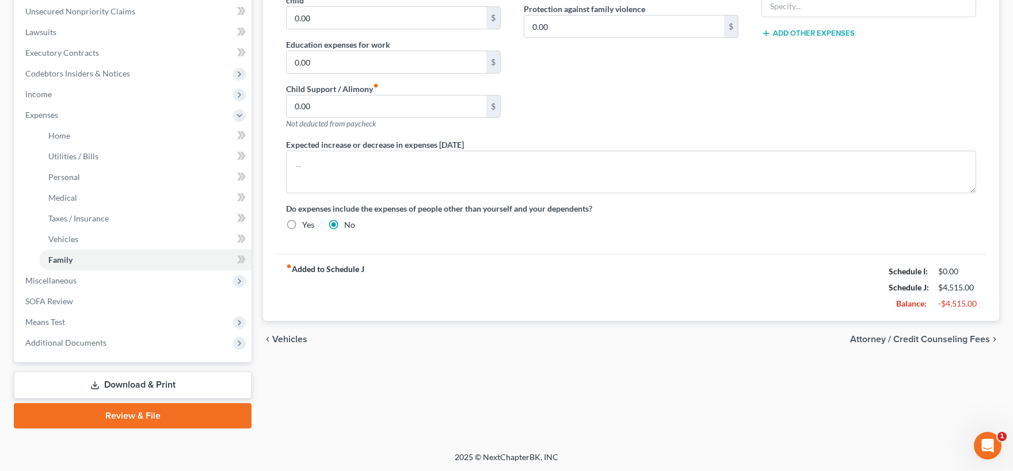
click at [900, 339] on span "Attorney / Credit Counseling Fees" at bounding box center [920, 339] width 140 height 9
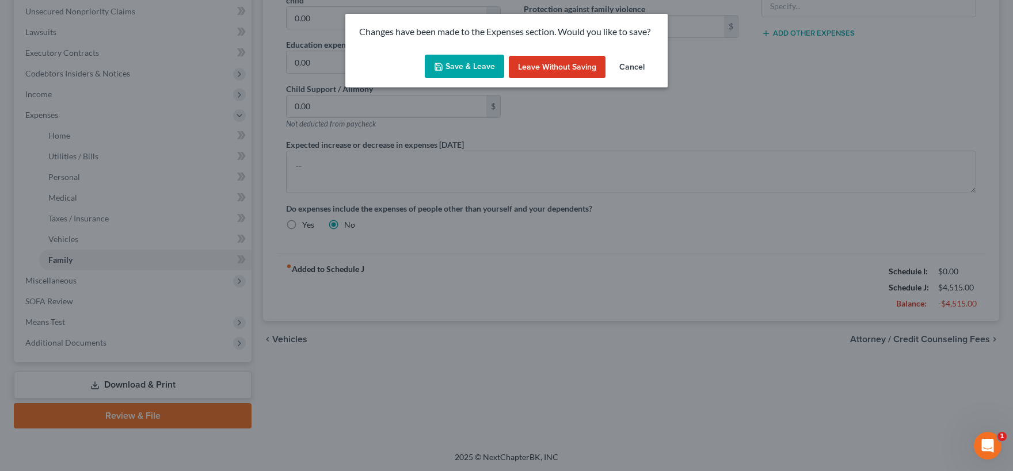
click at [467, 60] on button "Save & Leave" at bounding box center [464, 67] width 79 height 24
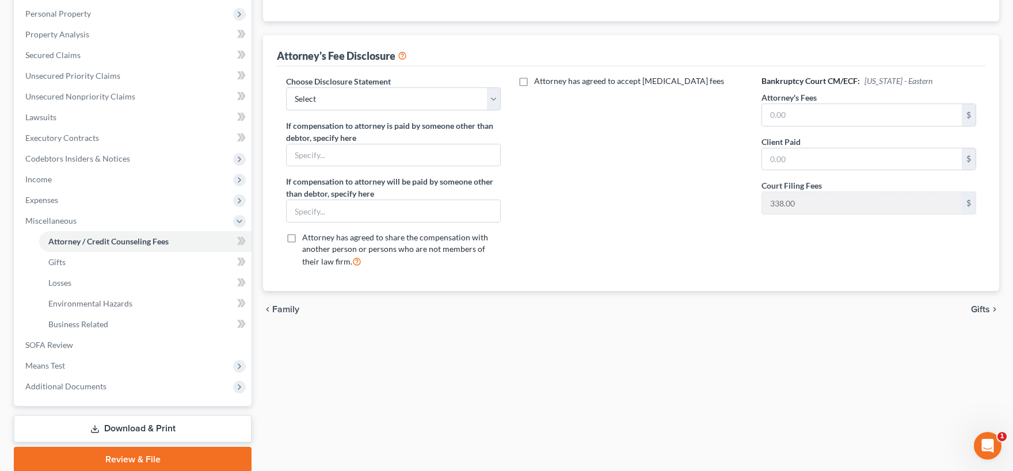
scroll to position [179, 0]
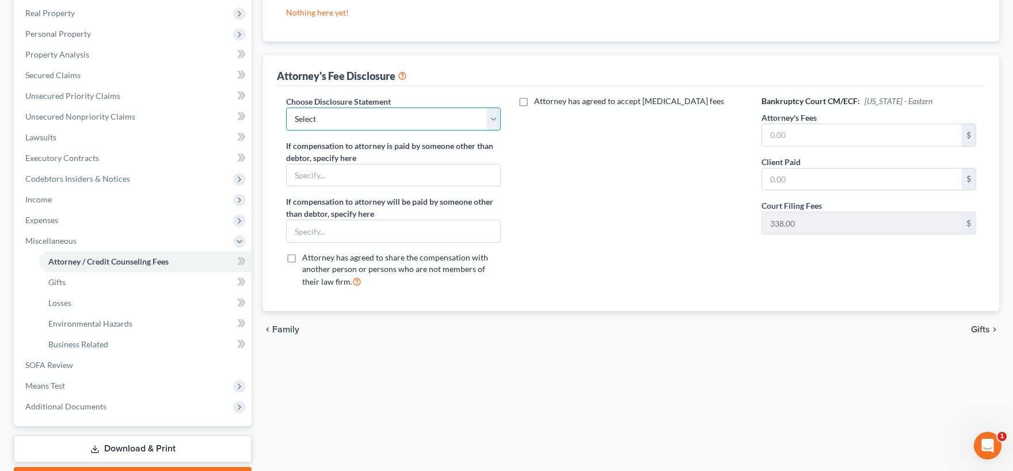
click at [286, 108] on select "Select Chapter 7 Disclosure" at bounding box center [393, 119] width 215 height 23
click option "Chapter 7 Disclosure" at bounding box center [0, 0] width 0 height 0
click at [333, 176] on input "text" at bounding box center [393, 176] width 213 height 22
click at [801, 131] on input "text" at bounding box center [862, 135] width 200 height 22
click at [798, 175] on input "text" at bounding box center [862, 180] width 200 height 22
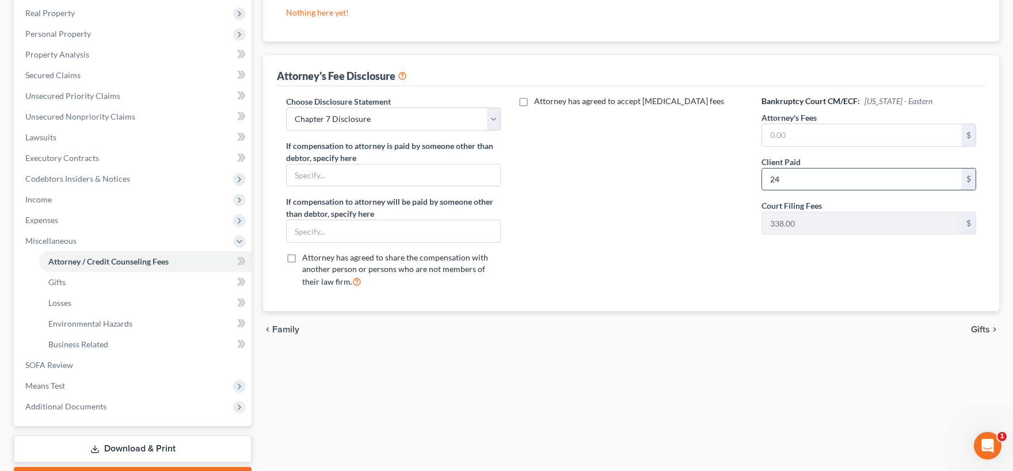
click at [794, 176] on input "24" at bounding box center [862, 180] width 200 height 22
click at [790, 132] on input "text" at bounding box center [862, 135] width 200 height 22
drag, startPoint x: 815, startPoint y: 176, endPoint x: 819, endPoint y: 185, distance: 9.5
click at [843, 179] on input "2,412.00" at bounding box center [862, 180] width 200 height 22
click at [984, 327] on span "Gifts" at bounding box center [980, 329] width 19 height 9
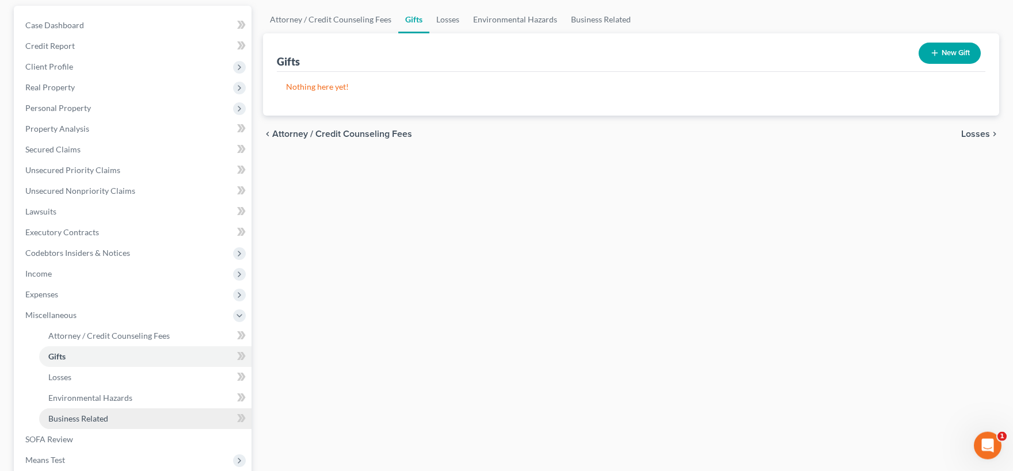
scroll to position [190, 0]
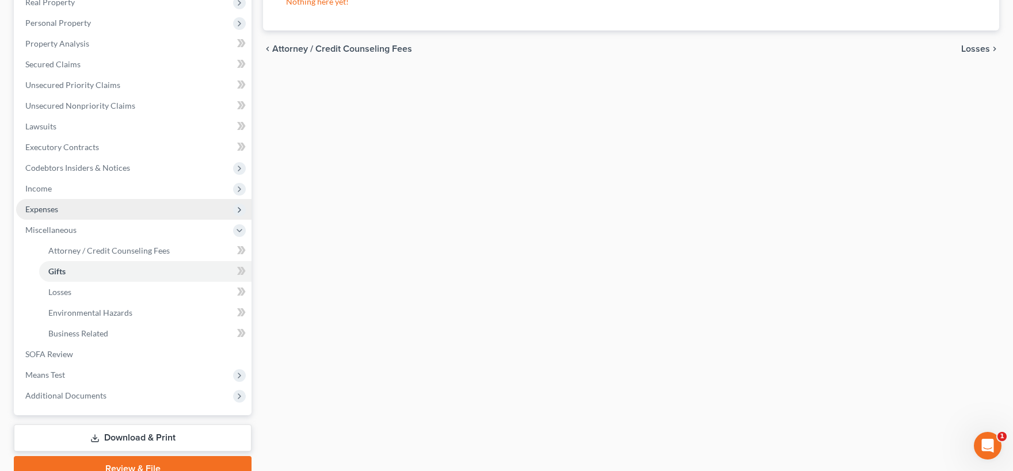
click at [76, 211] on span "Expenses" at bounding box center [133, 209] width 235 height 21
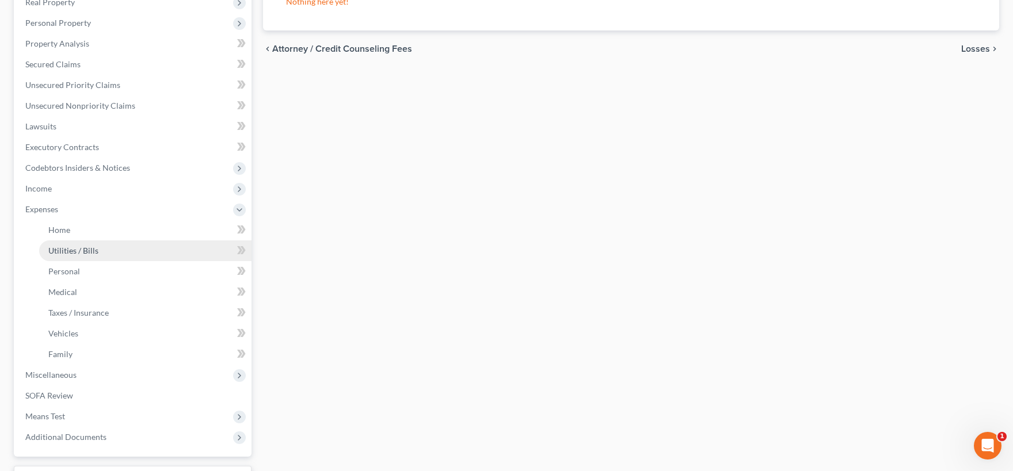
click at [82, 250] on span "Utilities / Bills" at bounding box center [73, 251] width 50 height 10
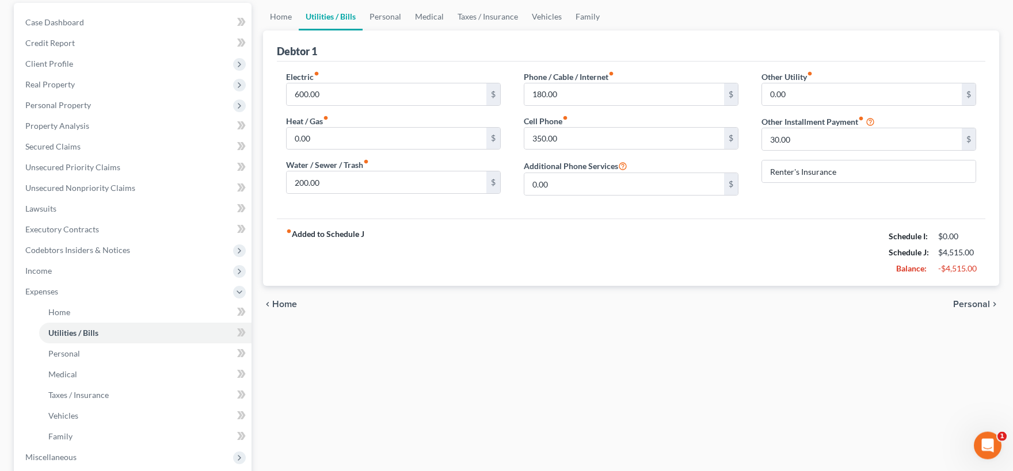
scroll to position [127, 0]
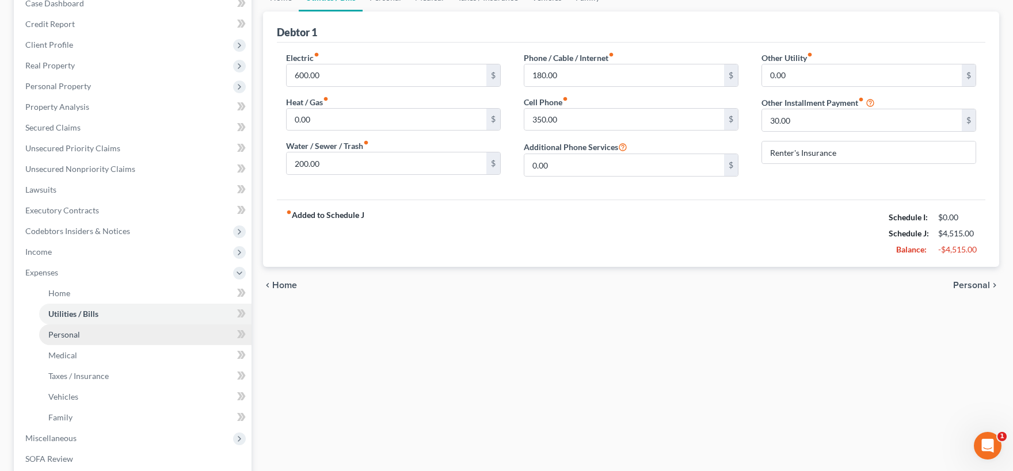
click at [117, 340] on link "Personal" at bounding box center [145, 335] width 212 height 21
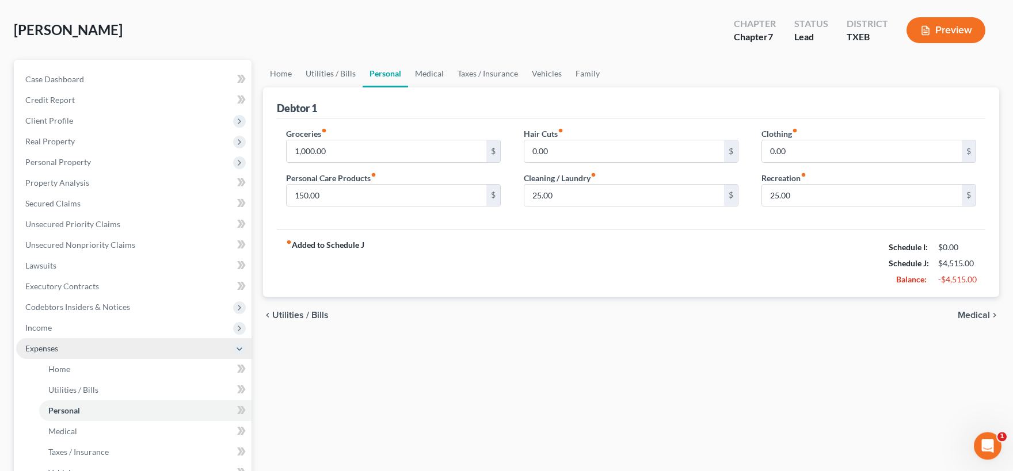
scroll to position [127, 0]
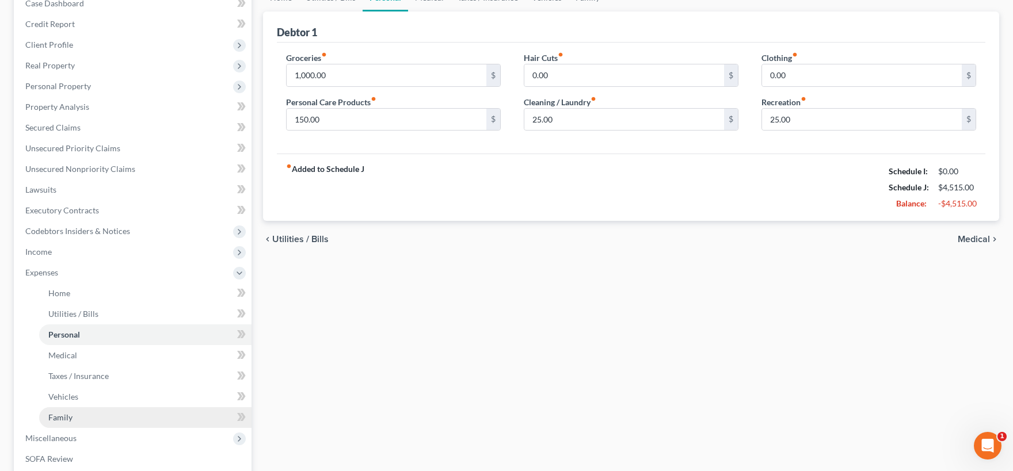
click at [109, 418] on link "Family" at bounding box center [145, 417] width 212 height 21
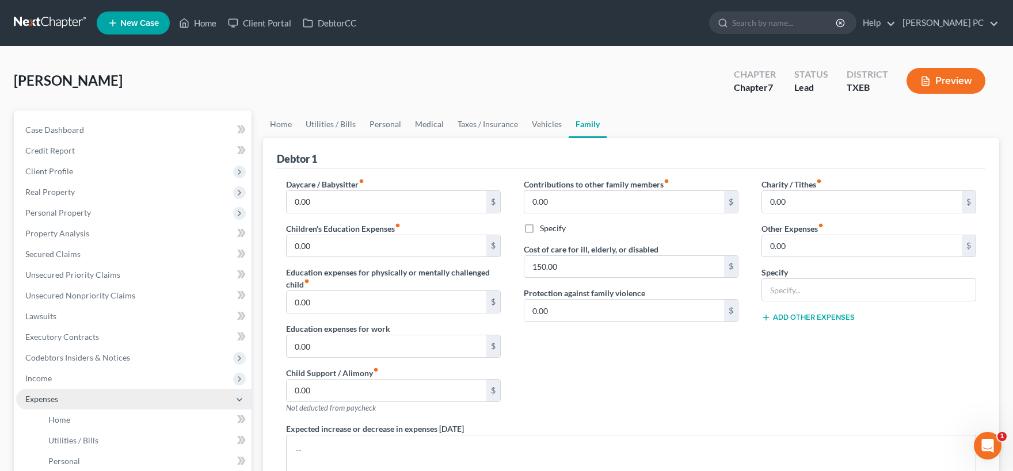
scroll to position [63, 0]
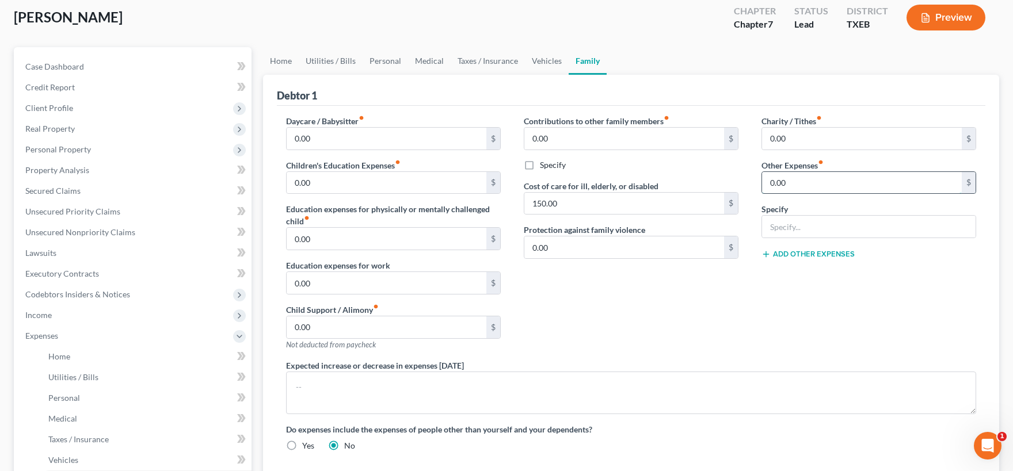
click at [793, 181] on input "0.00" at bounding box center [862, 183] width 200 height 22
click at [822, 226] on input "text" at bounding box center [868, 227] width 213 height 22
drag, startPoint x: 809, startPoint y: 180, endPoint x: 818, endPoint y: 181, distance: 9.3
click at [818, 181] on input "40.00" at bounding box center [862, 183] width 200 height 22
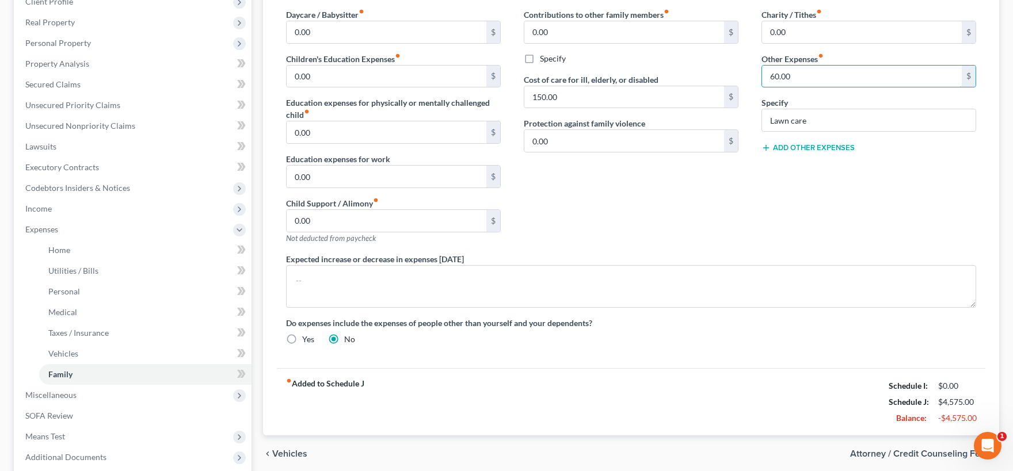
scroll to position [253, 0]
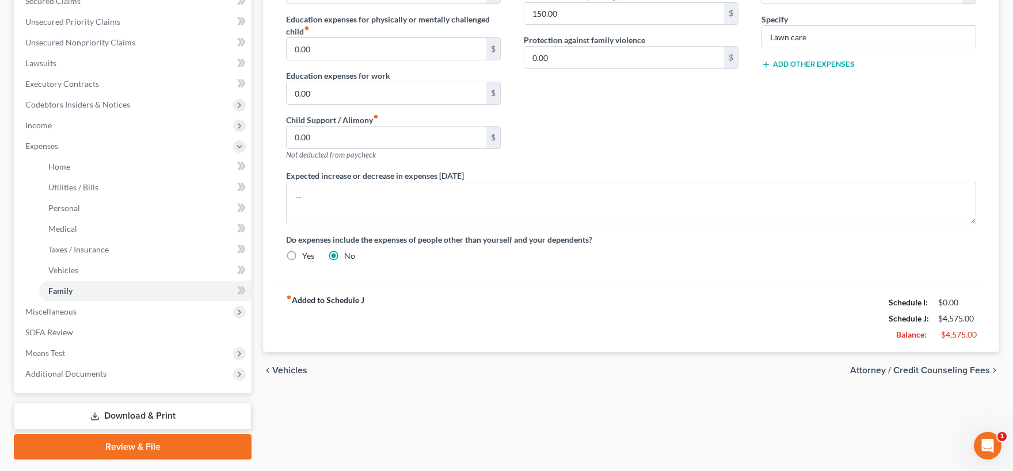
click at [933, 363] on div "chevron_left Vehicles Attorney / Credit Counseling Fees chevron_right" at bounding box center [631, 370] width 736 height 37
click at [921, 370] on span "Attorney / Credit Counseling Fees" at bounding box center [920, 370] width 140 height 9
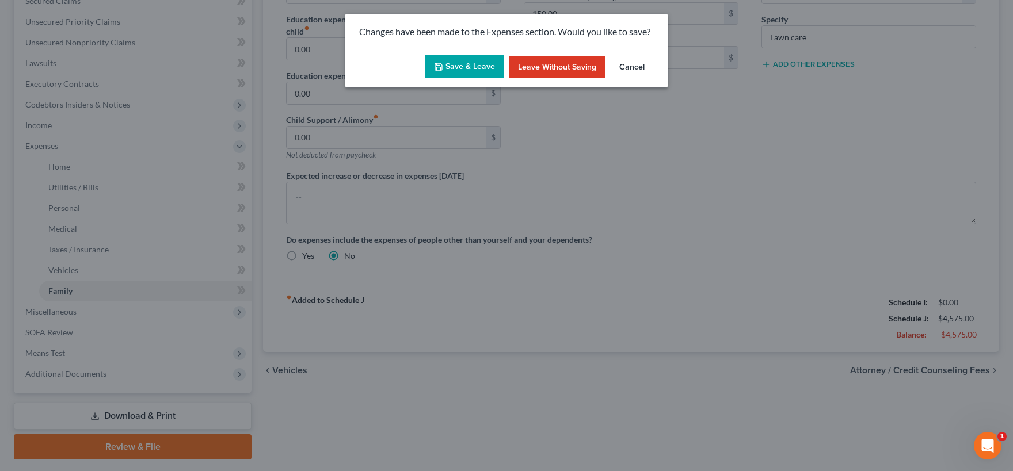
click at [473, 68] on button "Save & Leave" at bounding box center [464, 67] width 79 height 24
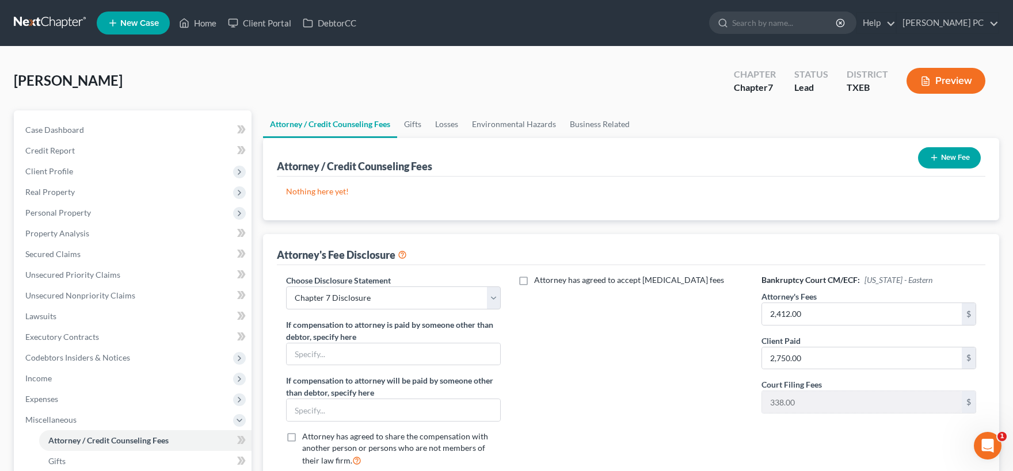
click at [941, 160] on button "New Fee" at bounding box center [949, 157] width 63 height 21
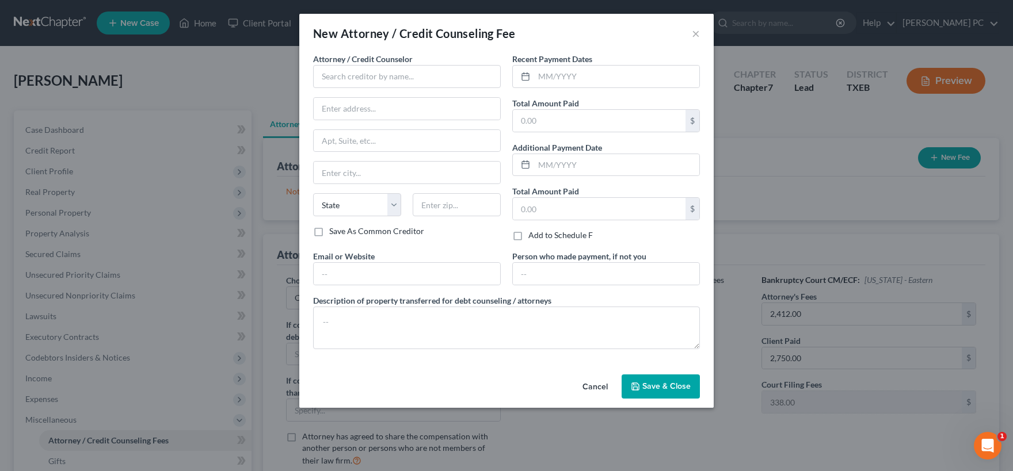
click at [598, 387] on button "Cancel" at bounding box center [595, 387] width 44 height 23
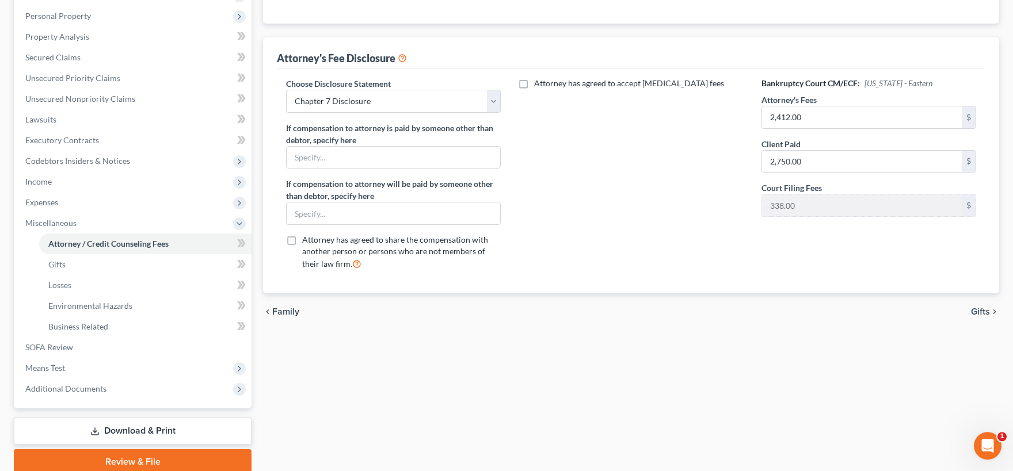
scroll to position [242, 0]
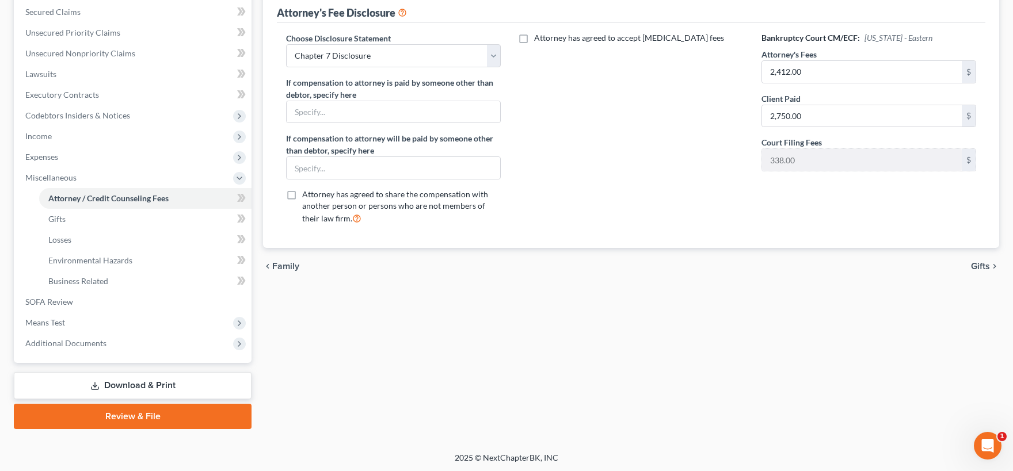
click at [985, 262] on span "Gifts" at bounding box center [980, 266] width 19 height 9
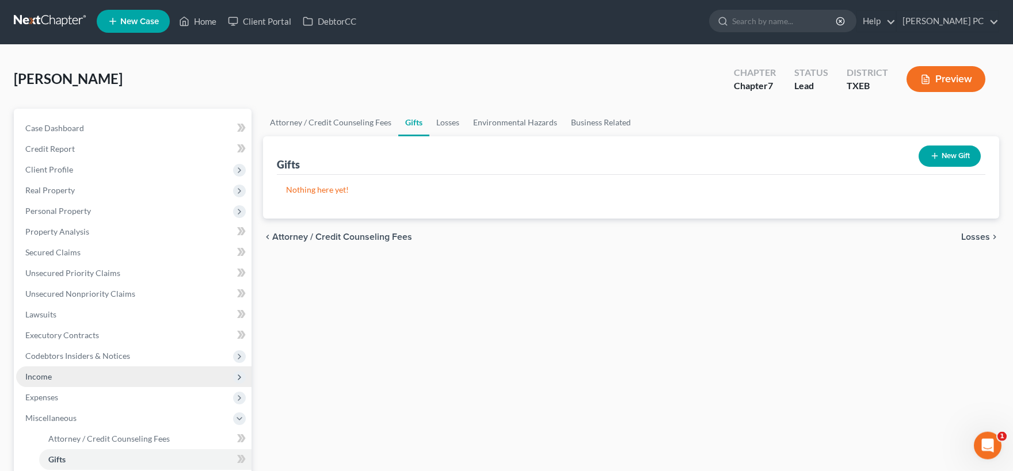
scroll to position [242, 0]
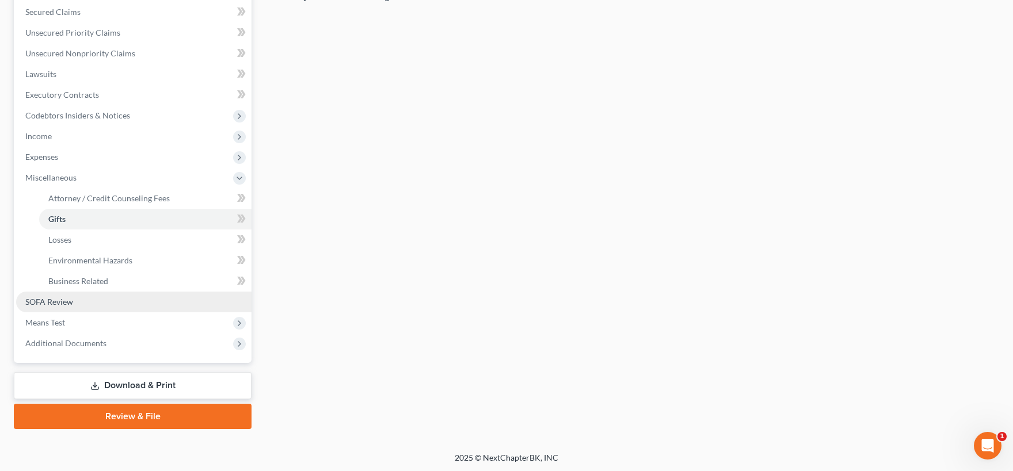
click at [89, 303] on link "SOFA Review" at bounding box center [133, 302] width 235 height 21
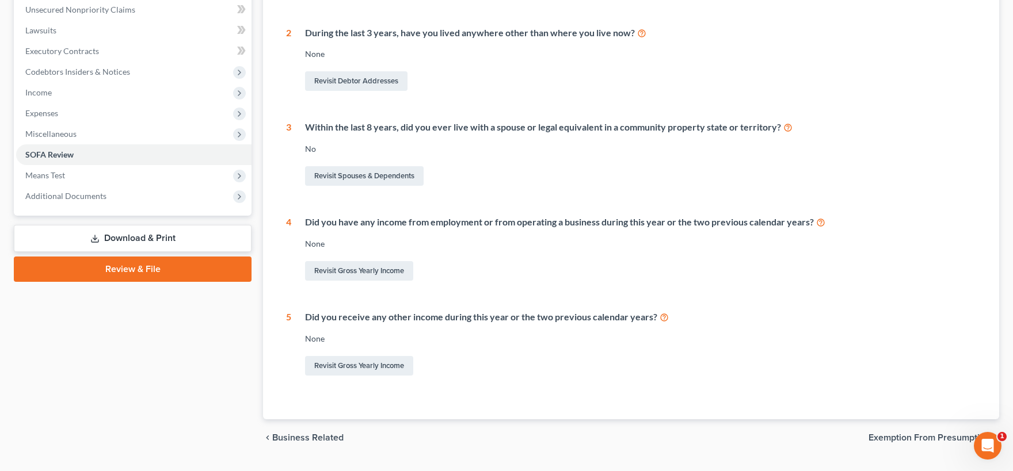
scroll to position [314, 0]
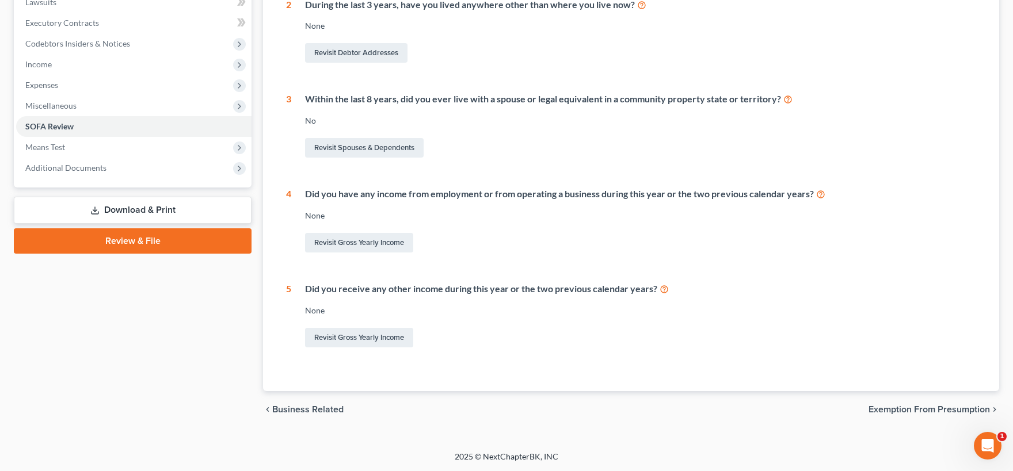
click at [906, 409] on span "Exemption from Presumption" at bounding box center [928, 409] width 121 height 9
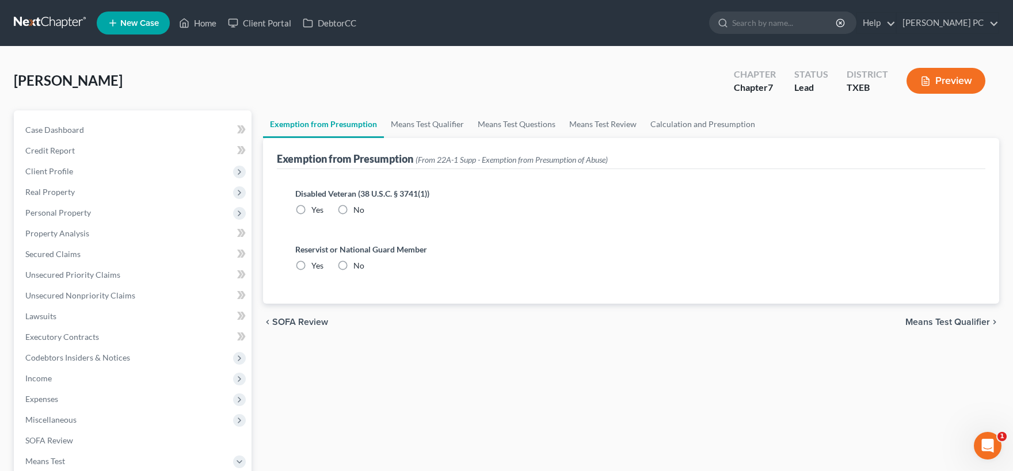
click at [353, 207] on label "No" at bounding box center [358, 210] width 11 height 12
click at [358, 207] on input "No" at bounding box center [361, 207] width 7 height 7
click at [353, 267] on label "No" at bounding box center [358, 266] width 11 height 12
click at [358, 267] on input "No" at bounding box center [361, 263] width 7 height 7
click at [938, 322] on span "Means Test Qualifier" at bounding box center [947, 322] width 85 height 9
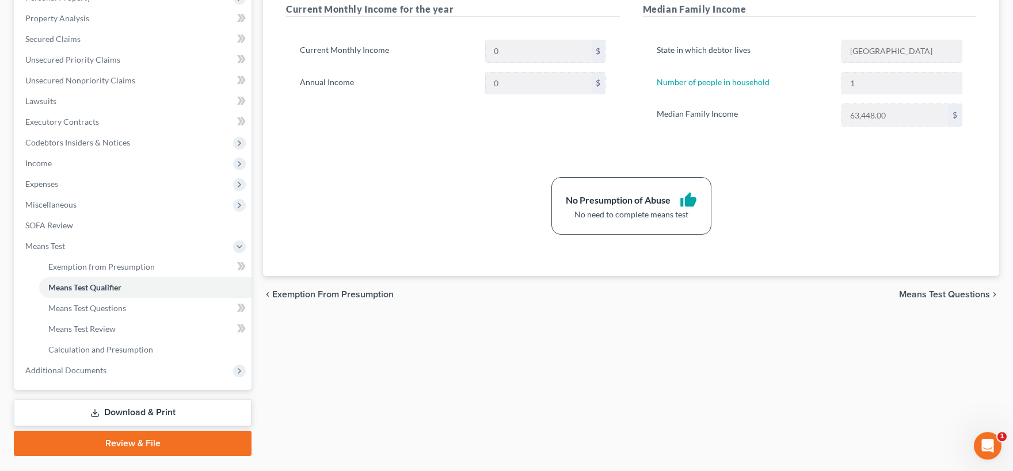
scroll to position [242, 0]
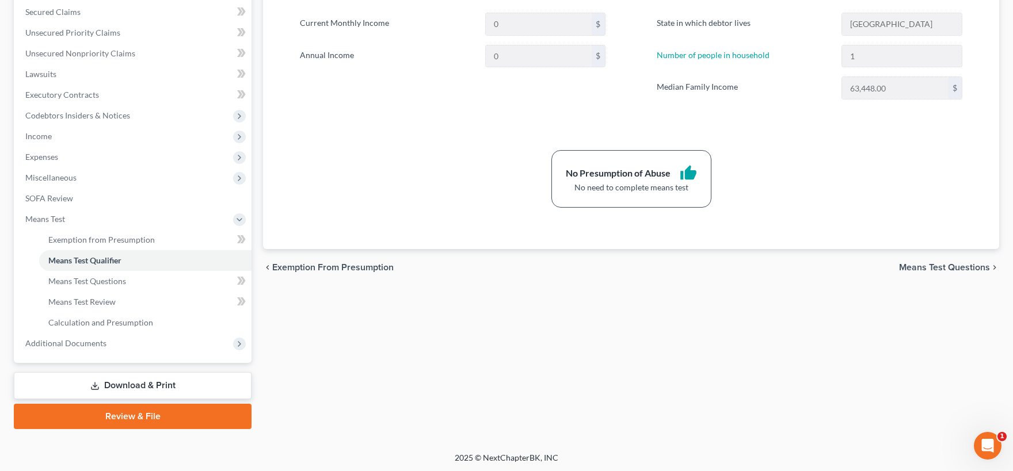
click at [957, 266] on span "Means Test Questions" at bounding box center [944, 267] width 91 height 9
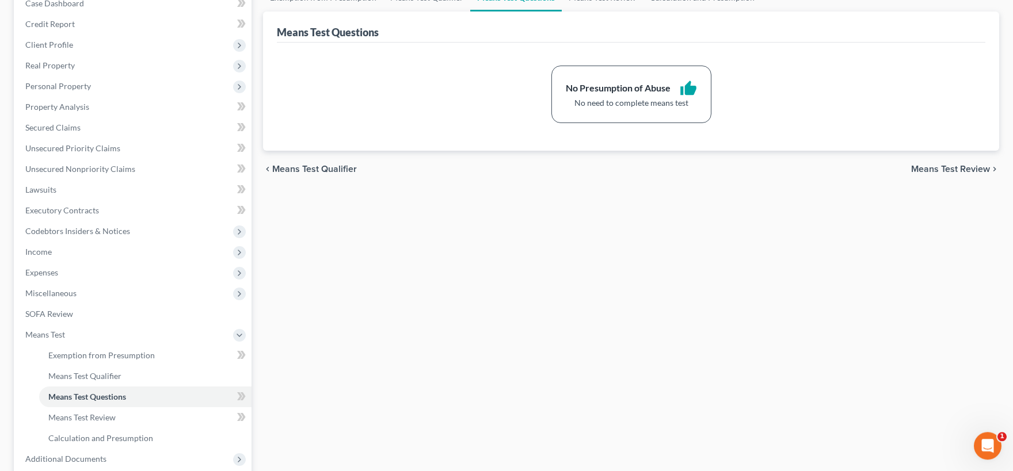
click at [931, 165] on span "Means Test Review" at bounding box center [950, 169] width 79 height 9
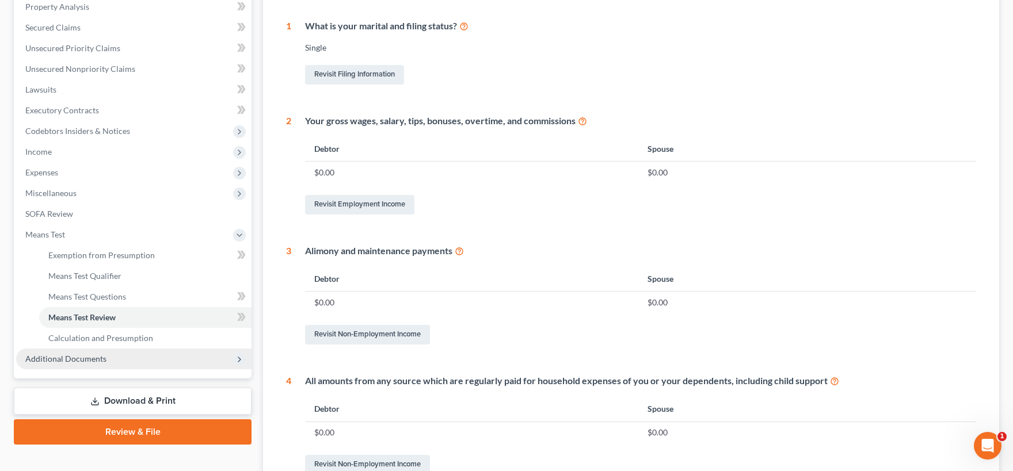
scroll to position [179, 0]
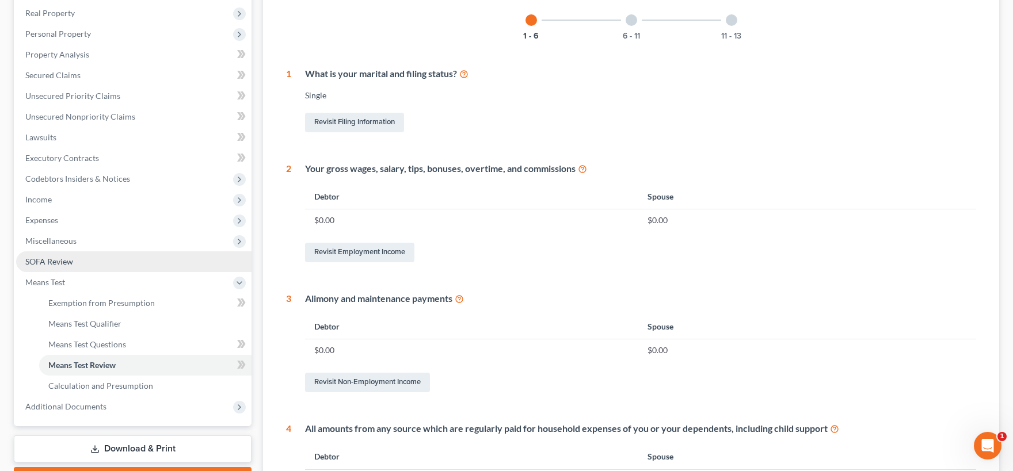
click at [81, 266] on link "SOFA Review" at bounding box center [133, 261] width 235 height 21
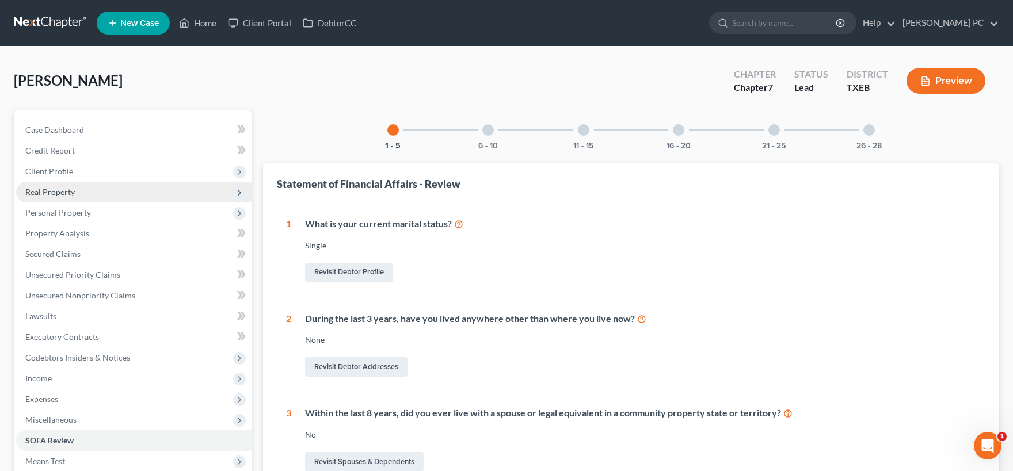
click at [63, 190] on span "Real Property" at bounding box center [49, 192] width 49 height 10
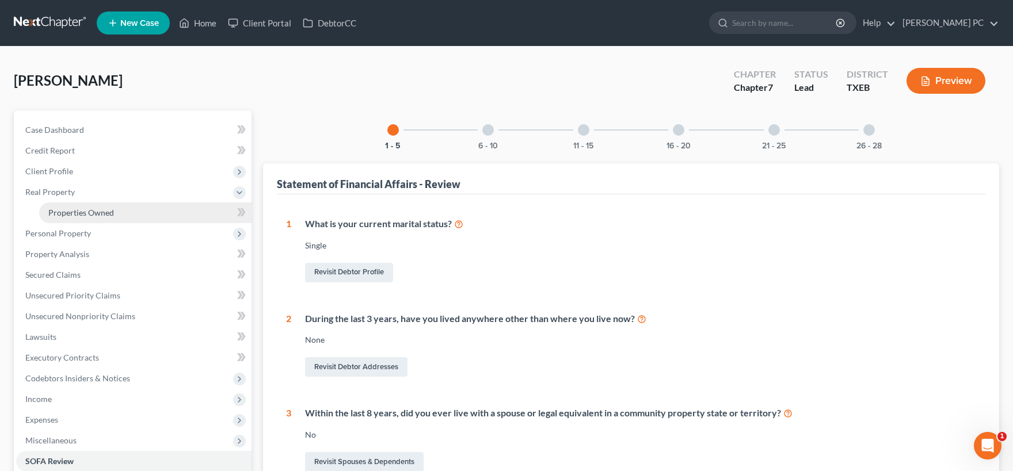
click at [73, 211] on span "Properties Owned" at bounding box center [81, 213] width 66 height 10
